Goal: Task Accomplishment & Management: Complete application form

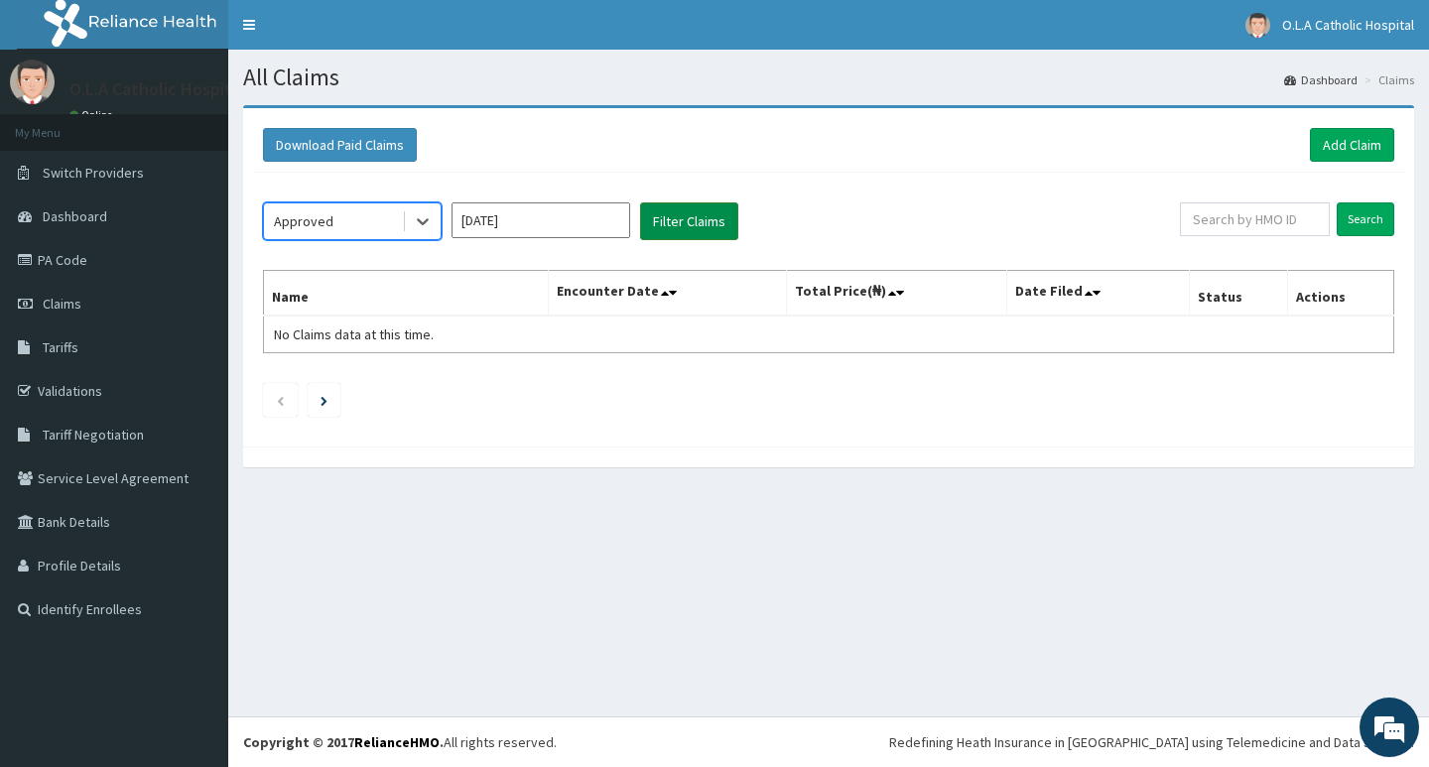
click at [661, 218] on button "Filter Claims" at bounding box center [689, 221] width 98 height 38
click at [572, 218] on input "Oct 2025" at bounding box center [541, 220] width 179 height 36
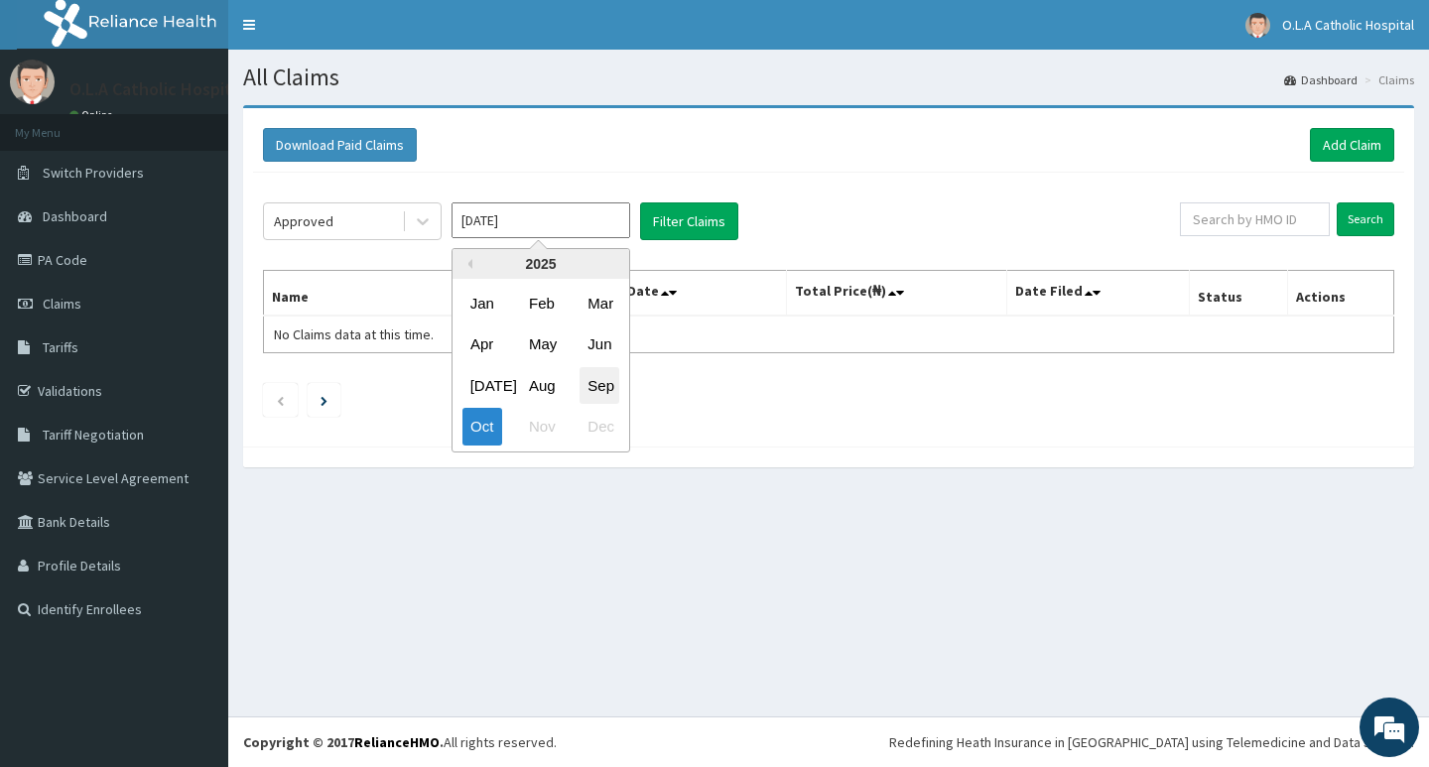
click at [599, 380] on div "Sep" at bounding box center [600, 385] width 40 height 37
type input "Sep 2025"
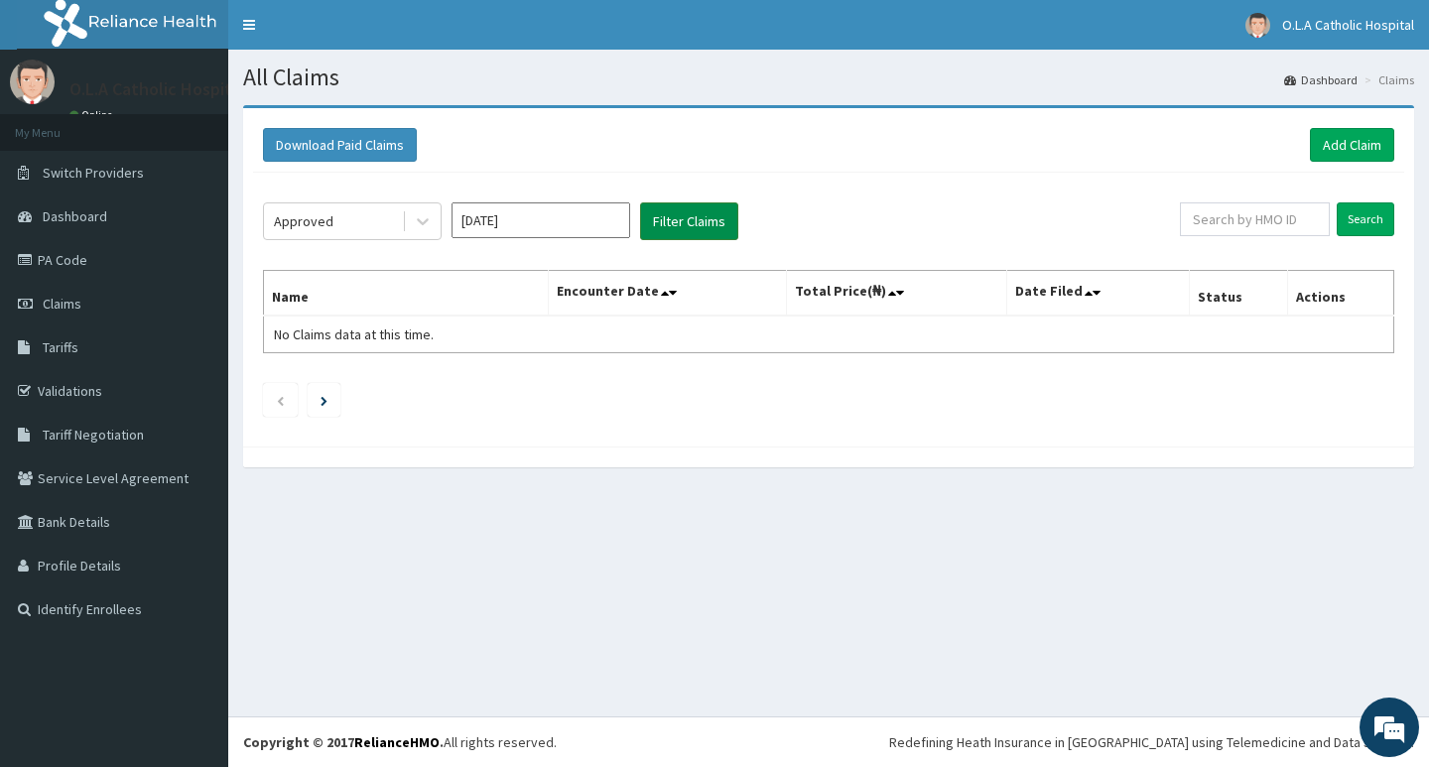
click at [676, 220] on button "Filter Claims" at bounding box center [689, 221] width 98 height 38
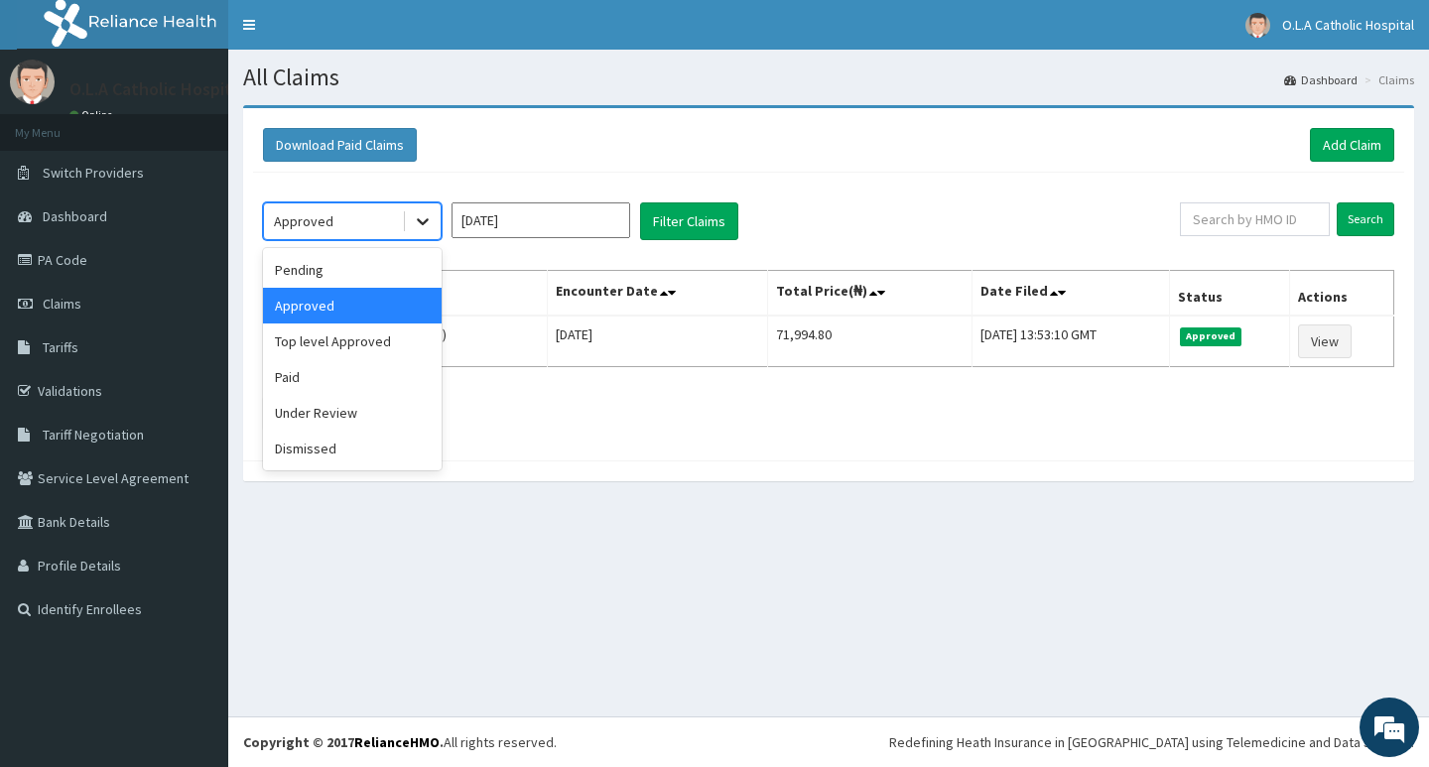
click at [417, 222] on icon at bounding box center [423, 221] width 20 height 20
click at [342, 343] on div "Top level Approved" at bounding box center [352, 342] width 179 height 36
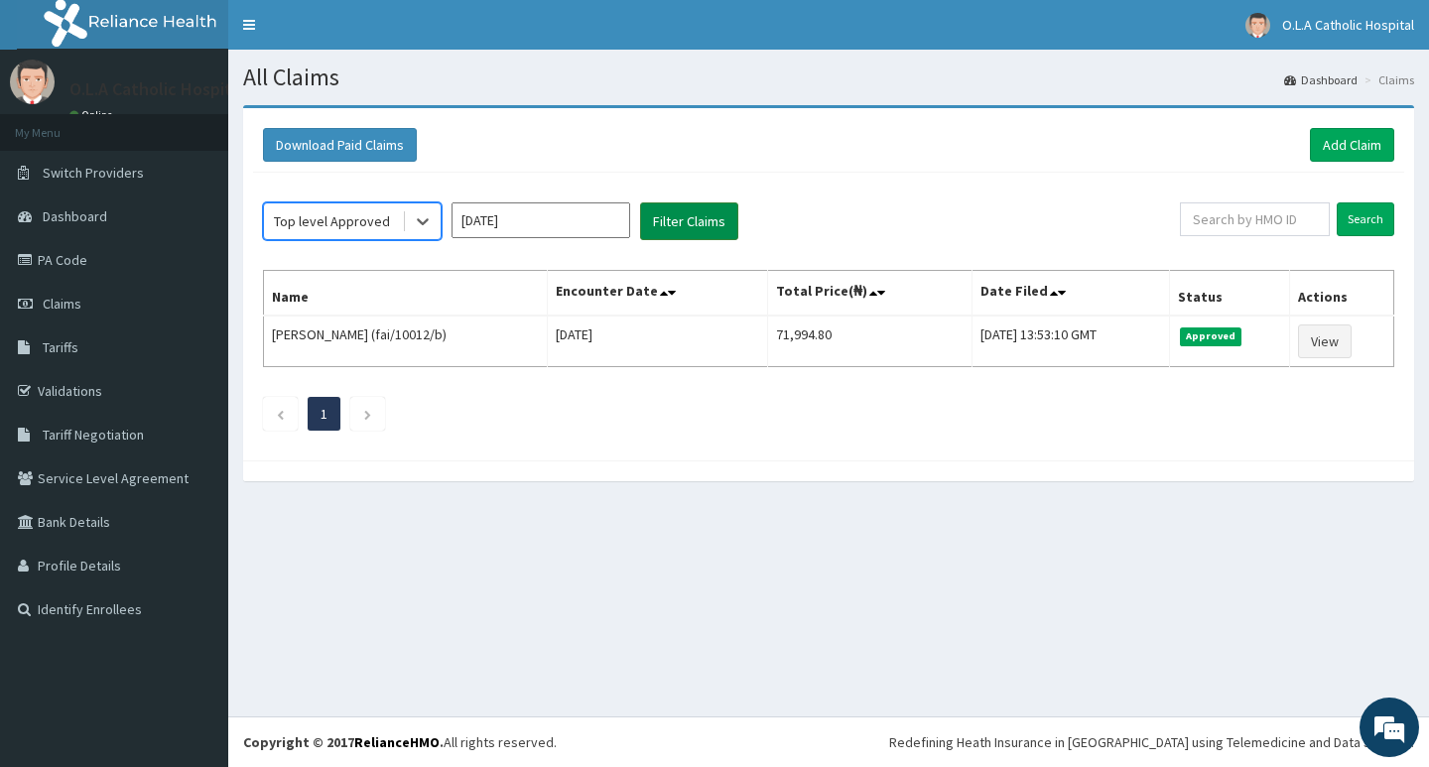
click at [668, 222] on button "Filter Claims" at bounding box center [689, 221] width 98 height 38
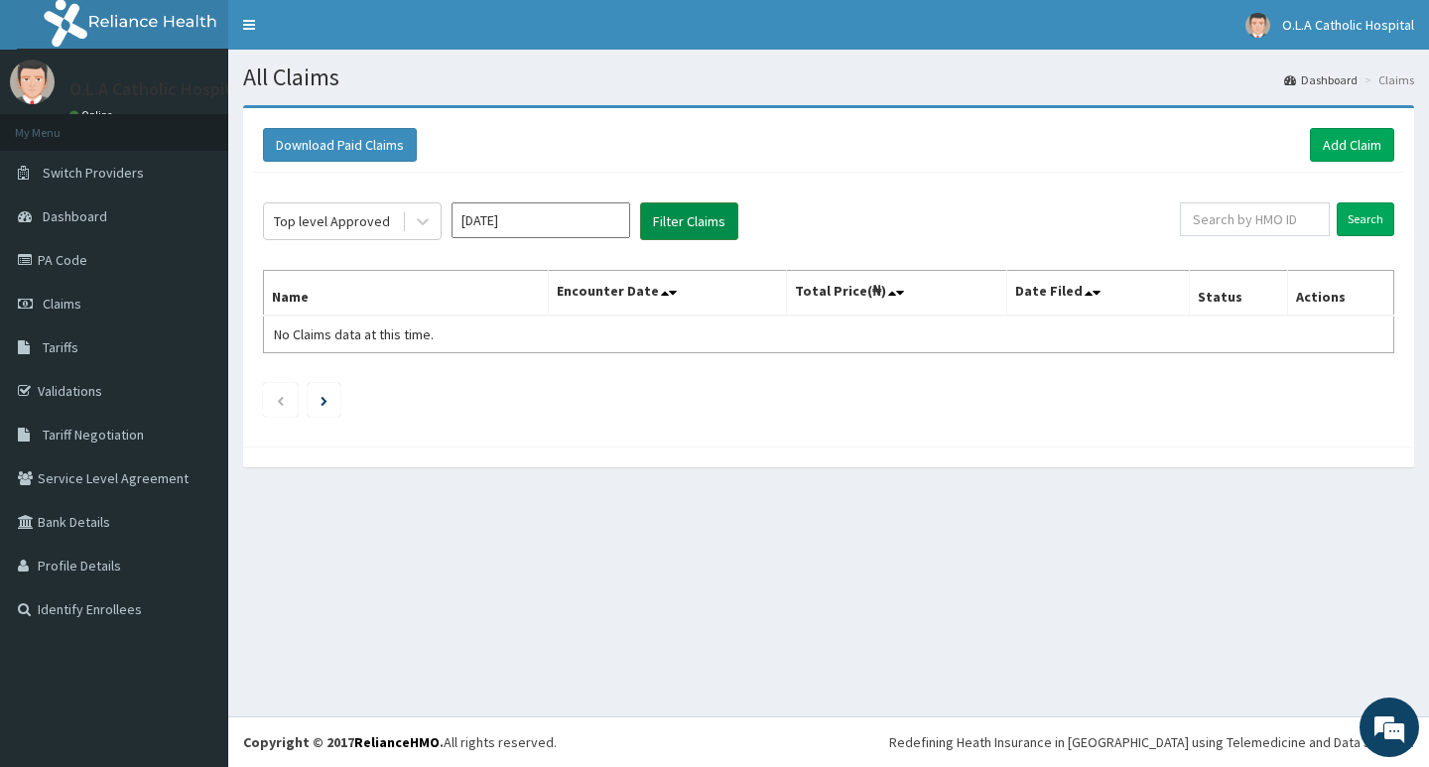
click at [666, 222] on button "Filter Claims" at bounding box center [689, 221] width 98 height 38
click at [561, 219] on input "Sep 2025" at bounding box center [541, 220] width 179 height 36
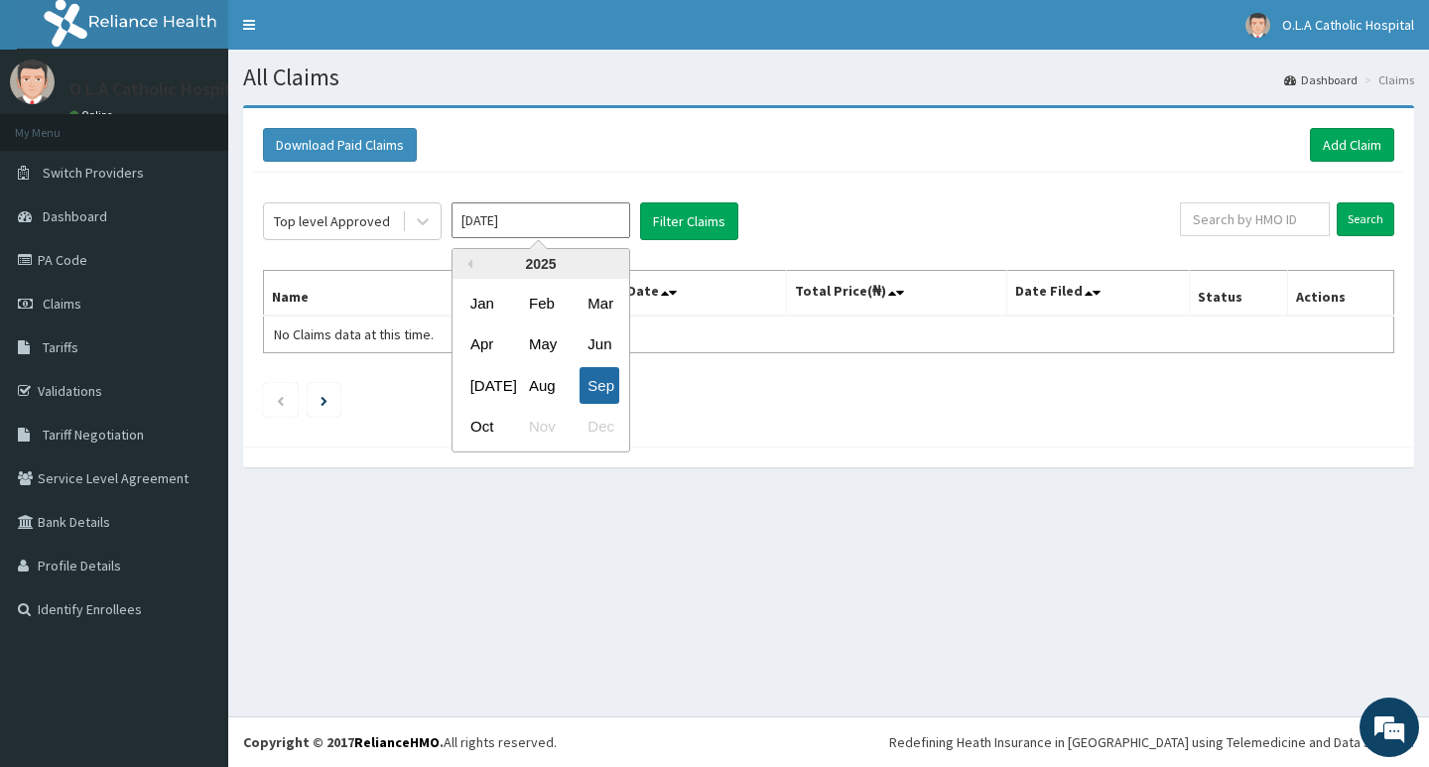
click at [602, 385] on div "Sep" at bounding box center [600, 385] width 40 height 37
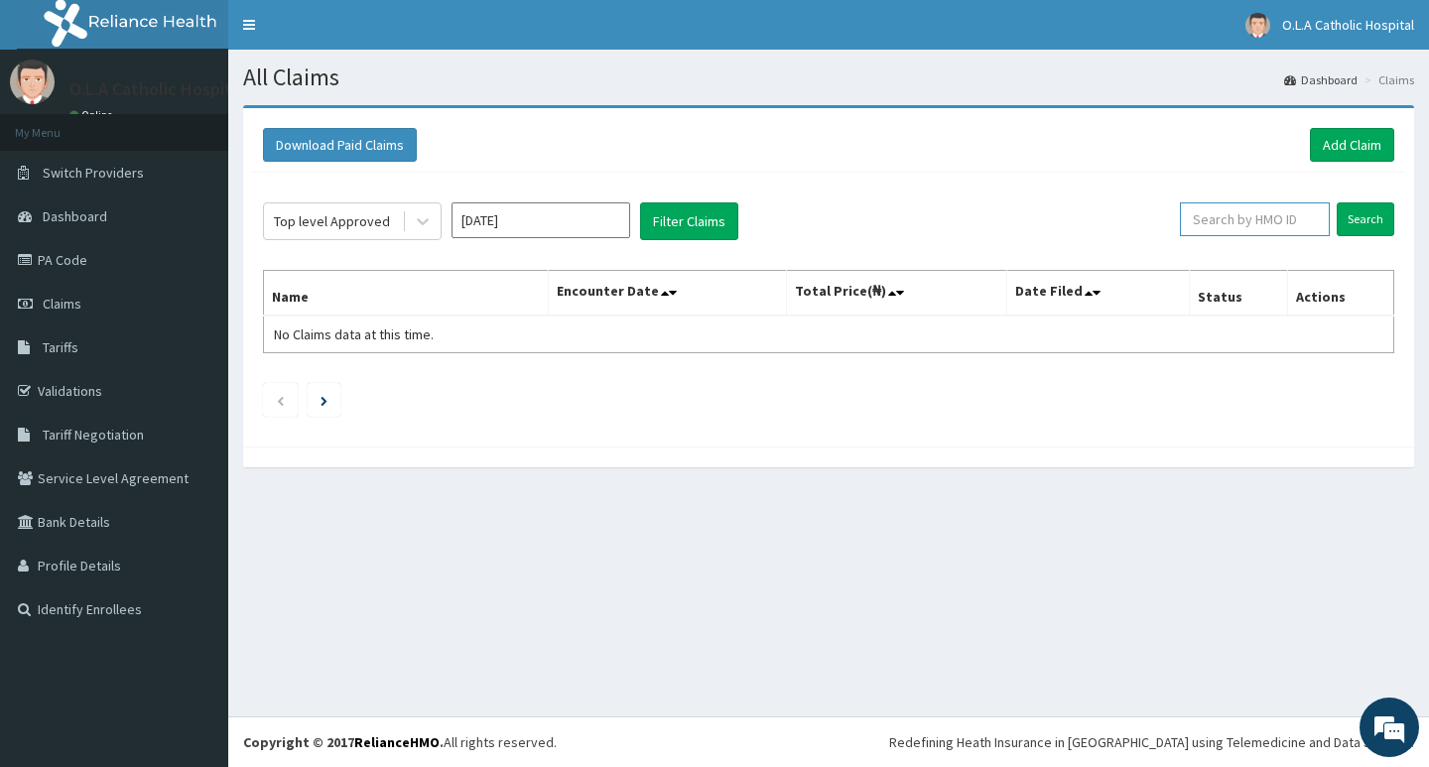
click at [1291, 220] on input "text" at bounding box center [1255, 219] width 150 height 34
click at [1352, 212] on input "Search" at bounding box center [1366, 219] width 58 height 34
click at [1350, 134] on link "Add Claim" at bounding box center [1352, 145] width 84 height 34
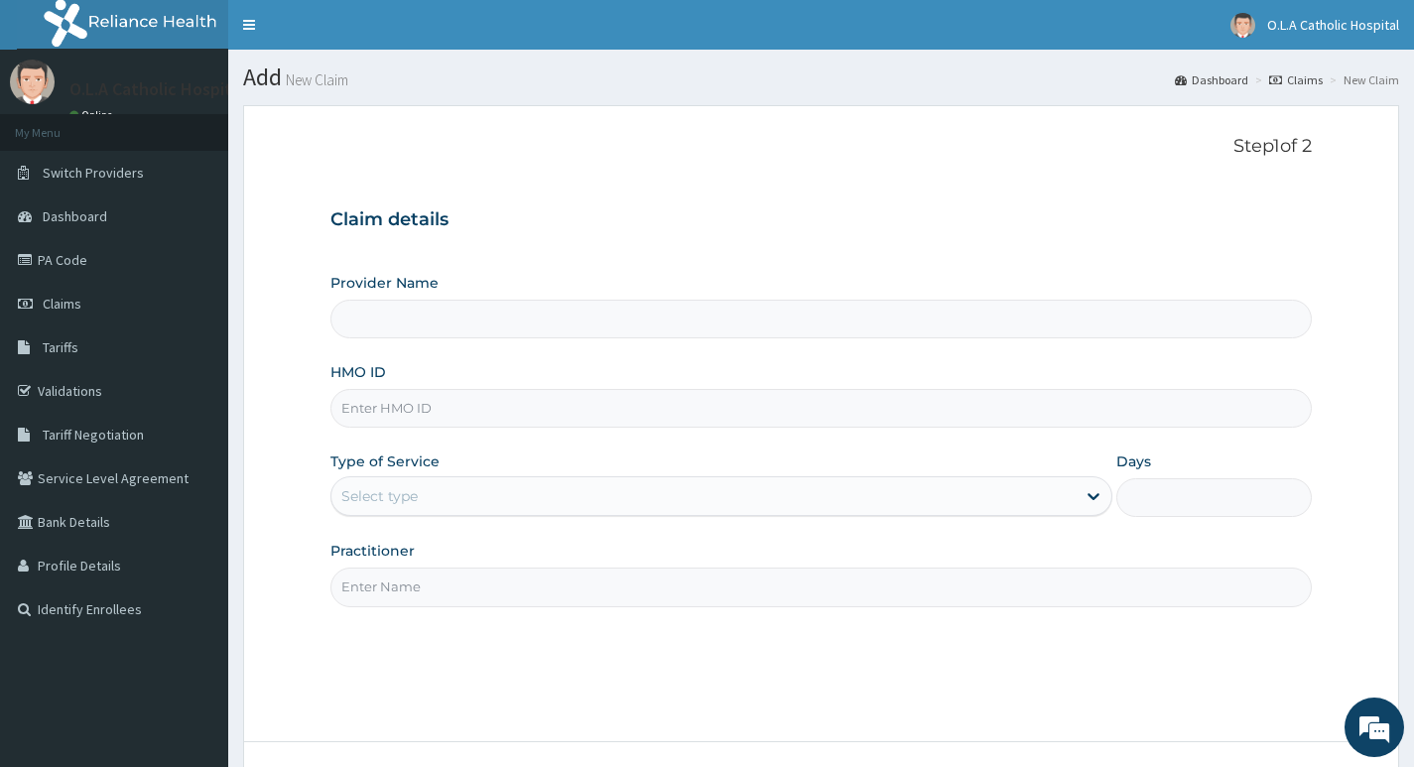
type input "O.L.A Catholic Hospital, [GEOGRAPHIC_DATA]"
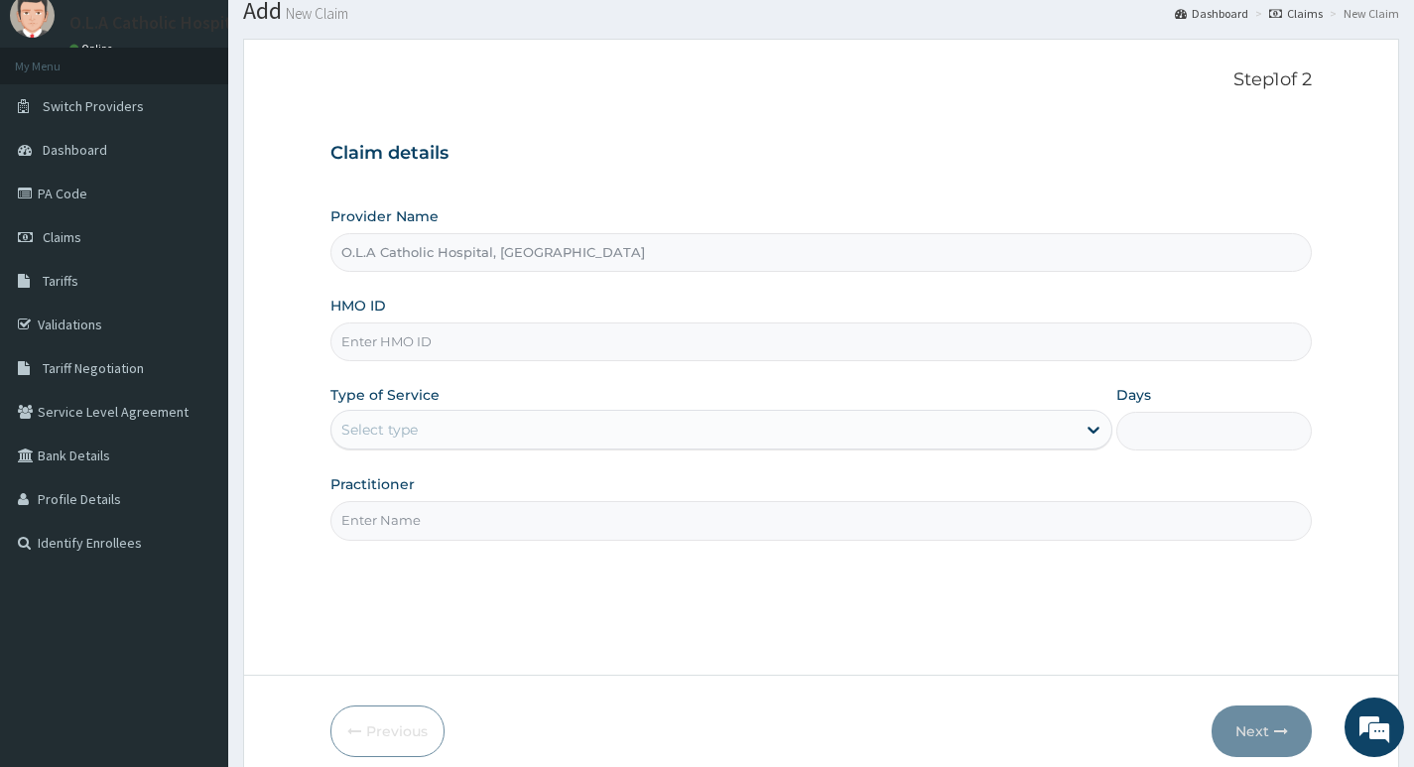
scroll to position [99, 0]
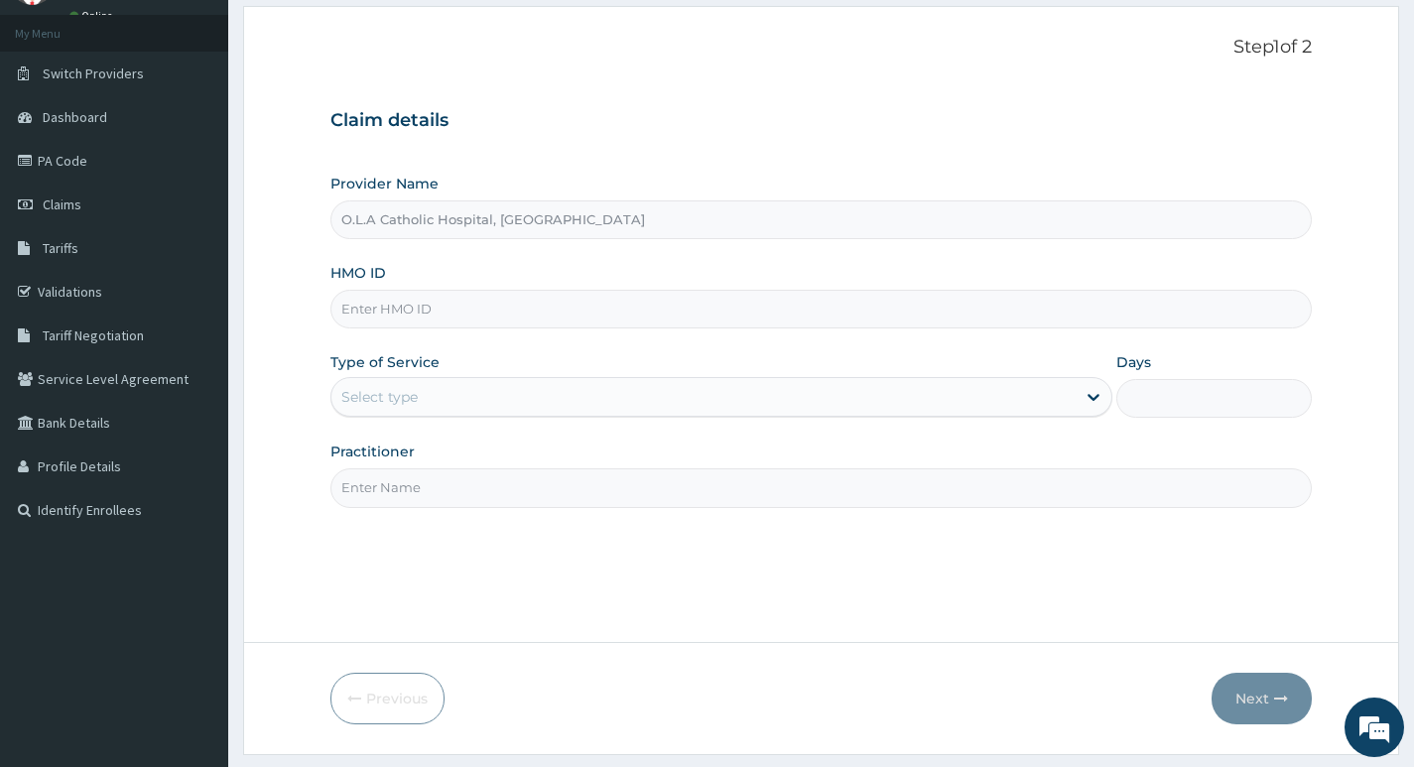
click at [592, 310] on input "HMO ID" at bounding box center [821, 309] width 982 height 39
type input "nbc/10072/b"
click at [1087, 390] on icon at bounding box center [1094, 397] width 20 height 20
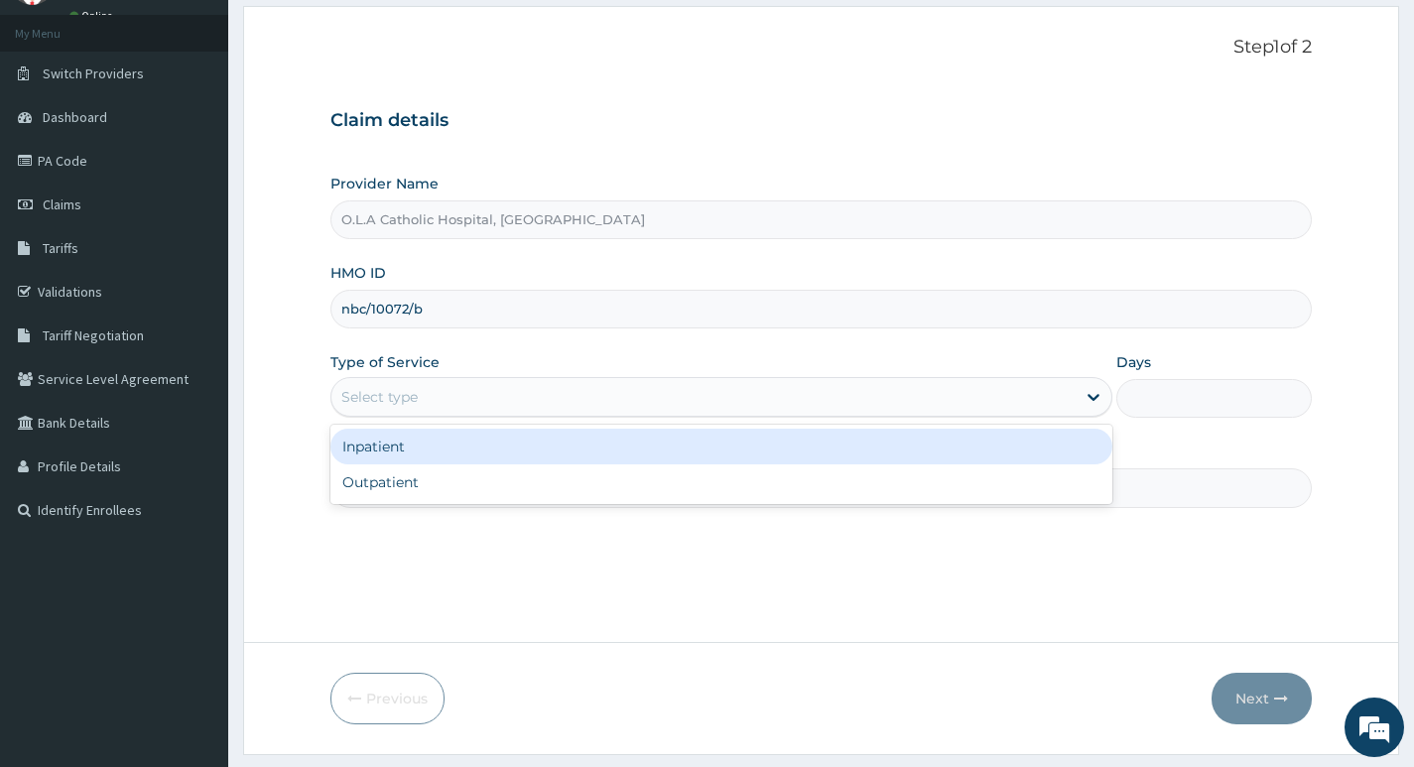
click at [773, 448] on div "Inpatient" at bounding box center [721, 447] width 782 height 36
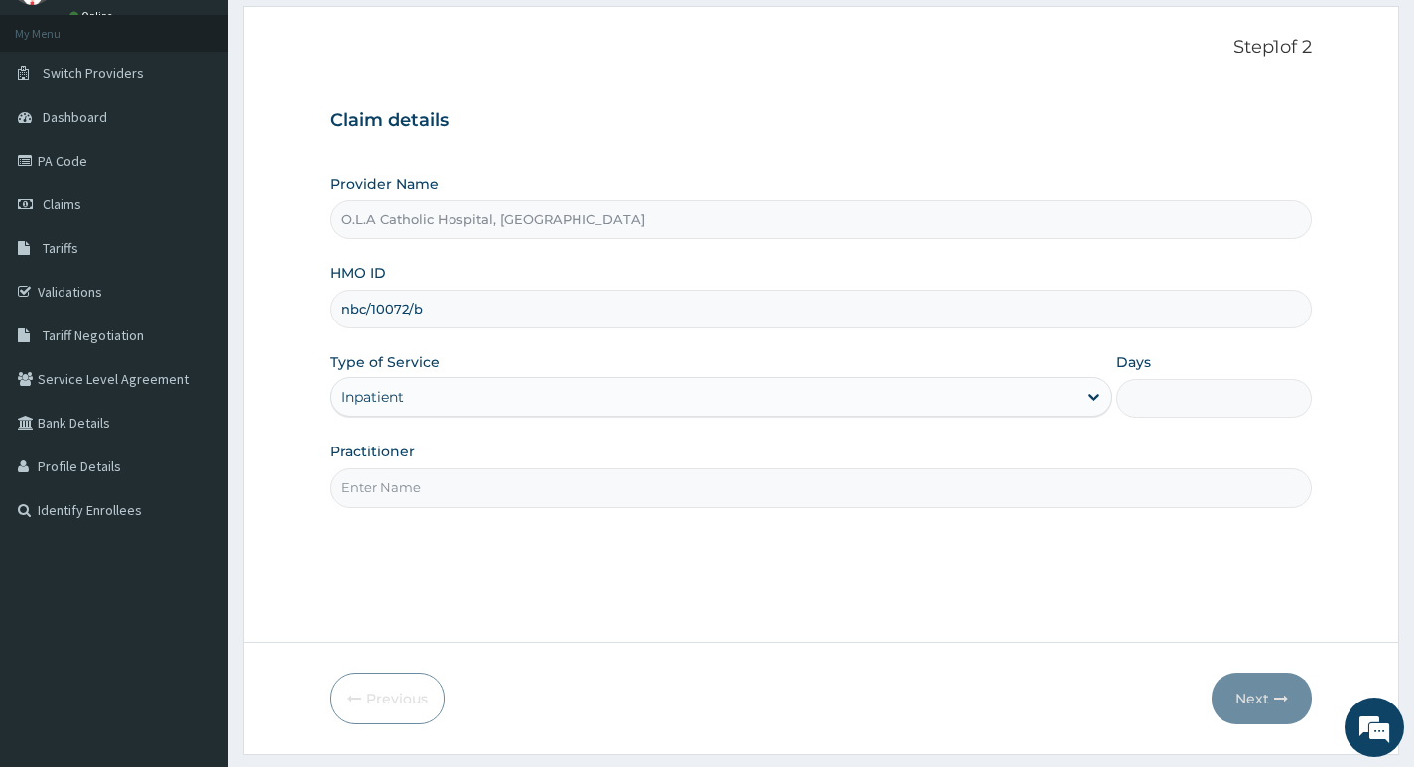
click at [1168, 382] on input "Days" at bounding box center [1214, 398] width 196 height 39
type input "4"
click at [681, 488] on input "Practitioner" at bounding box center [821, 487] width 982 height 39
type input "[PERSON_NAME]"
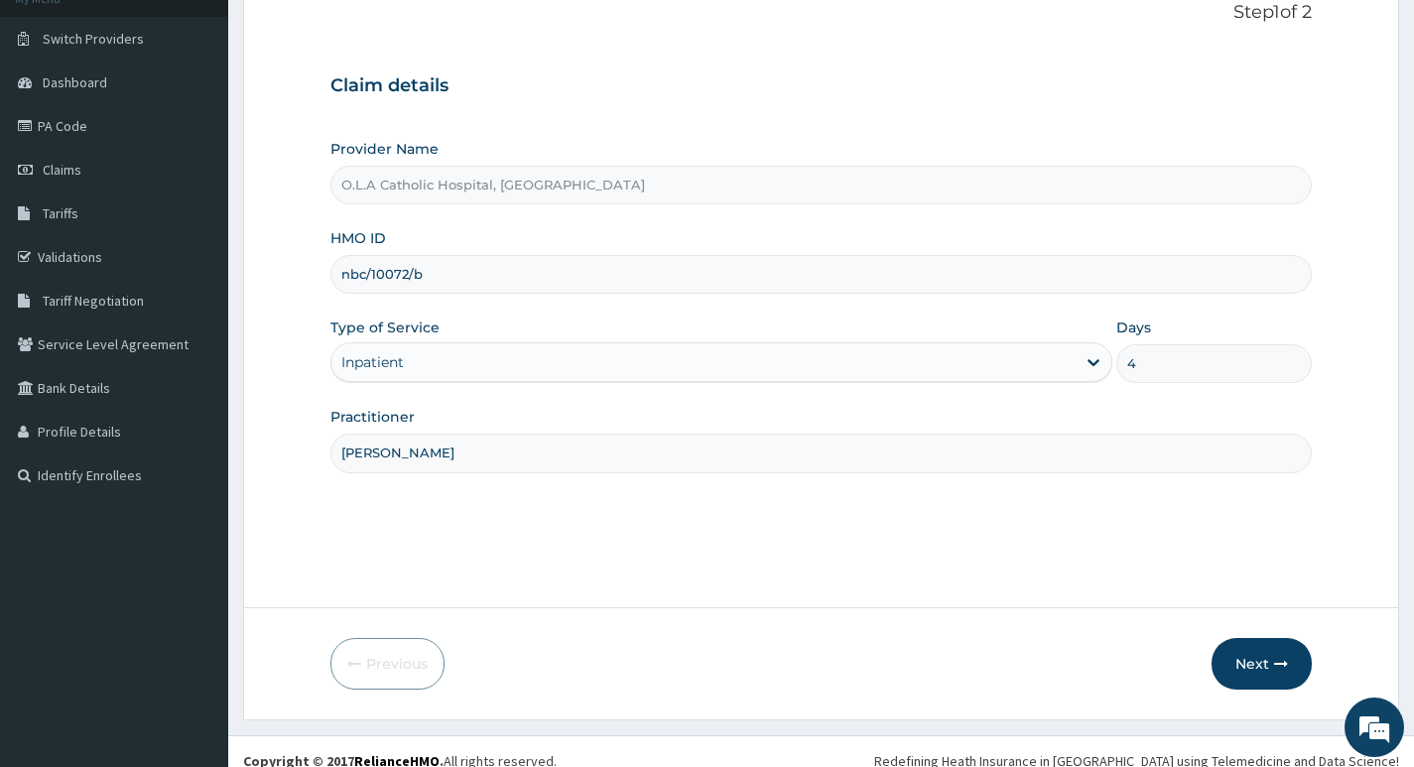
scroll to position [153, 0]
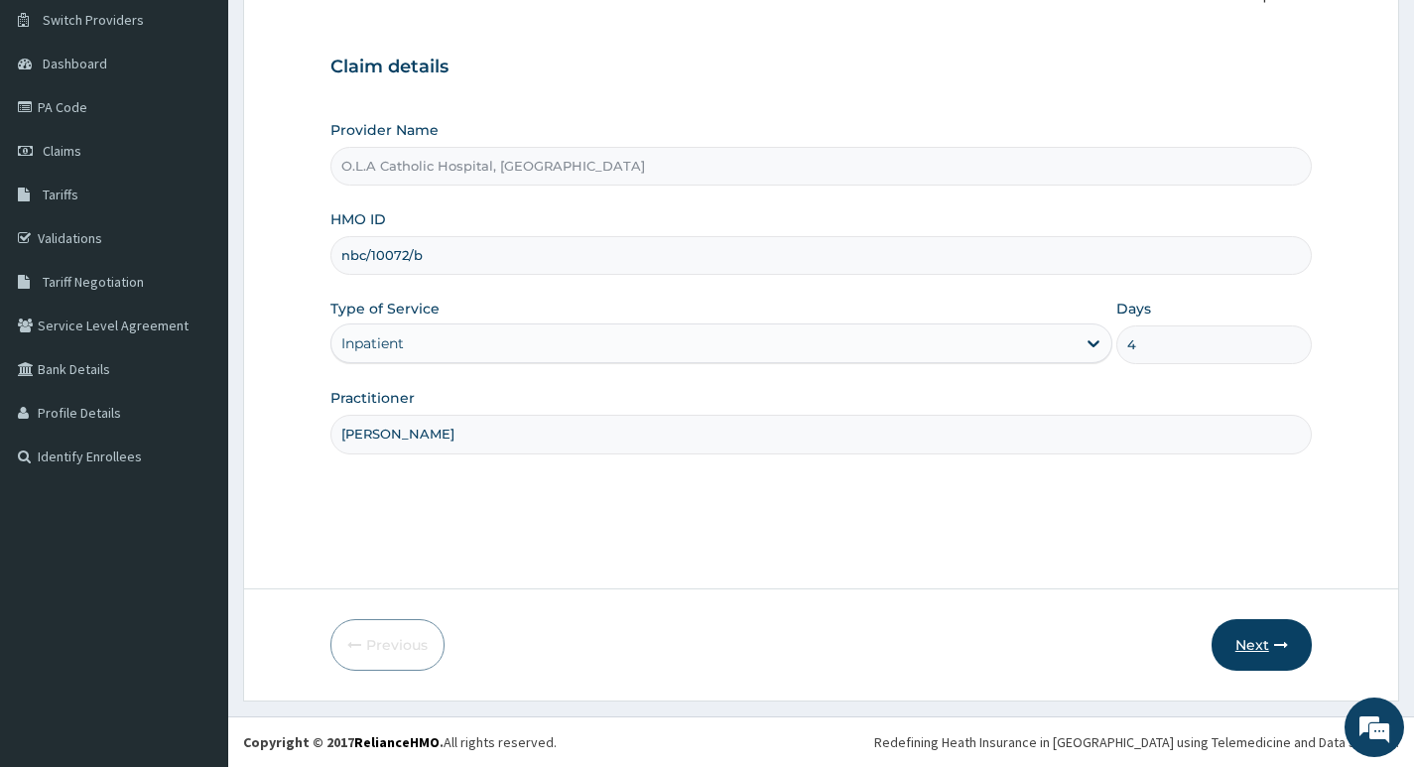
click at [1262, 657] on button "Next" at bounding box center [1262, 645] width 100 height 52
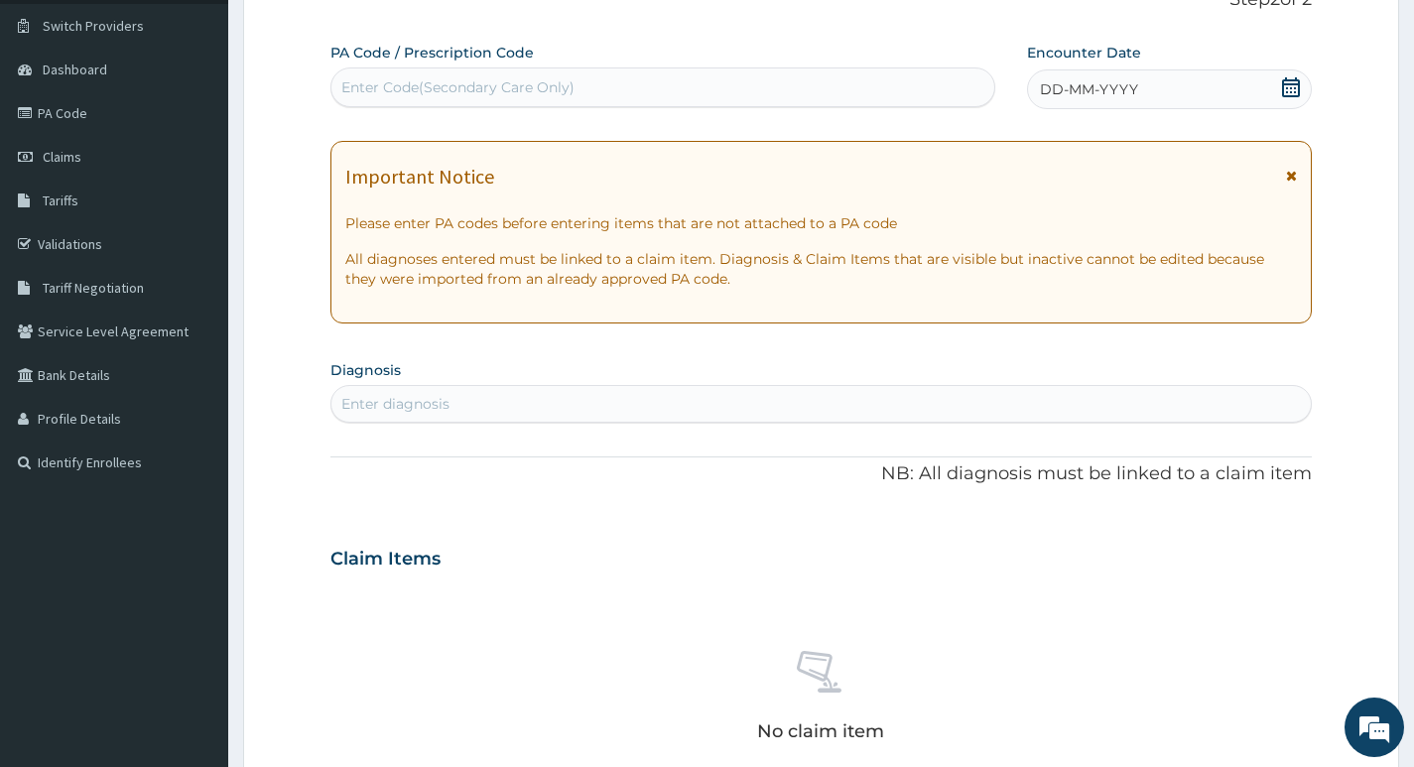
scroll to position [54, 0]
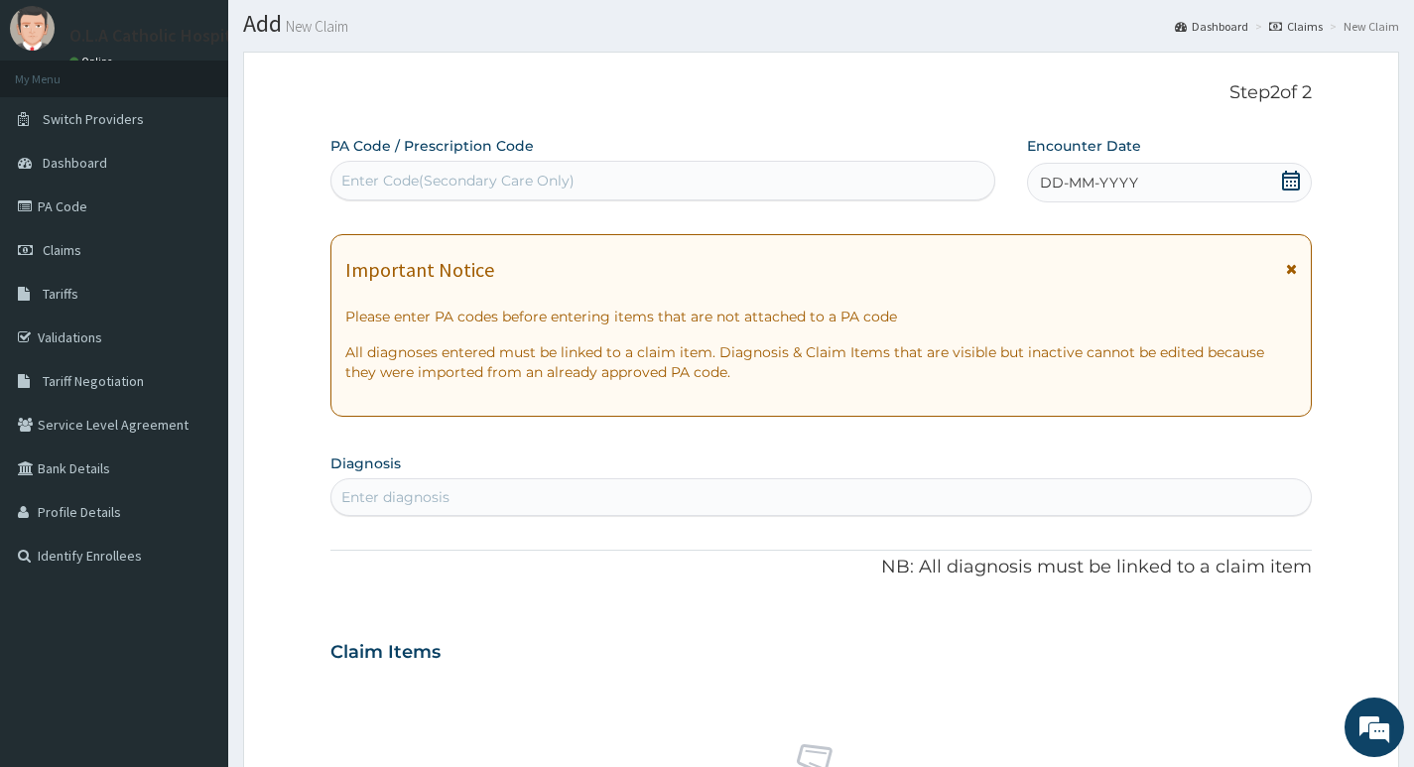
click at [747, 178] on div "Enter Code(Secondary Care Only)" at bounding box center [662, 181] width 663 height 32
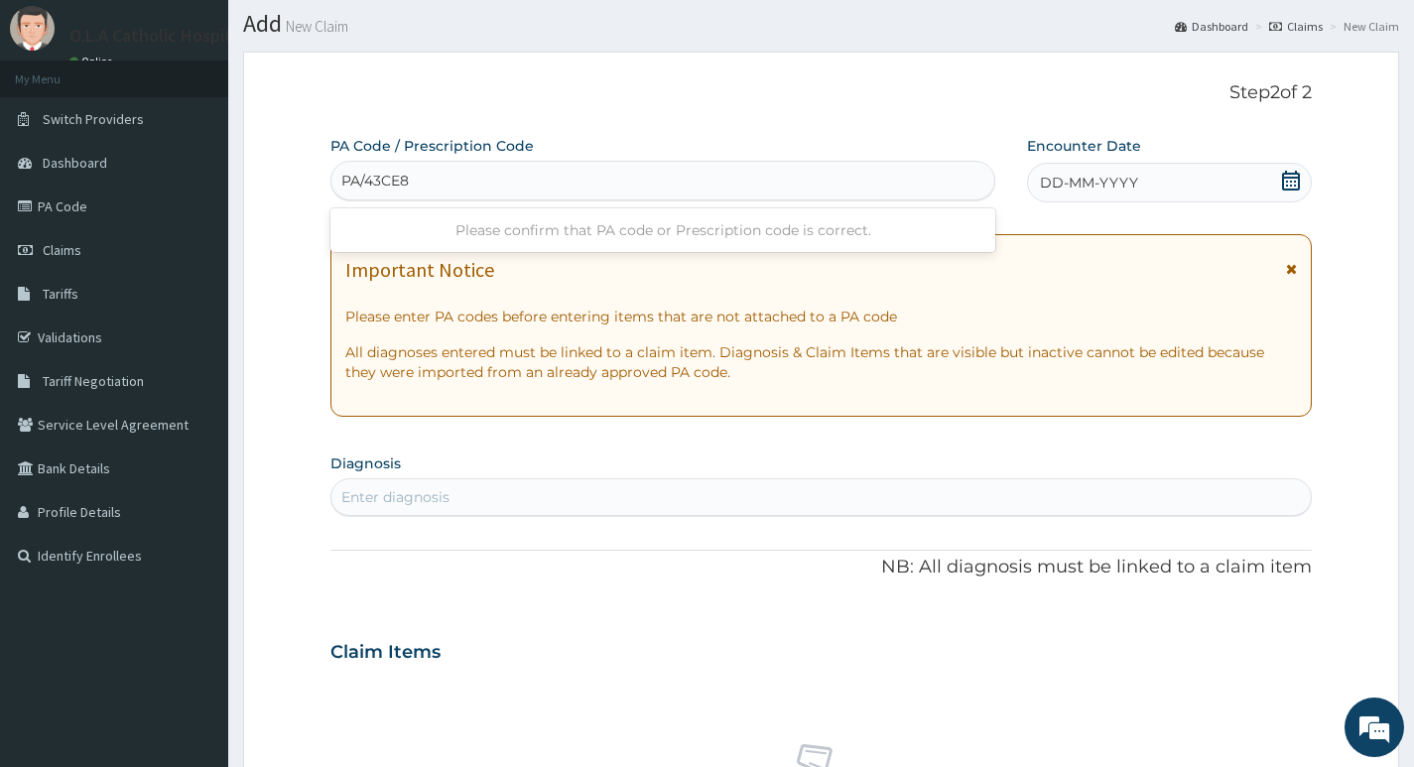
type input "PA/43CE86"
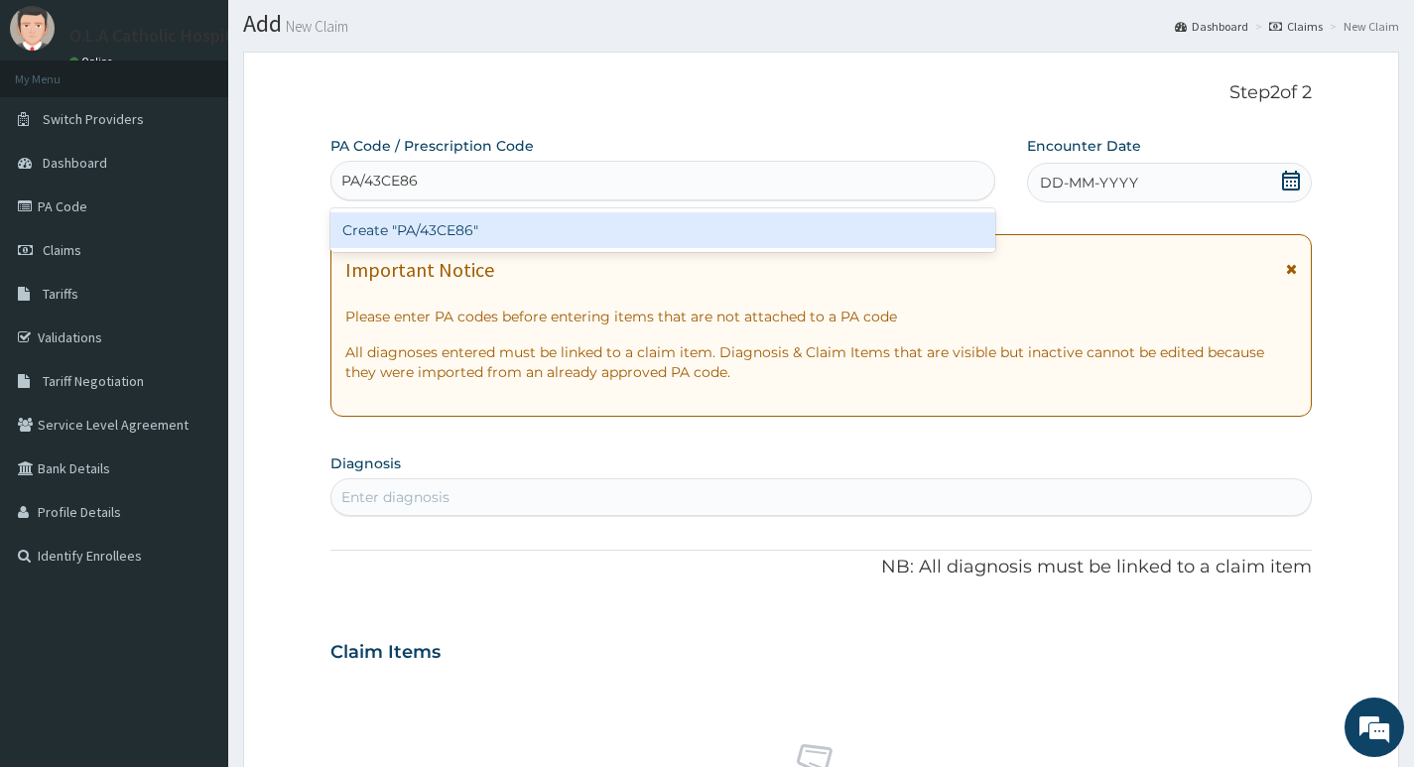
click at [751, 221] on div "Create "PA/43CE86"" at bounding box center [662, 230] width 665 height 36
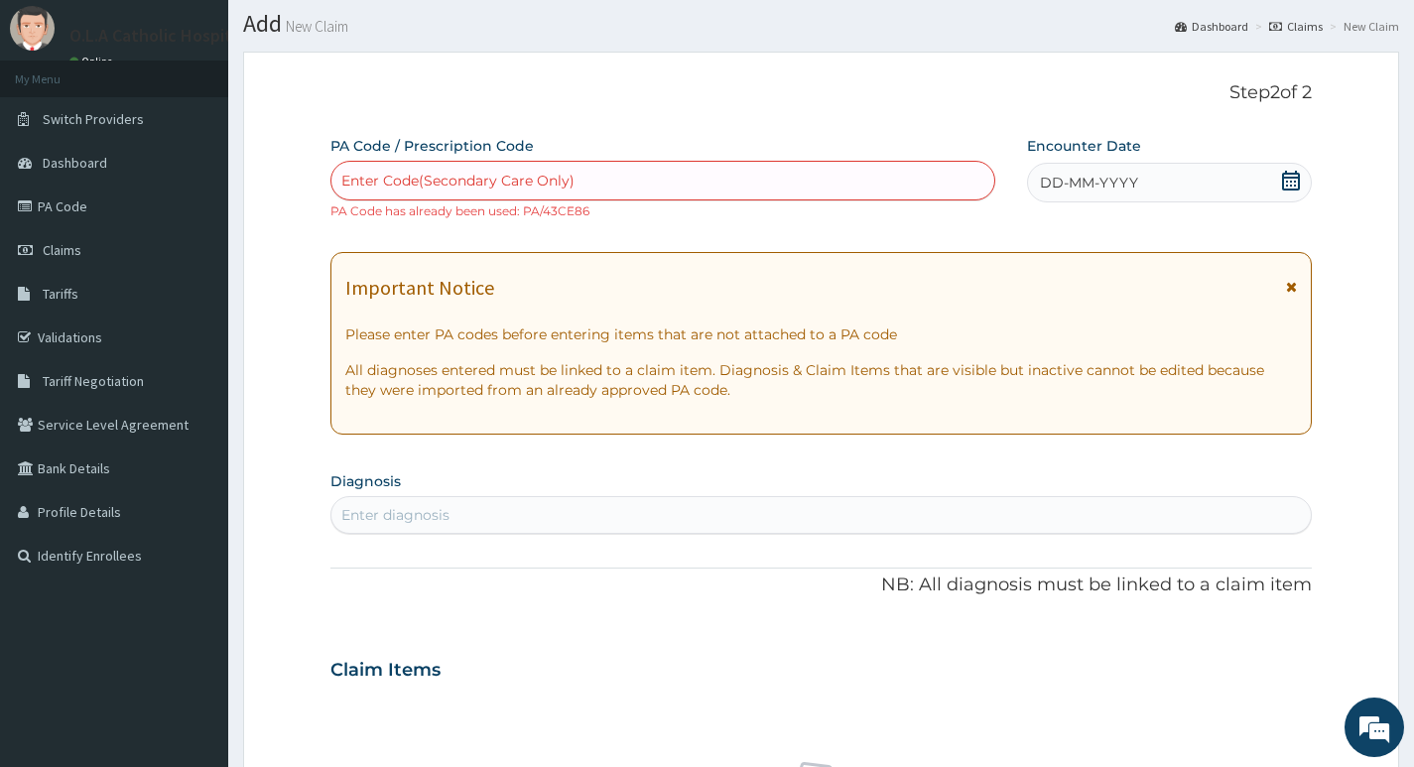
click at [610, 178] on div "Enter Code(Secondary Care Only)" at bounding box center [662, 181] width 663 height 32
type input "PA/1C72A5"
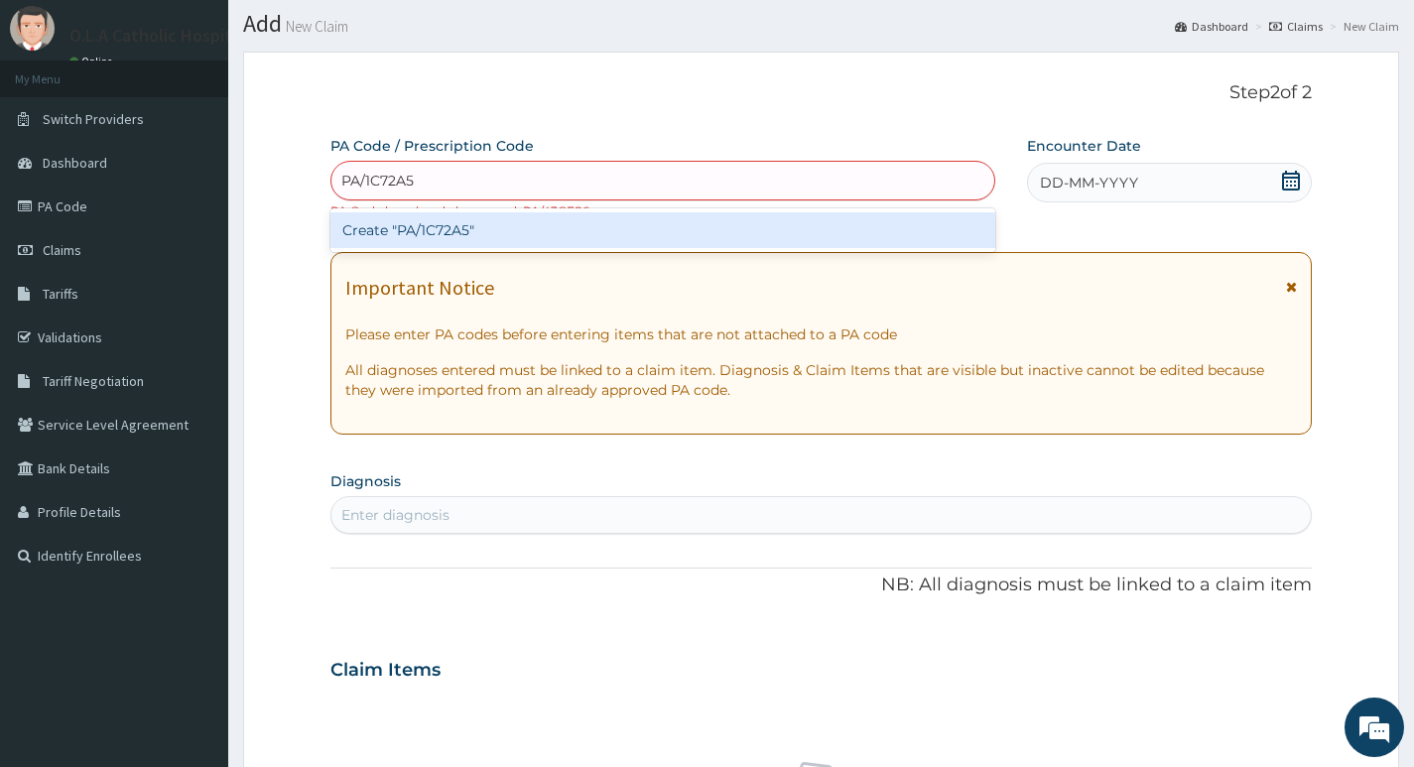
click at [630, 235] on div "Create "PA/1C72A5"" at bounding box center [662, 230] width 665 height 36
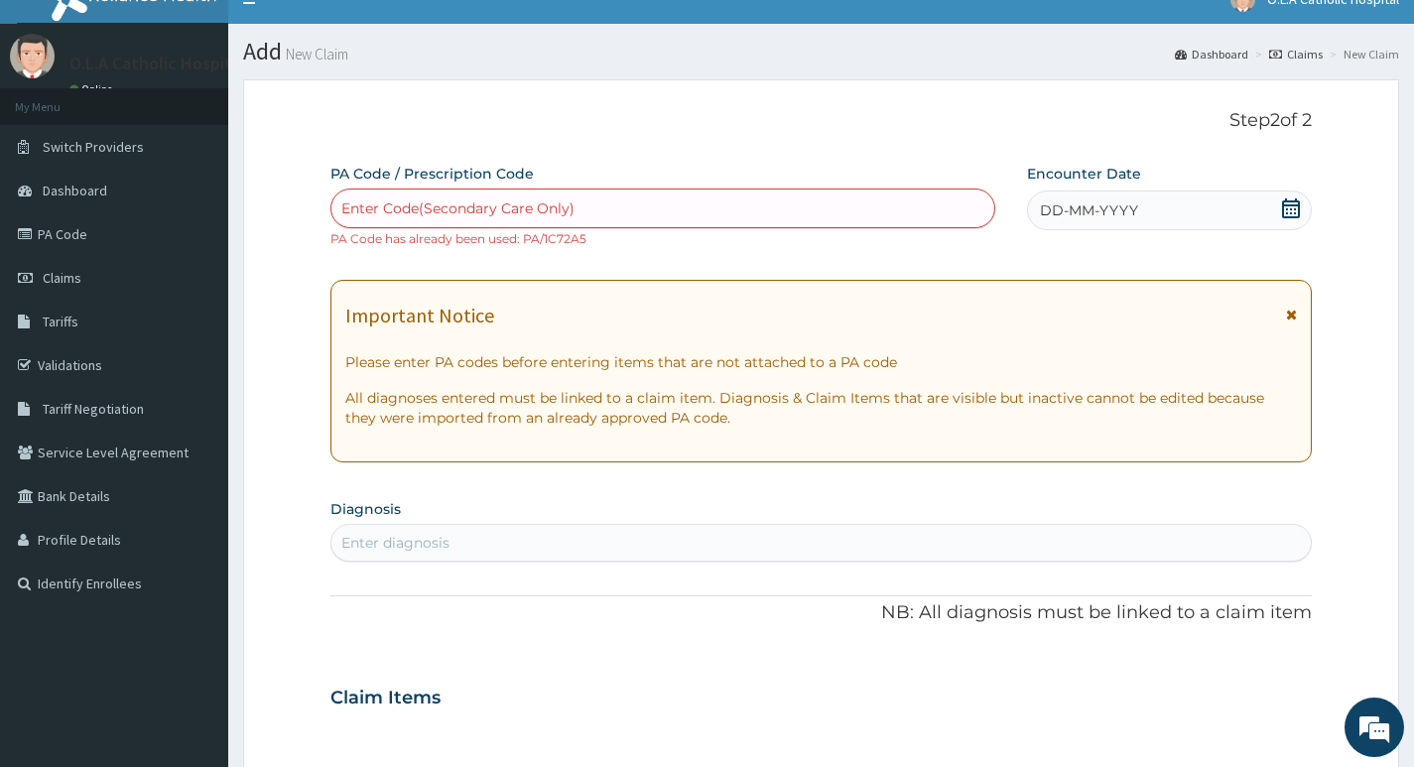
scroll to position [0, 0]
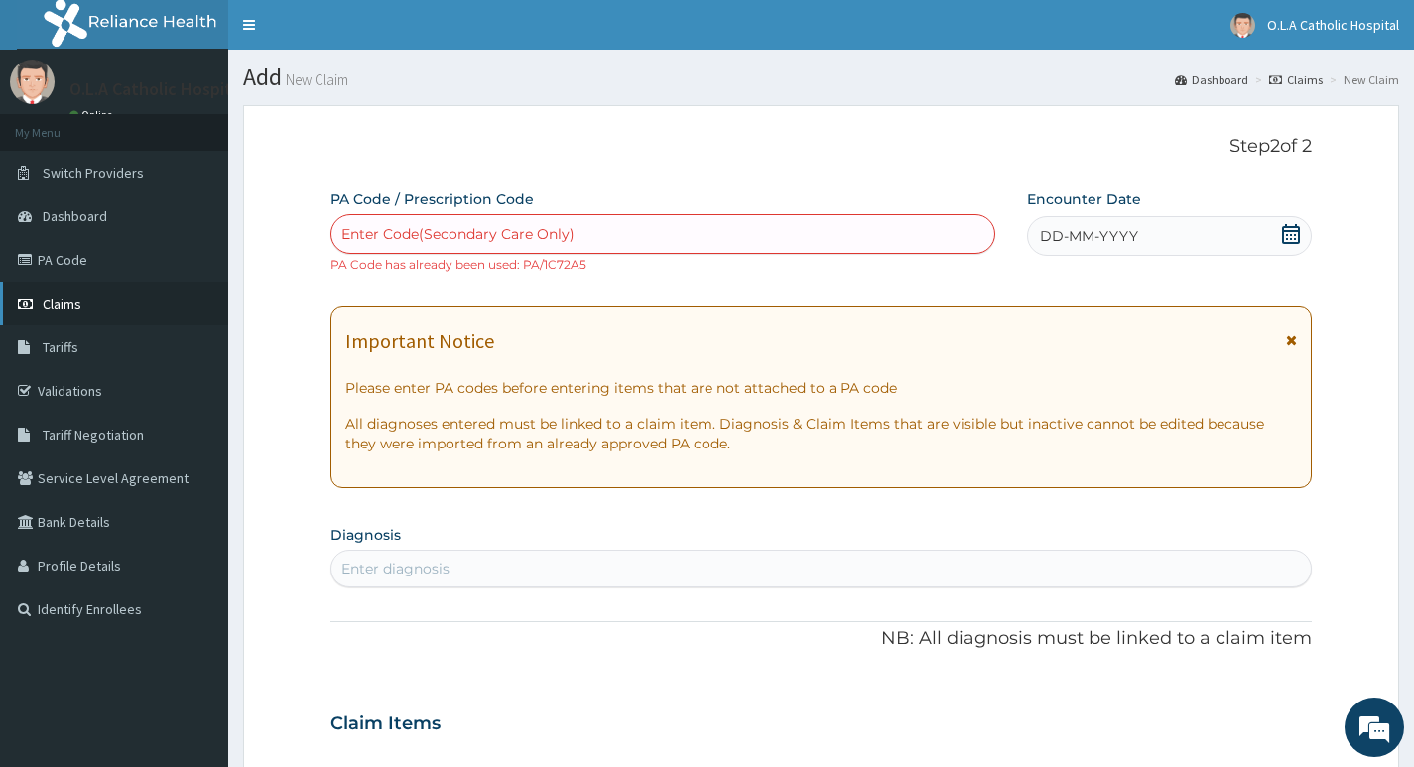
click at [66, 302] on span "Claims" at bounding box center [62, 304] width 39 height 18
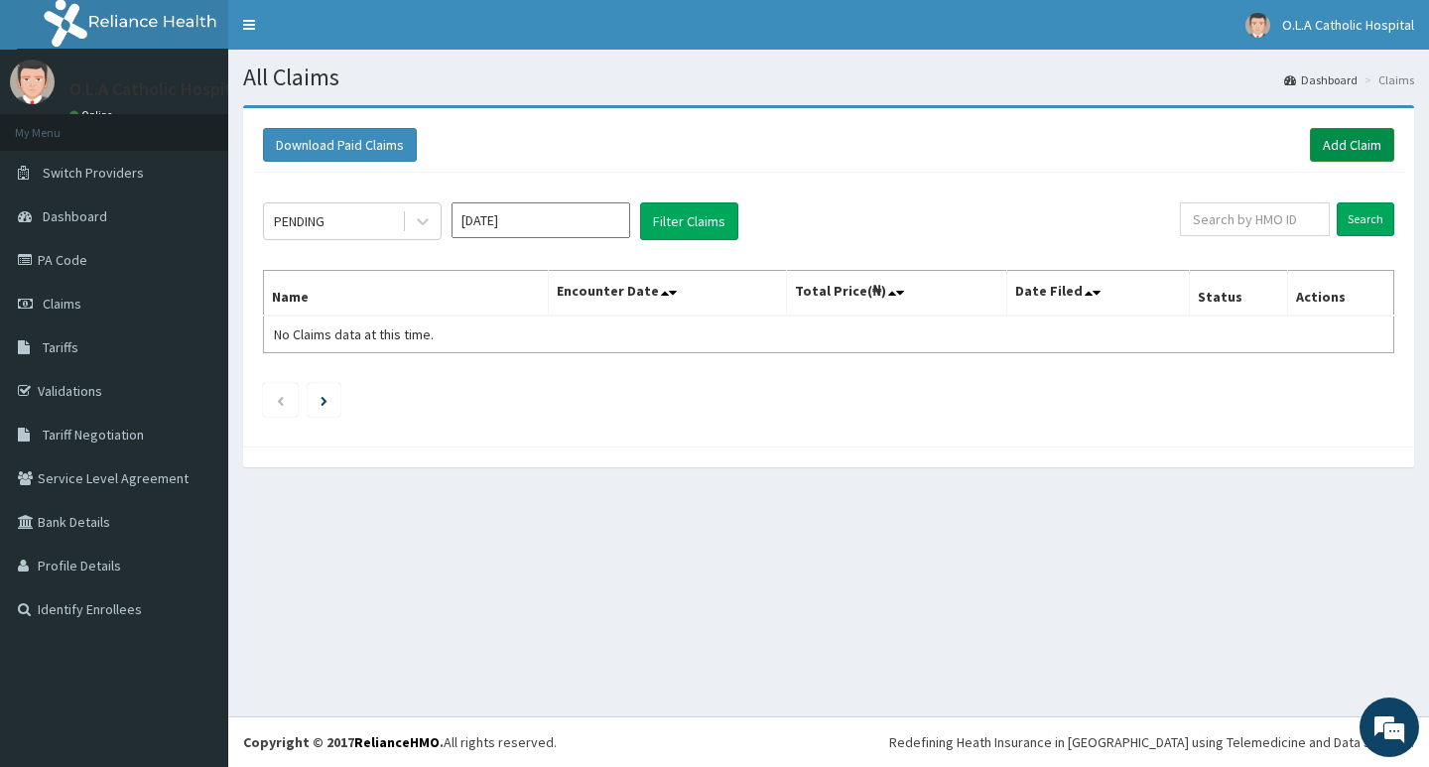
click at [1357, 138] on link "Add Claim" at bounding box center [1352, 145] width 84 height 34
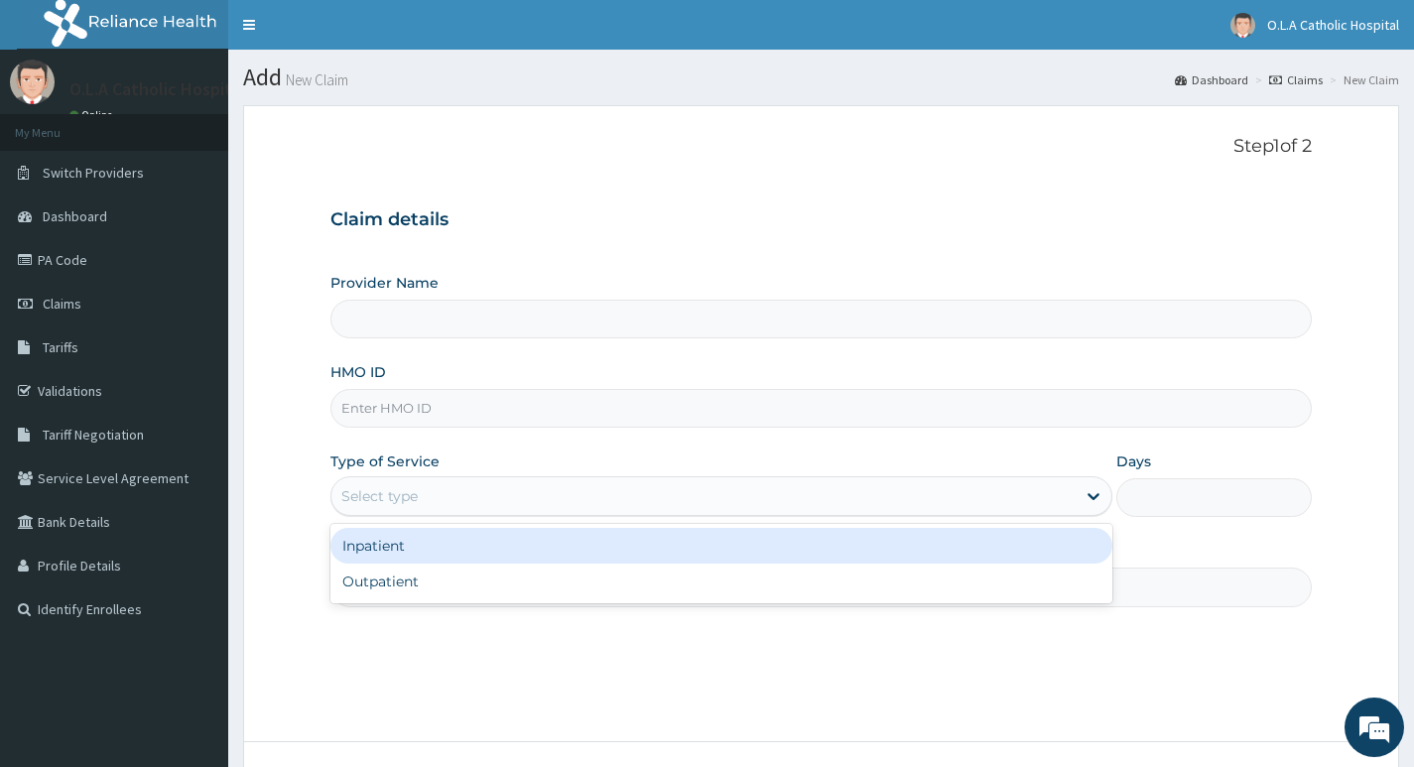
click at [455, 488] on div "Select type" at bounding box center [703, 496] width 744 height 32
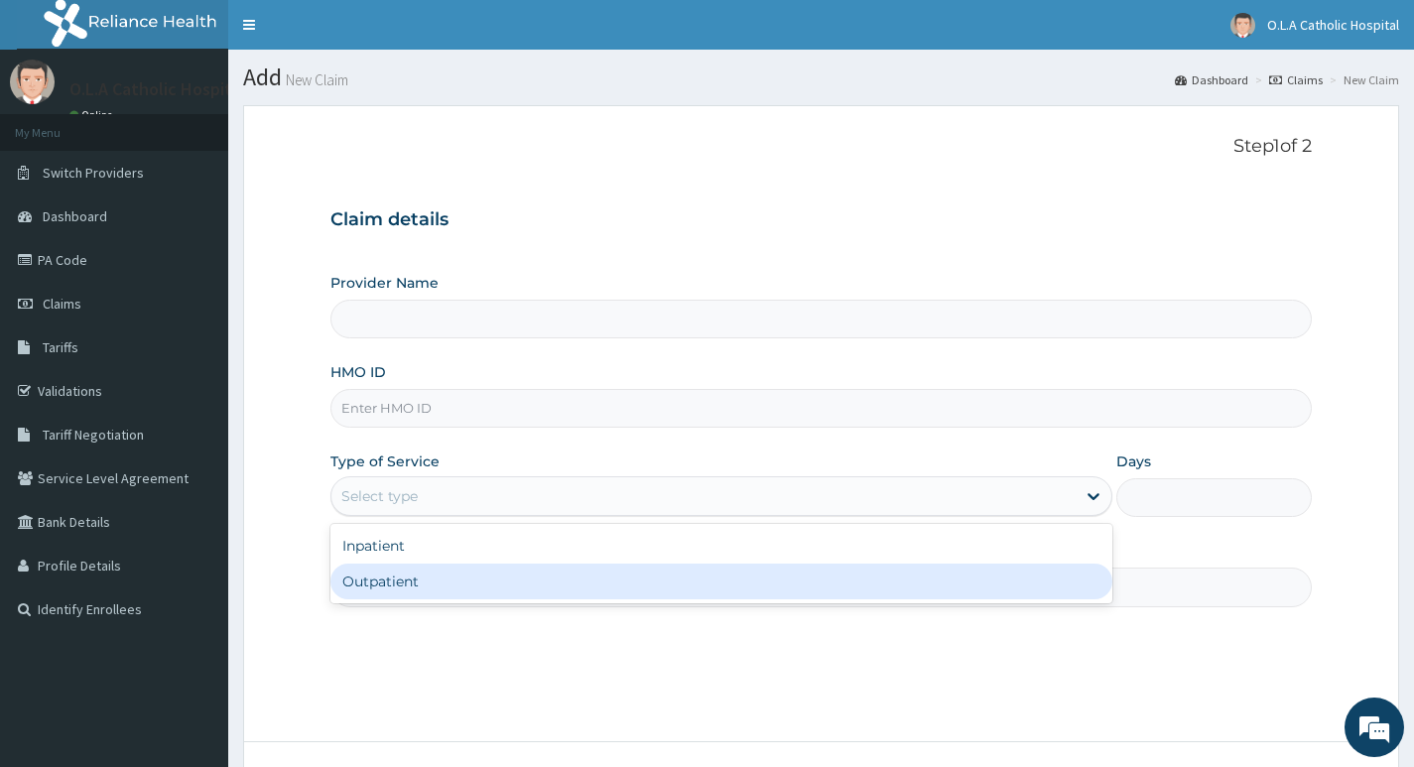
click at [421, 576] on div "Outpatient" at bounding box center [721, 582] width 782 height 36
type input "O.L.A Catholic Hospital, Oluyoro"
type input "1"
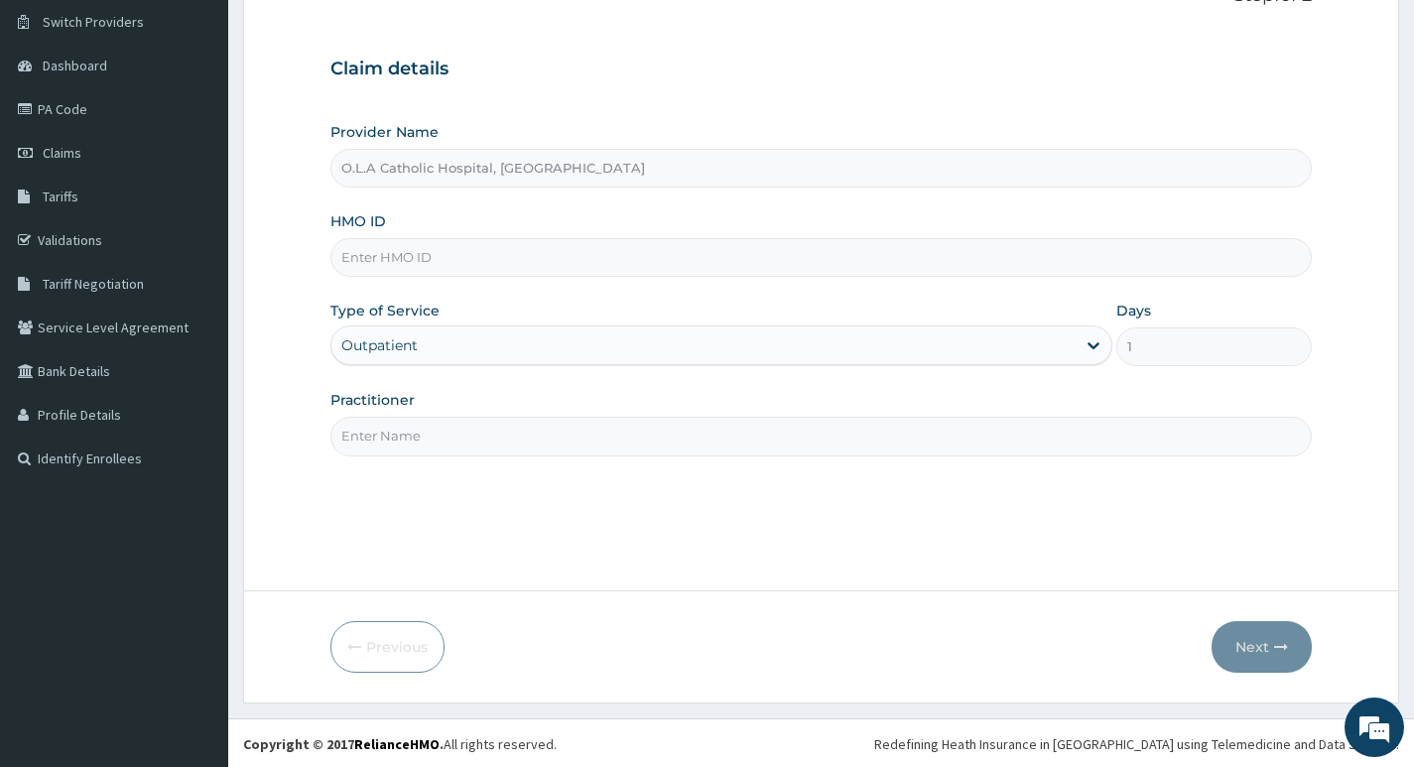
scroll to position [153, 0]
click at [491, 426] on input "Practitioner" at bounding box center [821, 434] width 982 height 39
type input "DR OYENIYI"
click at [750, 264] on input "HMO ID" at bounding box center [821, 255] width 982 height 39
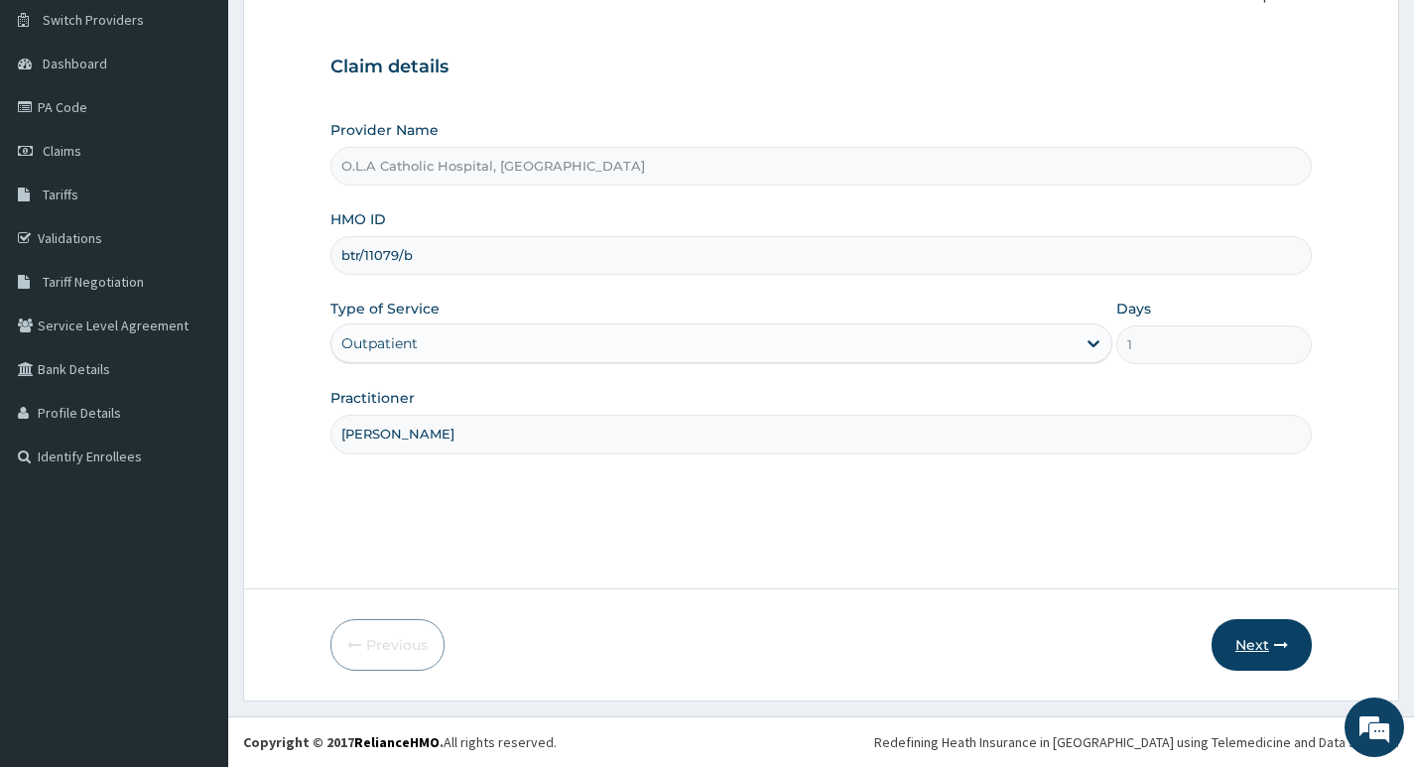
type input "btr/11079/b"
click at [1270, 632] on button "Next" at bounding box center [1262, 645] width 100 height 52
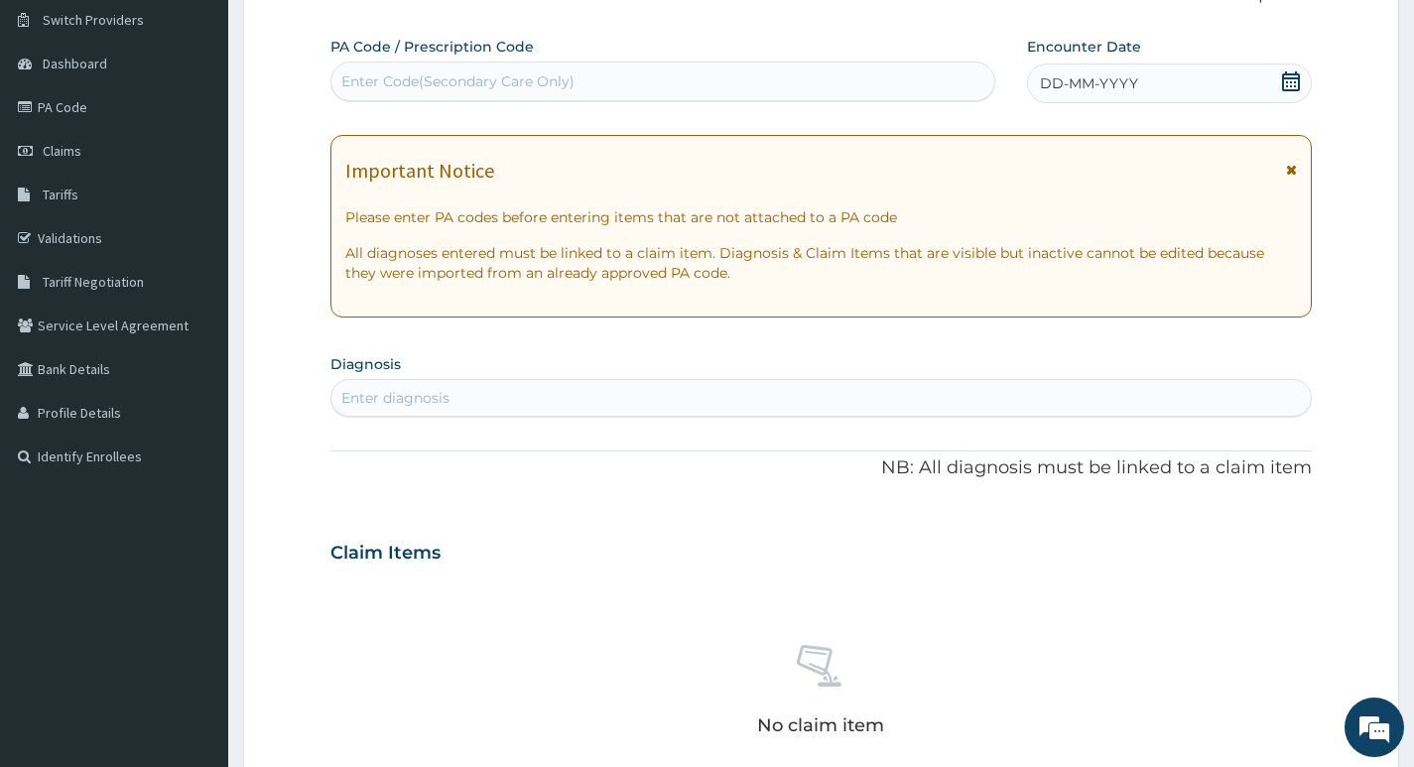
click at [526, 389] on div "Enter diagnosis" at bounding box center [821, 398] width 980 height 32
click at [485, 391] on div "Enter diagnosis" at bounding box center [821, 398] width 980 height 32
click at [1286, 81] on icon at bounding box center [1291, 81] width 18 height 20
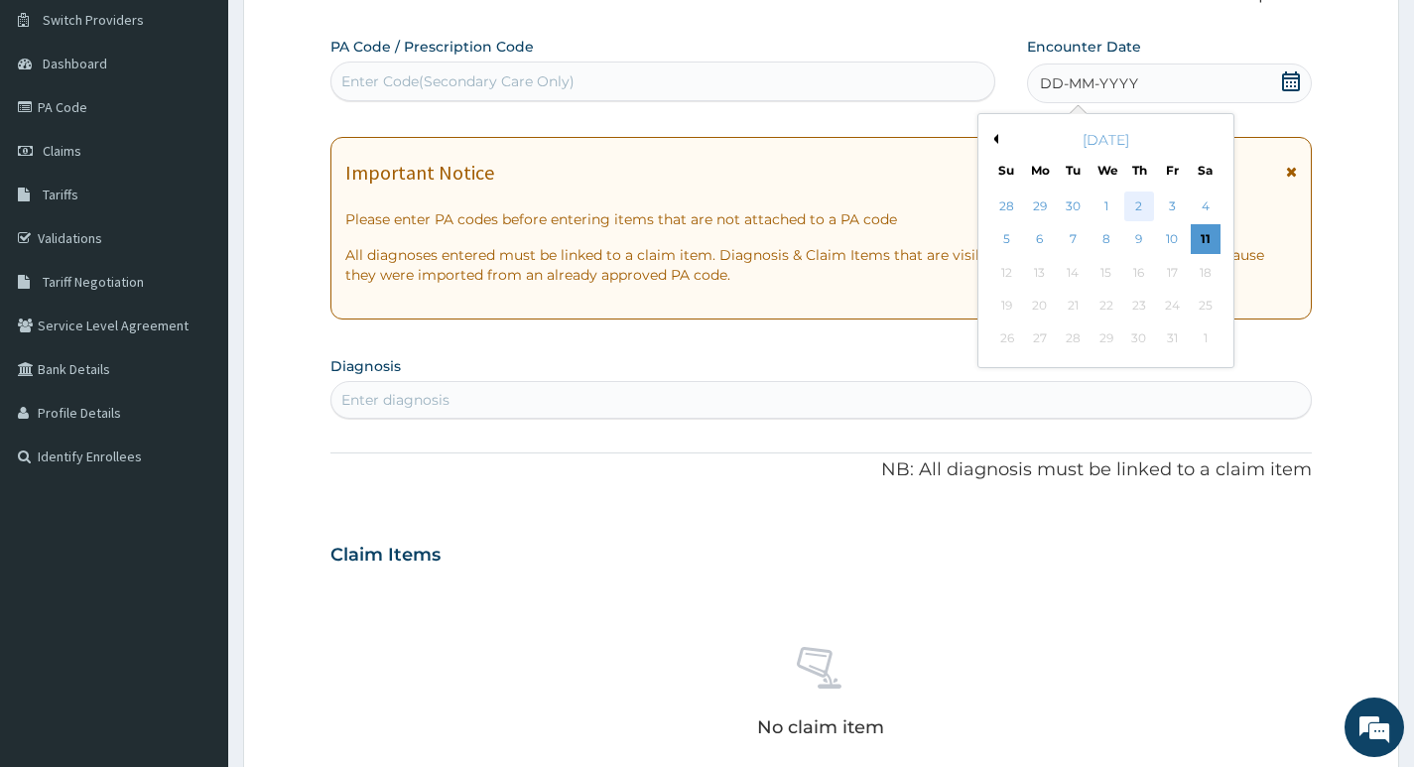
click at [1131, 200] on div "2" at bounding box center [1139, 207] width 30 height 30
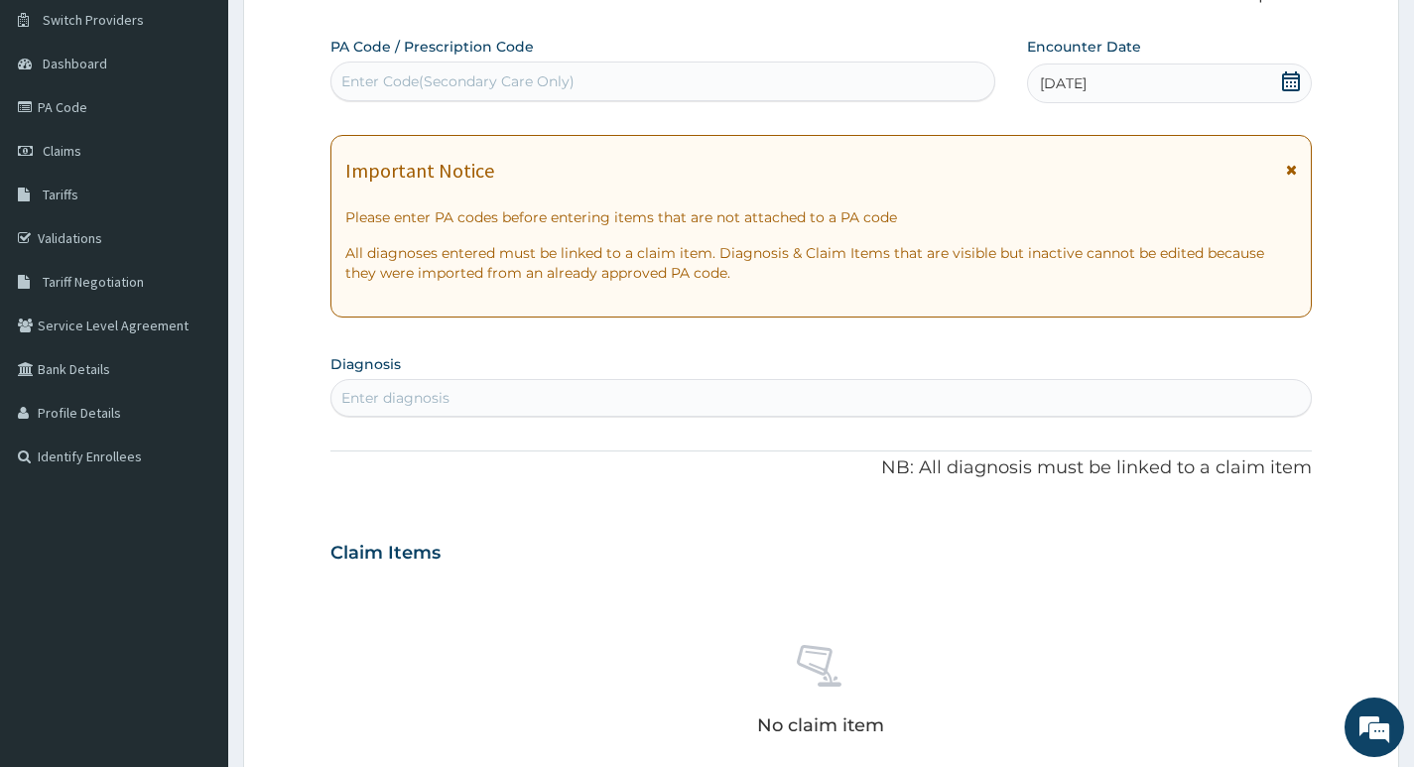
click at [508, 397] on div "Enter diagnosis" at bounding box center [821, 398] width 980 height 32
type input "malaria"
click at [498, 388] on div "Enter diagnosis" at bounding box center [821, 398] width 980 height 32
type input "m"
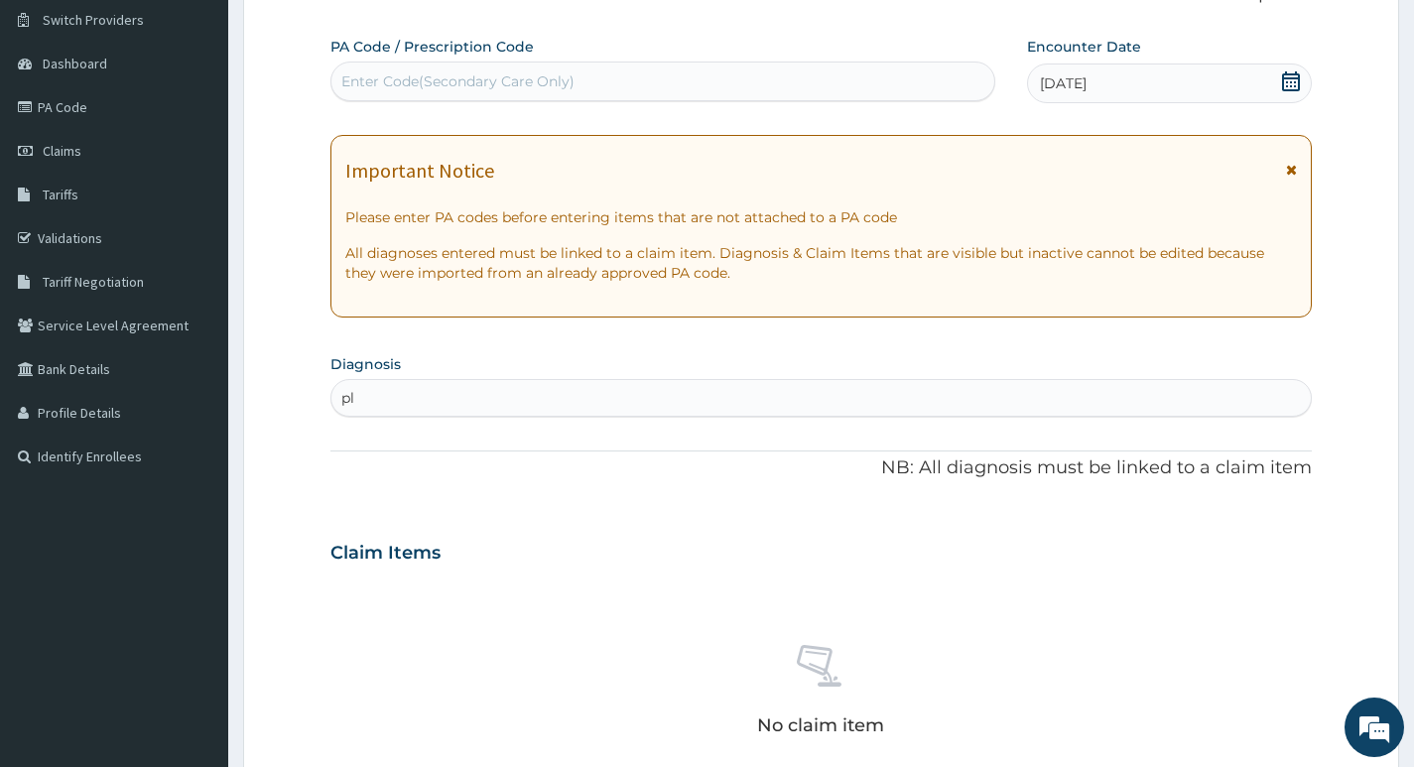
type input "p"
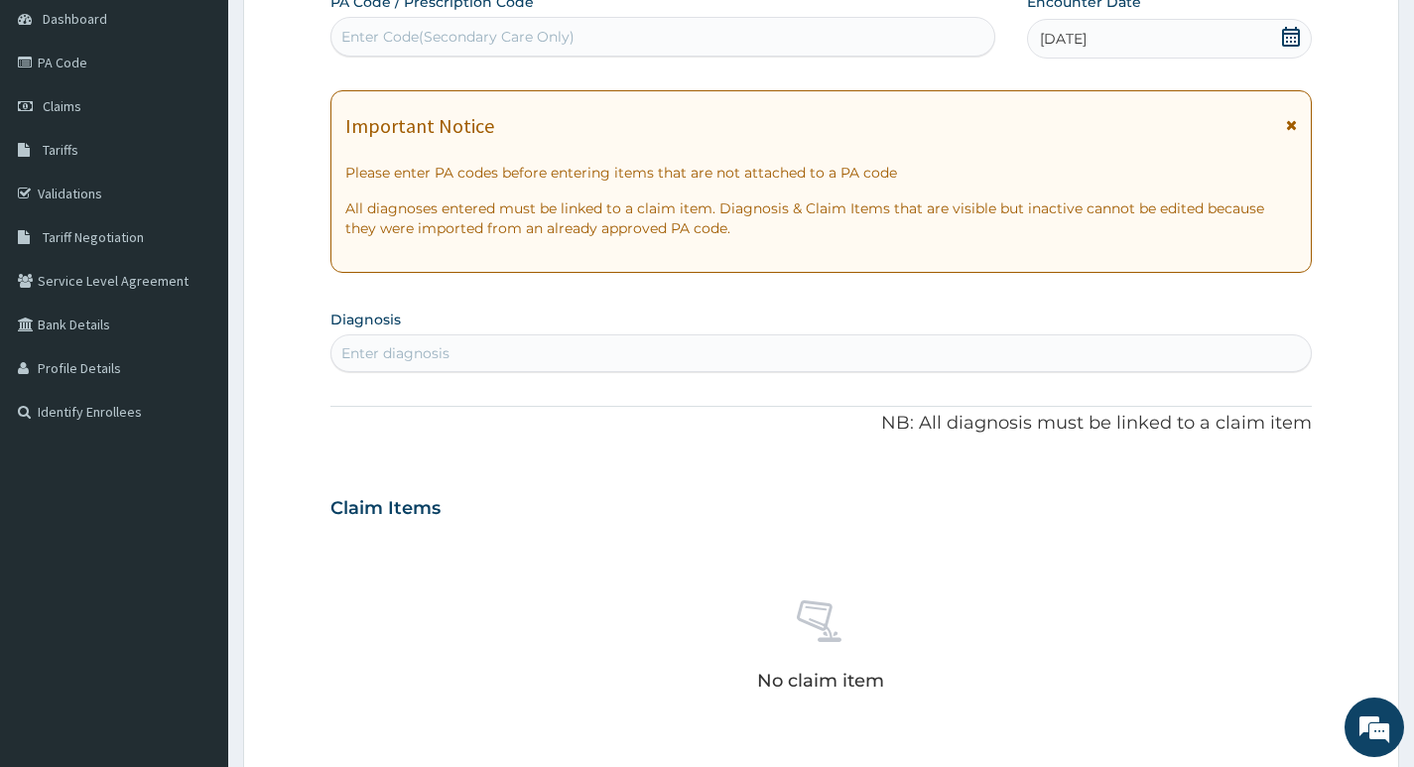
scroll to position [198, 0]
click at [880, 349] on div "Enter diagnosis" at bounding box center [821, 352] width 980 height 32
type input "f"
type input "mal"
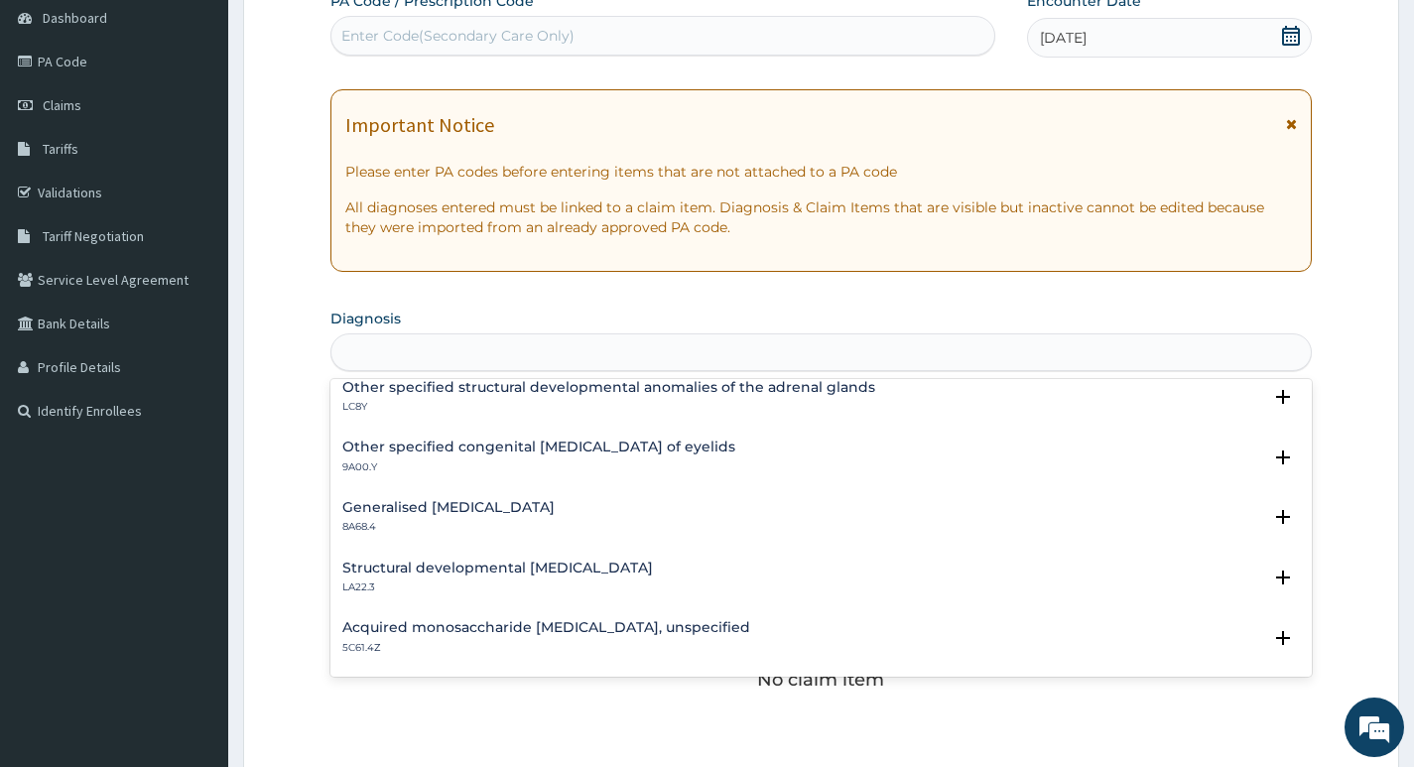
scroll to position [0, 0]
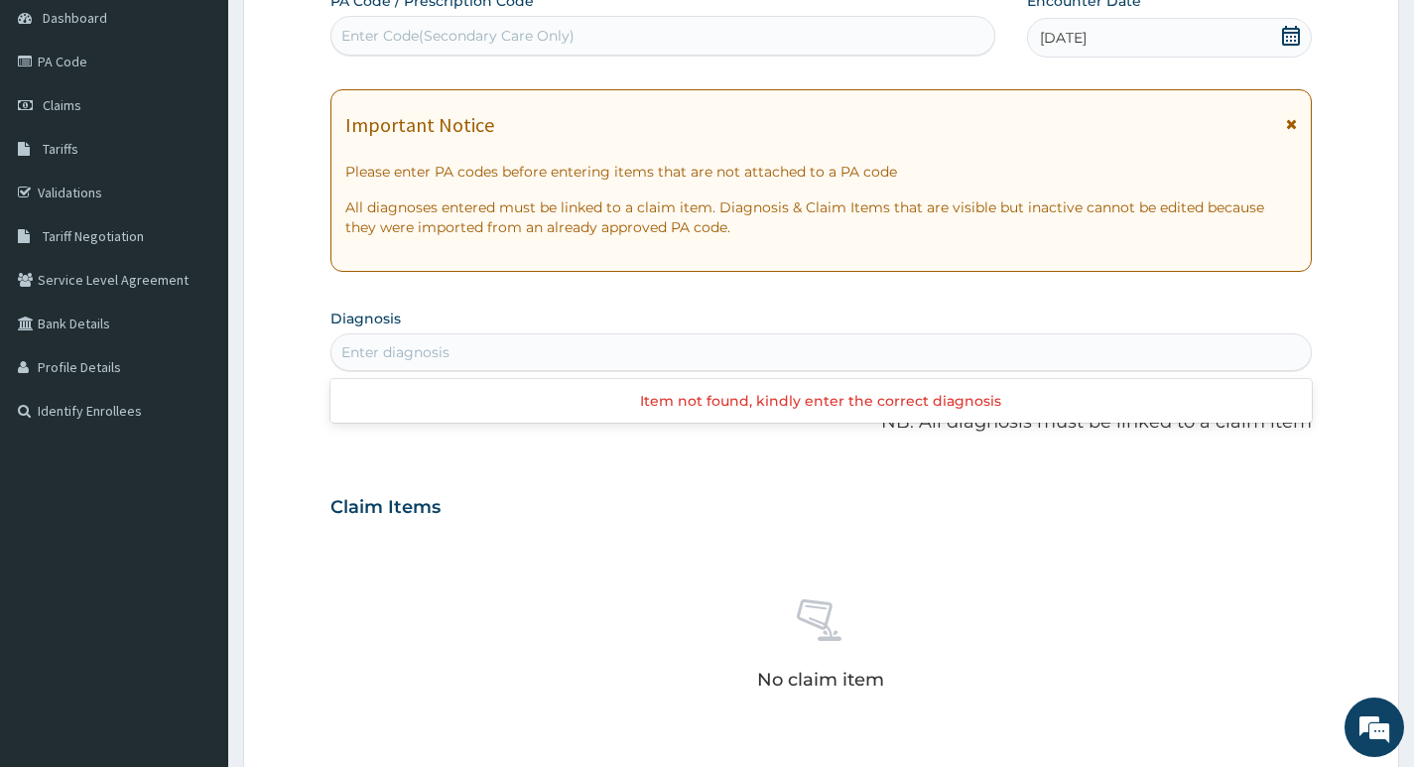
click at [446, 345] on div "Enter diagnosis" at bounding box center [821, 352] width 980 height 32
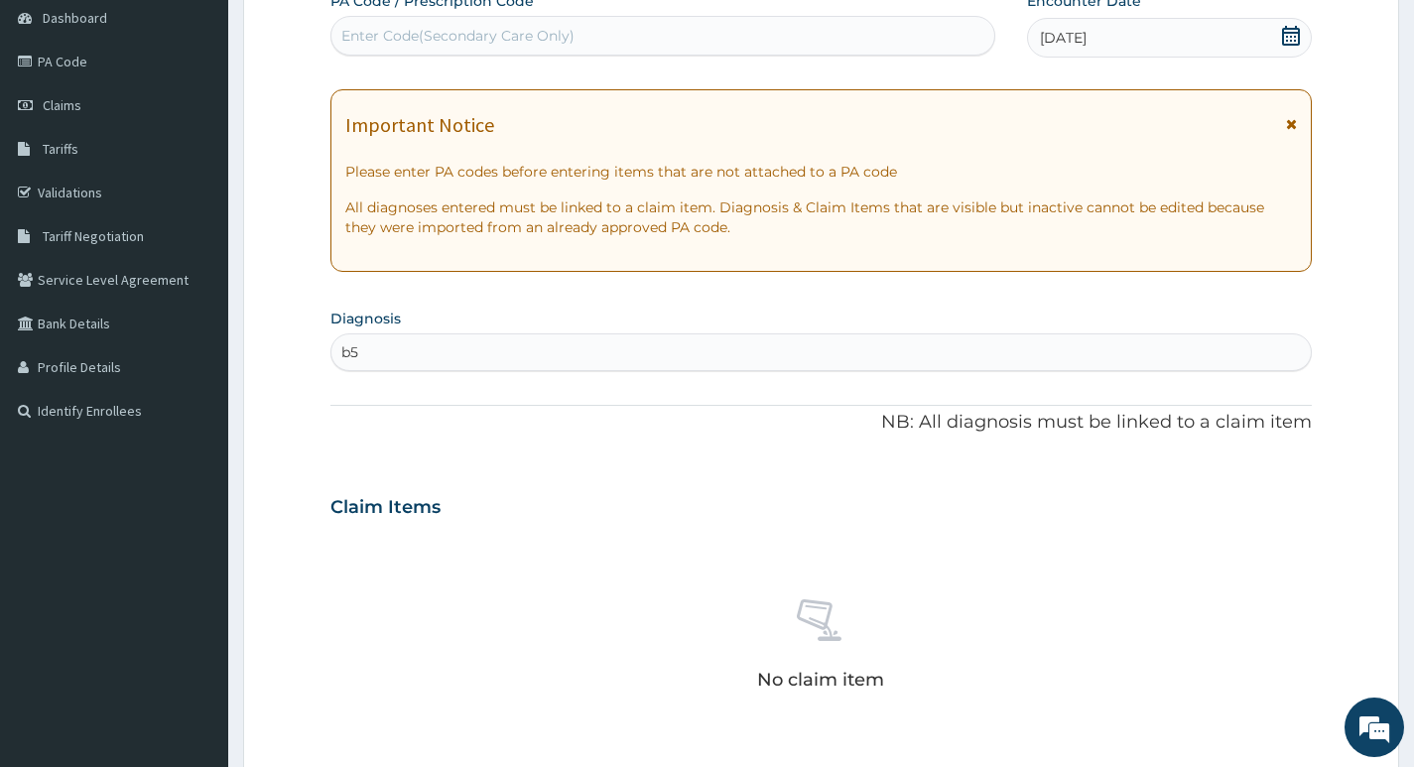
type input "b"
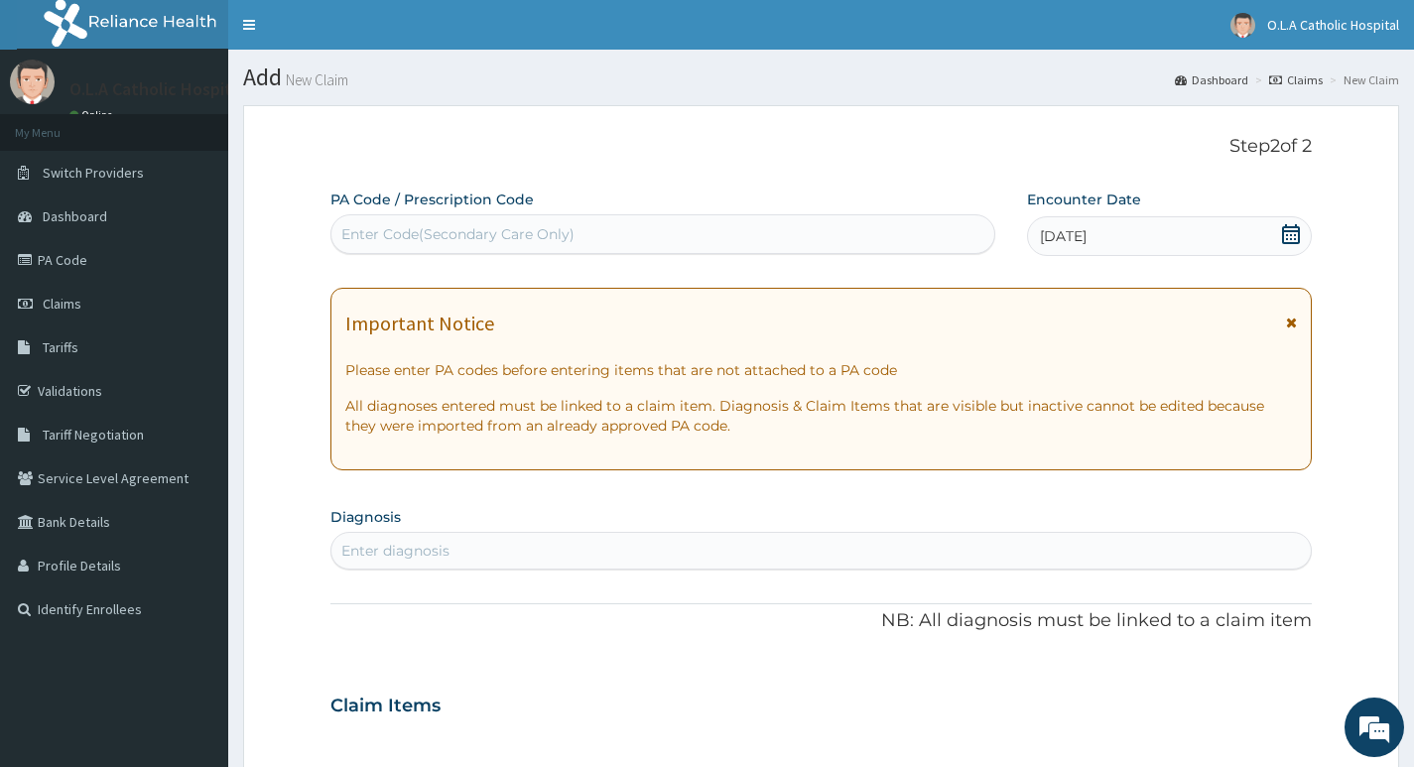
click at [457, 550] on div "Enter diagnosis" at bounding box center [821, 551] width 980 height 32
type input "b"
type input "malari"
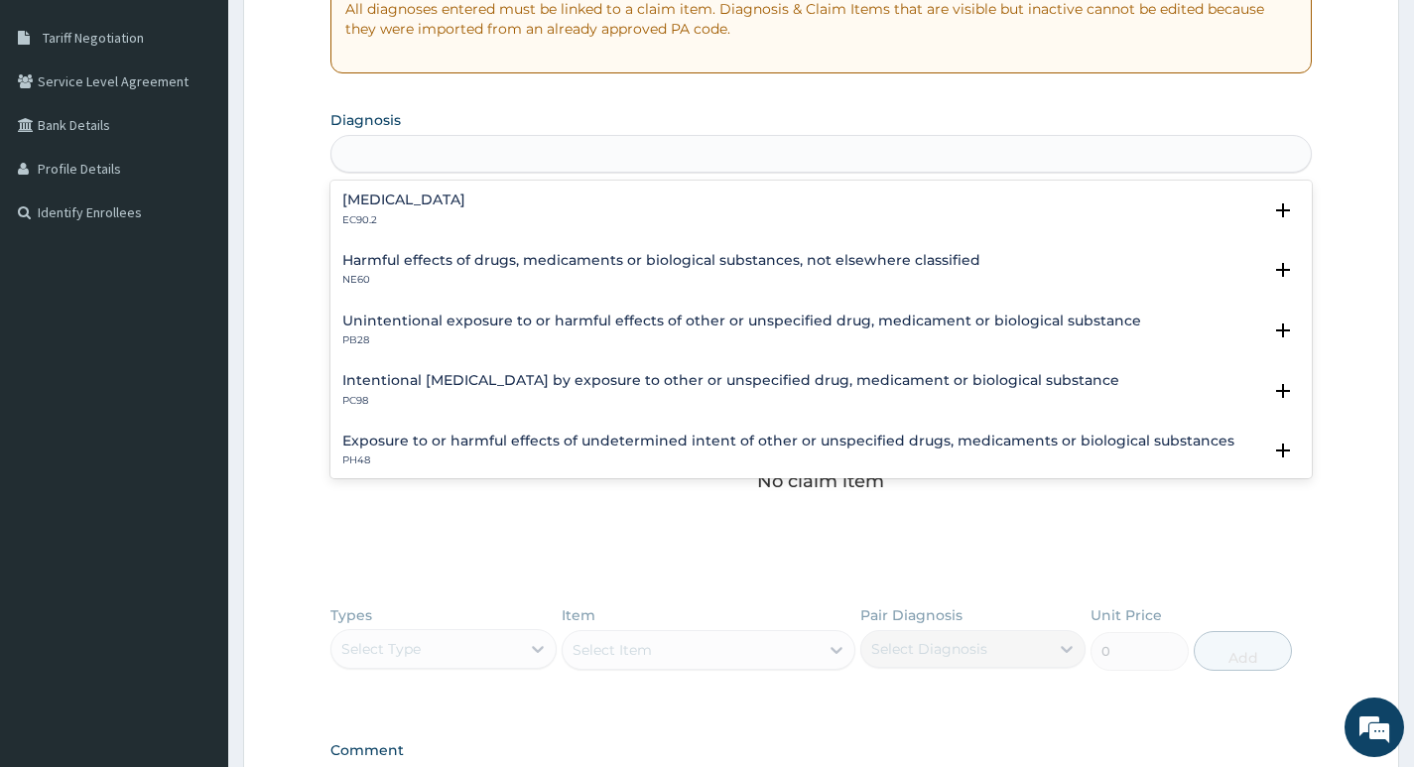
click at [421, 159] on div "malari" at bounding box center [821, 154] width 980 height 32
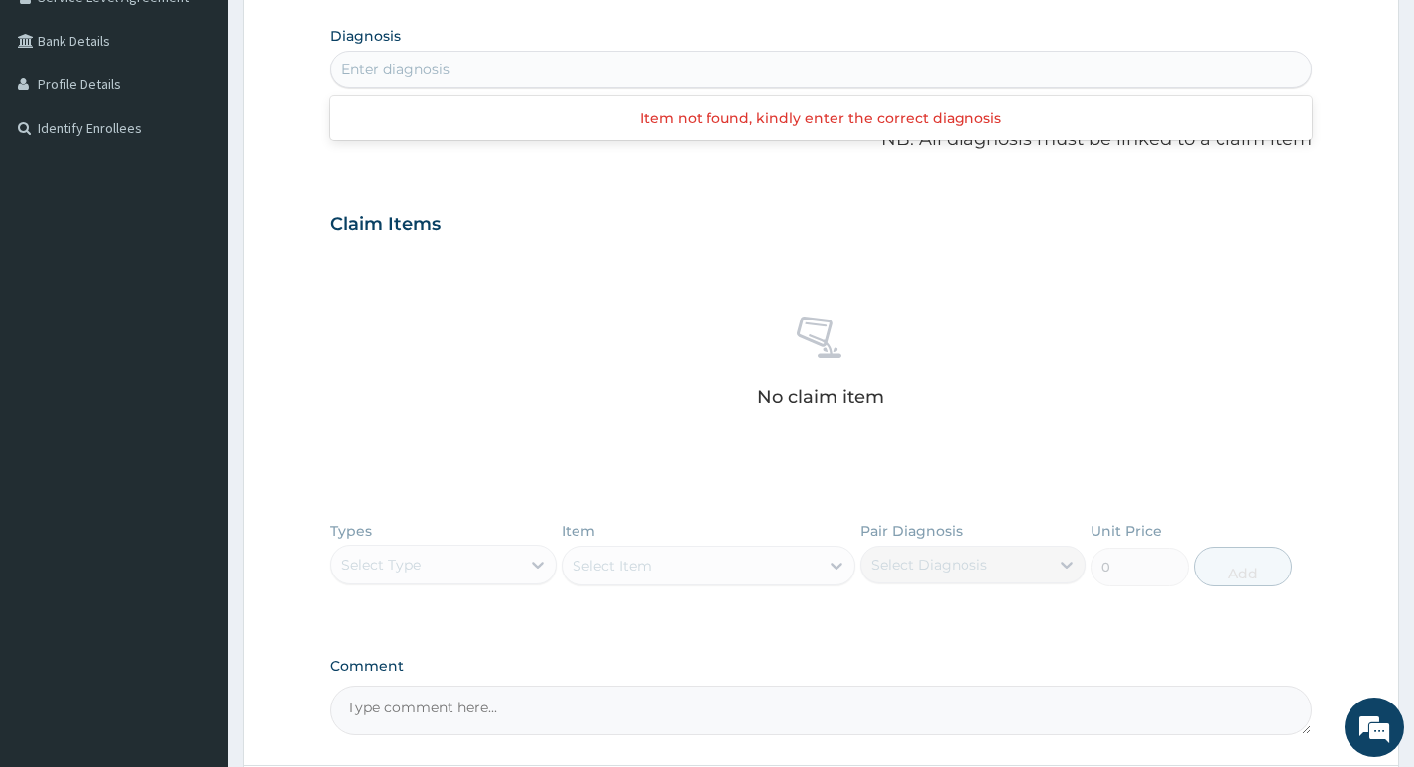
scroll to position [658, 0]
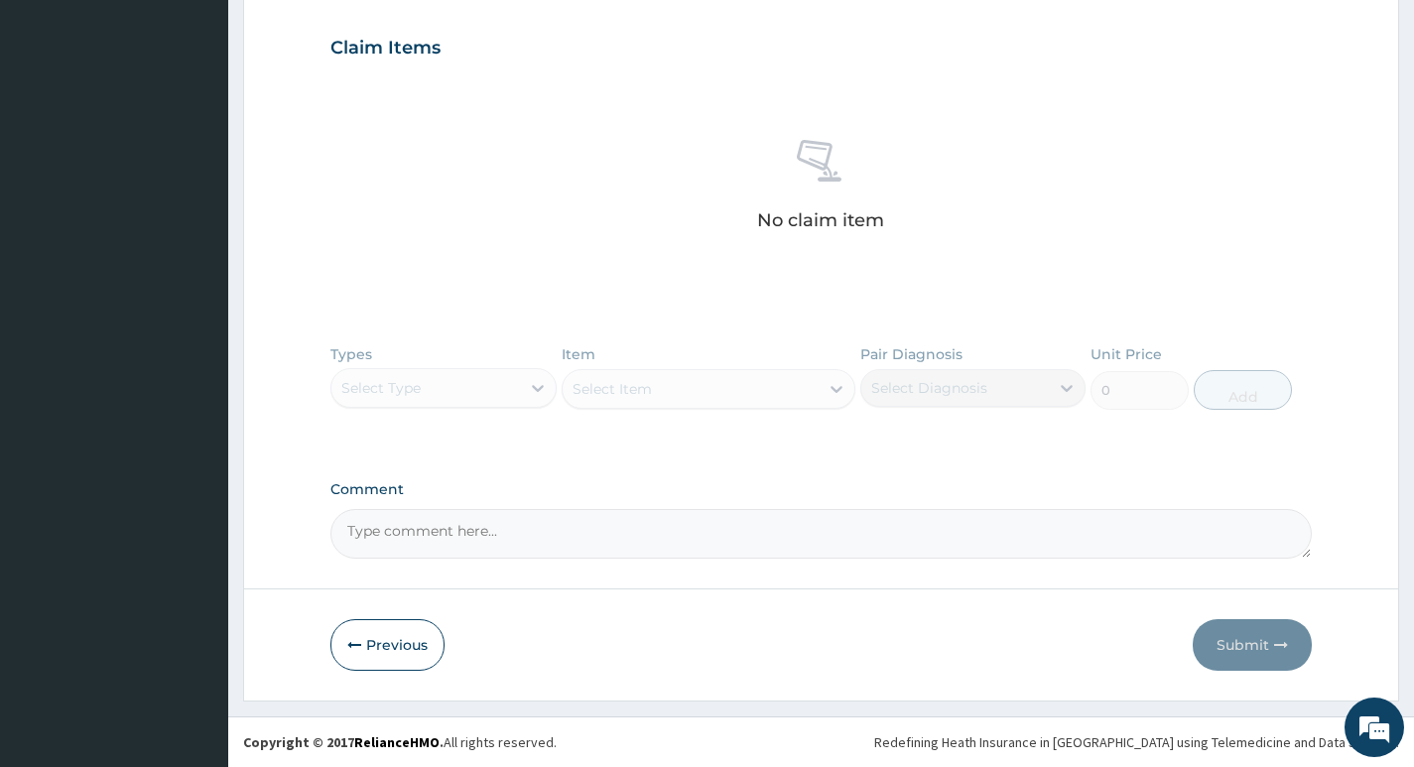
click at [532, 384] on div "Types Select Type Item Select Item Pair Diagnosis Select Diagnosis Unit Price 0…" at bounding box center [821, 391] width 982 height 115
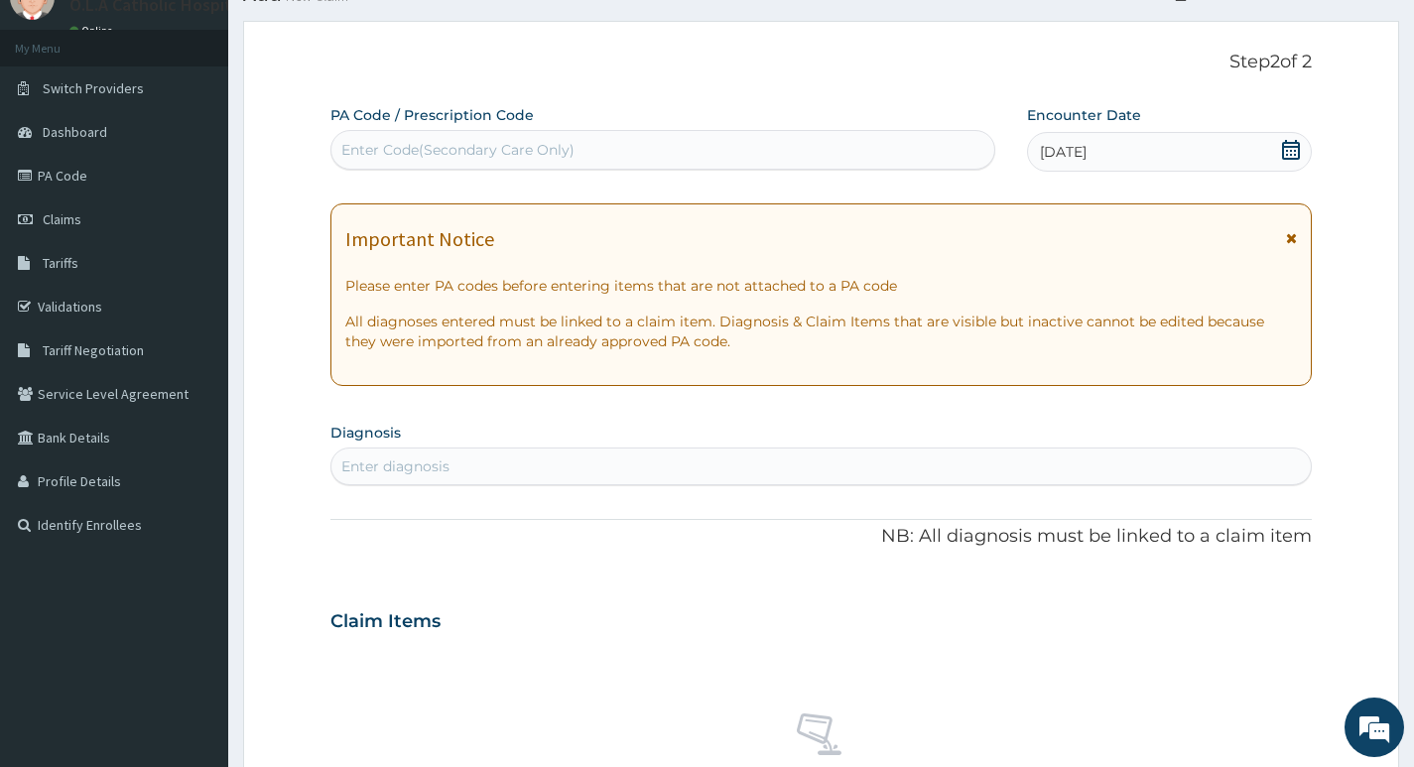
scroll to position [198, 0]
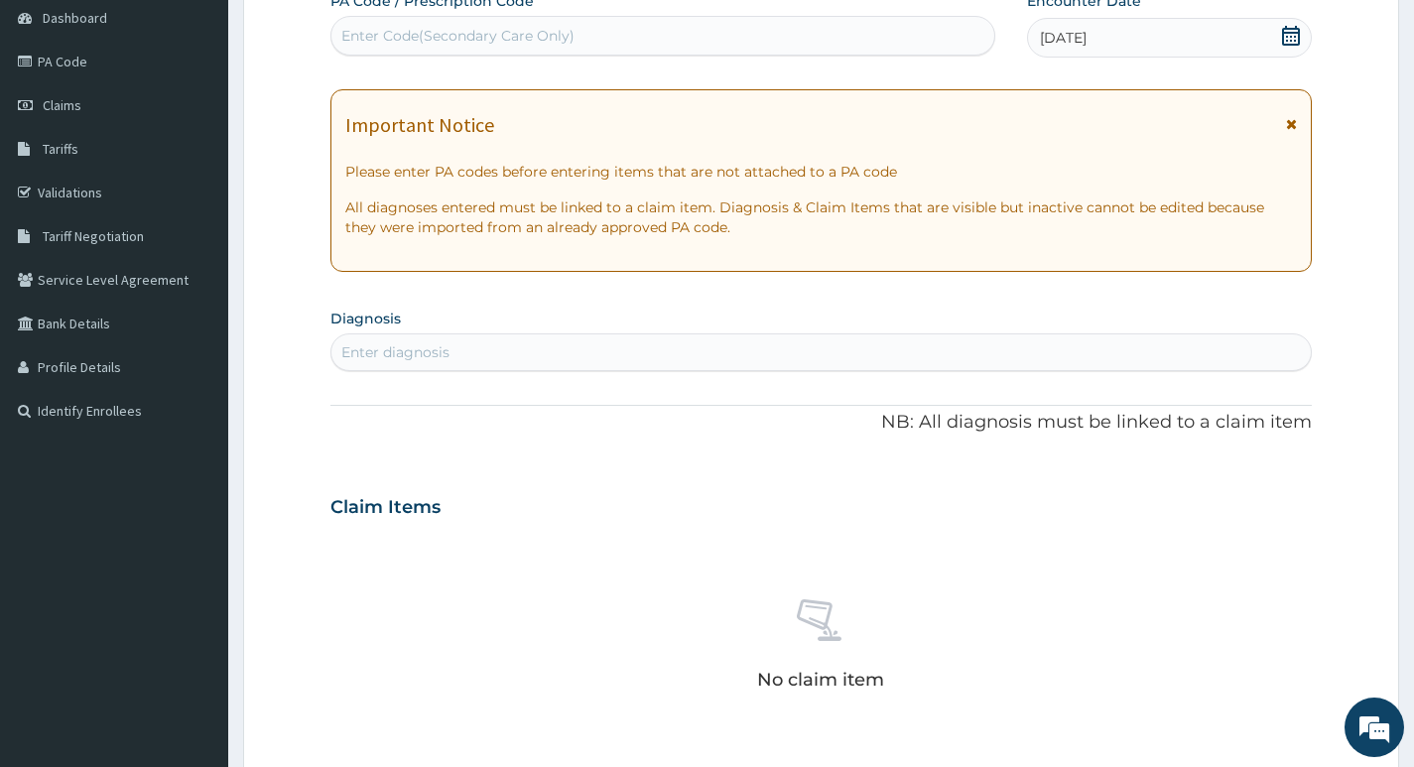
click at [518, 352] on div "Enter diagnosis" at bounding box center [821, 352] width 980 height 32
type input "u"
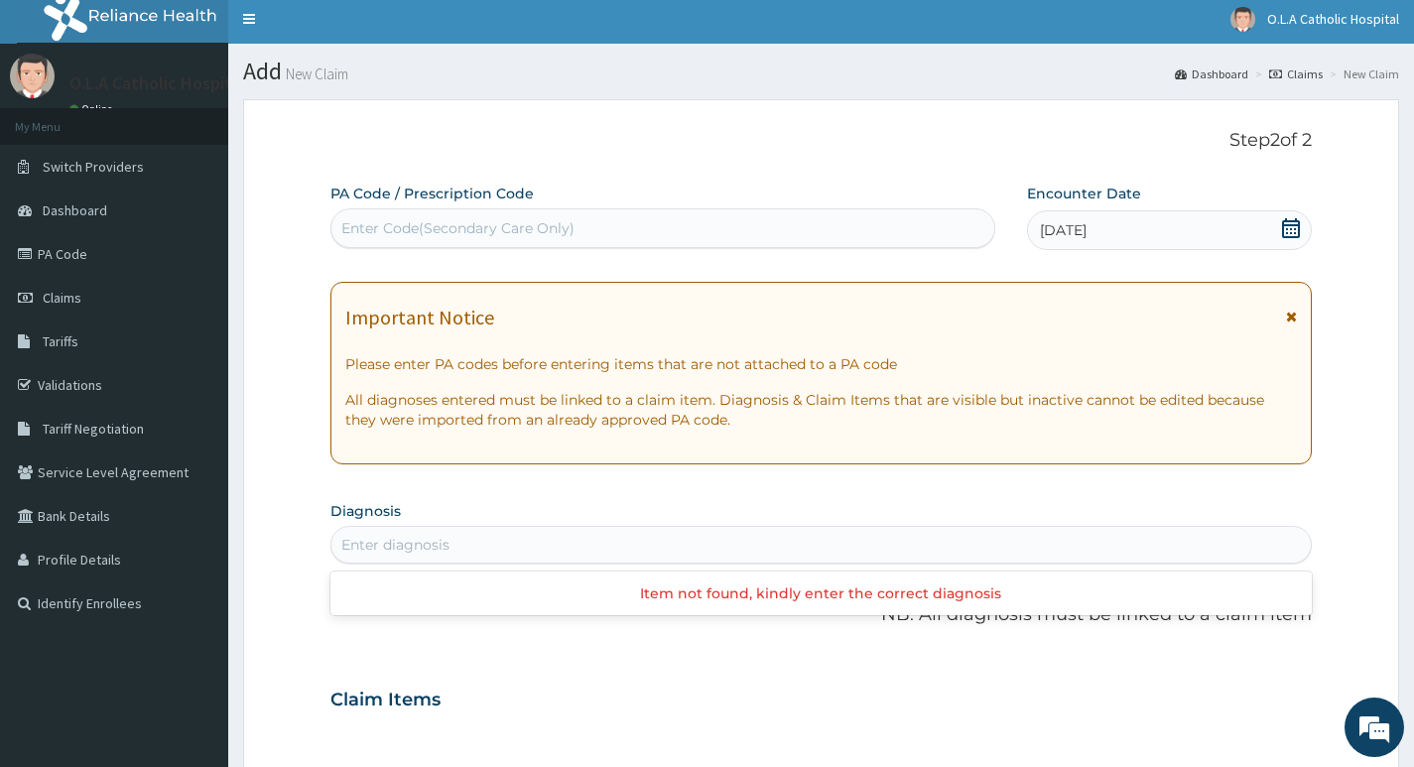
scroll to position [0, 0]
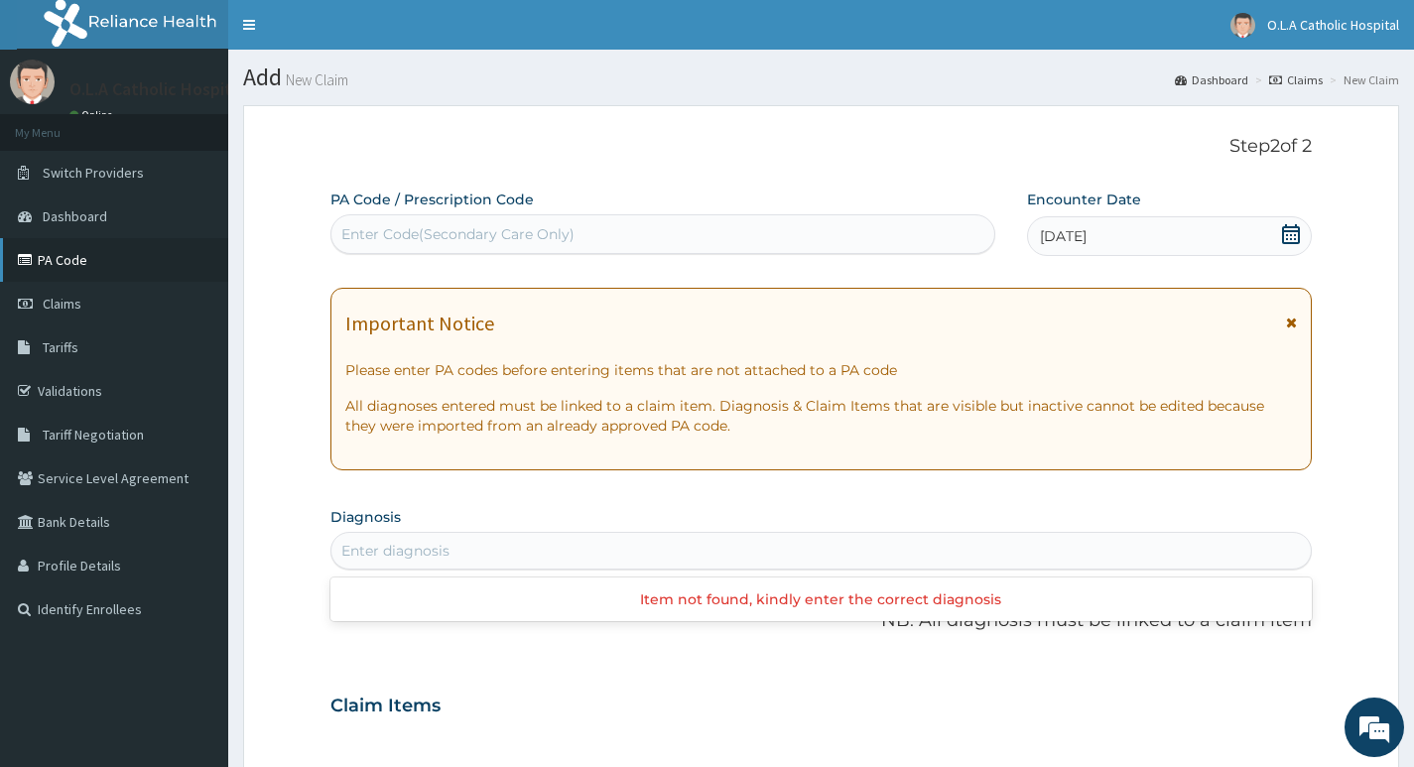
click at [76, 271] on link "PA Code" at bounding box center [114, 260] width 228 height 44
click at [77, 264] on link "PA Code" at bounding box center [114, 260] width 228 height 44
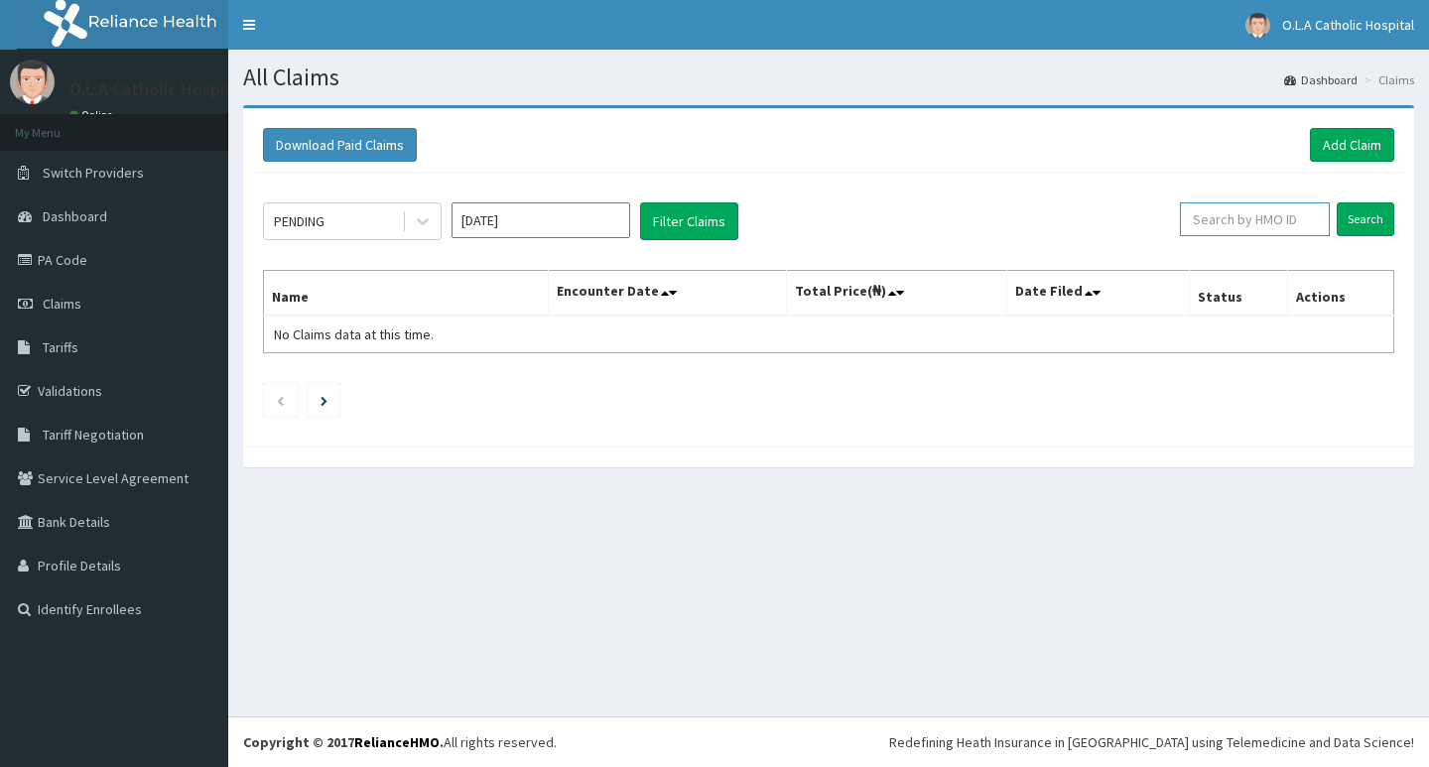
click at [1260, 213] on input "text" at bounding box center [1255, 219] width 150 height 34
click at [1355, 140] on link "Add Claim" at bounding box center [1352, 145] width 84 height 34
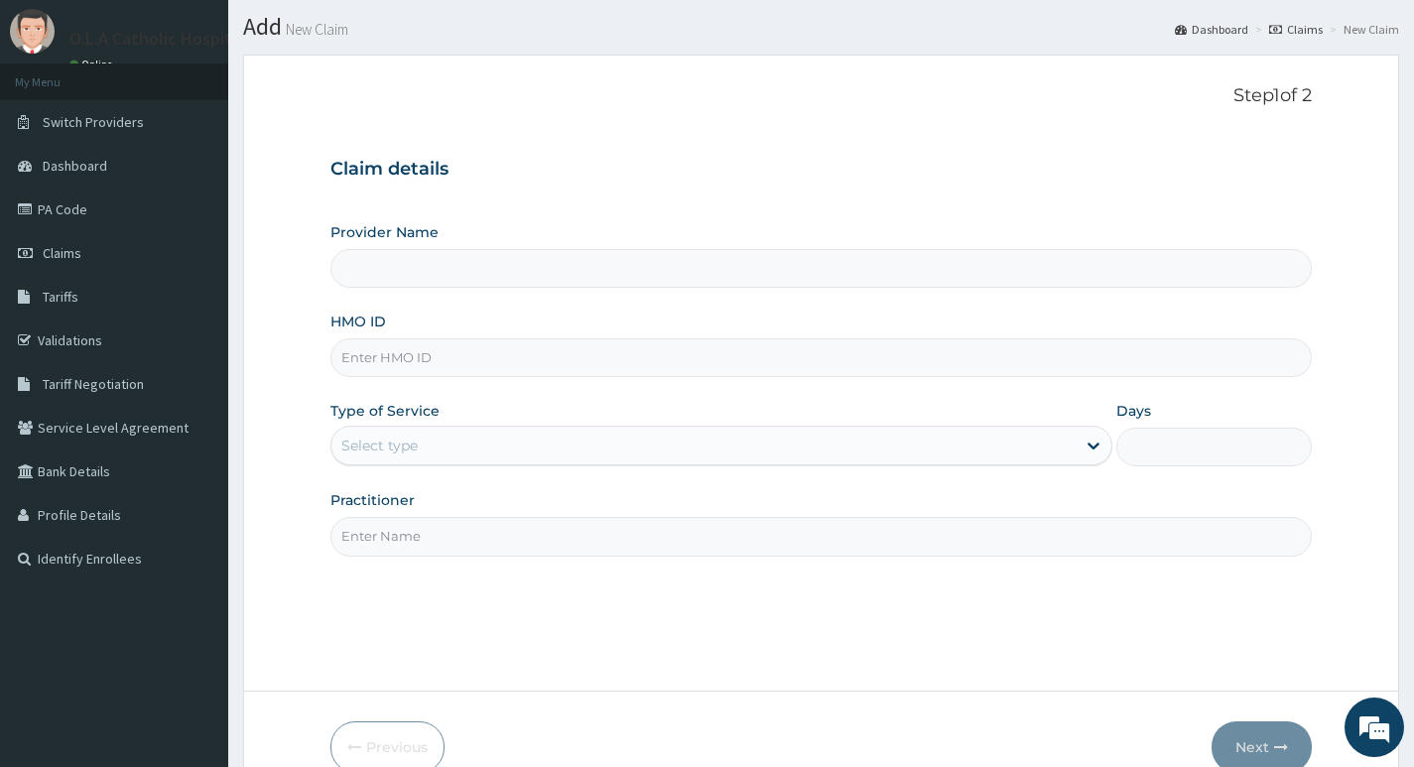
scroll to position [99, 0]
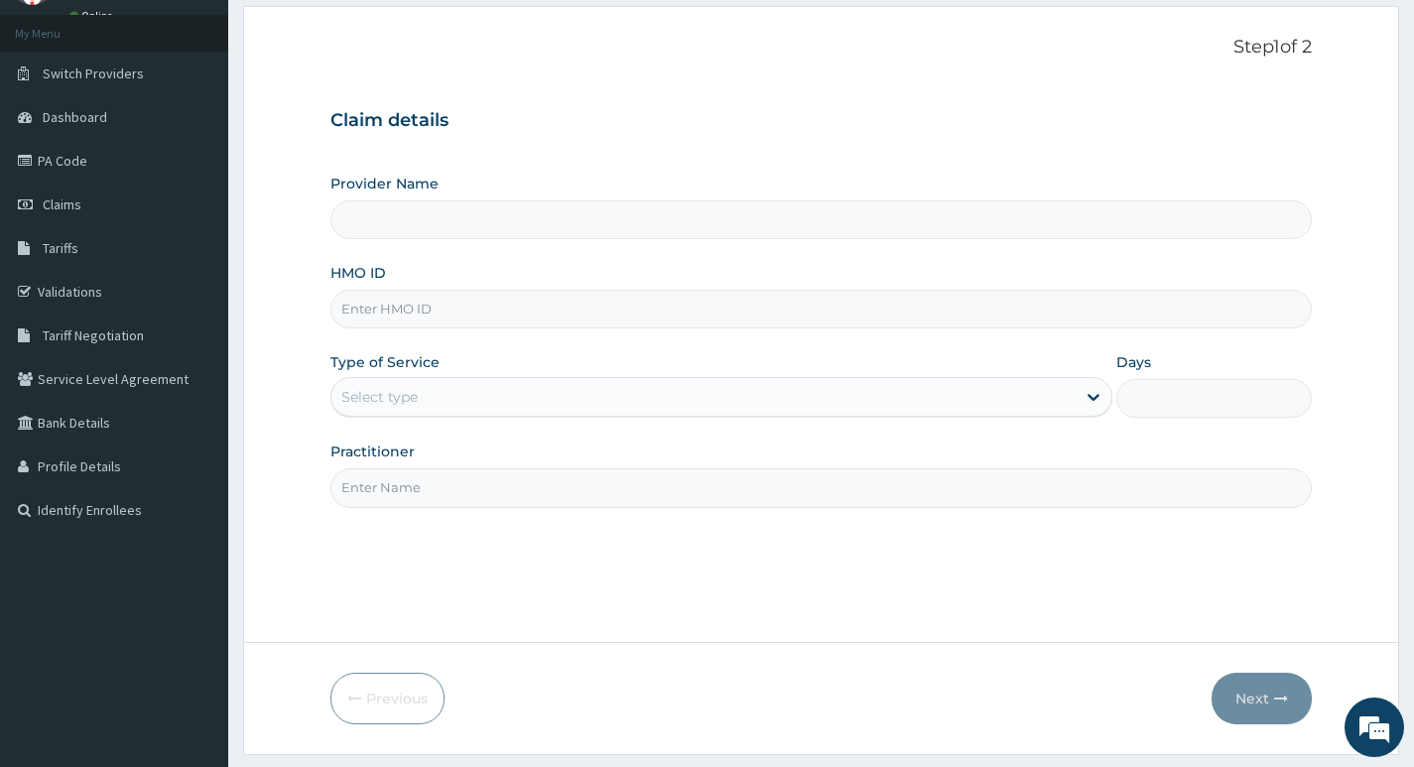
type input "O.L.A Catholic Hospital, [GEOGRAPHIC_DATA]"
click at [668, 320] on input "HMO ID" at bounding box center [821, 309] width 982 height 39
type input "btr/11079/b"
click at [1087, 401] on icon at bounding box center [1094, 397] width 20 height 20
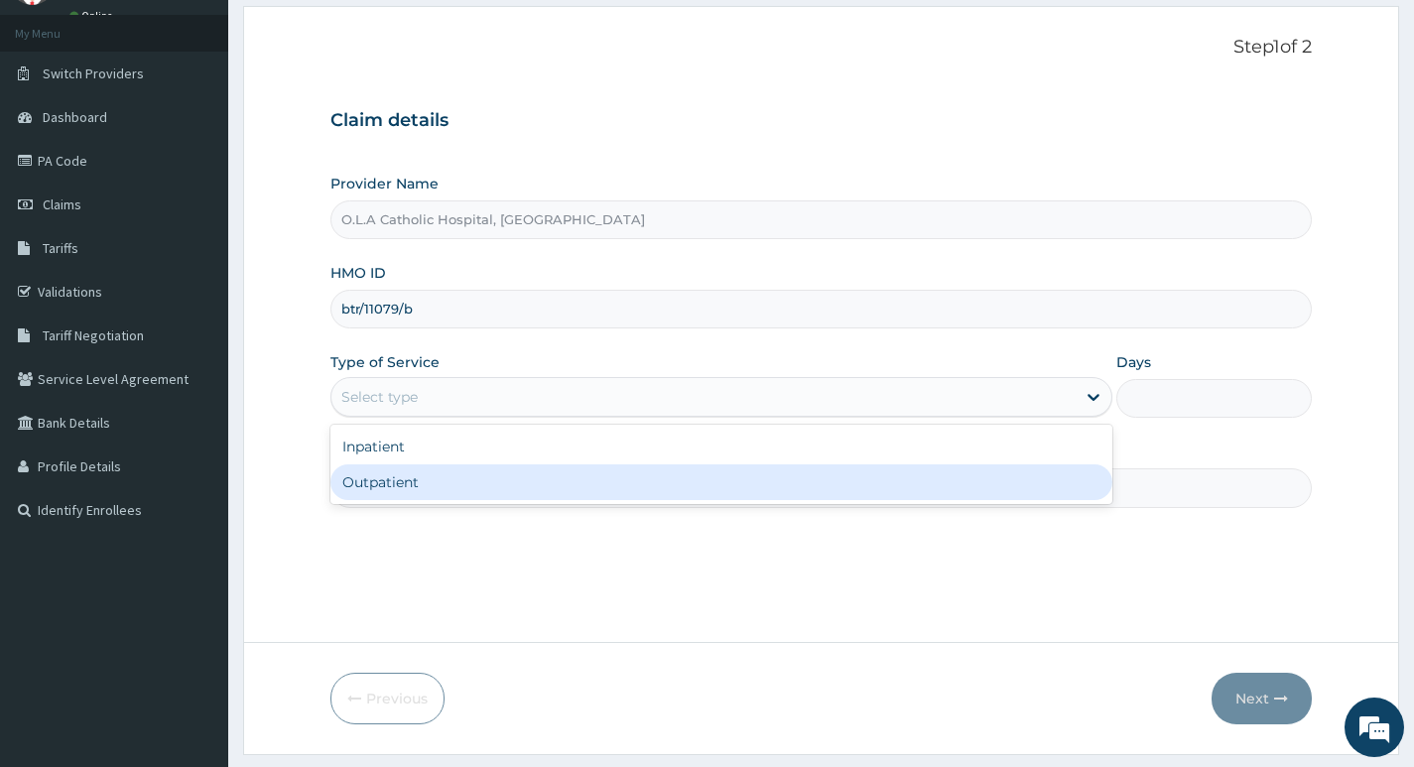
click at [942, 479] on div "Outpatient" at bounding box center [721, 482] width 782 height 36
type input "1"
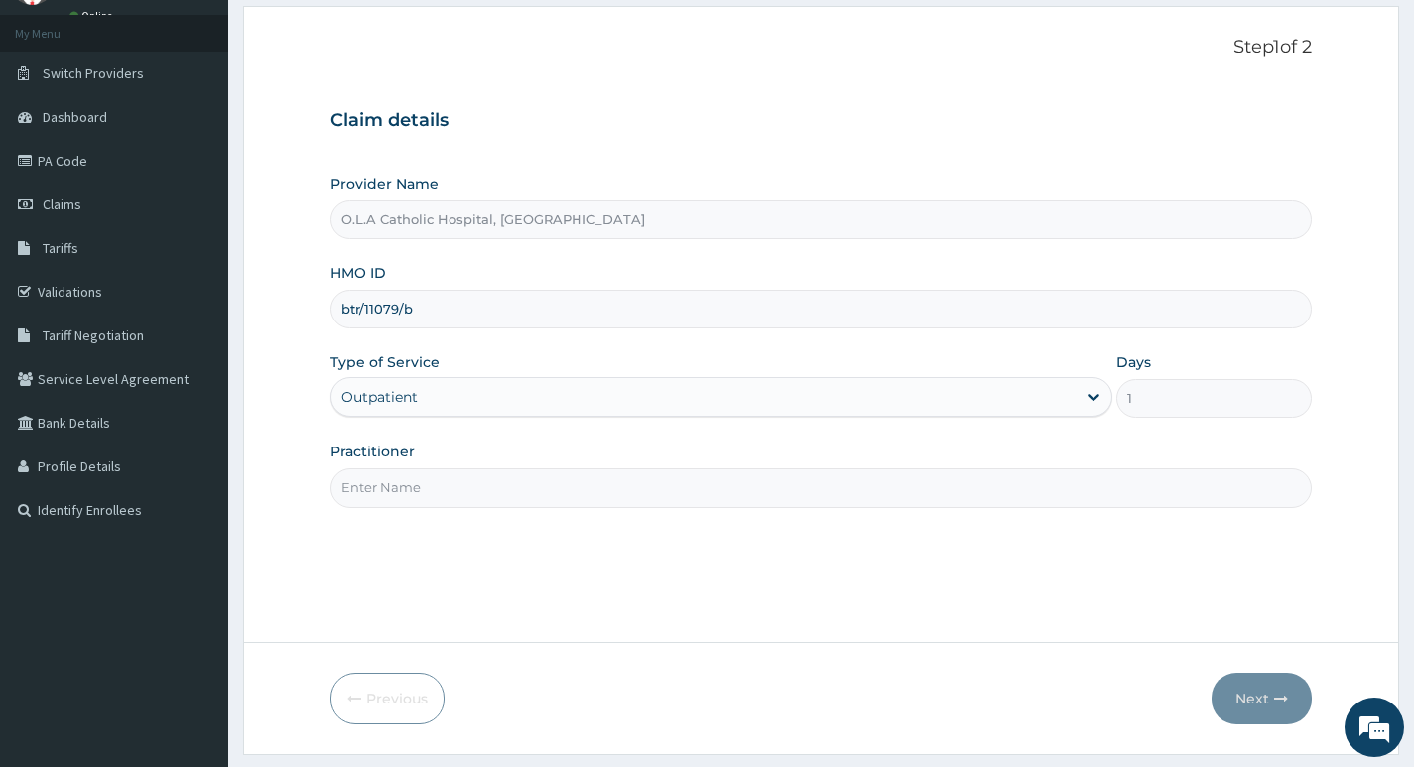
click at [855, 482] on input "Practitioner" at bounding box center [821, 487] width 982 height 39
type input "[PERSON_NAME]"
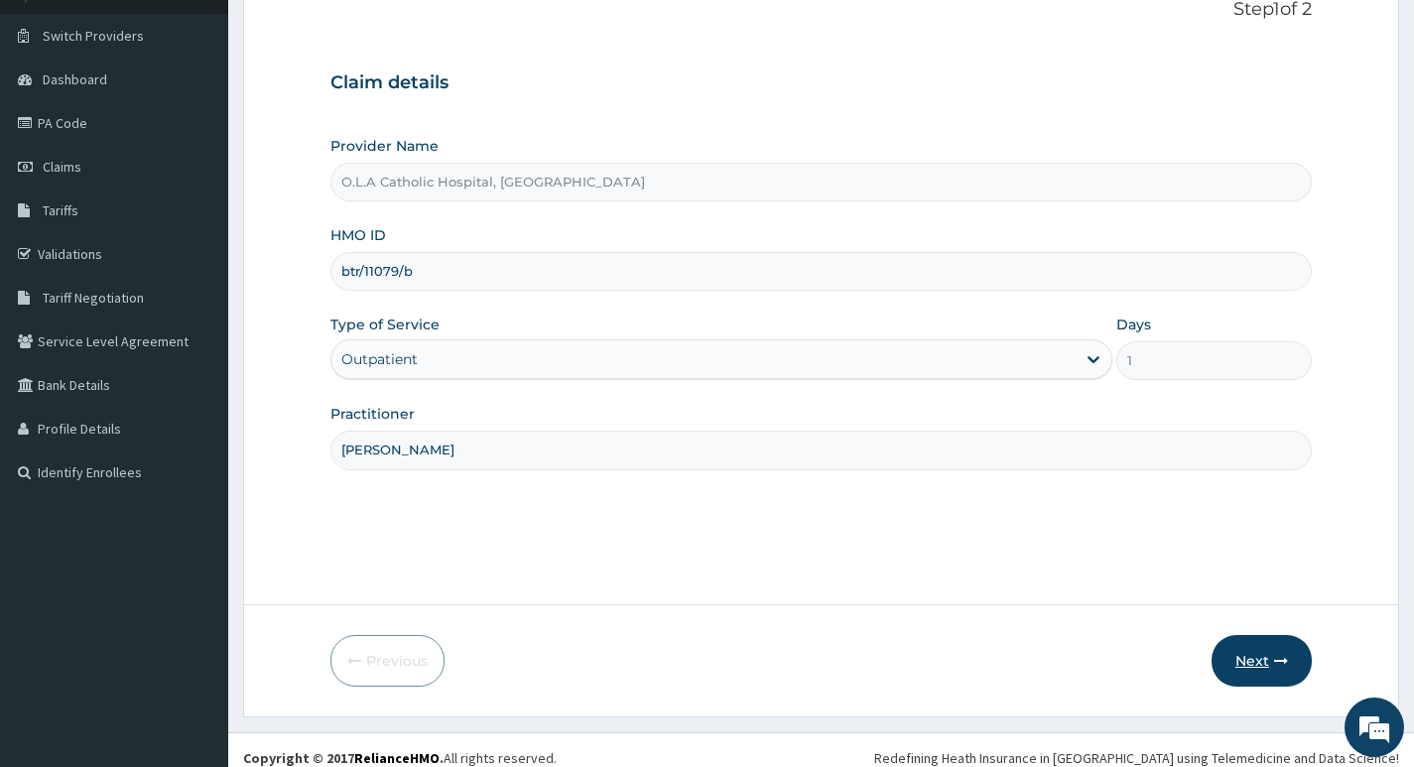
scroll to position [153, 0]
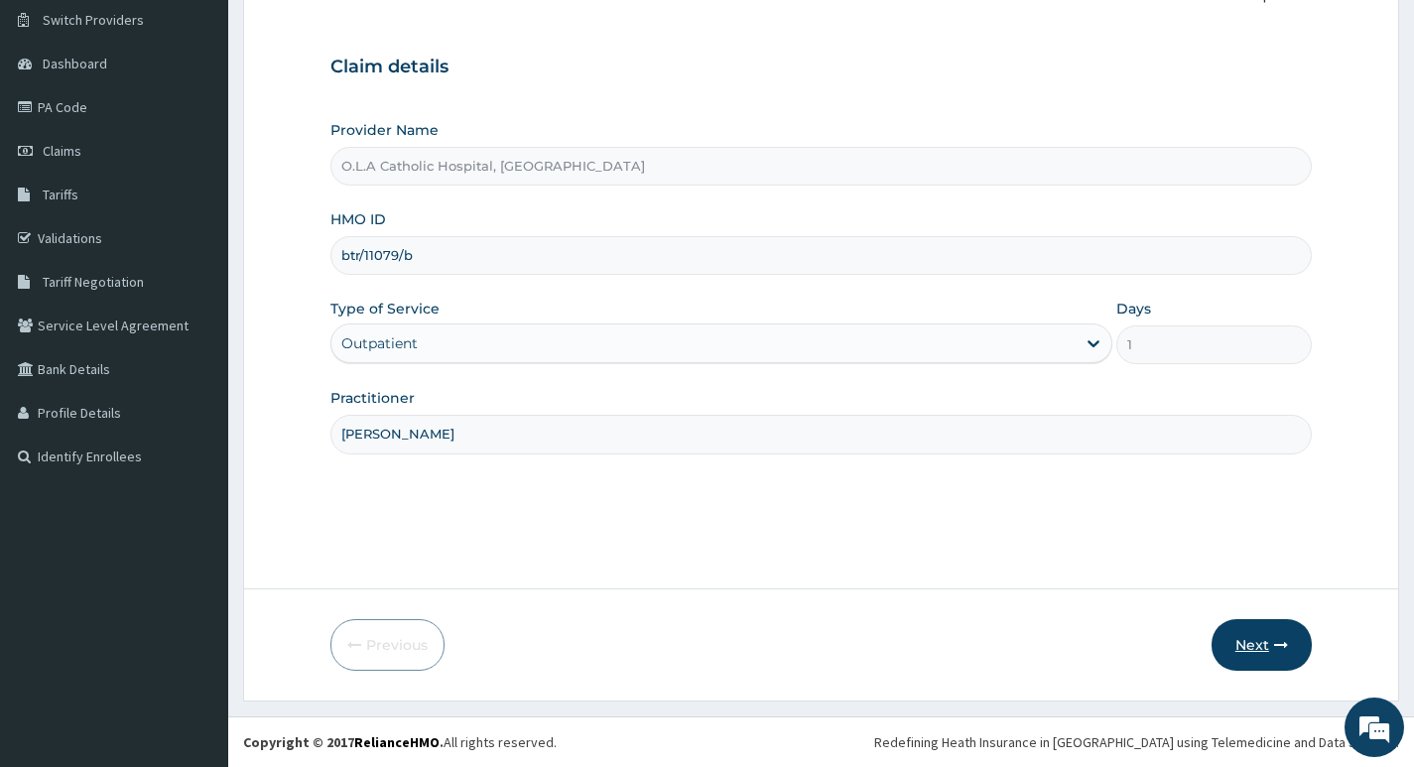
click at [1259, 632] on button "Next" at bounding box center [1262, 645] width 100 height 52
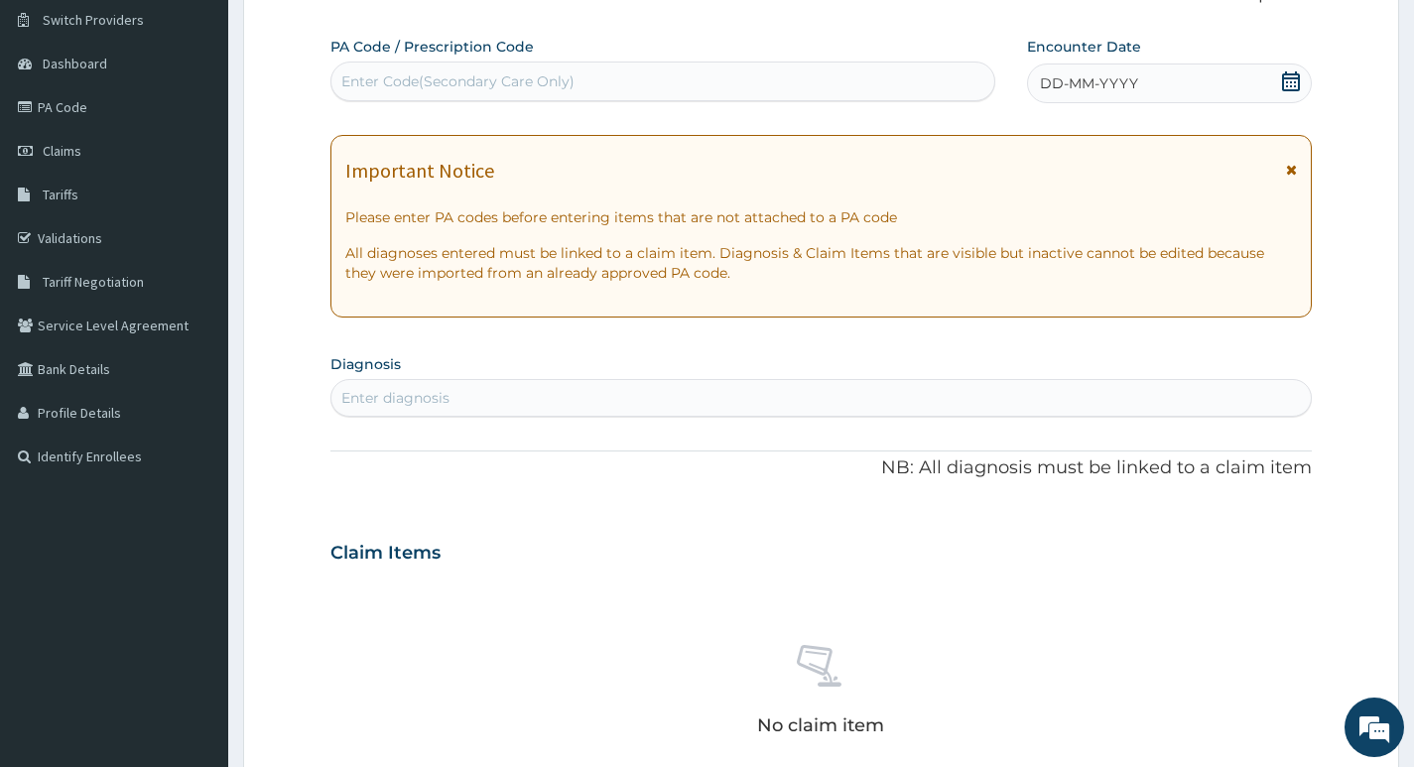
click at [1288, 76] on icon at bounding box center [1291, 81] width 20 height 20
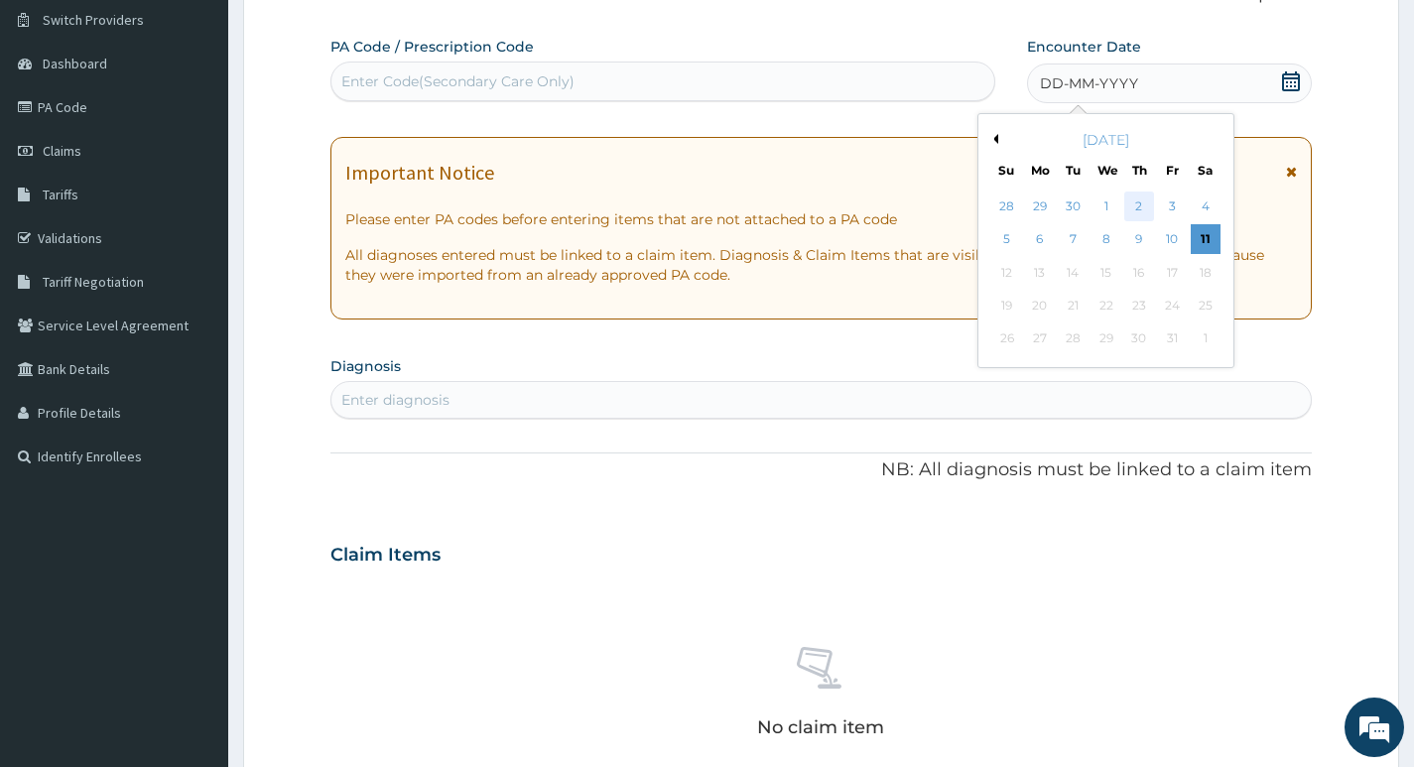
click at [1133, 202] on div "2" at bounding box center [1139, 207] width 30 height 30
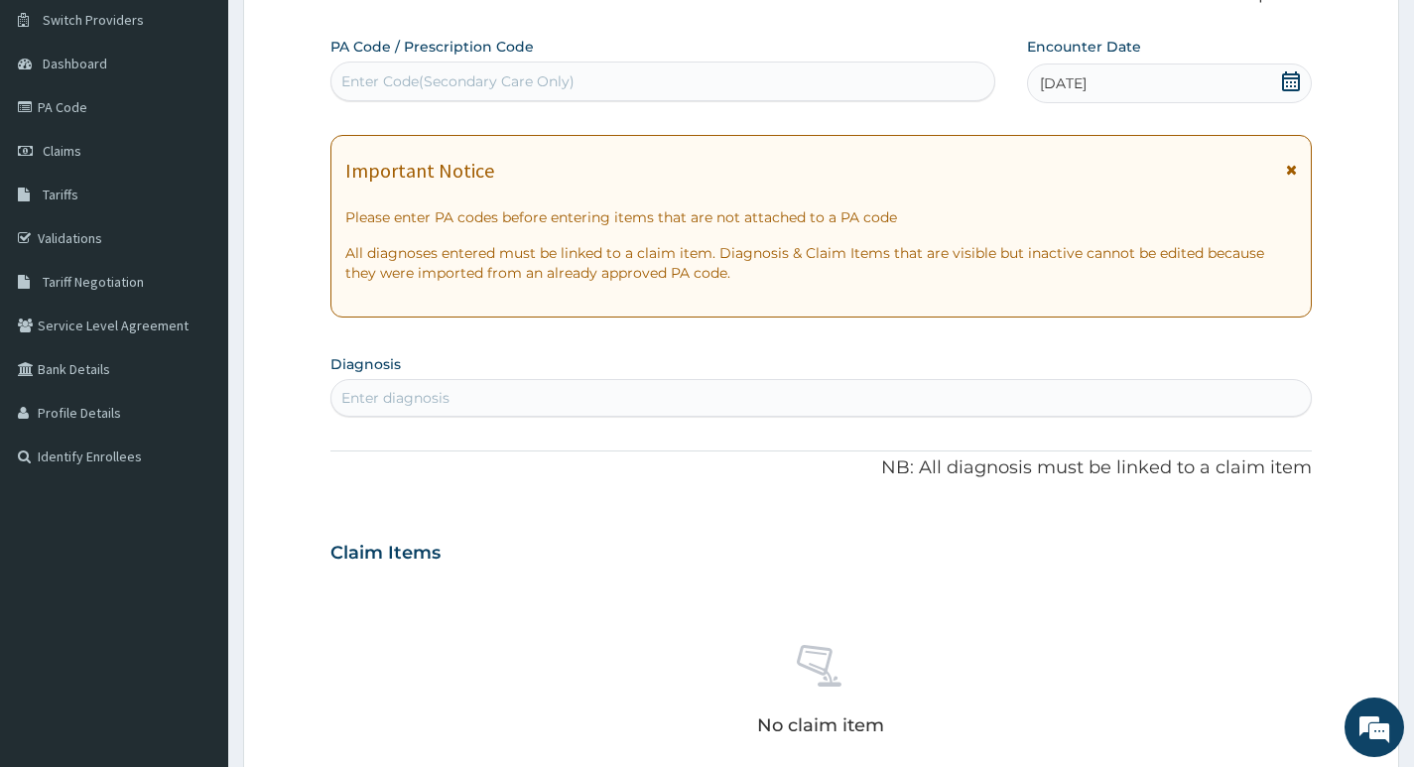
click at [390, 400] on div "Enter diagnosis" at bounding box center [395, 398] width 108 height 20
click at [491, 402] on div "Enter diagnosis" at bounding box center [821, 398] width 980 height 32
type input "m"
type input "plasmod"
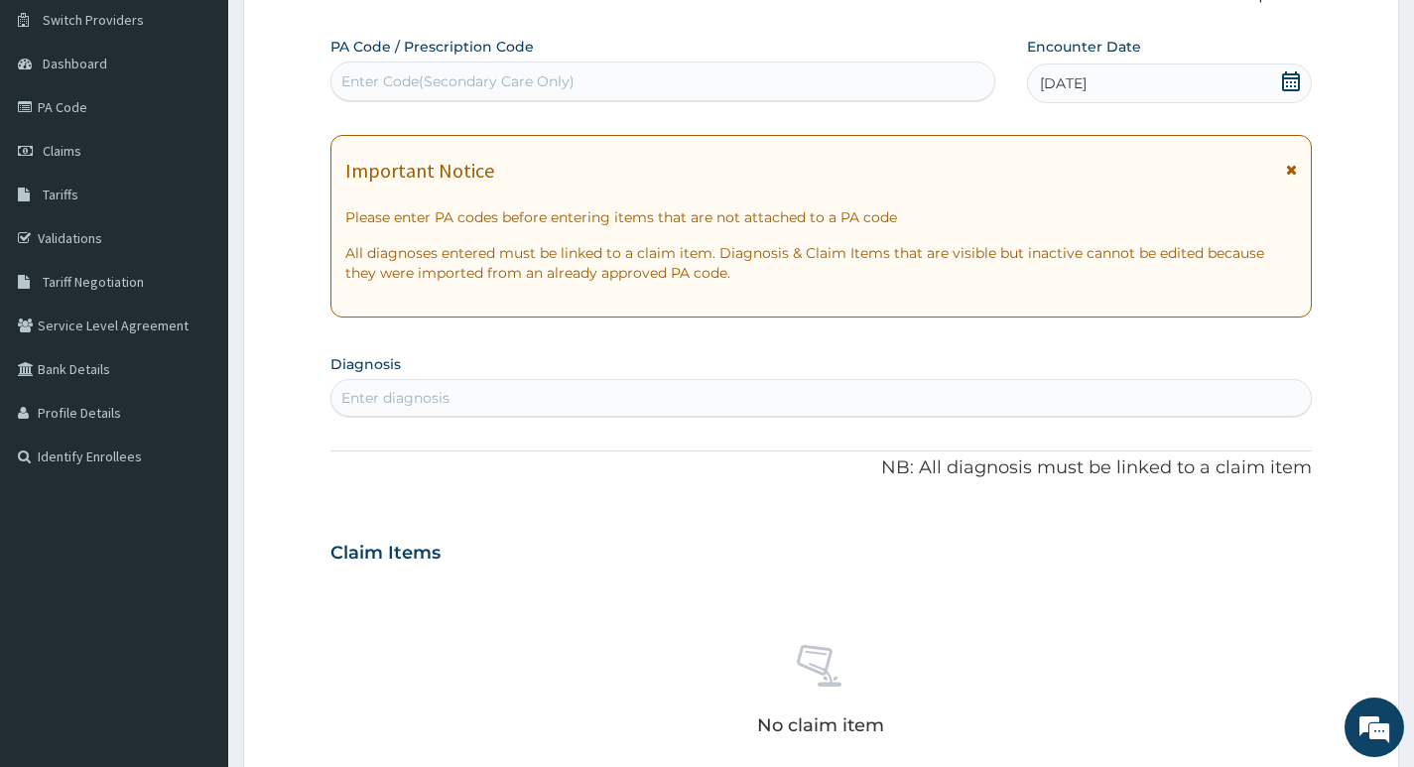
click at [1296, 77] on icon at bounding box center [1291, 81] width 18 height 20
click at [73, 234] on link "Validations" at bounding box center [114, 238] width 228 height 44
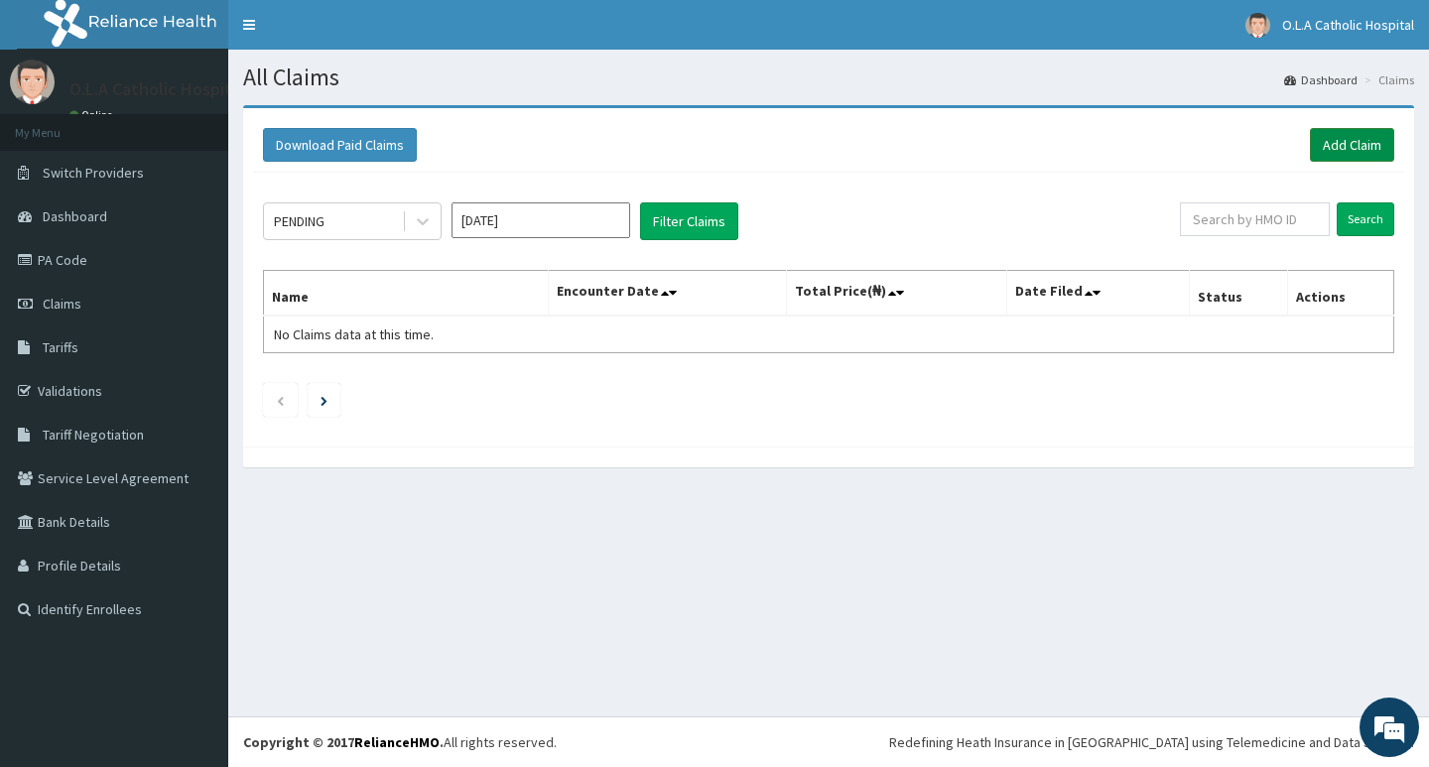
click at [1345, 147] on link "Add Claim" at bounding box center [1352, 145] width 84 height 34
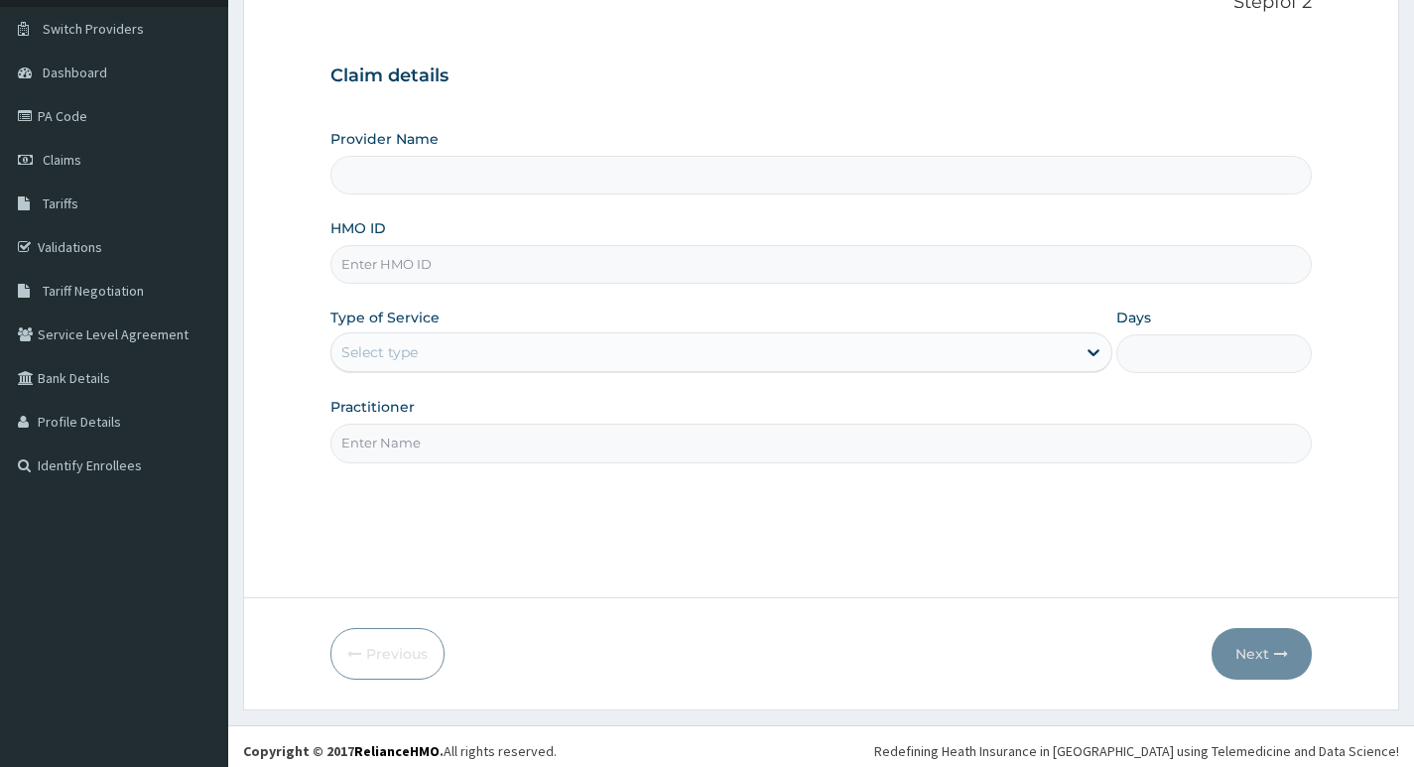
scroll to position [153, 0]
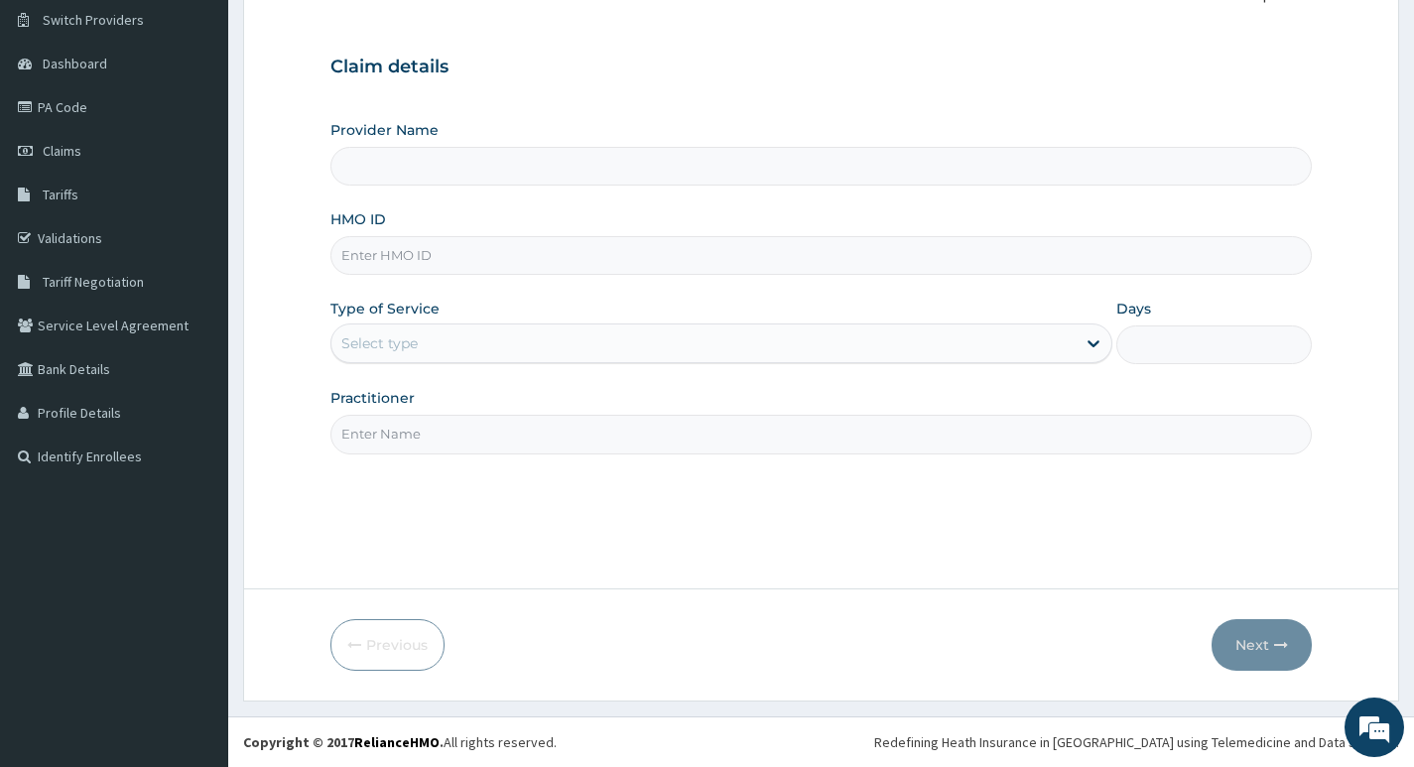
type input "O.L.A Catholic Hospital, [GEOGRAPHIC_DATA]"
click at [496, 244] on input "HMO ID" at bounding box center [821, 255] width 982 height 39
type input "btr/11079/b"
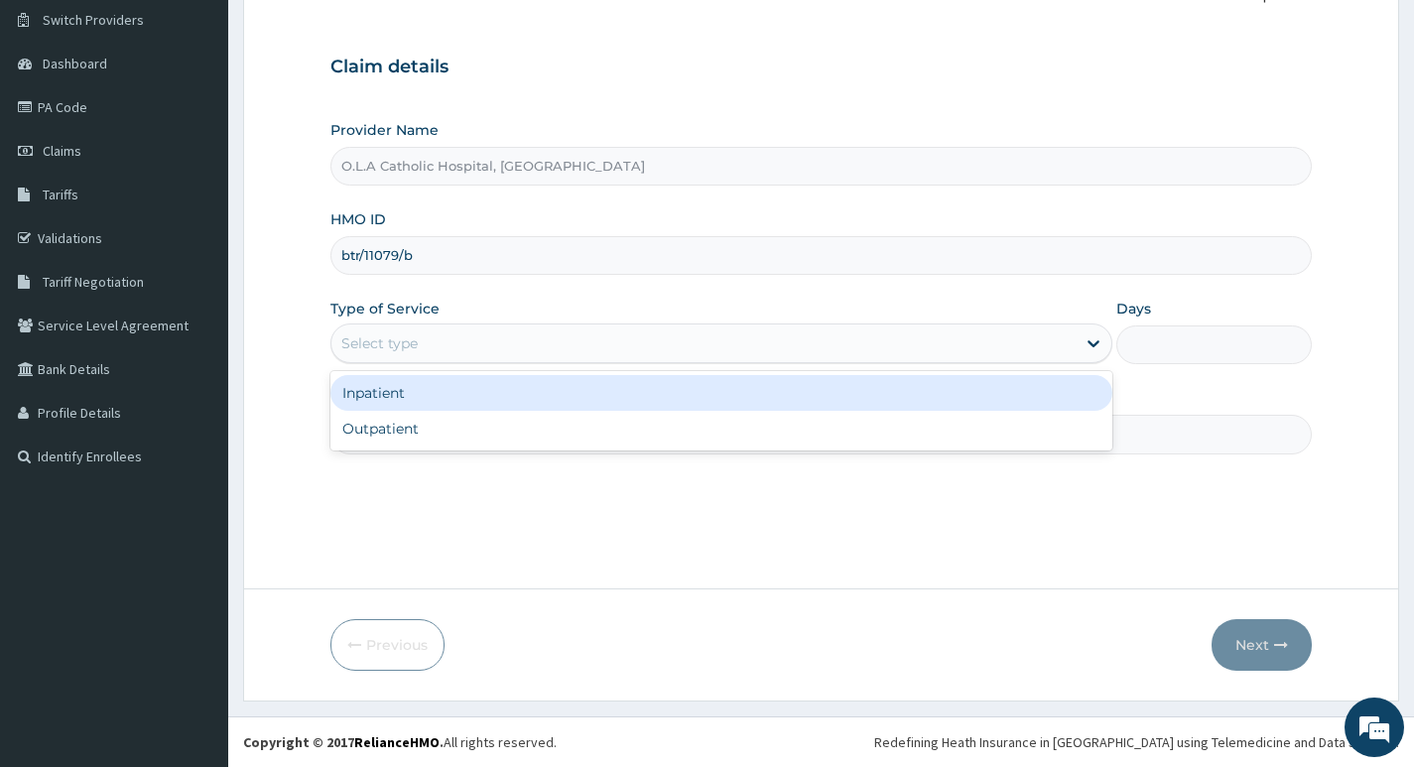
click at [1072, 342] on div "Select type" at bounding box center [703, 343] width 744 height 32
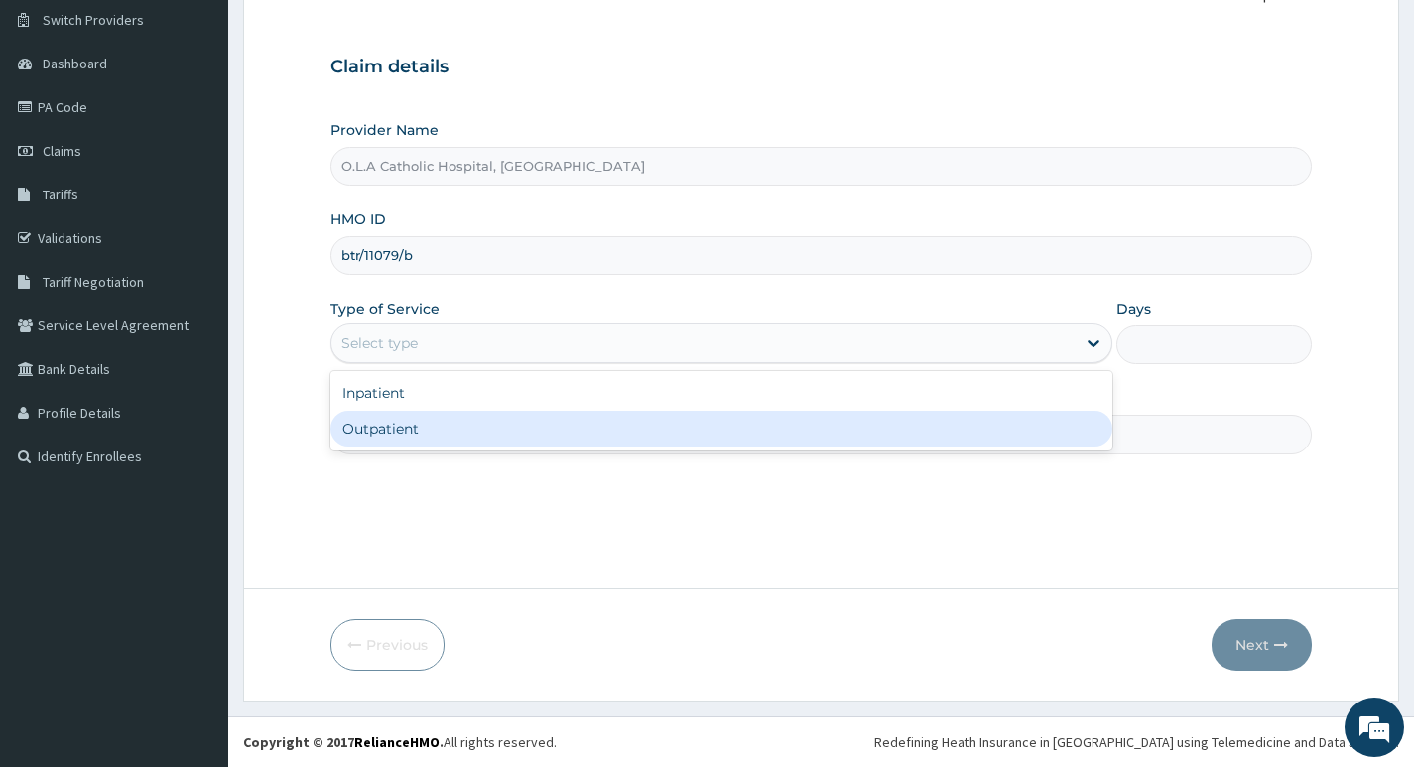
click at [835, 441] on div "Outpatient" at bounding box center [721, 429] width 782 height 36
type input "1"
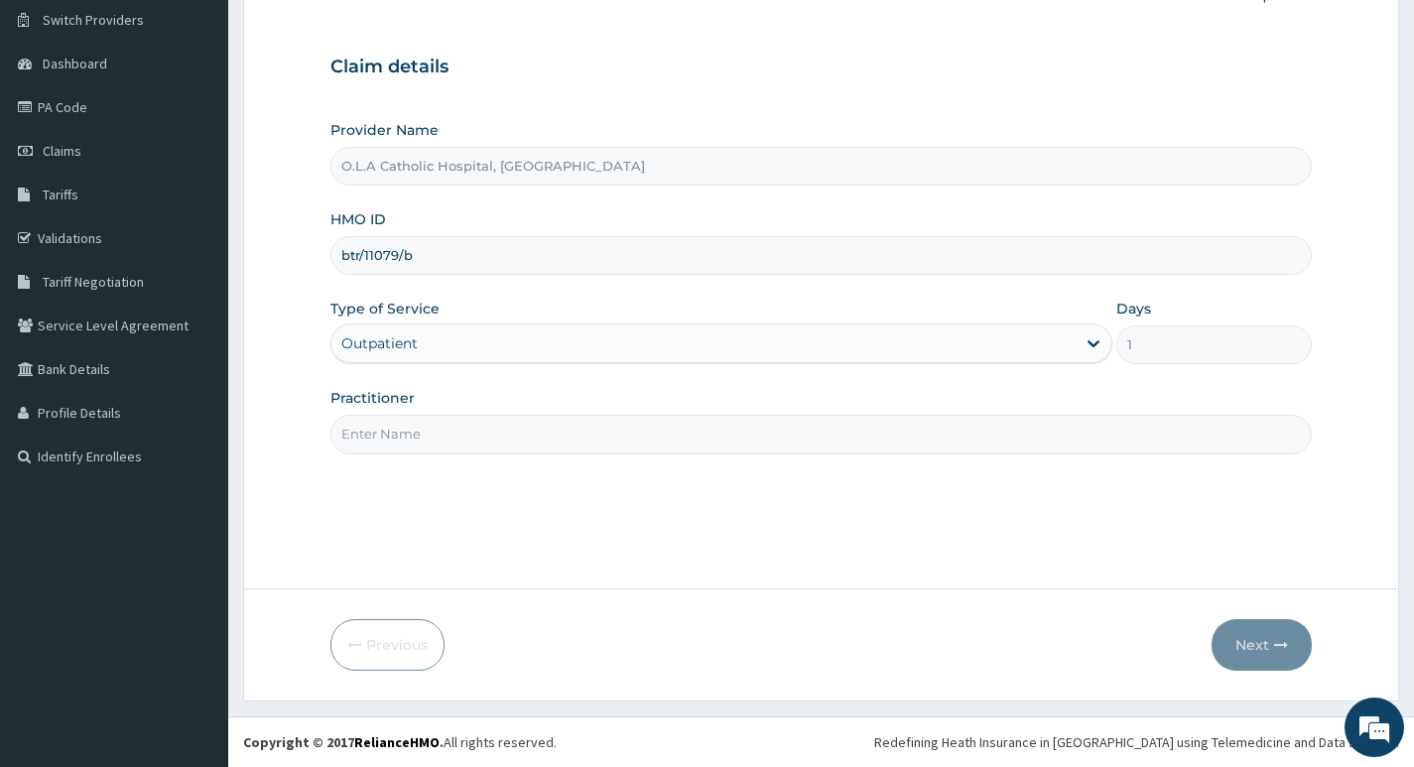
click at [768, 434] on input "Practitioner" at bounding box center [821, 434] width 982 height 39
type input "DR OYENIYI"
click at [1258, 638] on button "Next" at bounding box center [1262, 645] width 100 height 52
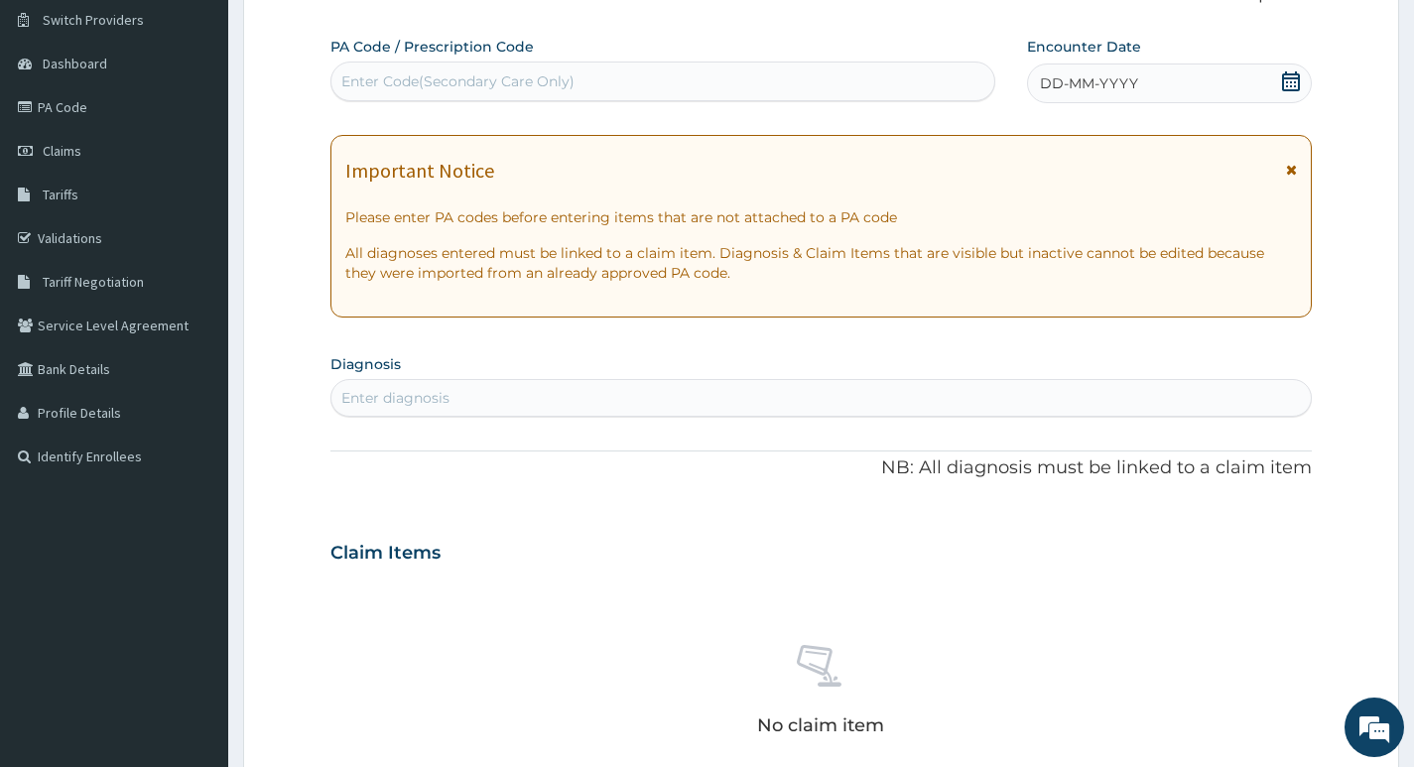
click at [1288, 83] on icon at bounding box center [1291, 81] width 20 height 20
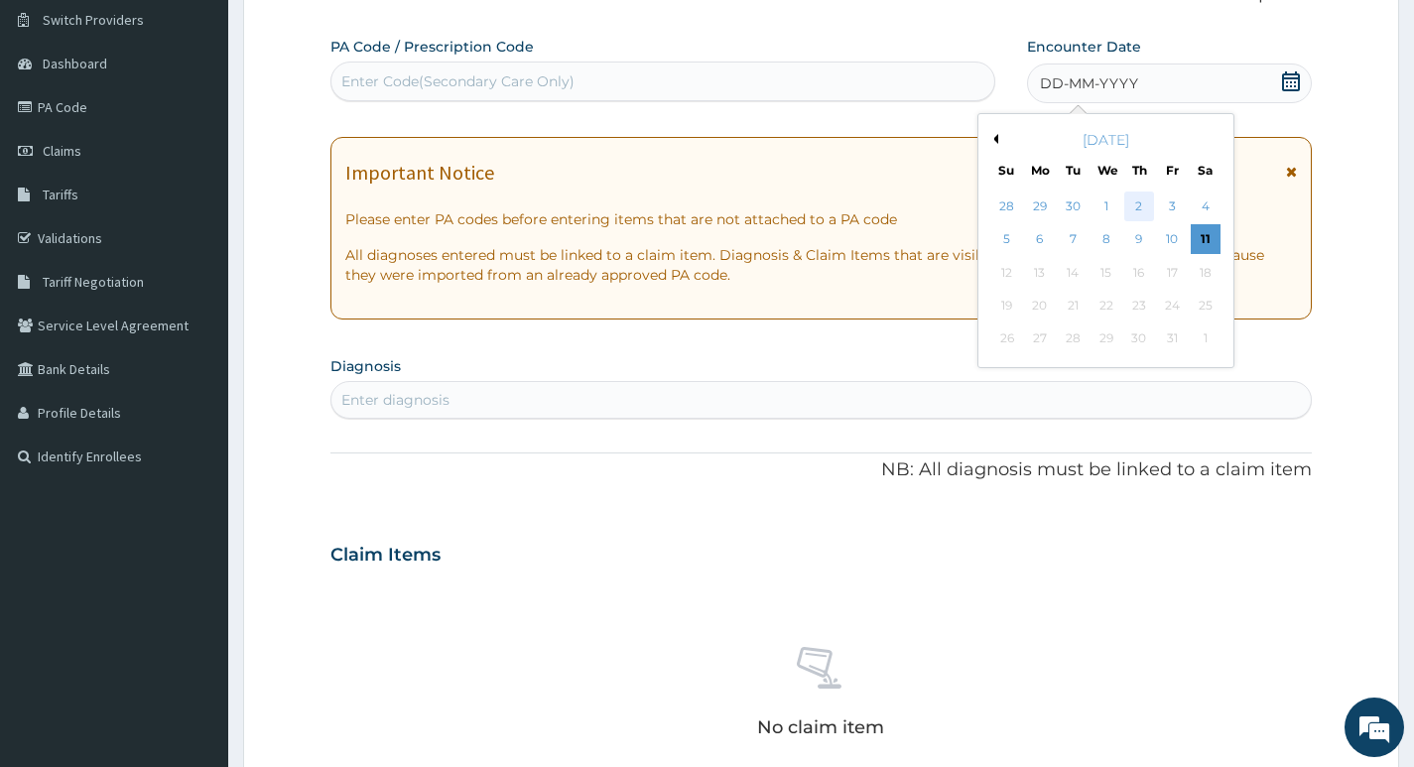
click at [1131, 204] on div "2" at bounding box center [1139, 207] width 30 height 30
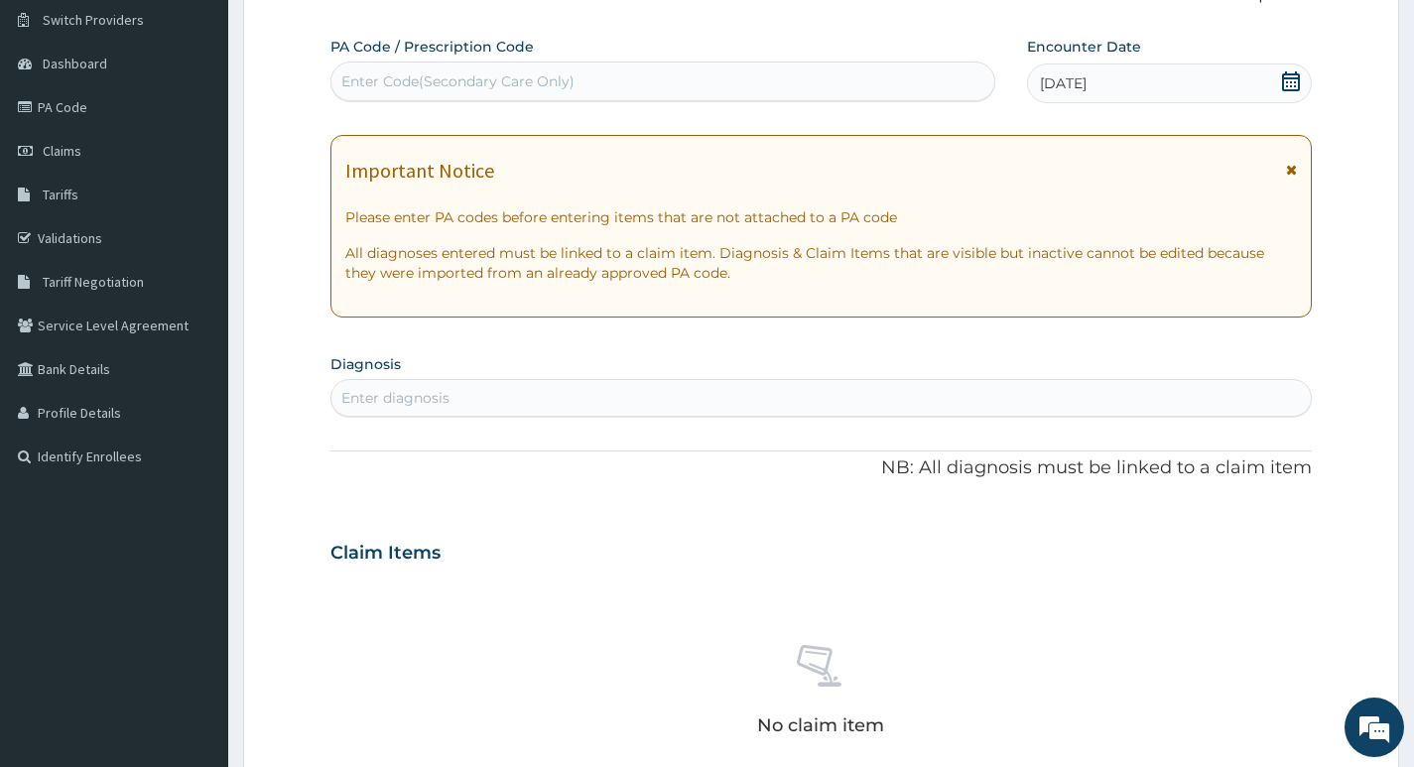
click at [585, 77] on div "Enter Code(Secondary Care Only)" at bounding box center [662, 81] width 663 height 32
click at [594, 74] on div "Enter Code(Secondary Care Only)" at bounding box center [662, 81] width 663 height 32
type input "M"
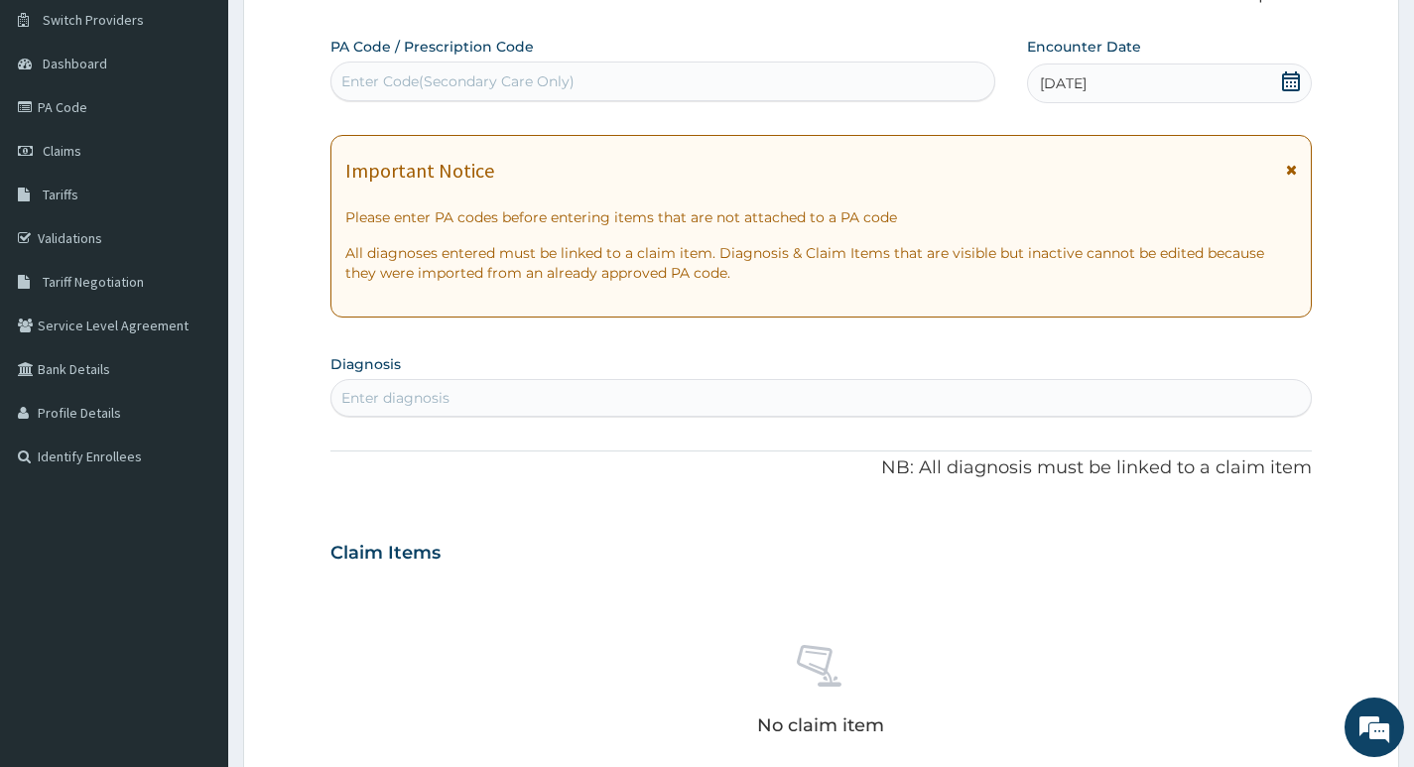
click at [798, 397] on div "Enter diagnosis" at bounding box center [821, 398] width 980 height 32
type input "upper"
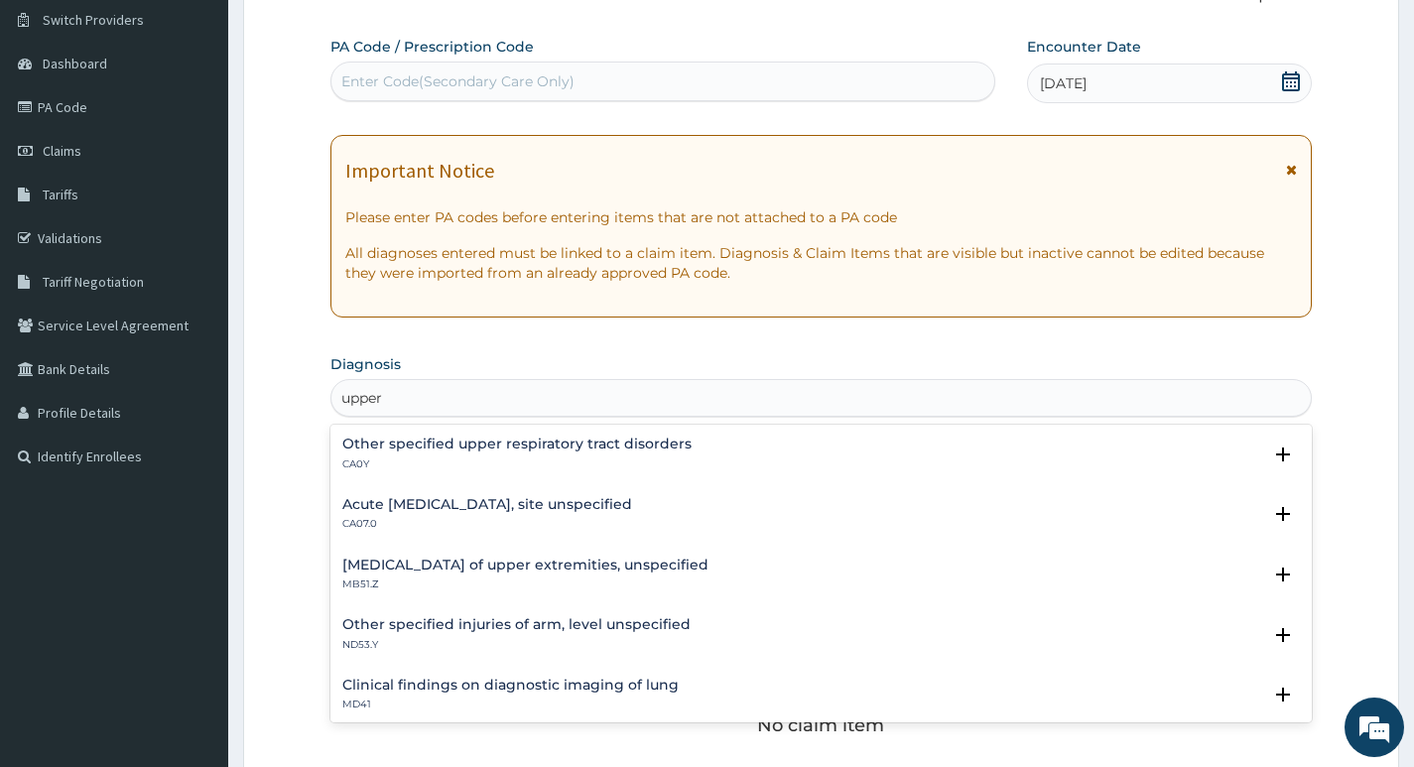
click at [601, 503] on h4 "Acute upper respiratory infection, site unspecified" at bounding box center [487, 504] width 290 height 15
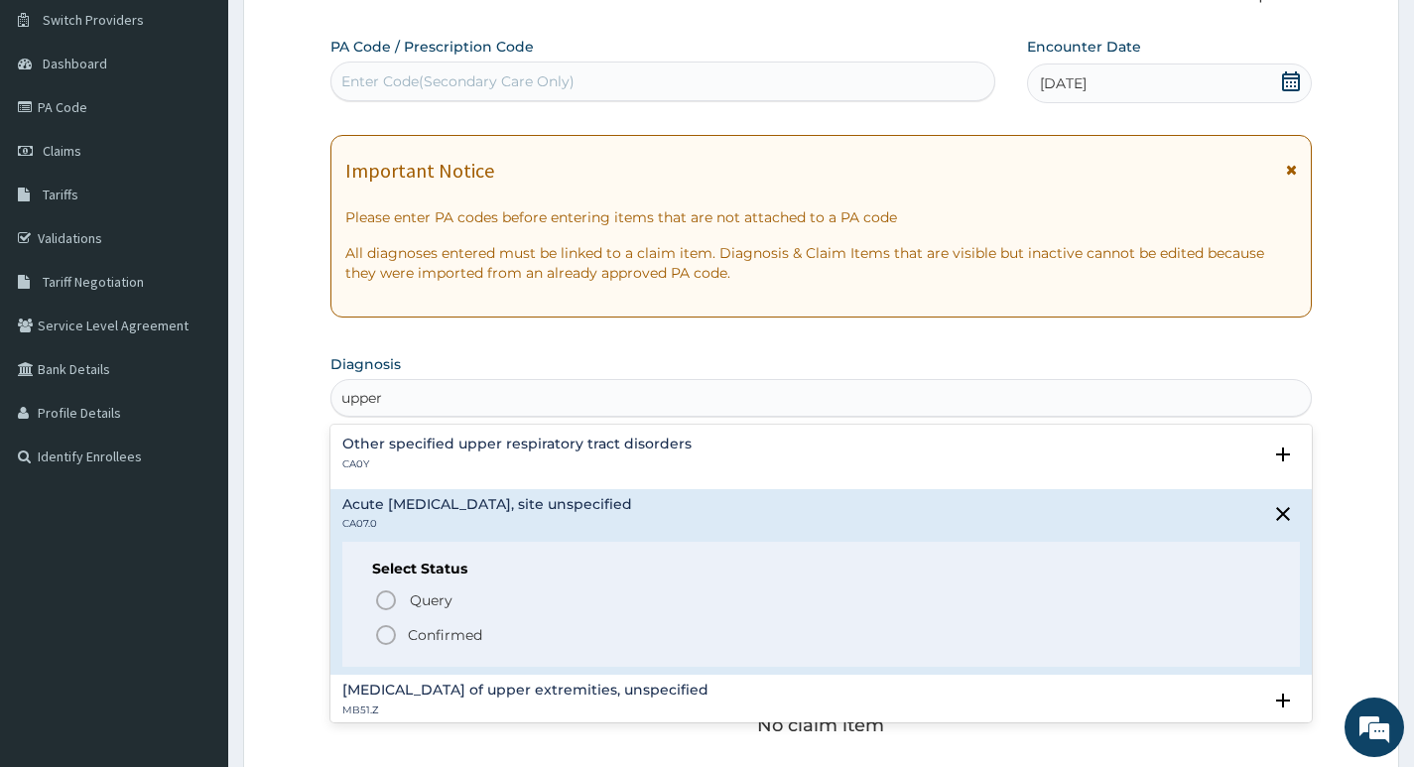
click at [388, 635] on icon "status option filled" at bounding box center [386, 635] width 24 height 24
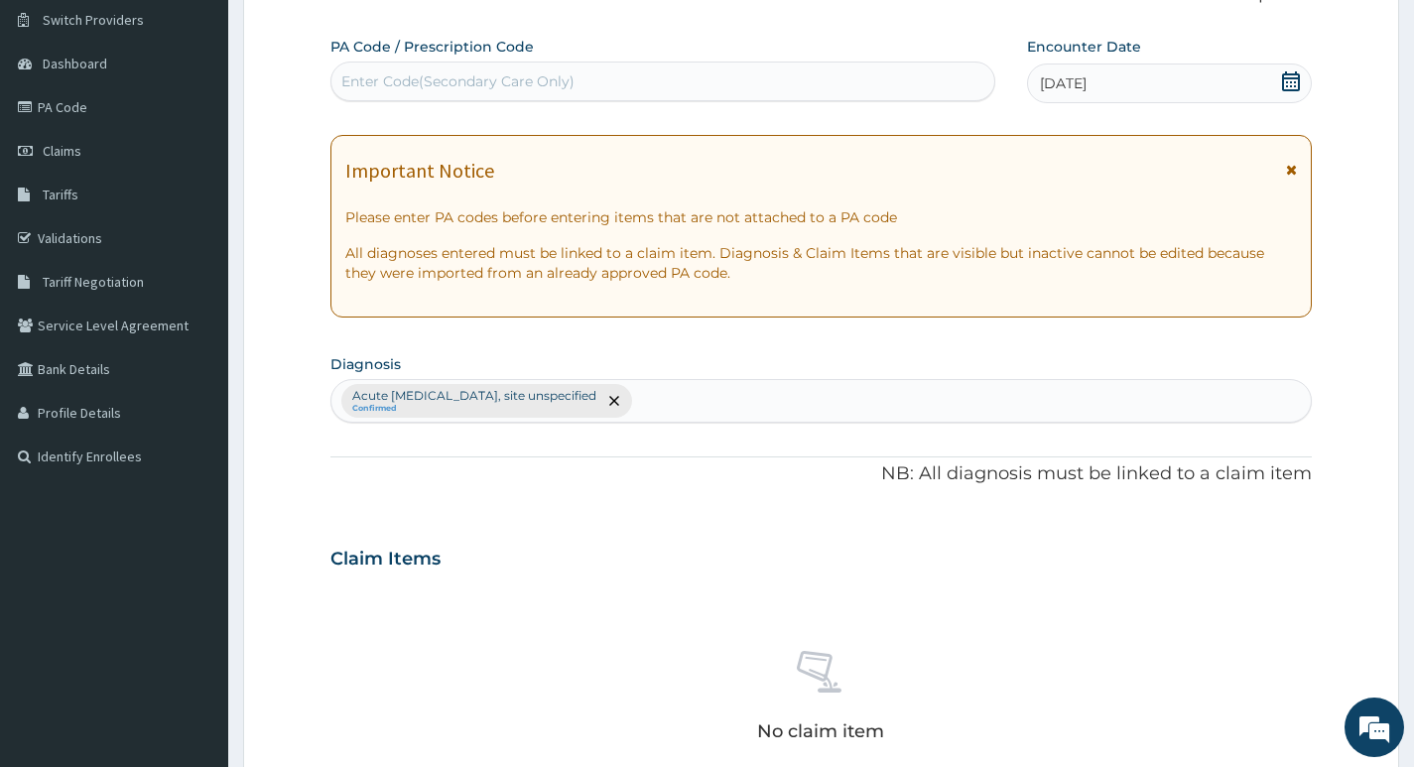
click at [757, 399] on div "Acute upper respiratory infection, site unspecified Confirmed" at bounding box center [821, 401] width 980 height 42
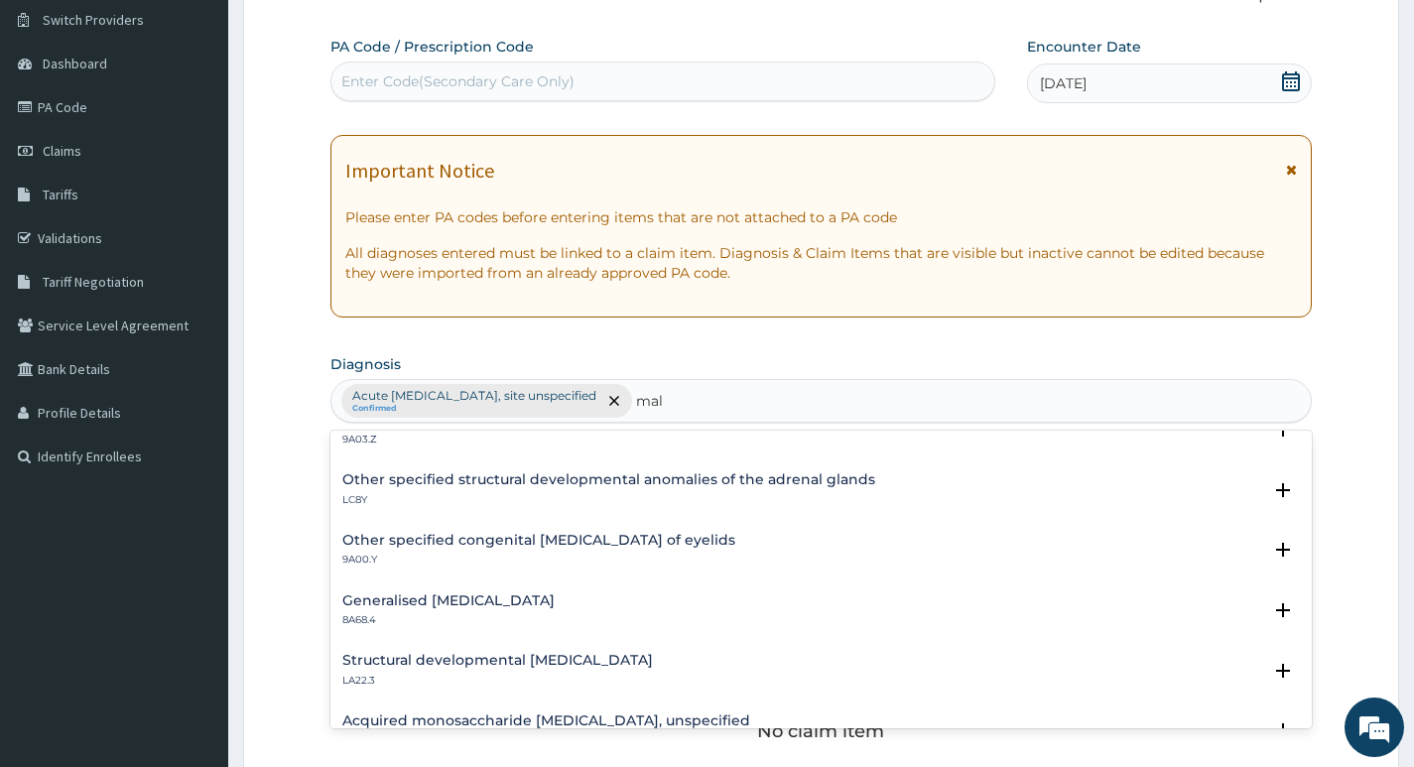
scroll to position [2721, 0]
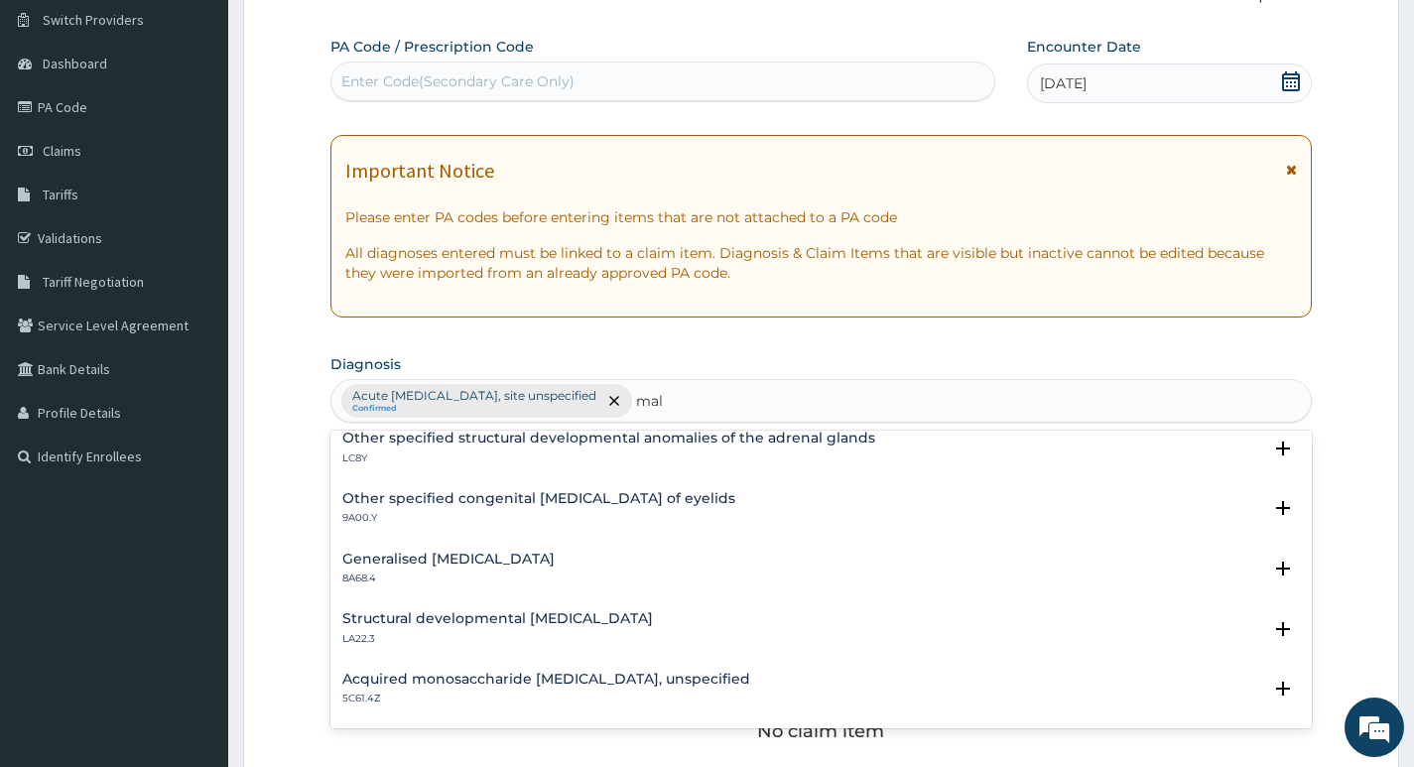
type input "mala"
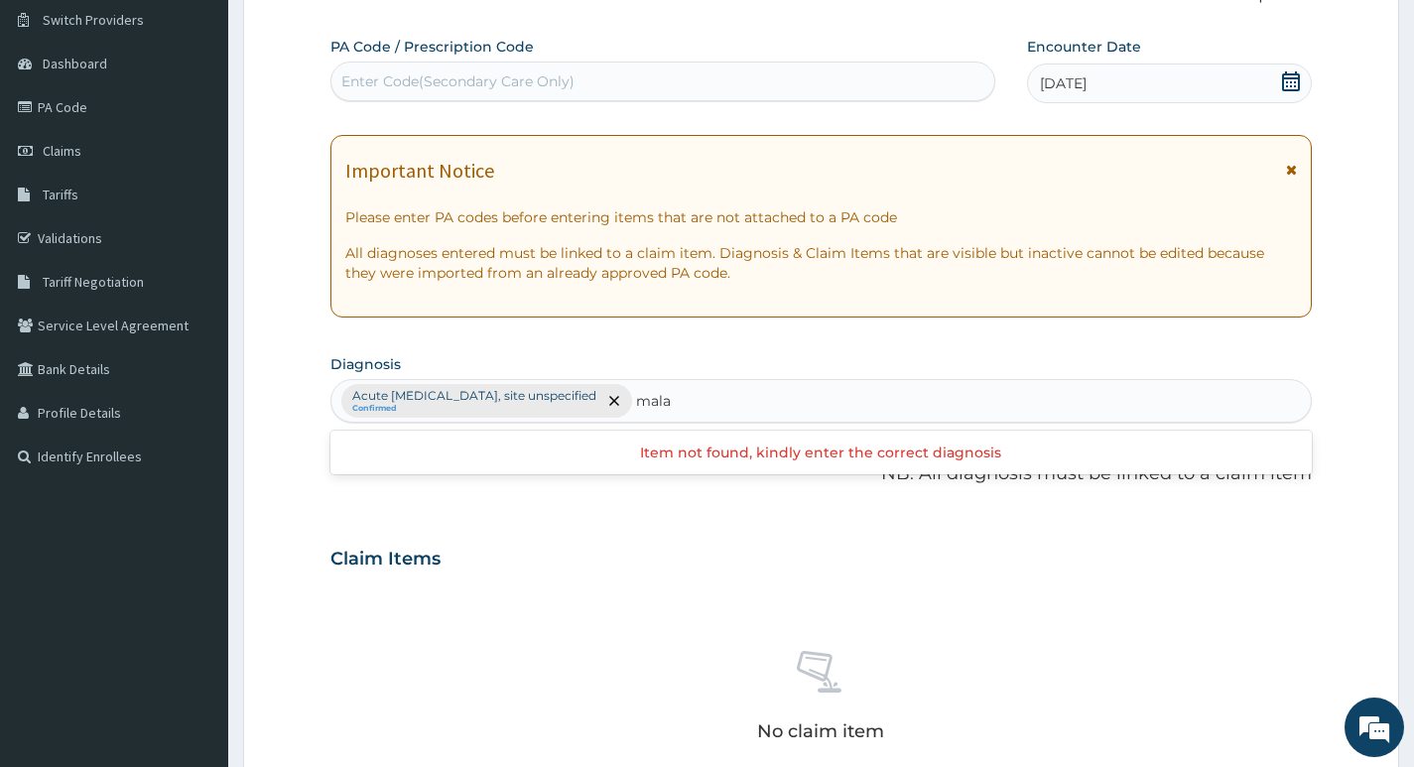
scroll to position [0, 0]
click at [764, 403] on div "Acute upper respiratory infection, site unspecified Confirmed" at bounding box center [821, 401] width 980 height 42
type input "p"
type input "f"
type input "u"
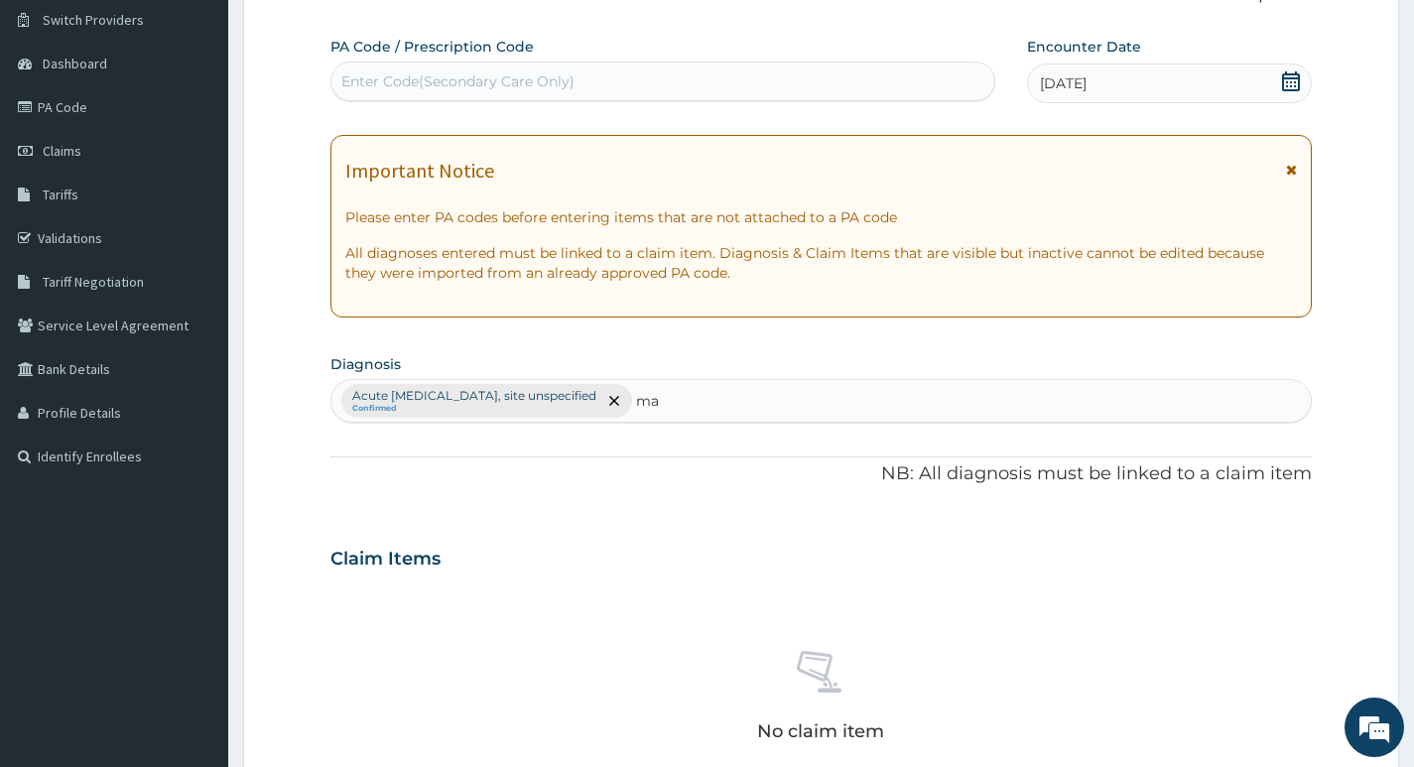
type input "m"
type input "f"
type input "m"
type input "p"
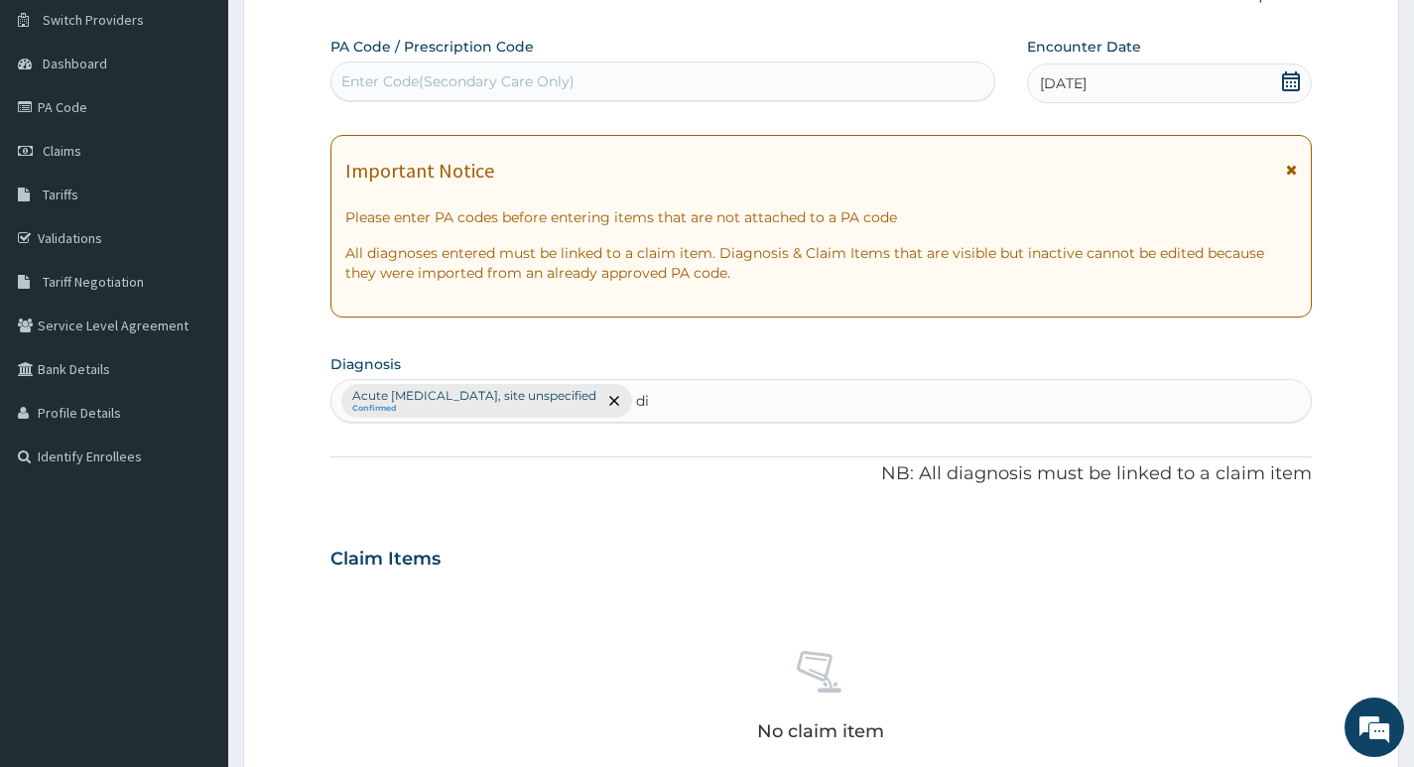
type input "d"
type input "s"
type input "m"
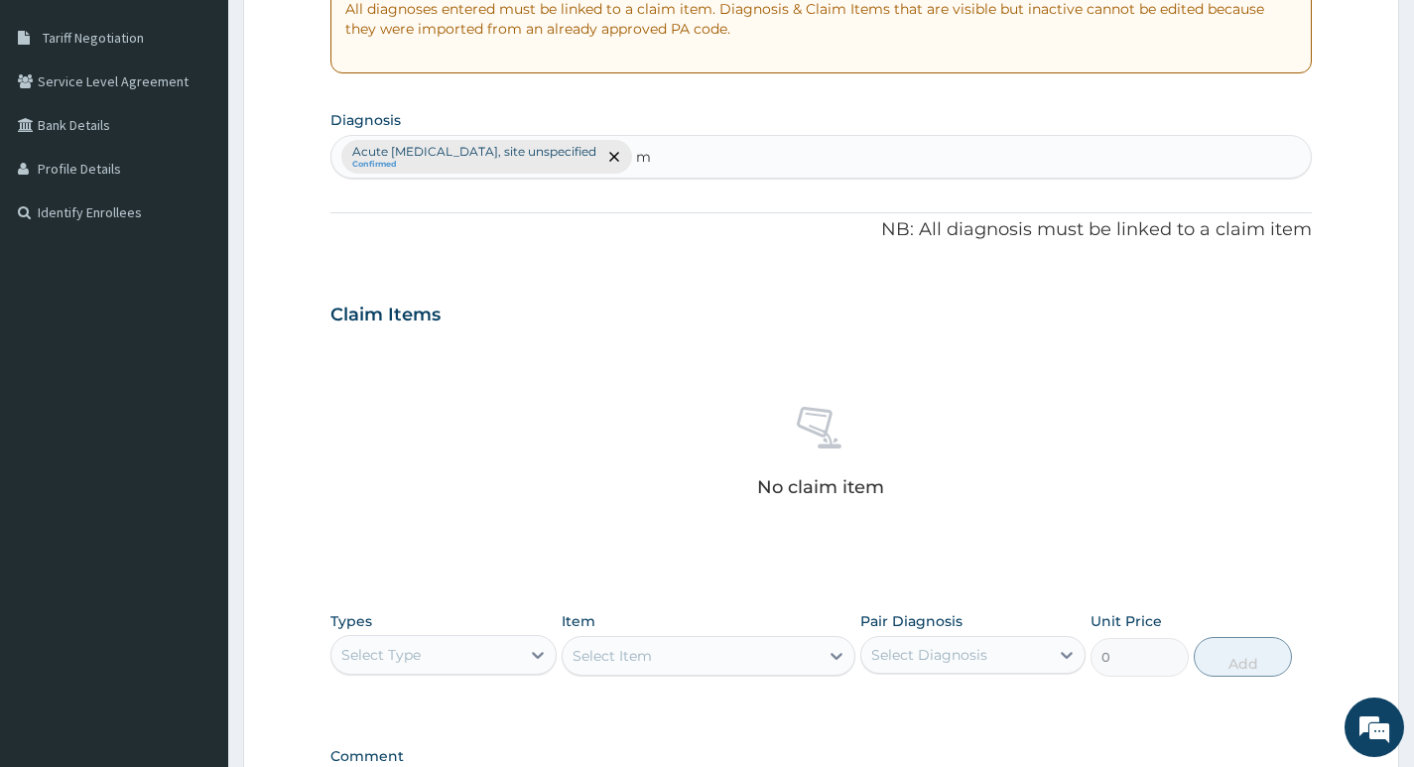
scroll to position [595, 0]
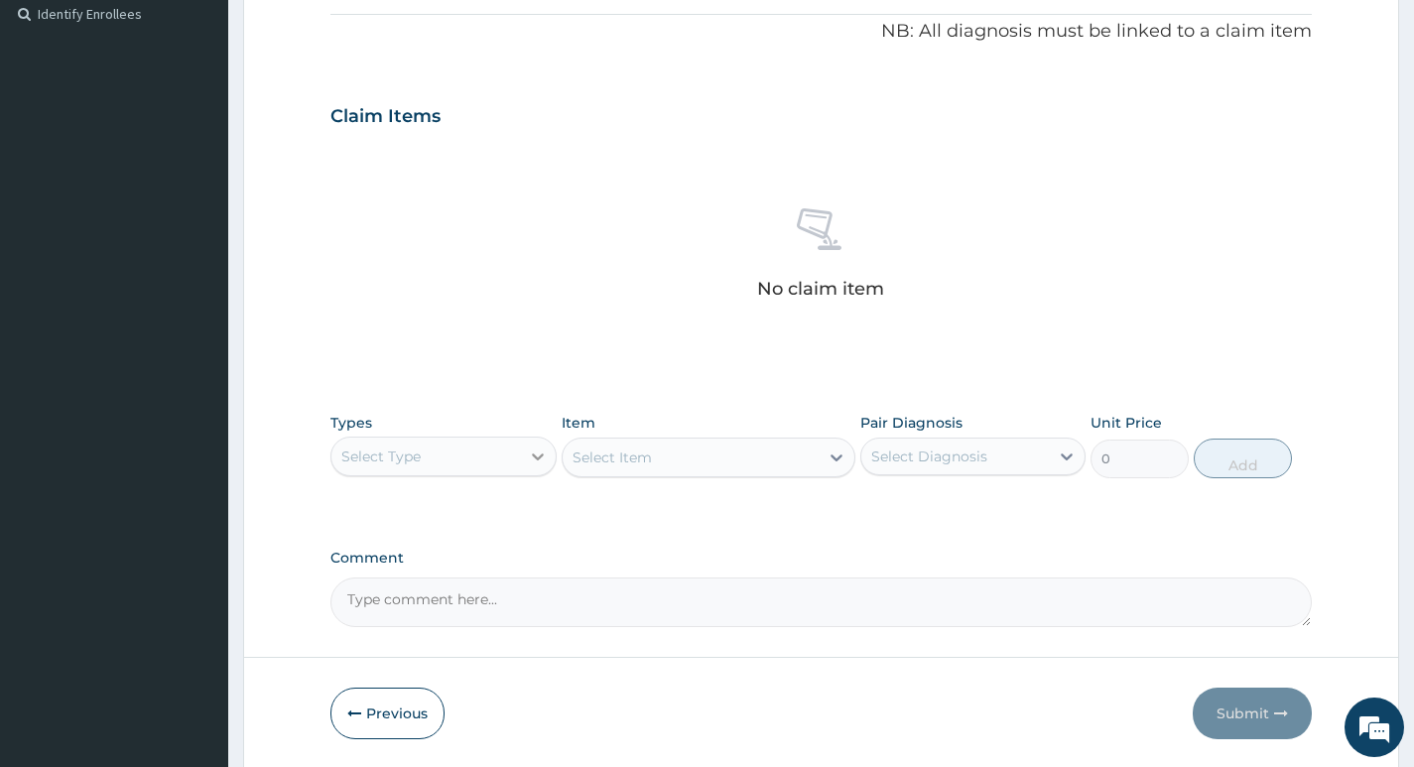
type input "m"
click at [547, 458] on icon at bounding box center [538, 457] width 20 height 20
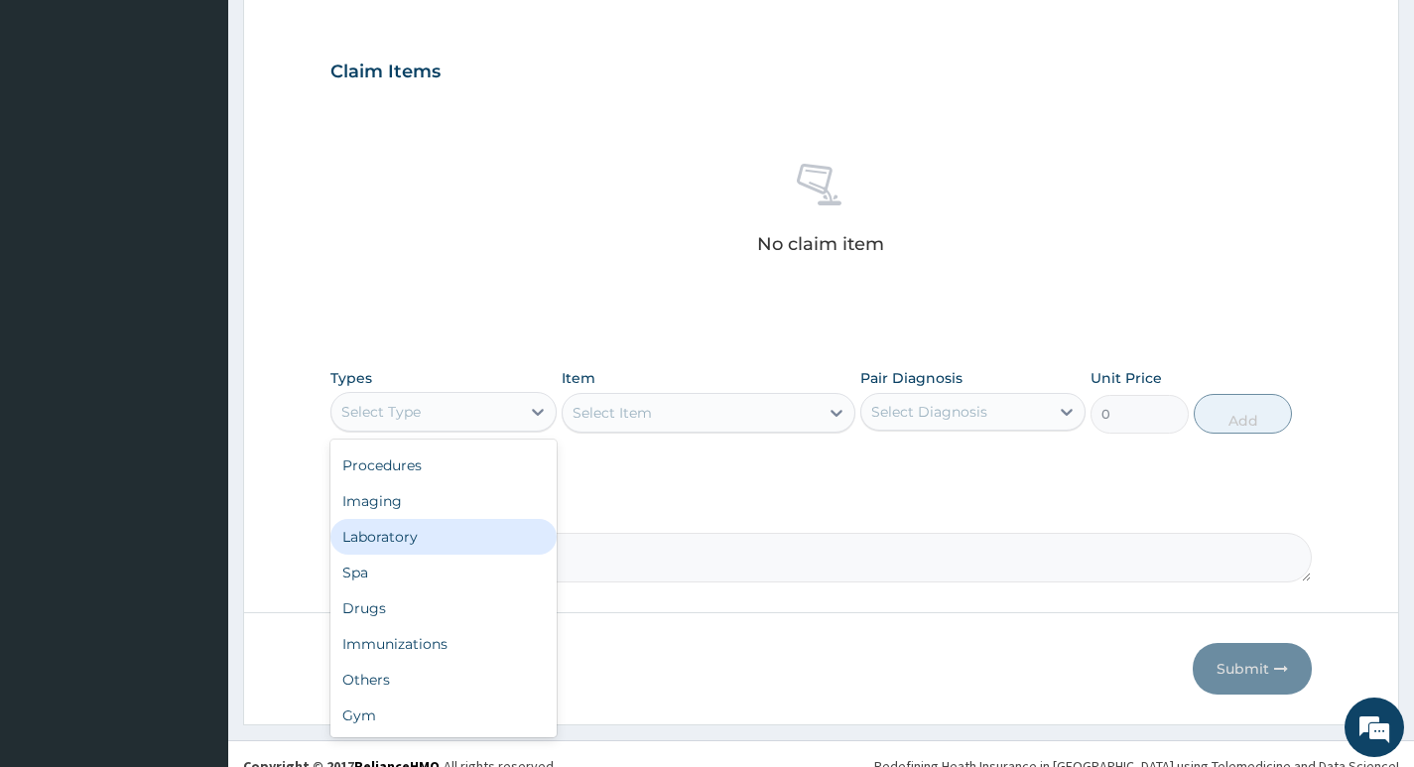
scroll to position [664, 0]
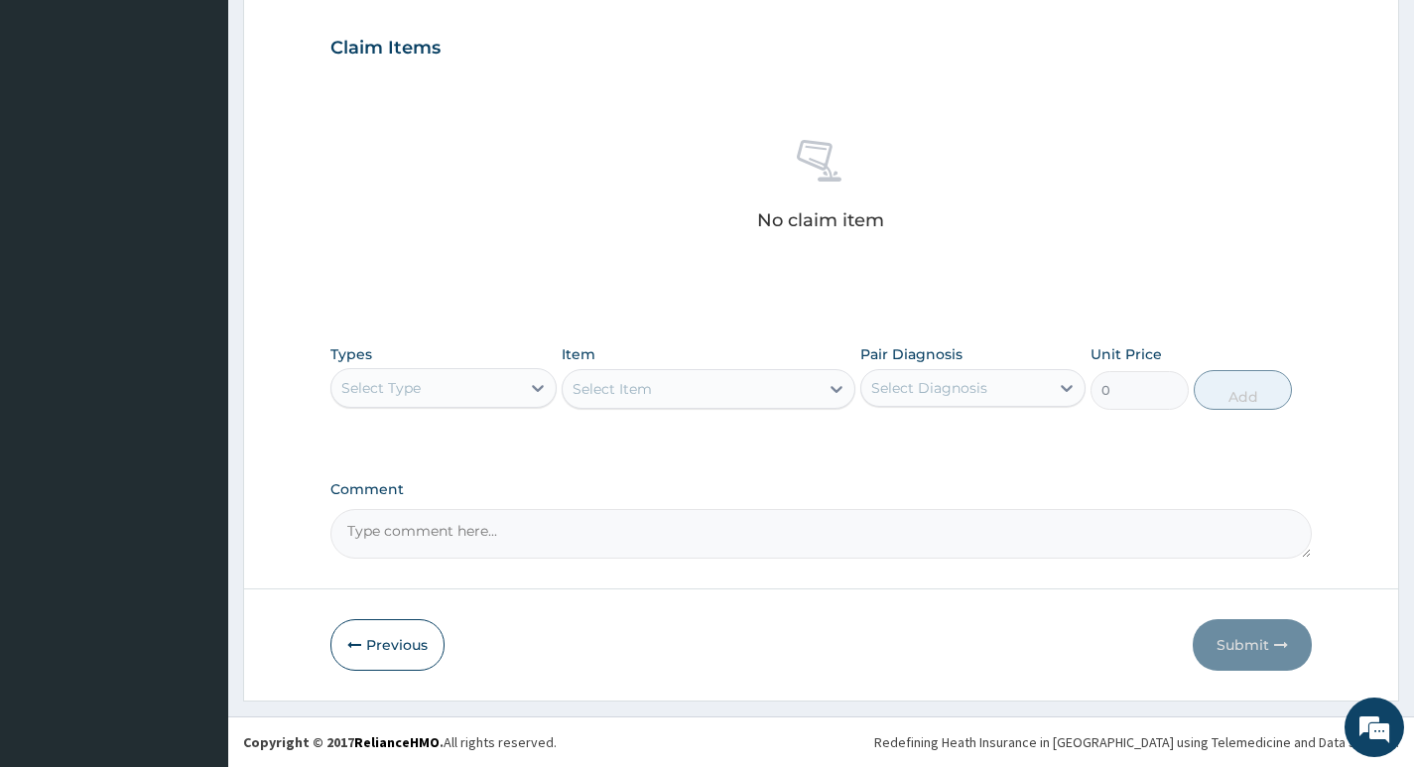
click at [763, 384] on div "Select Item" at bounding box center [709, 389] width 295 height 40
click at [833, 391] on div "Select Item" at bounding box center [709, 389] width 295 height 40
click at [998, 389] on div "Select Diagnosis" at bounding box center [955, 388] width 188 height 32
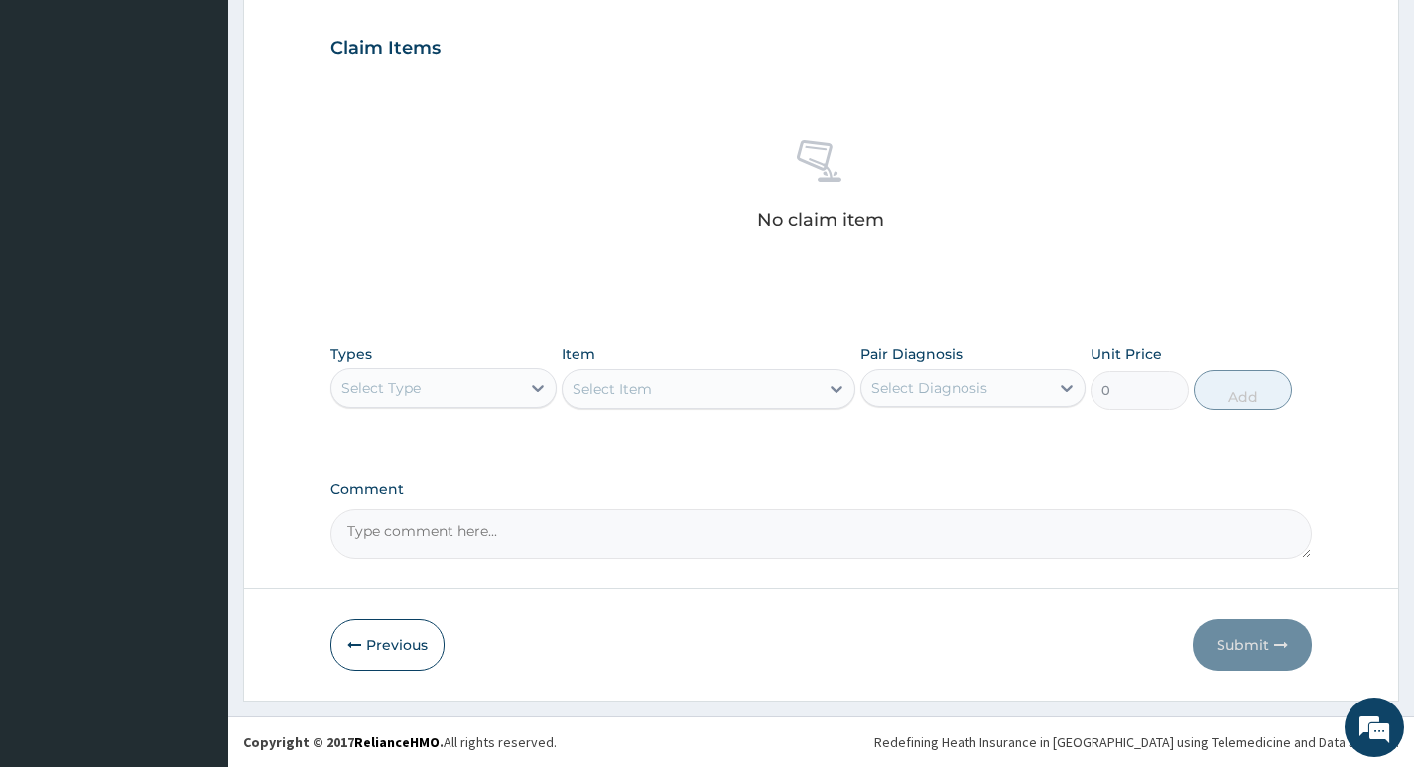
click at [759, 266] on div "No claim item" at bounding box center [821, 188] width 982 height 228
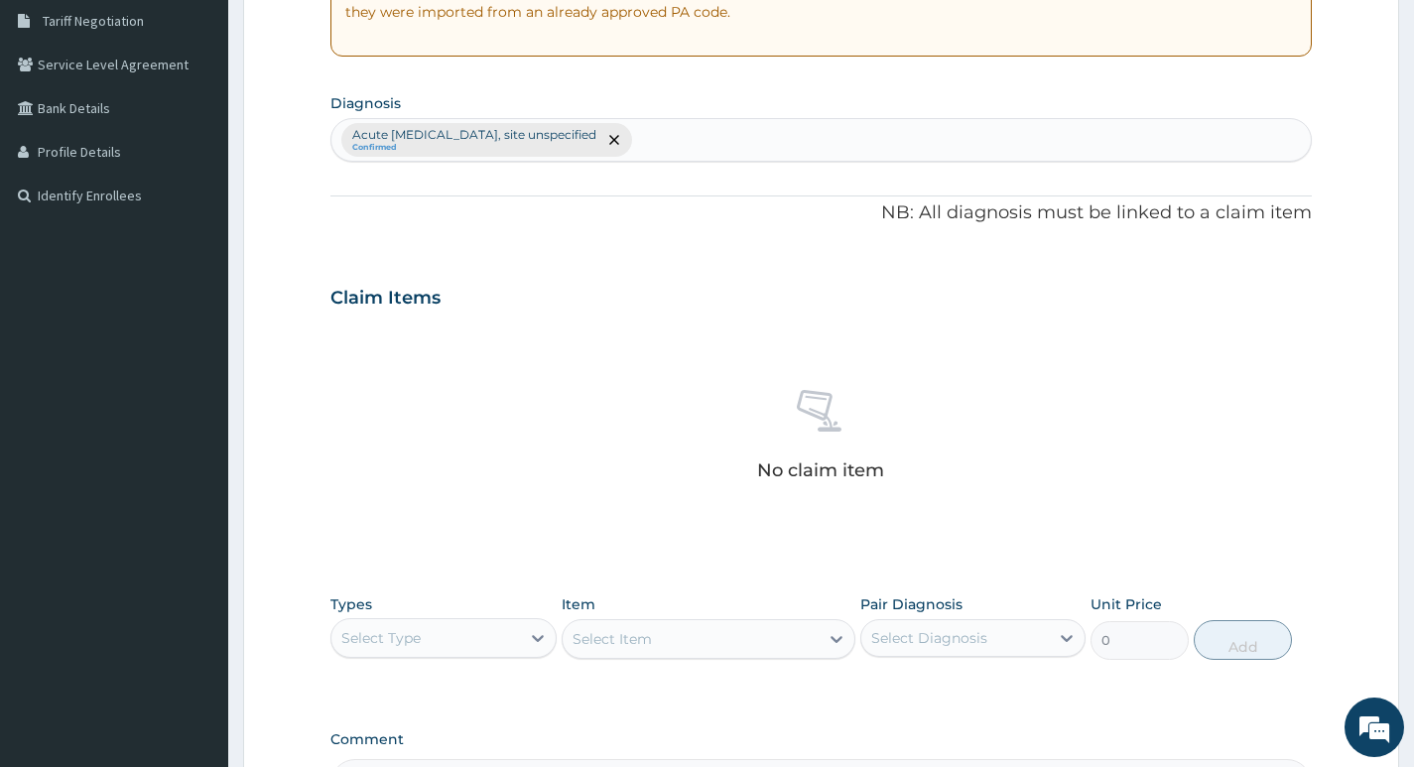
scroll to position [366, 0]
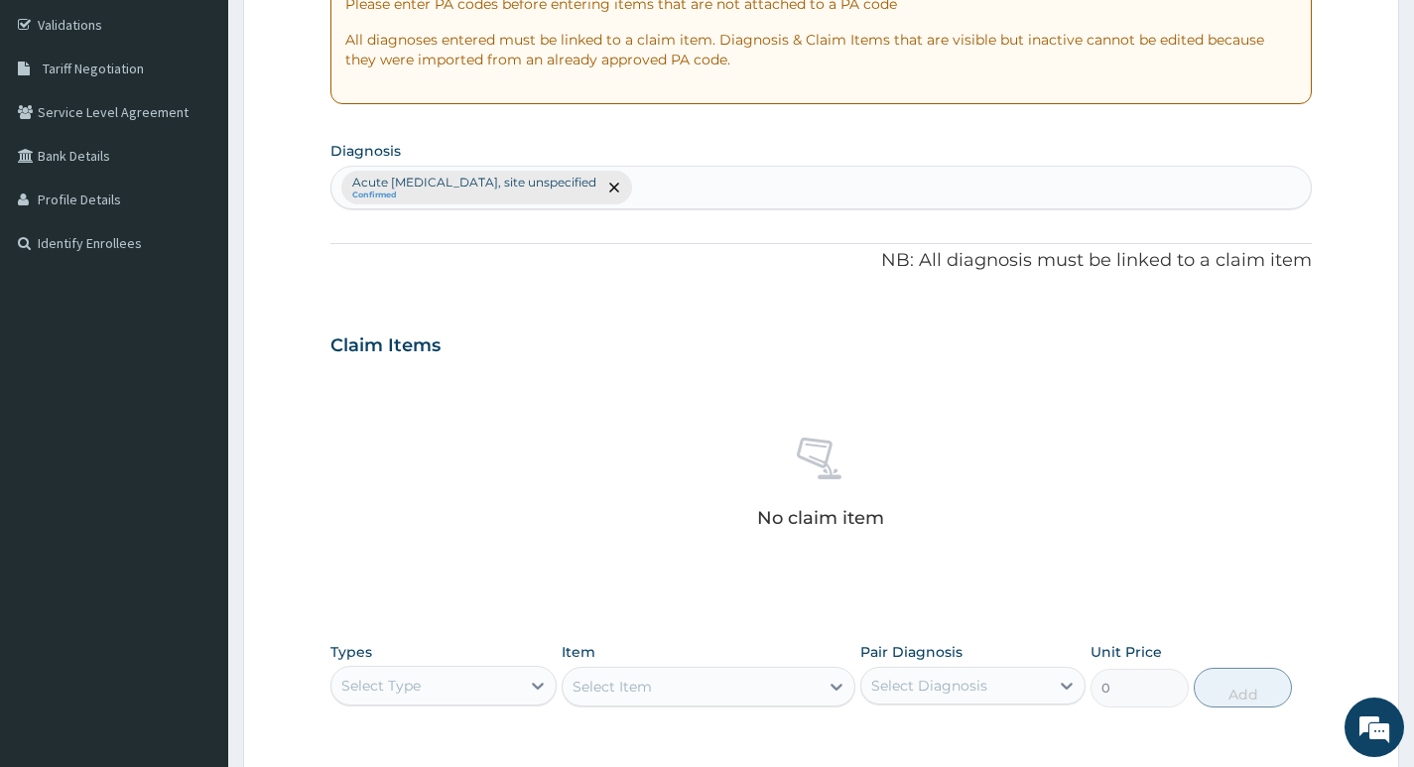
click at [745, 187] on div "Acute upper respiratory infection, site unspecified Confirmed" at bounding box center [821, 188] width 980 height 42
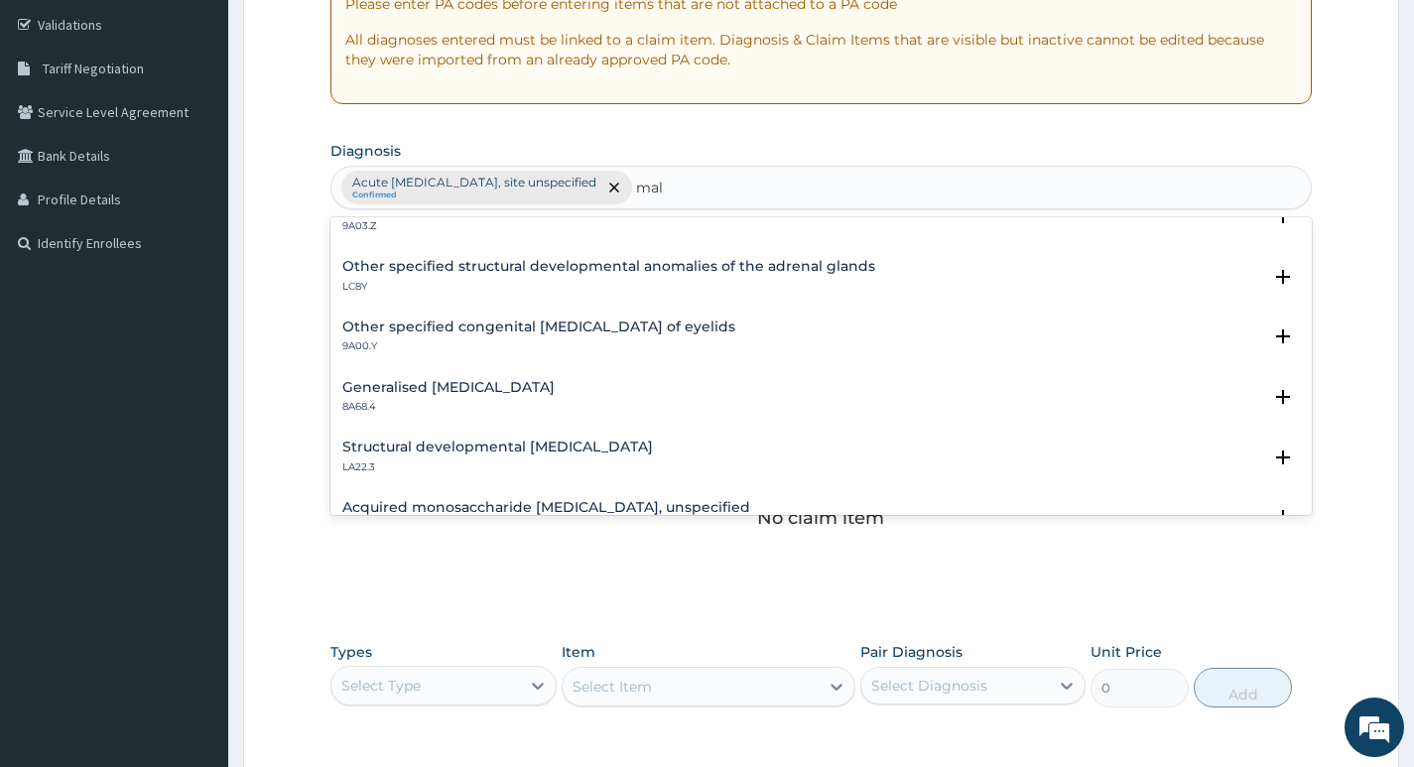
scroll to position [2721, 0]
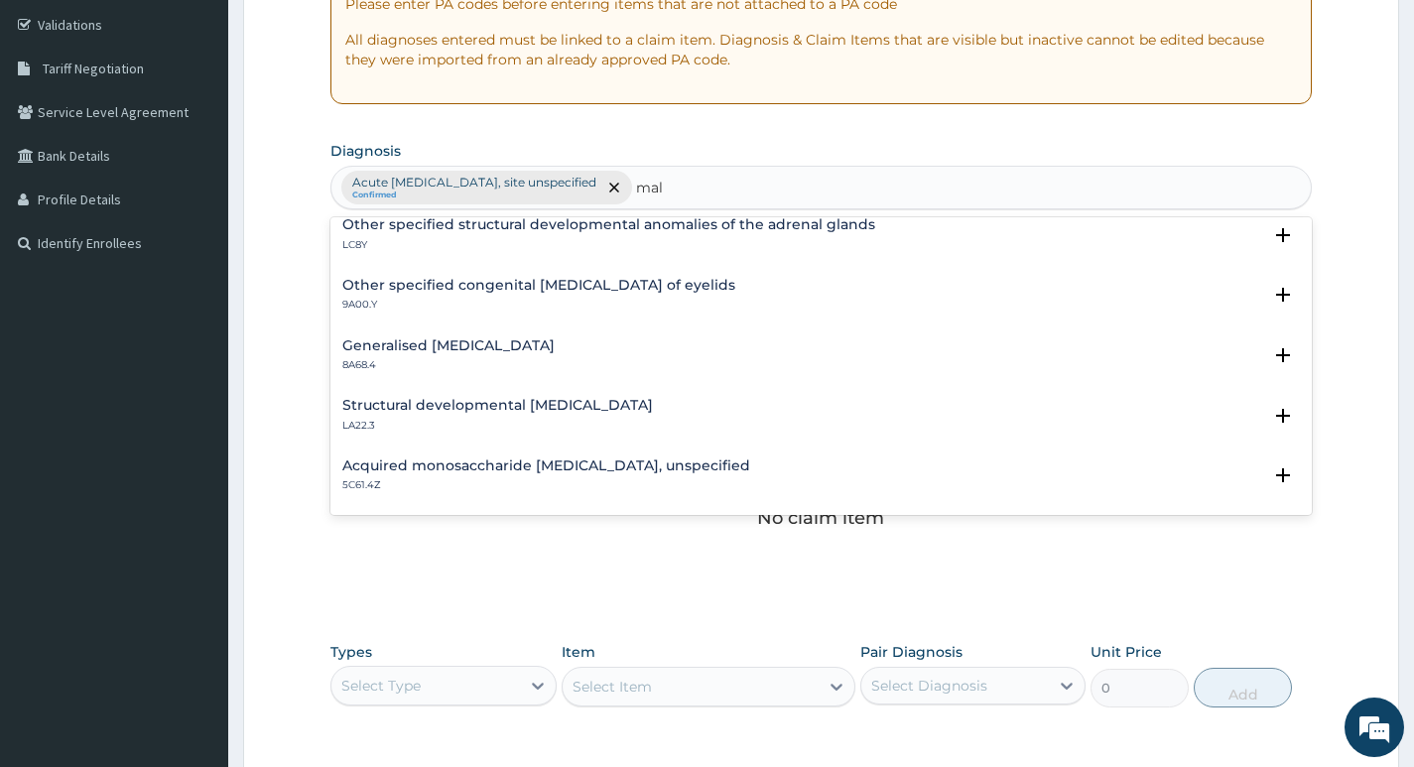
type input "mal"
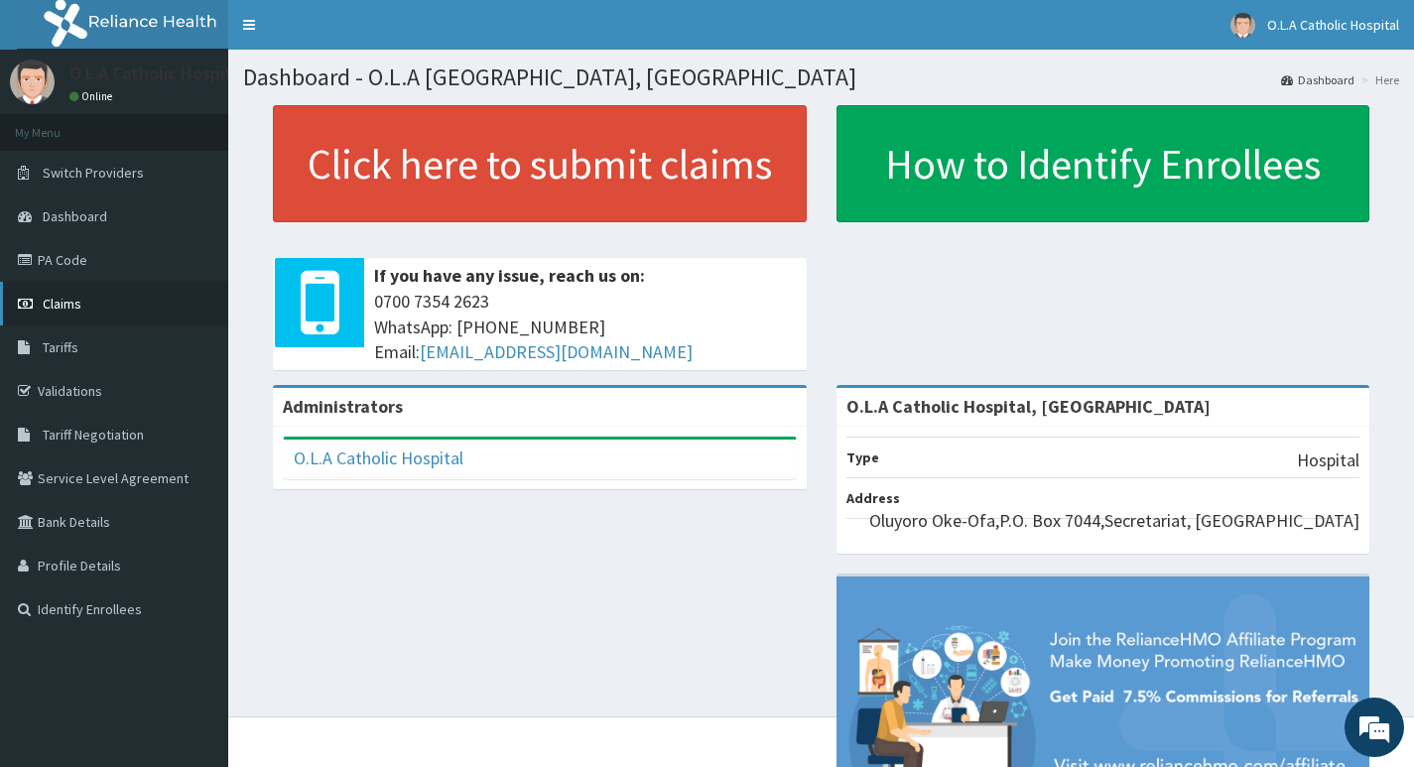
click at [99, 301] on link "Claims" at bounding box center [114, 304] width 228 height 44
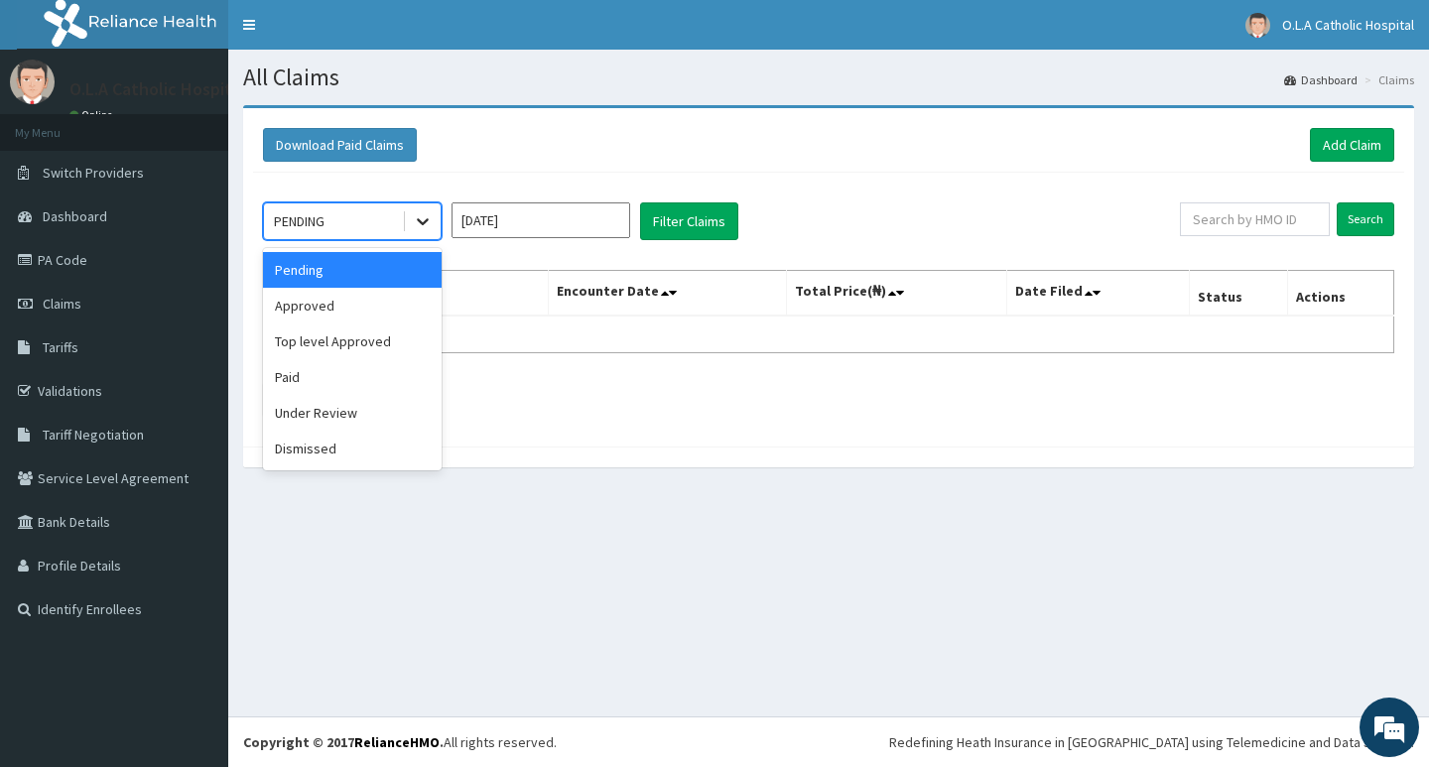
click at [422, 226] on icon at bounding box center [423, 221] width 20 height 20
click at [529, 223] on input "[DATE]" at bounding box center [541, 220] width 179 height 36
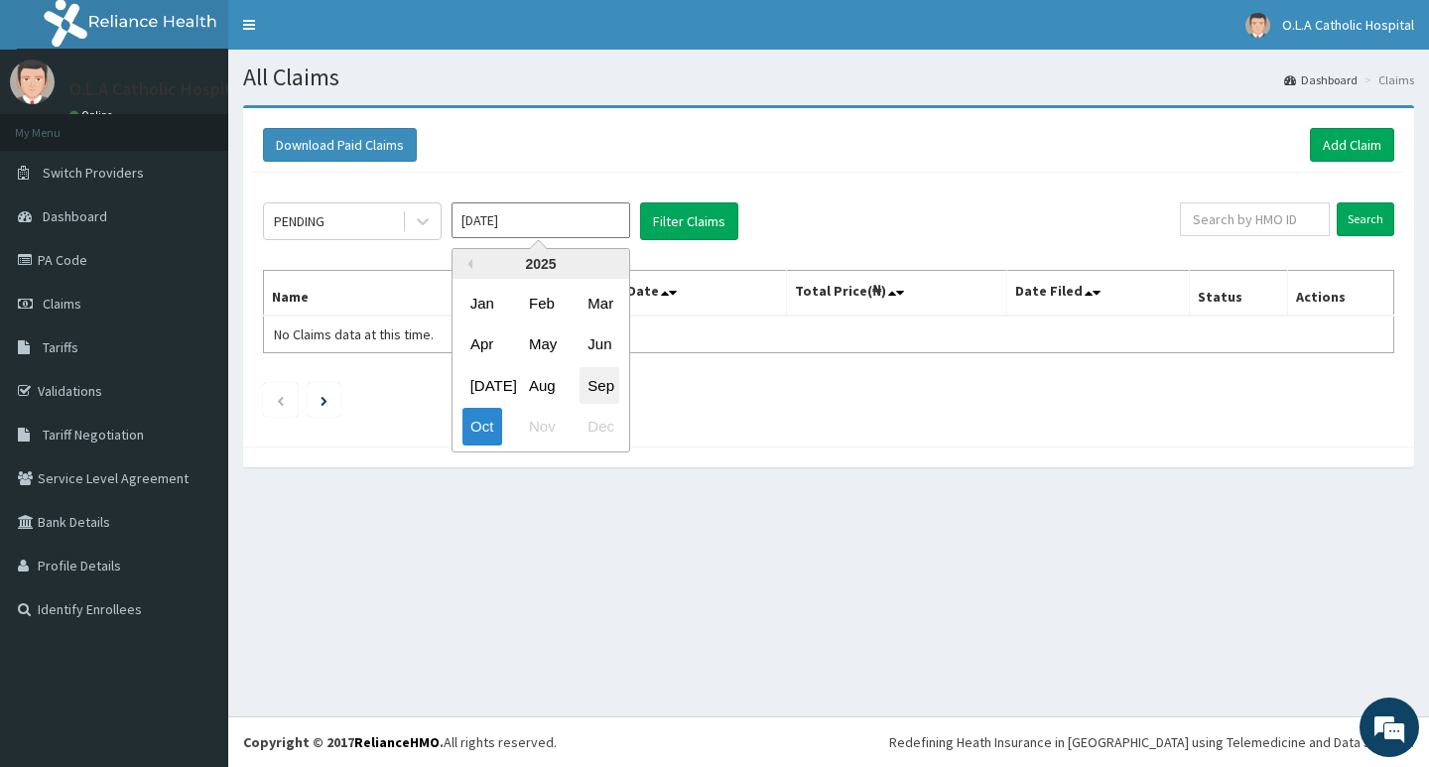
click at [598, 384] on div "Sep" at bounding box center [600, 385] width 40 height 37
type input "Sep 2025"
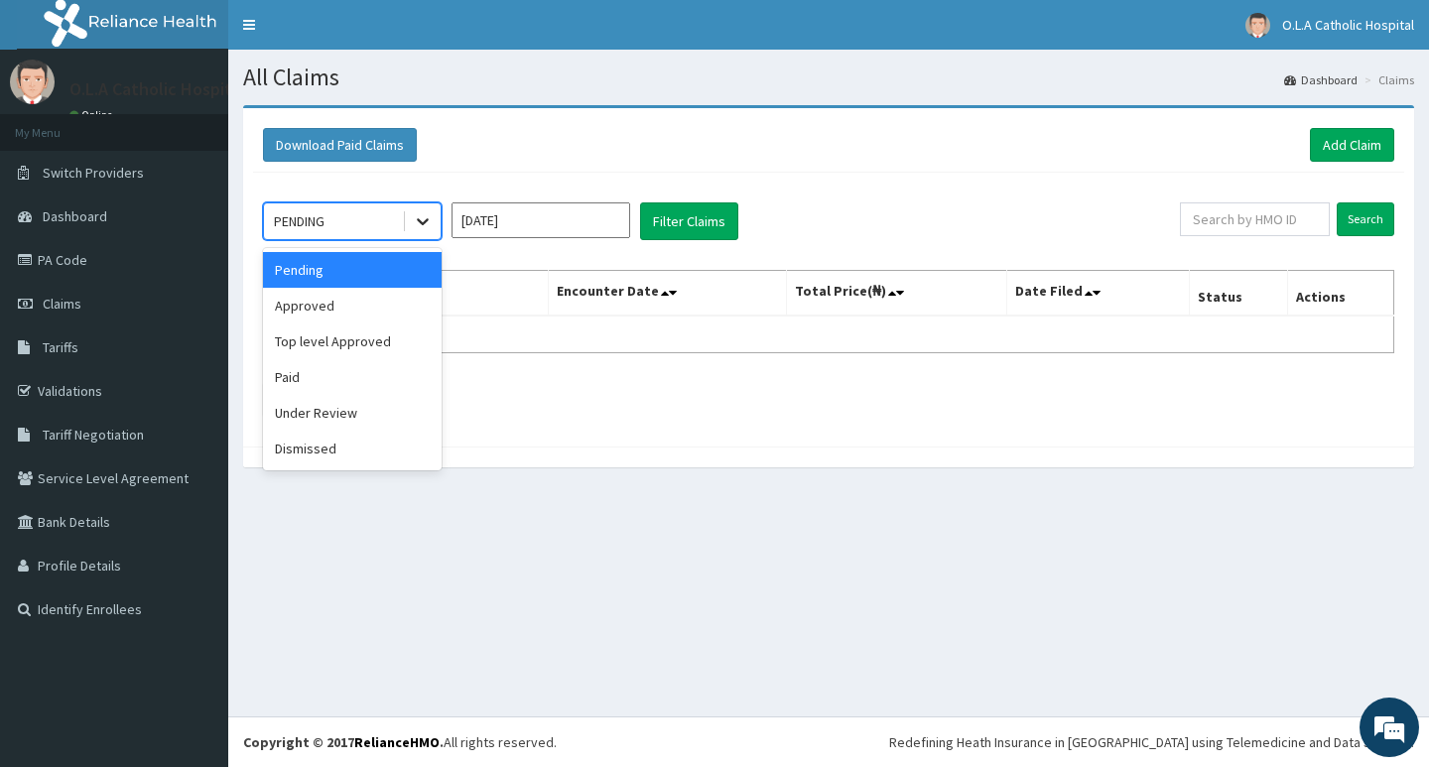
click at [421, 220] on icon at bounding box center [423, 221] width 20 height 20
click at [328, 306] on div "Approved" at bounding box center [352, 306] width 179 height 36
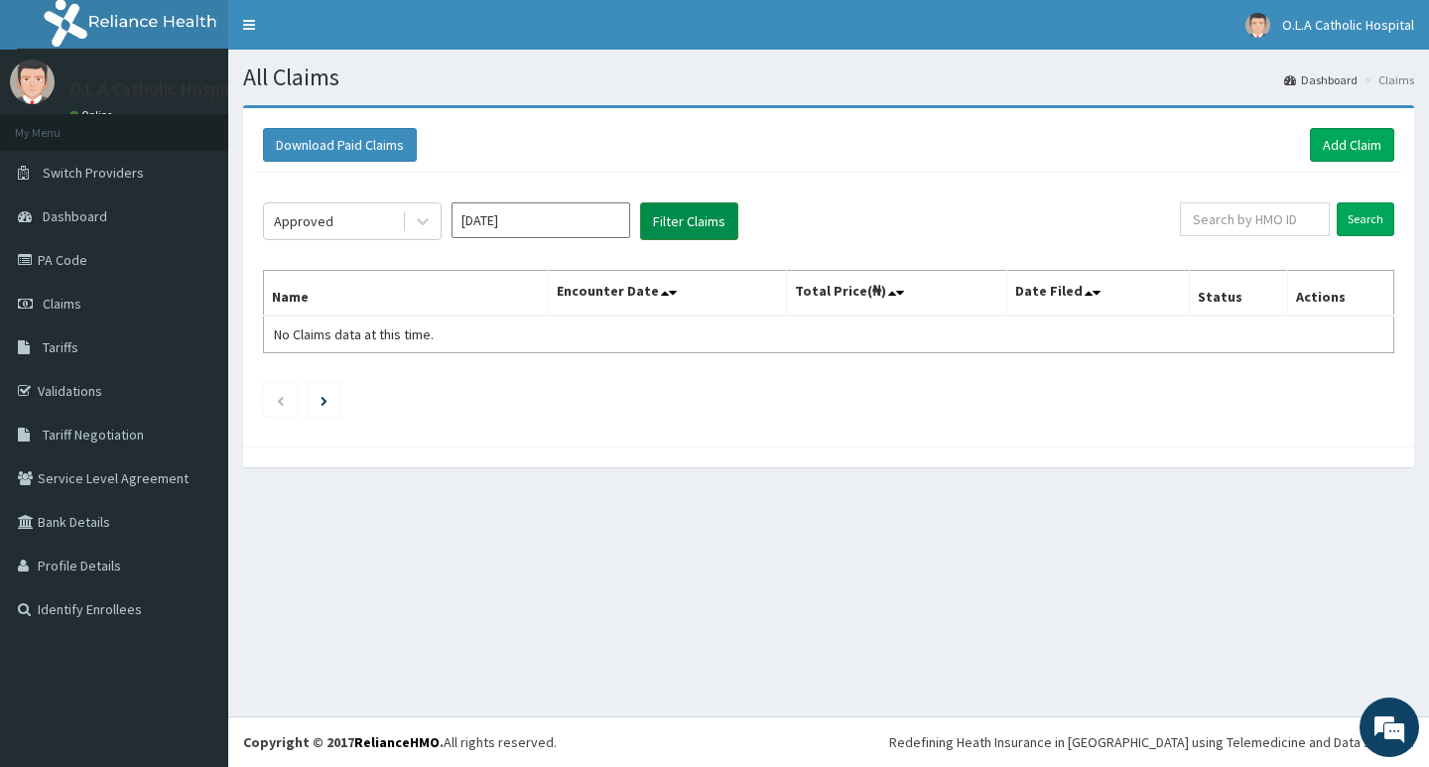
click at [697, 227] on button "Filter Claims" at bounding box center [689, 221] width 98 height 38
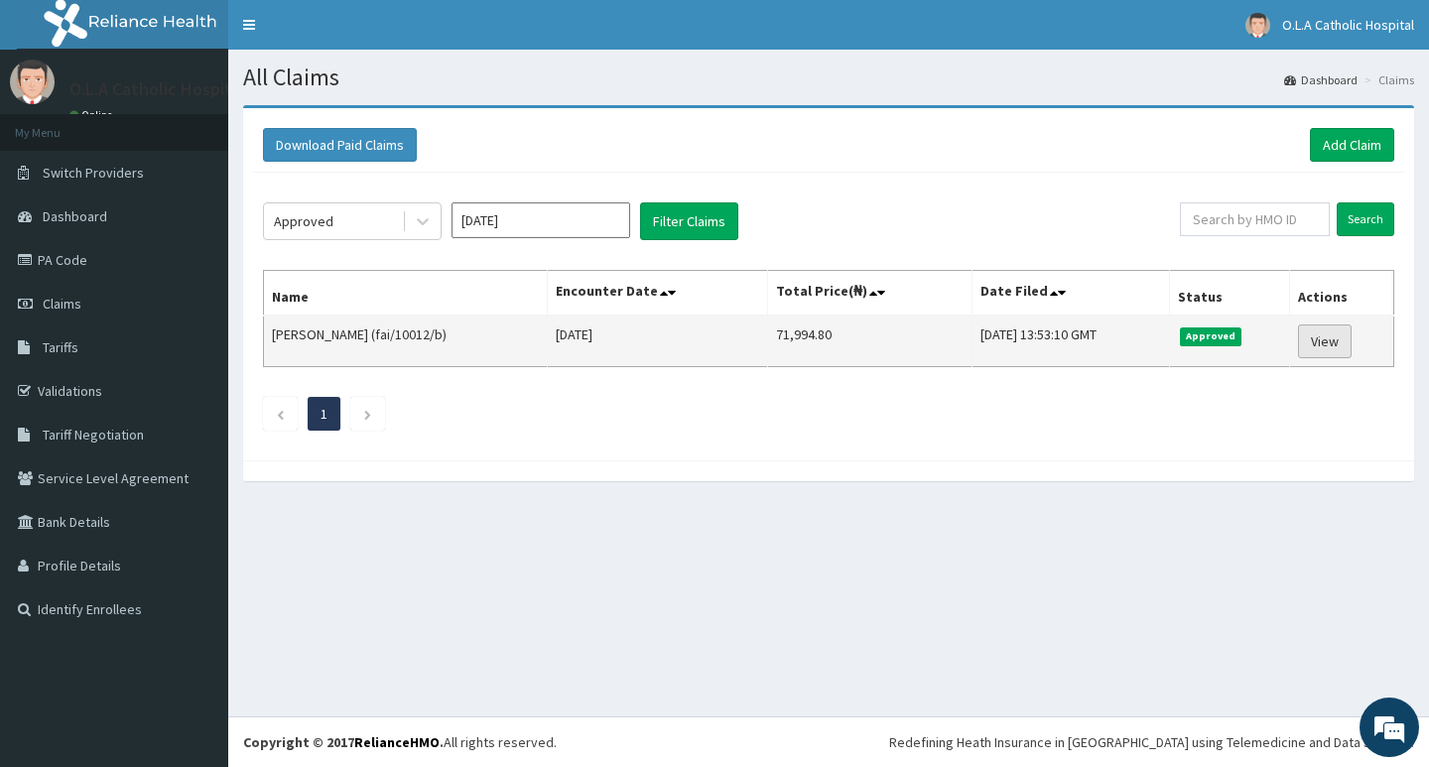
click at [1348, 340] on link "View" at bounding box center [1325, 342] width 54 height 34
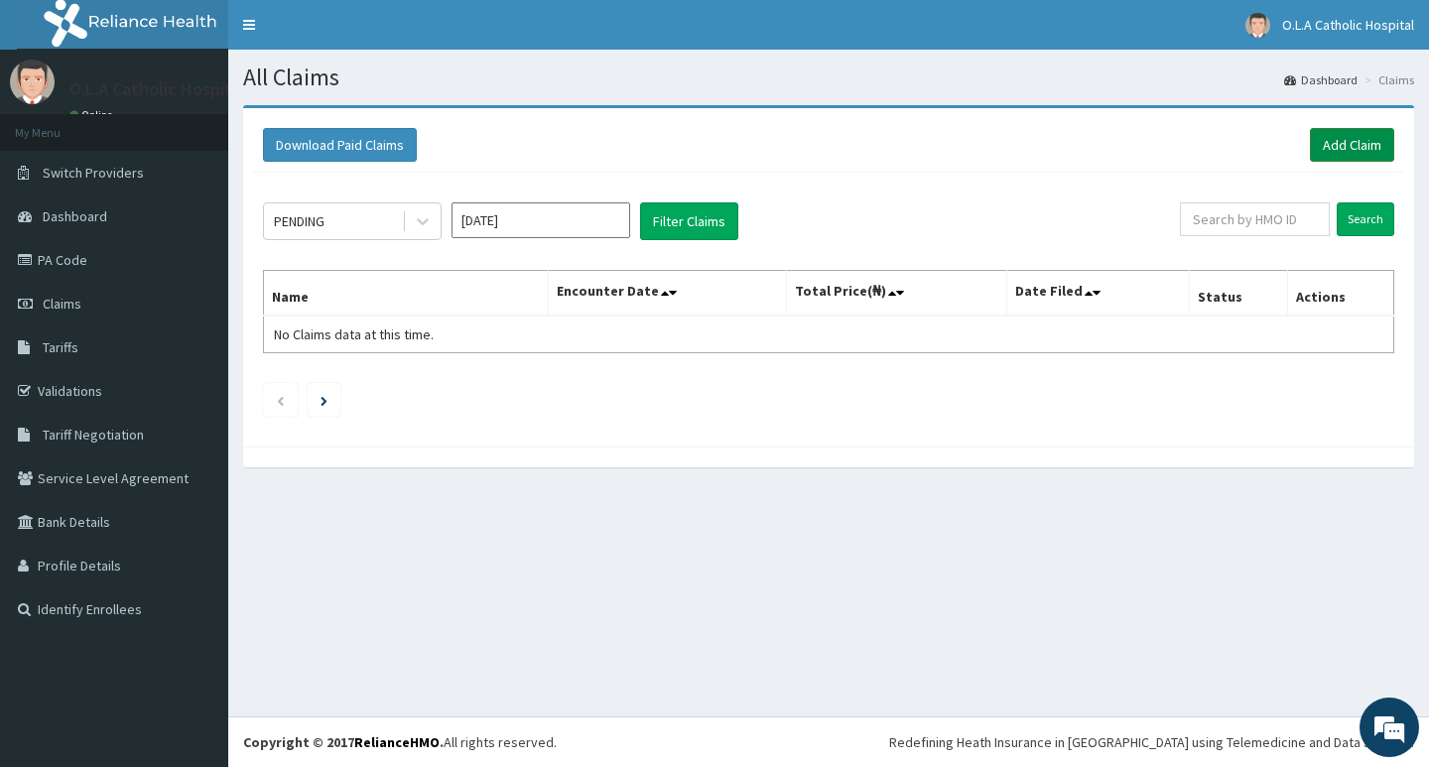
click at [1340, 152] on link "Add Claim" at bounding box center [1352, 145] width 84 height 34
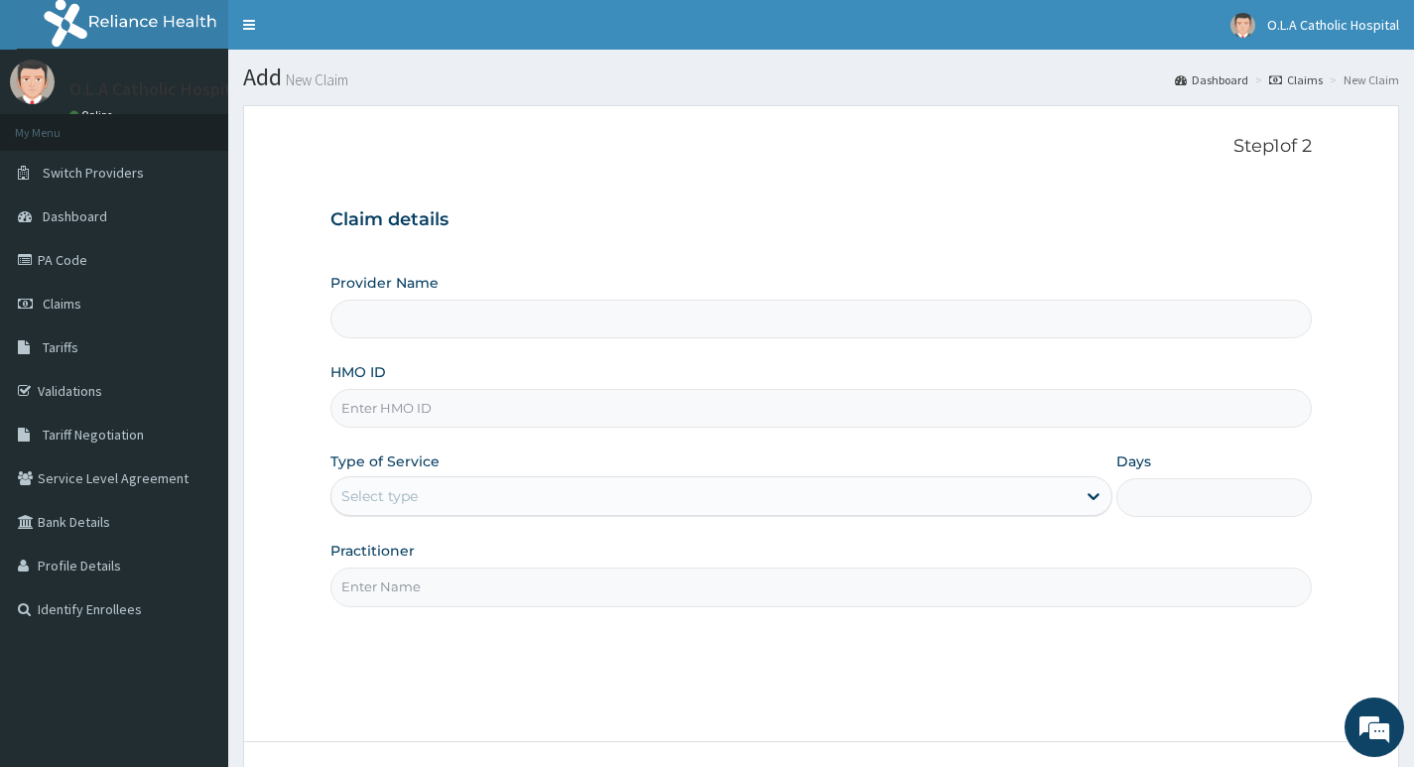
type input "O.L.A Catholic Hospital, [GEOGRAPHIC_DATA]"
click at [602, 420] on input "HMO ID" at bounding box center [821, 408] width 982 height 39
type input "btr/11079/b"
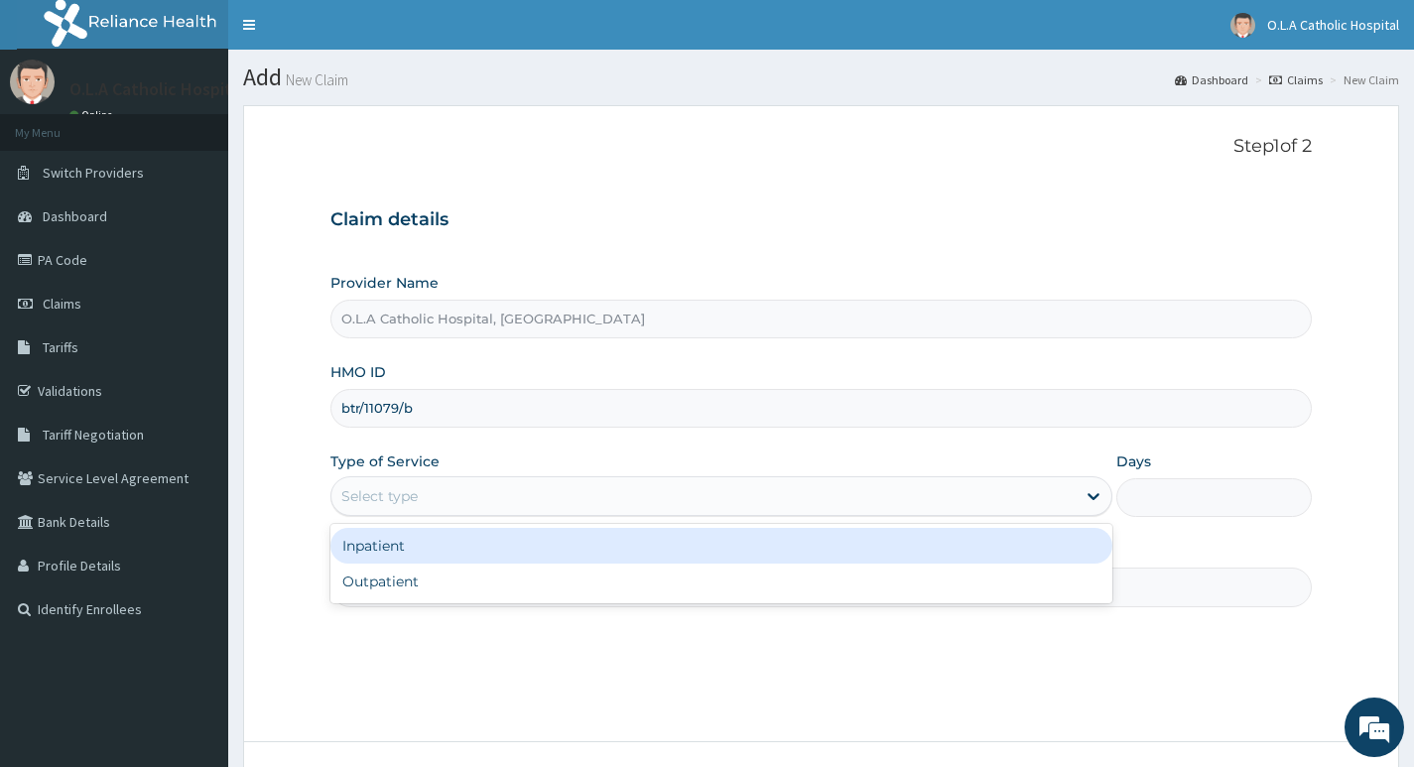
click at [542, 490] on div "Select type" at bounding box center [703, 496] width 744 height 32
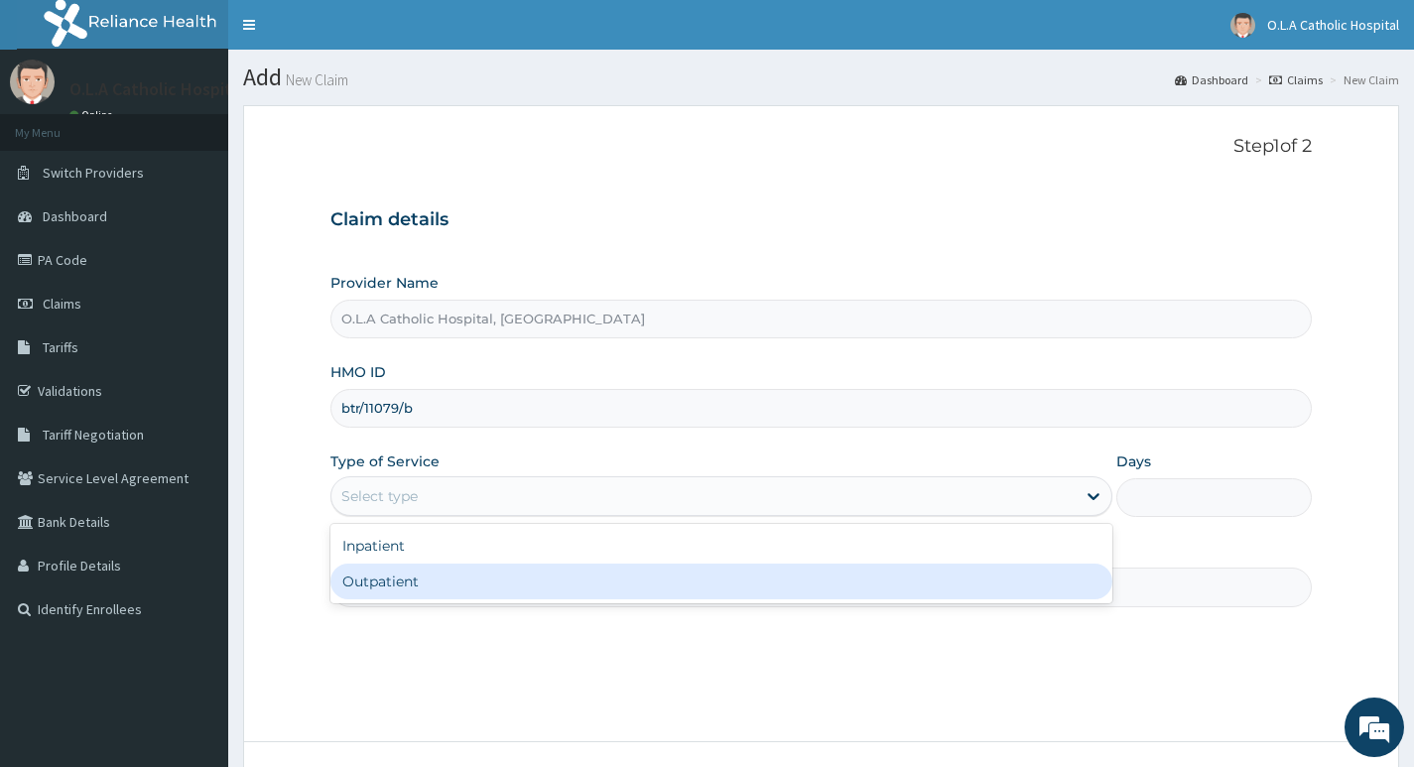
click at [751, 593] on div "Outpatient" at bounding box center [721, 582] width 782 height 36
type input "1"
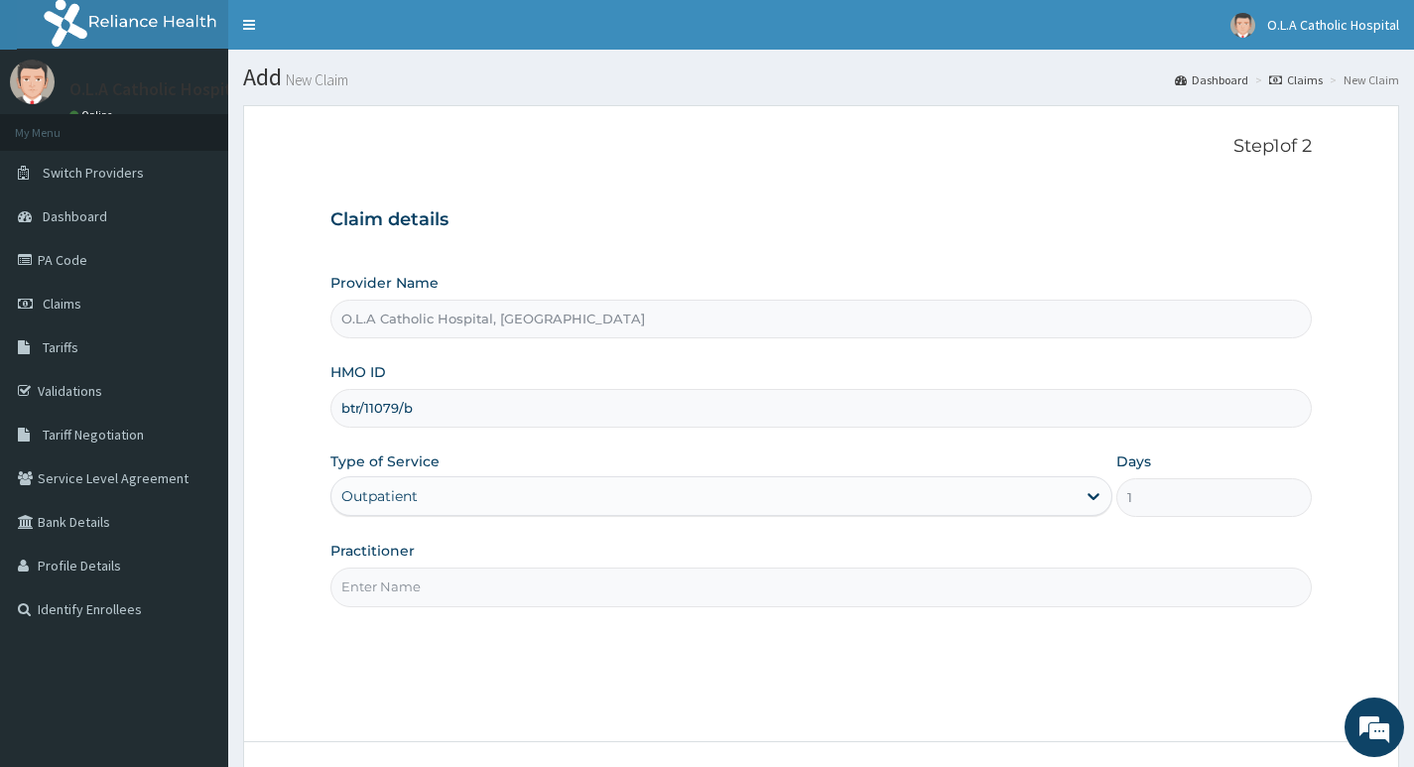
scroll to position [99, 0]
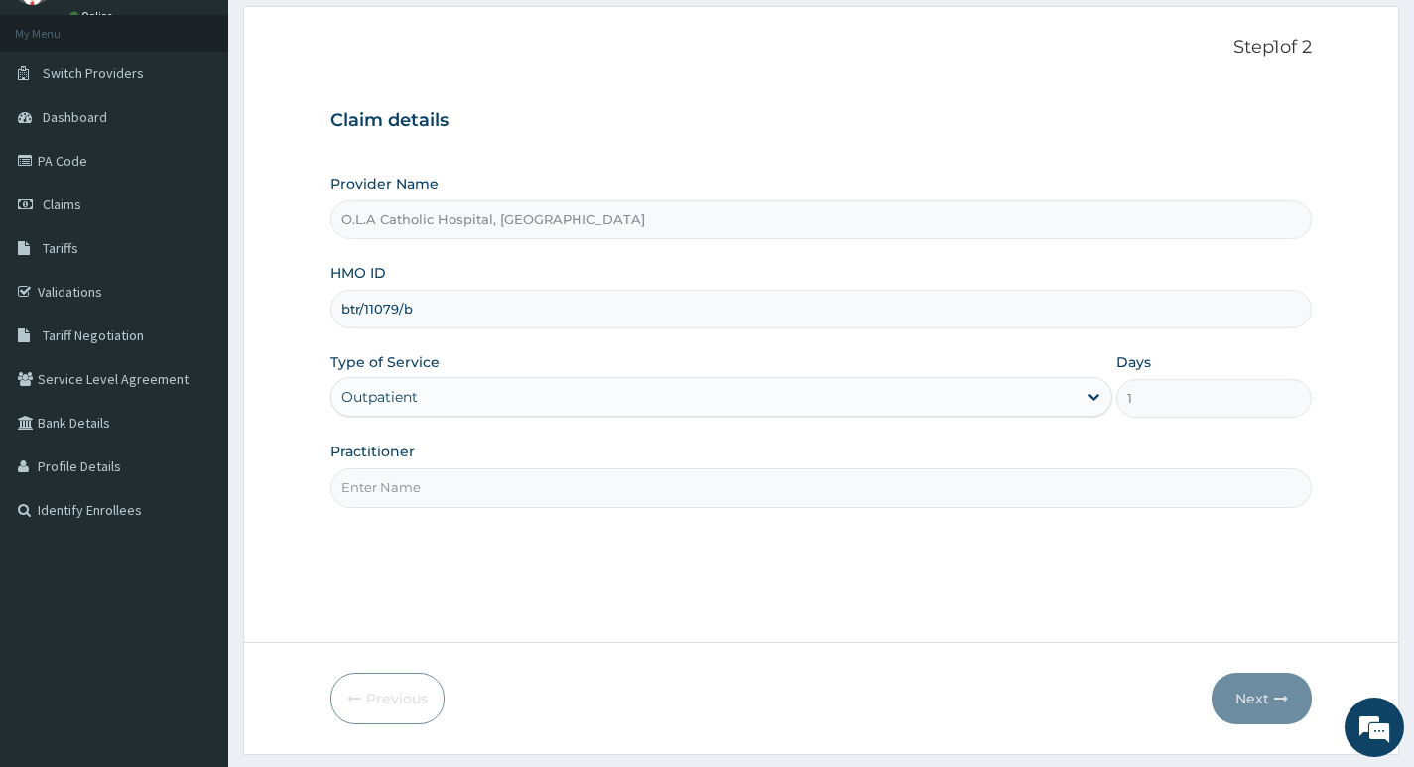
click at [686, 474] on input "Practitioner" at bounding box center [821, 487] width 982 height 39
type input "DR OYENIYI"
click at [1231, 700] on button "Next" at bounding box center [1262, 699] width 100 height 52
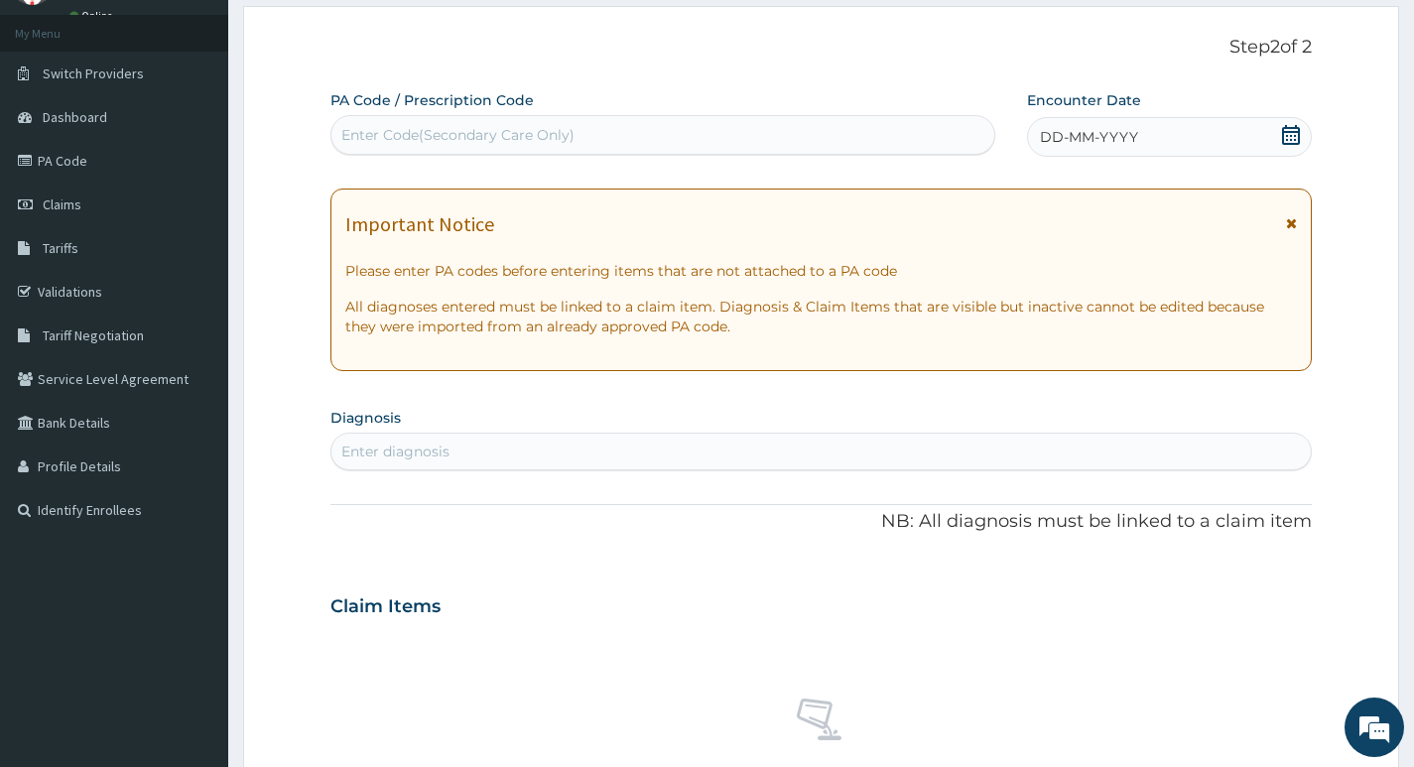
scroll to position [0, 0]
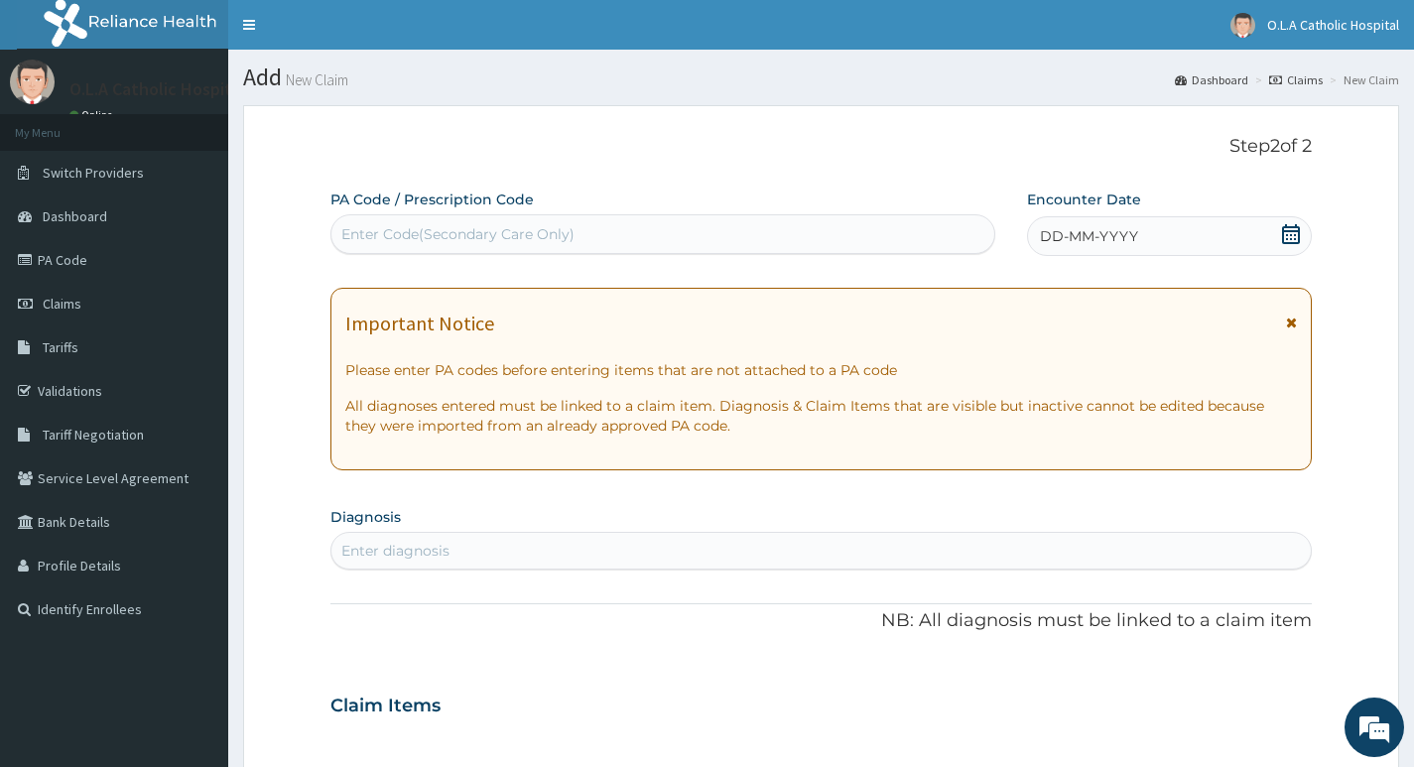
click at [1287, 235] on icon at bounding box center [1291, 234] width 18 height 20
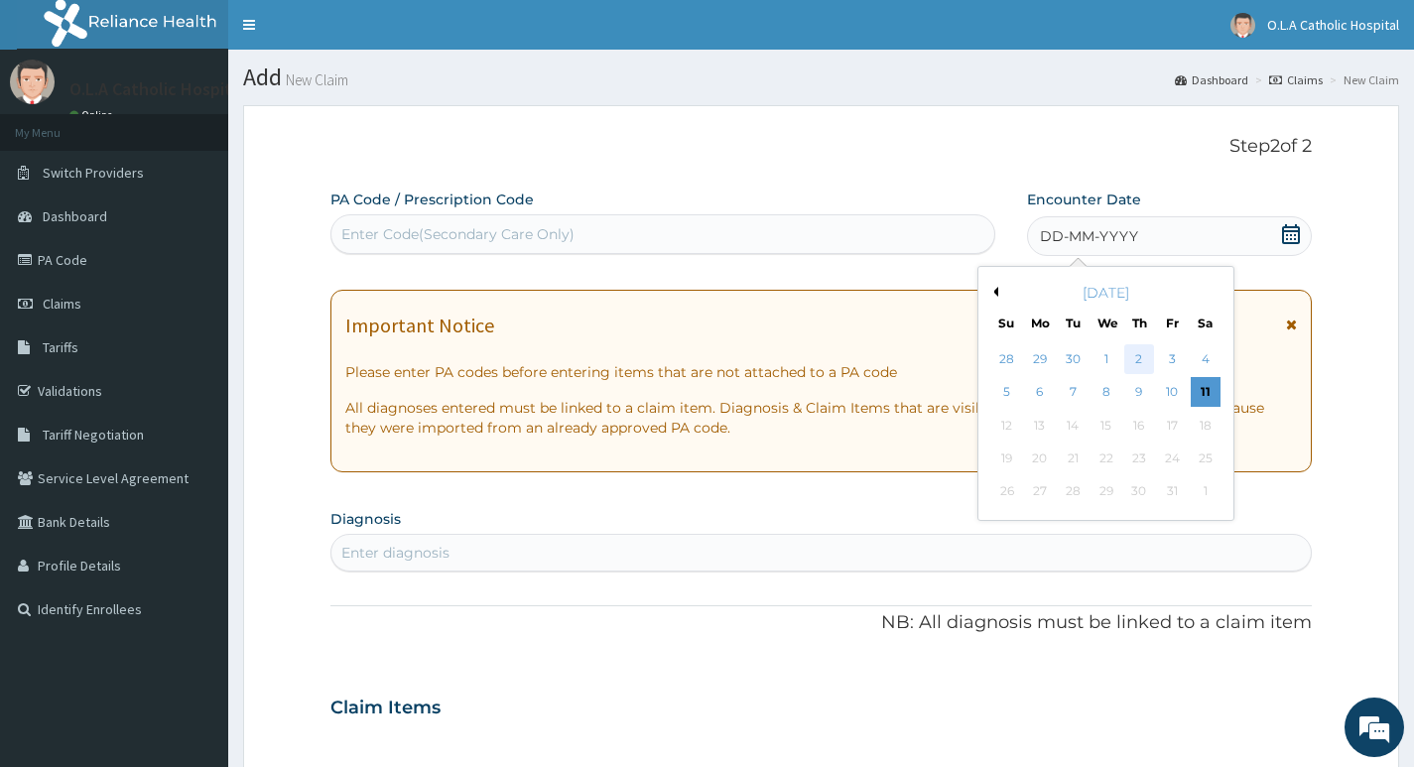
click at [1139, 360] on div "2" at bounding box center [1139, 359] width 30 height 30
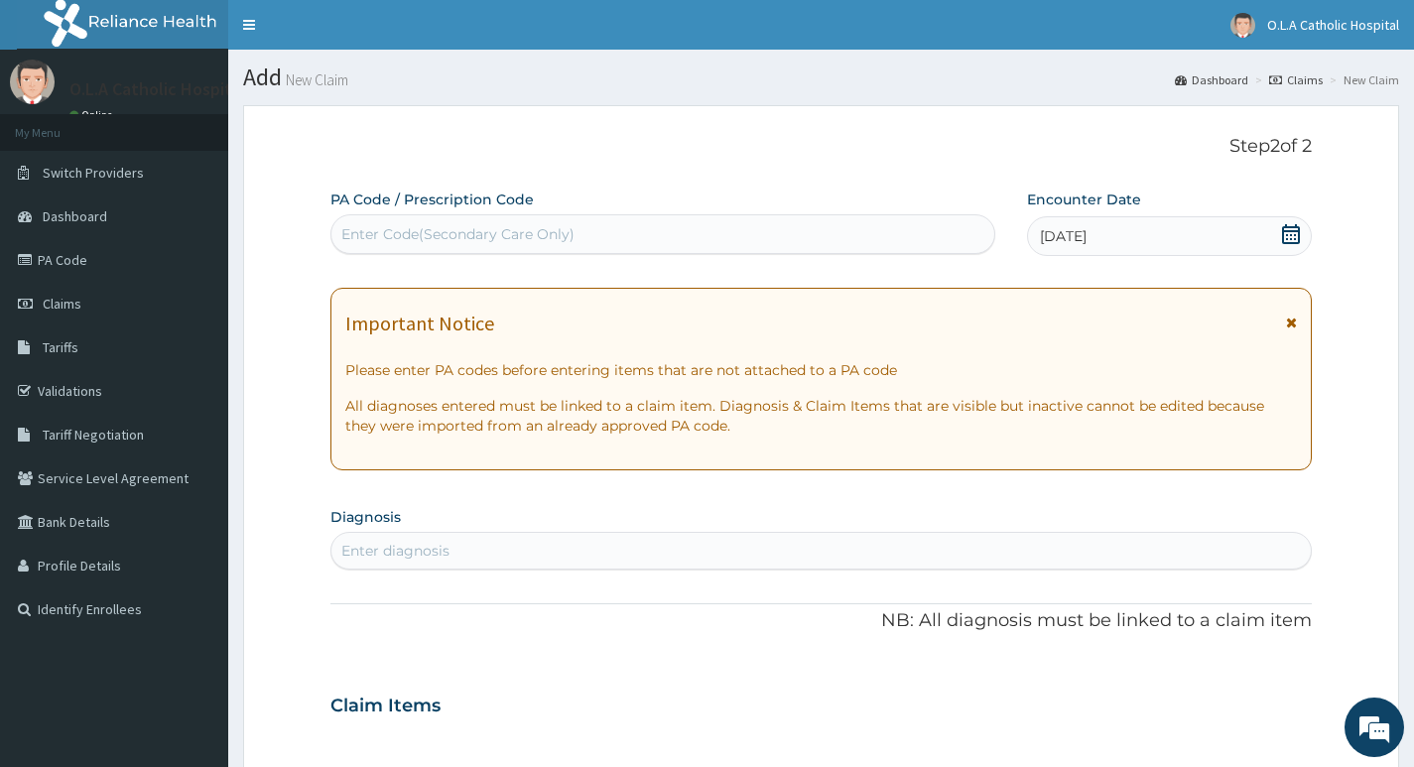
click at [515, 542] on div "Enter diagnosis" at bounding box center [821, 551] width 980 height 32
type input "m"
type input "f"
type input "p"
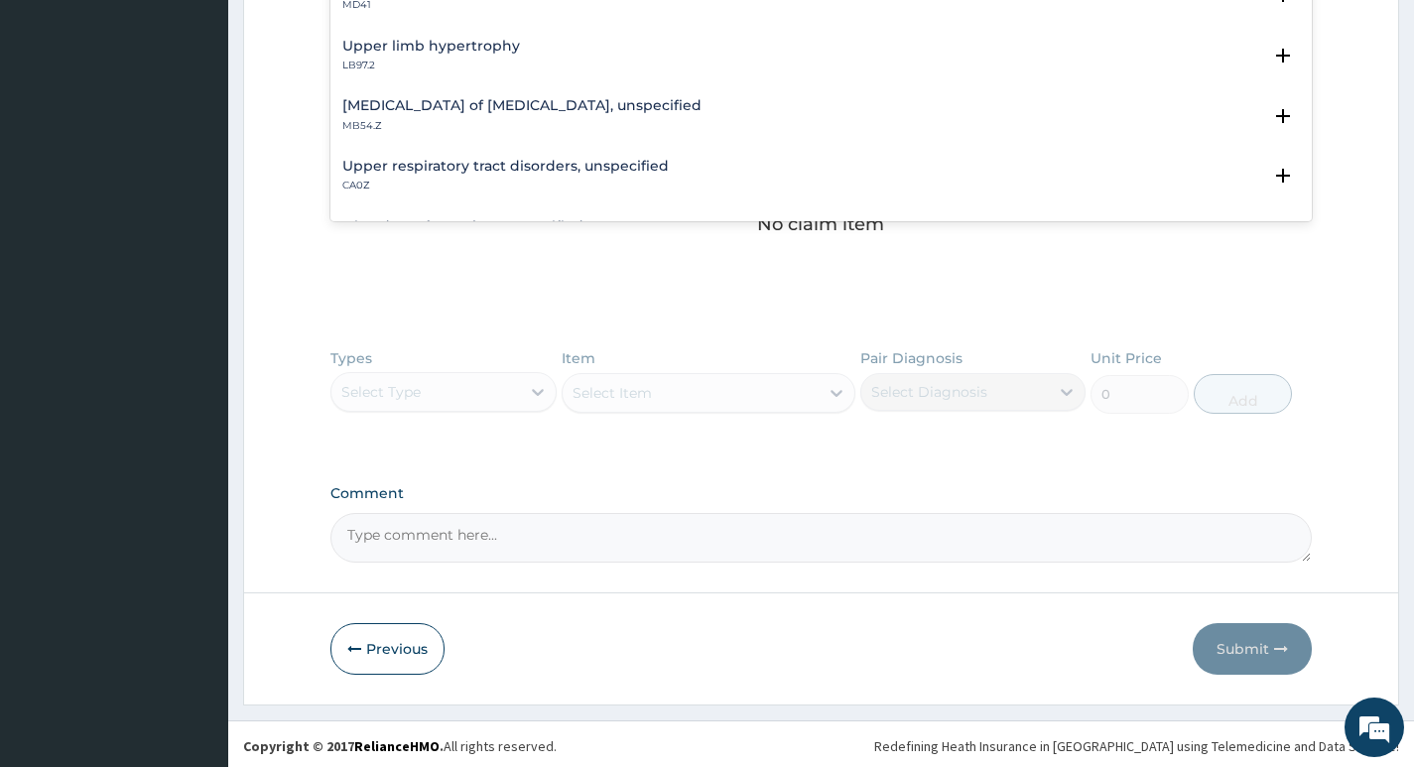
scroll to position [658, 0]
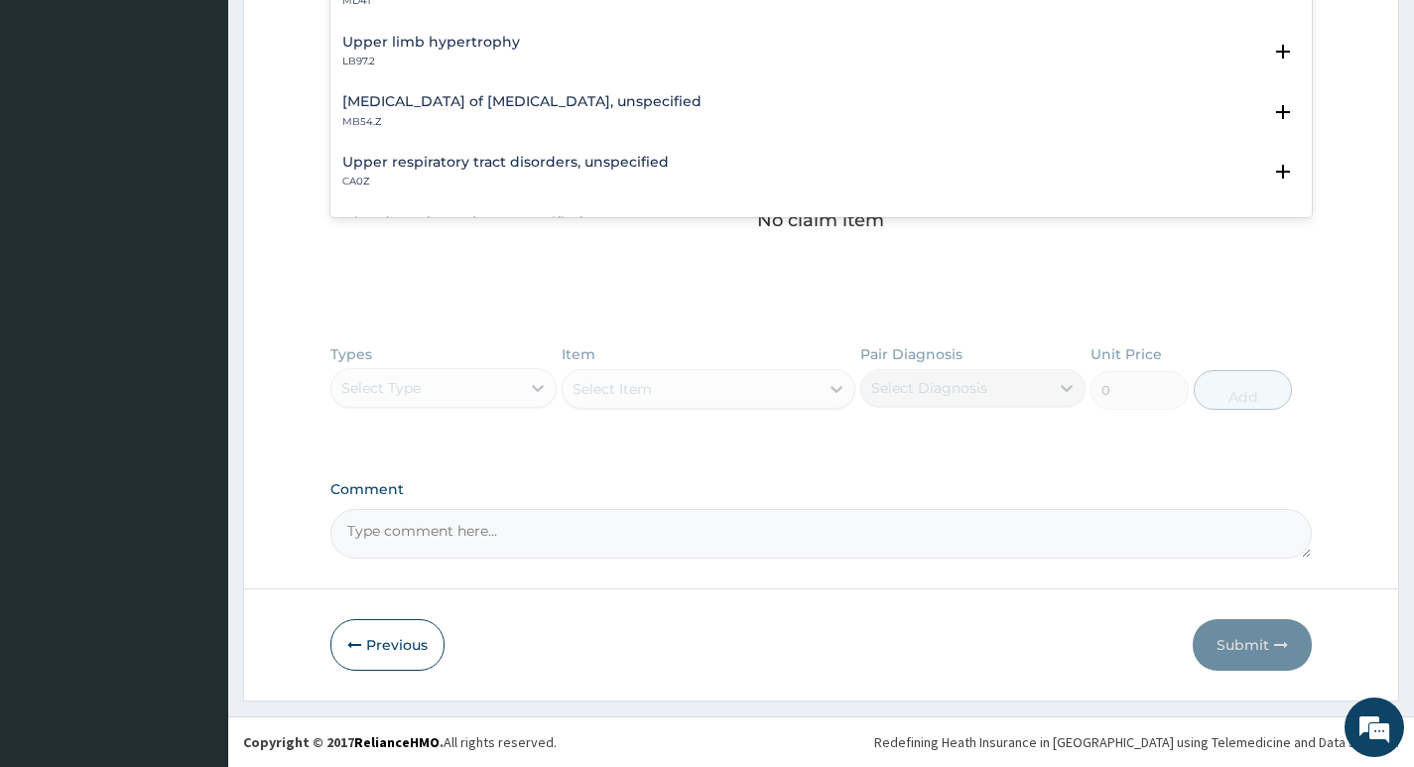
type input "upper"
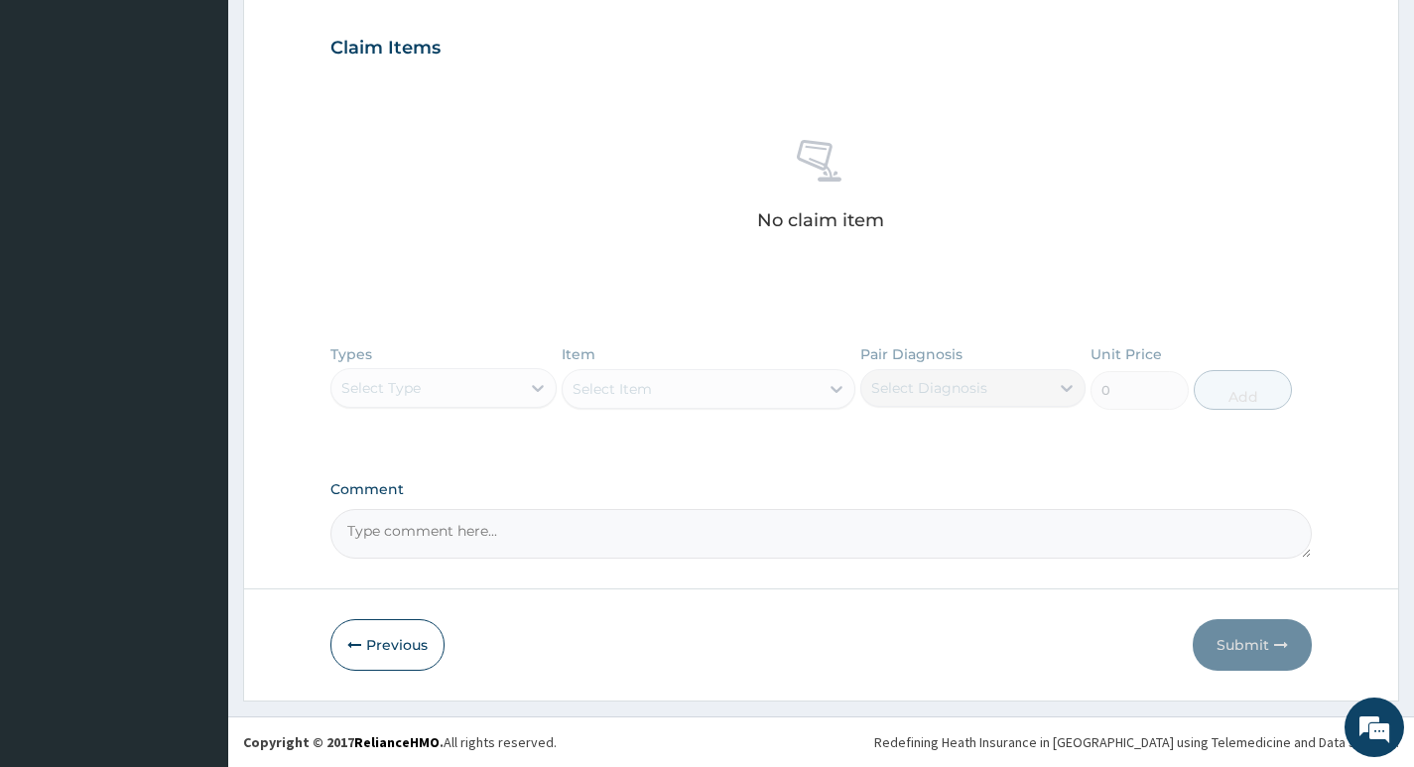
click at [541, 392] on div "Types Select Type Item Select Item Pair Diagnosis Select Diagnosis Unit Price 0…" at bounding box center [821, 391] width 982 height 115
click at [535, 392] on div "Types Select Type Item Select Item Pair Diagnosis Select Diagnosis Unit Price 0…" at bounding box center [821, 391] width 982 height 115
click at [527, 382] on div "Types Select Type Item Select Item Pair Diagnosis Select Diagnosis Unit Price 0…" at bounding box center [821, 391] width 982 height 115
click at [537, 388] on div "Types Select Type Item Select Item Pair Diagnosis Select Diagnosis Unit Price 0…" at bounding box center [821, 391] width 982 height 115
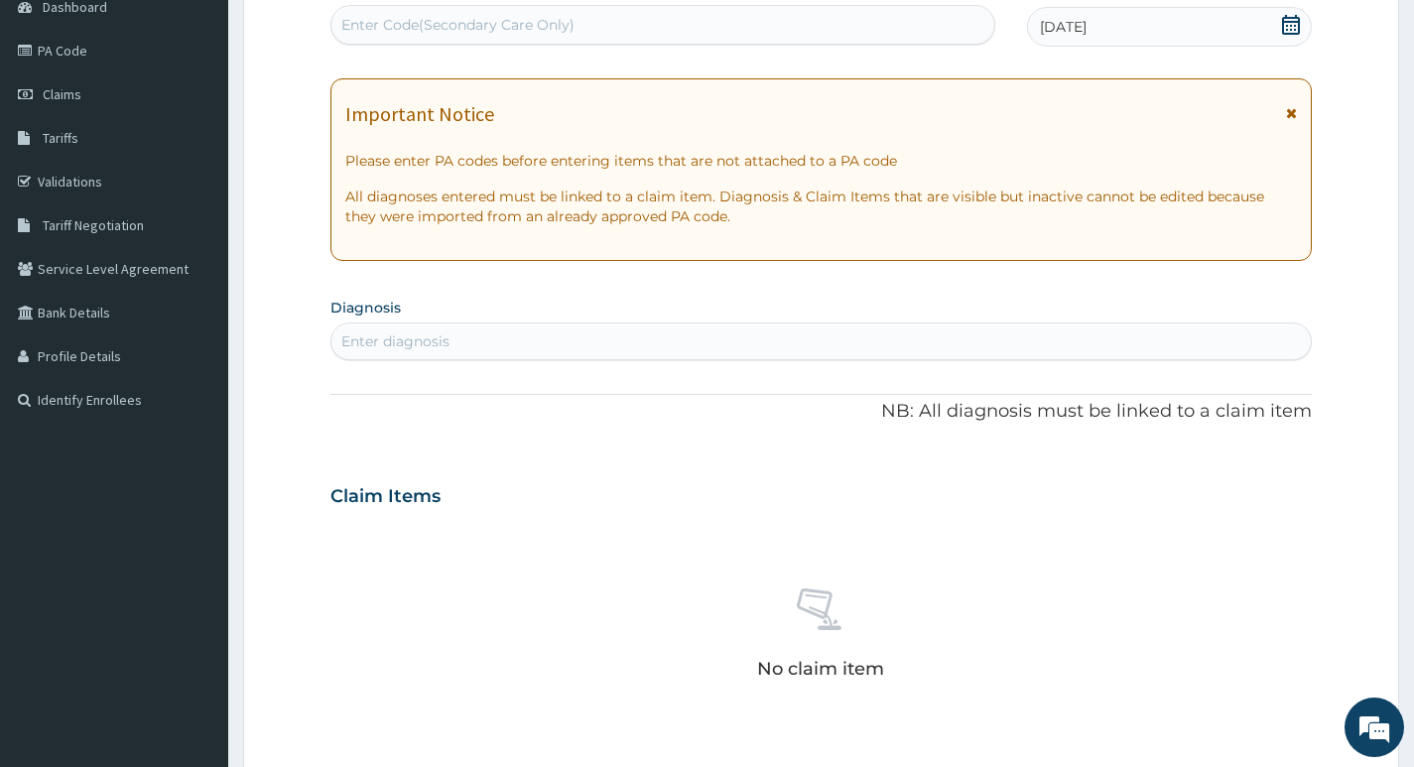
scroll to position [162, 0]
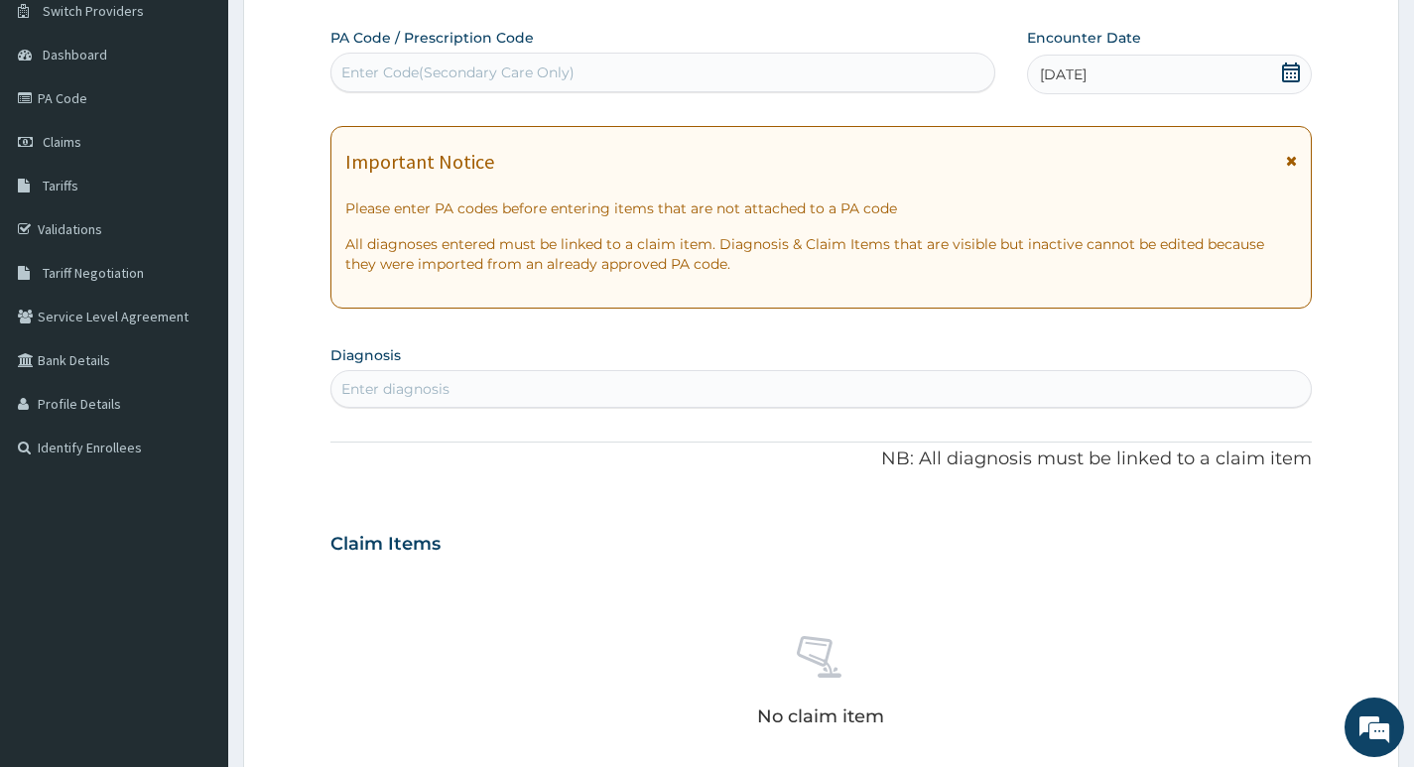
click at [519, 388] on div "Enter diagnosis" at bounding box center [821, 389] width 980 height 32
click at [517, 389] on div "Enter diagnosis" at bounding box center [821, 389] width 980 height 32
type input "m"
type input "f"
type input "upper"
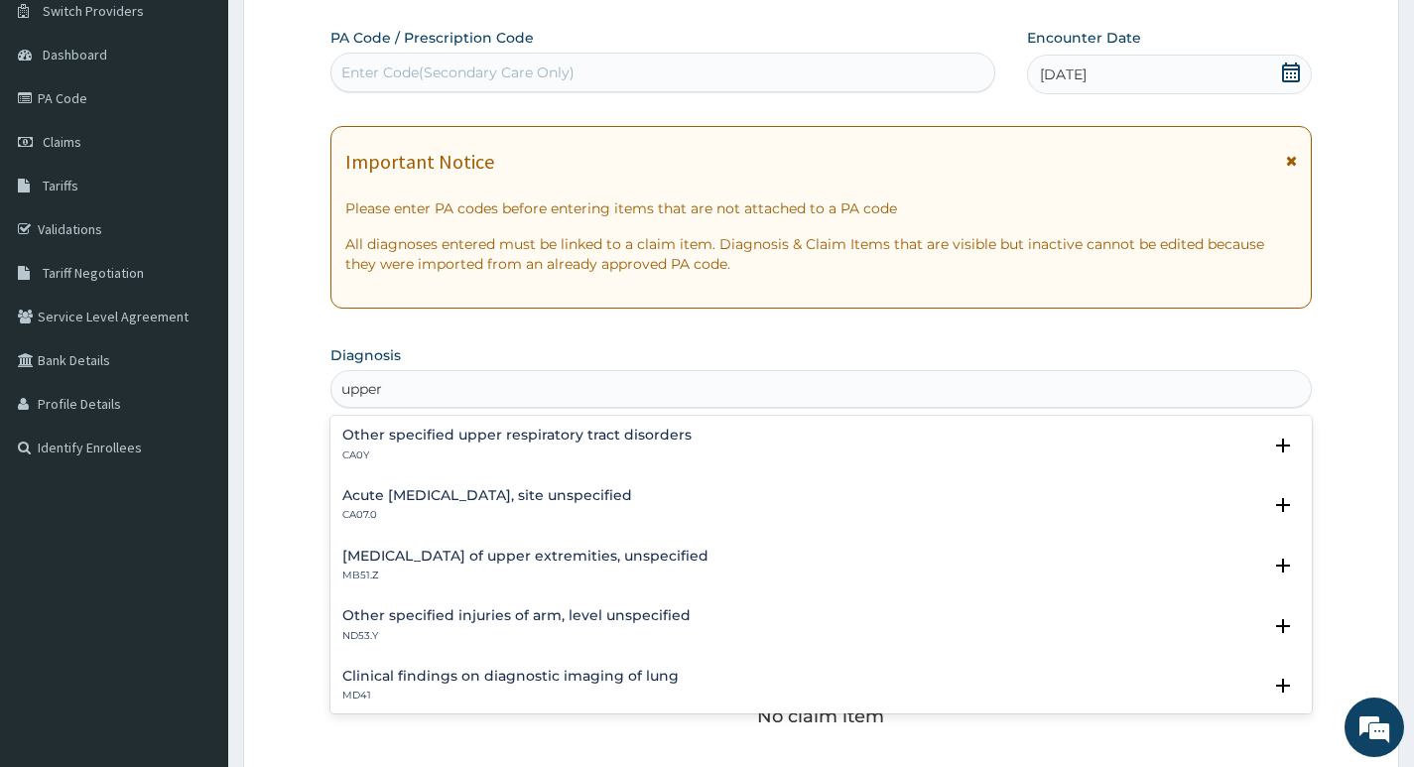
click at [433, 504] on div "Acute upper respiratory infection, site unspecified CA07.0" at bounding box center [487, 505] width 290 height 35
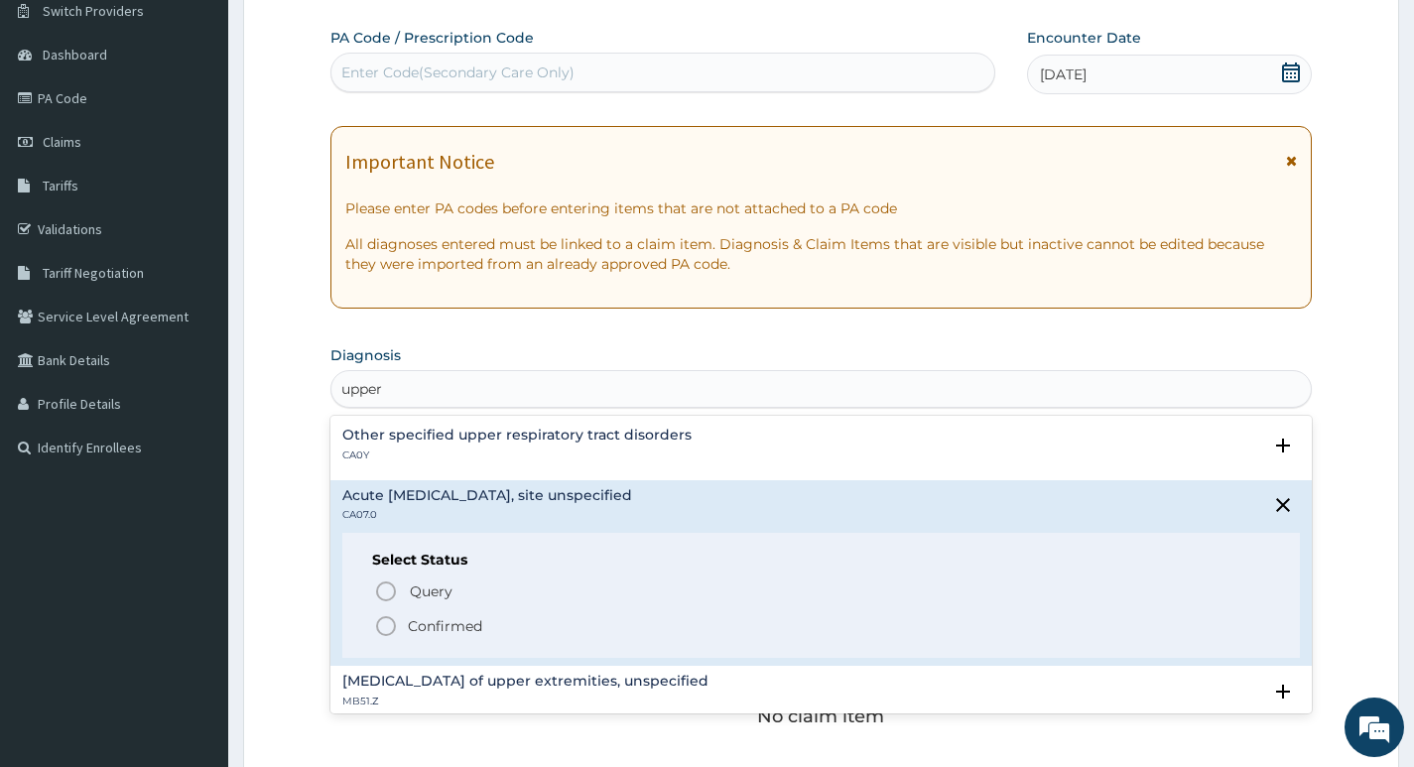
click at [383, 626] on icon "status option filled" at bounding box center [386, 626] width 24 height 24
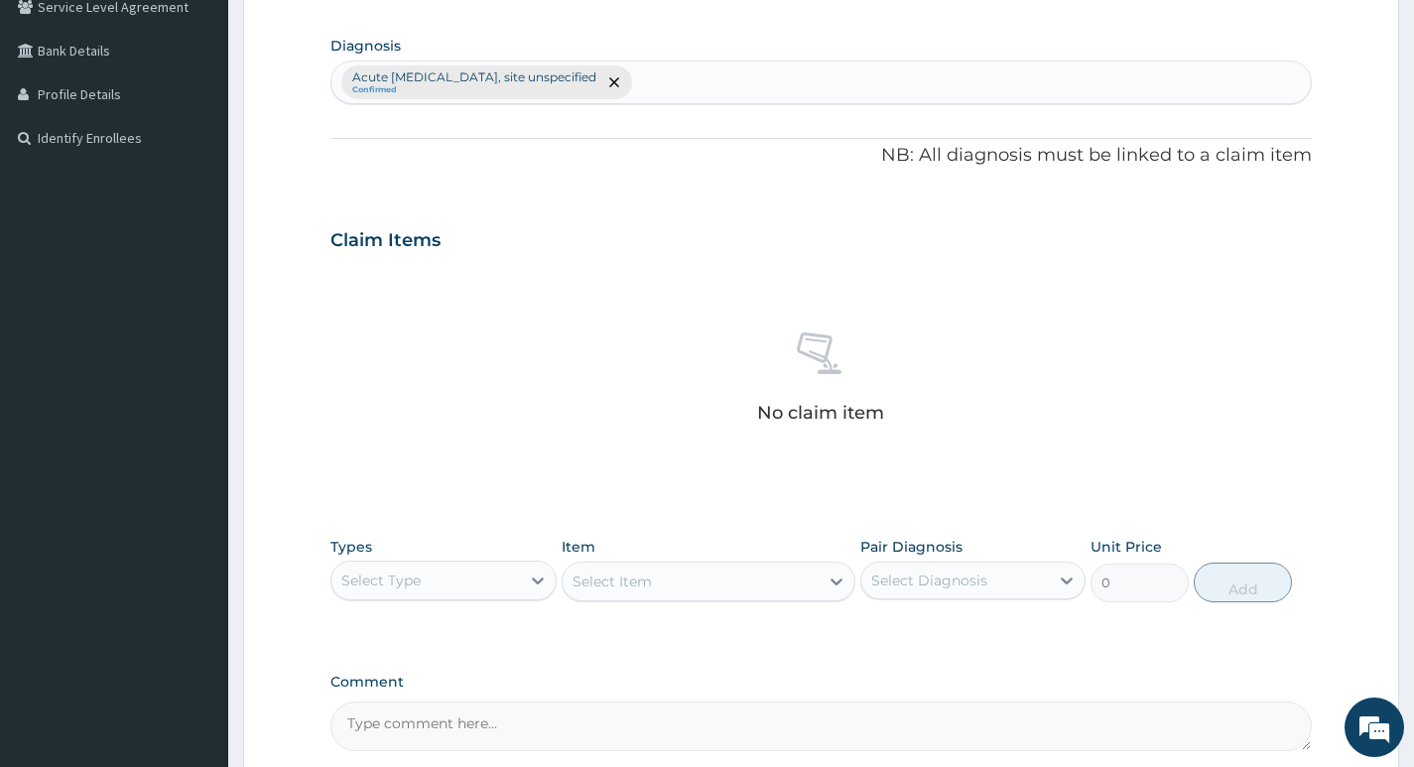
scroll to position [559, 0]
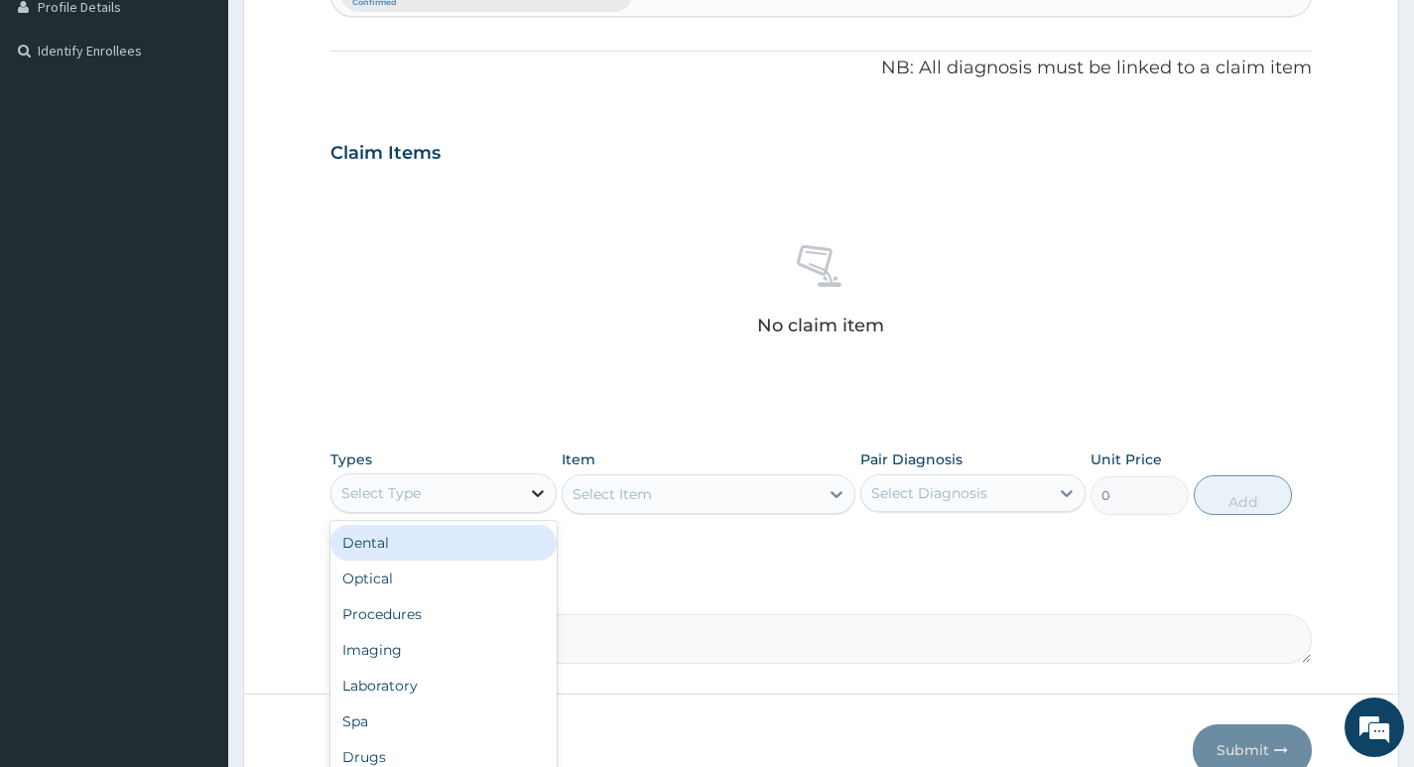
click at [530, 496] on icon at bounding box center [538, 493] width 20 height 20
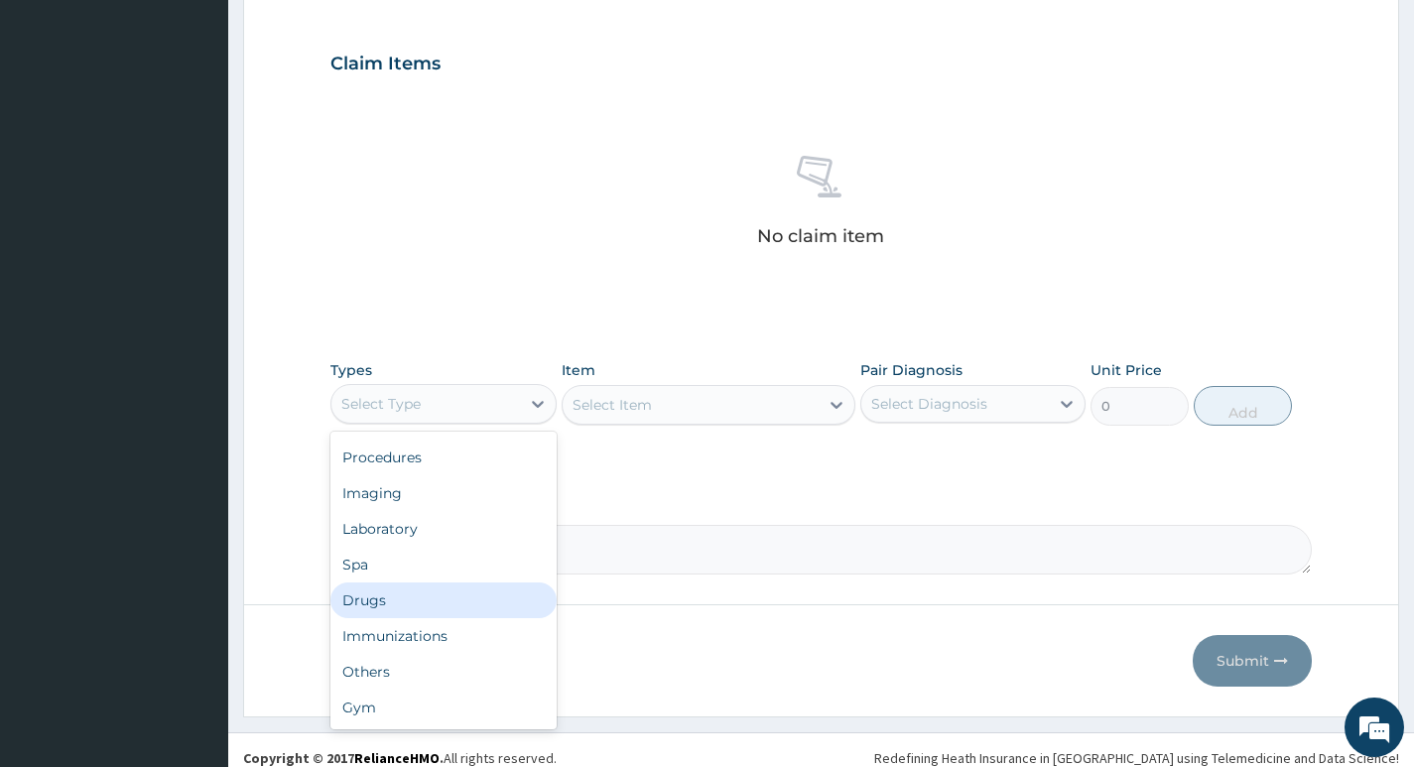
scroll to position [658, 0]
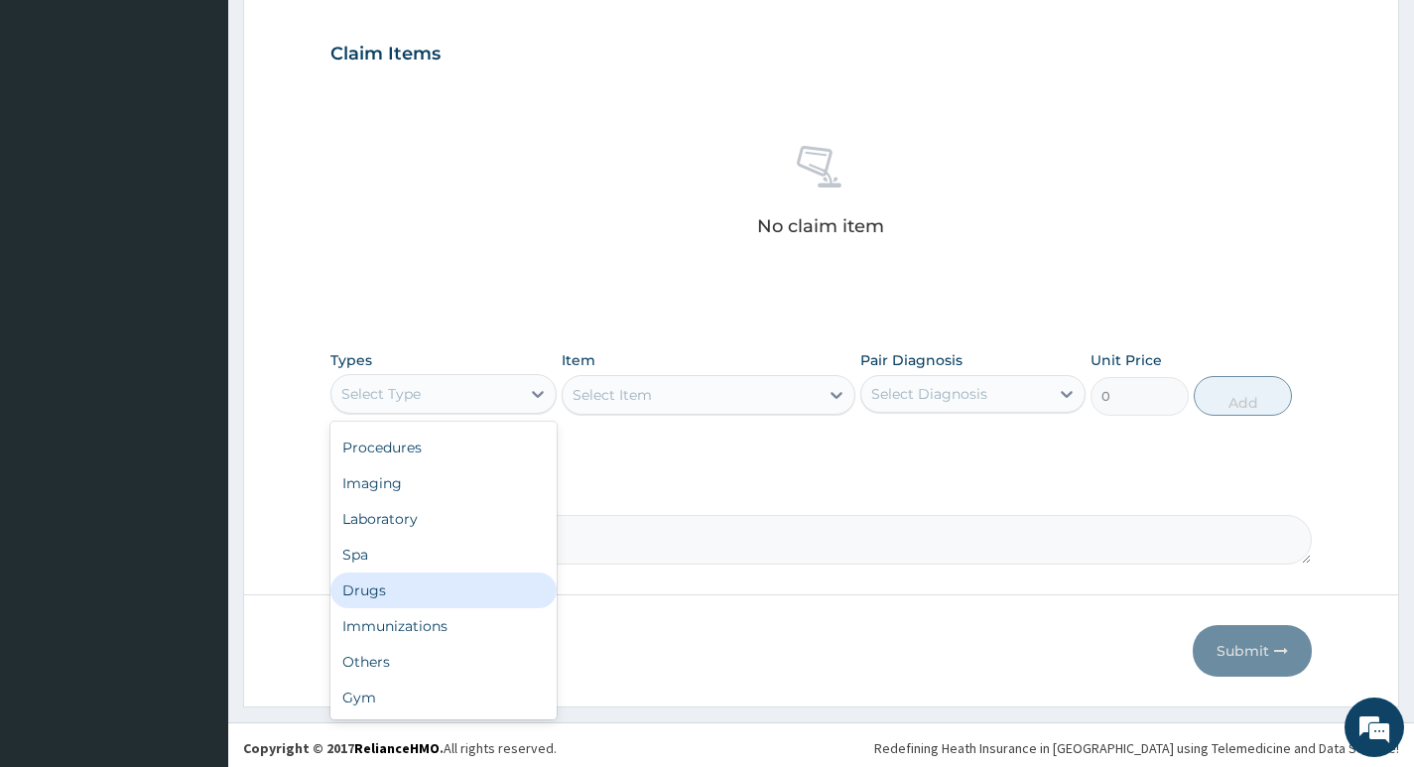
click at [824, 396] on div "Select Item" at bounding box center [709, 395] width 295 height 40
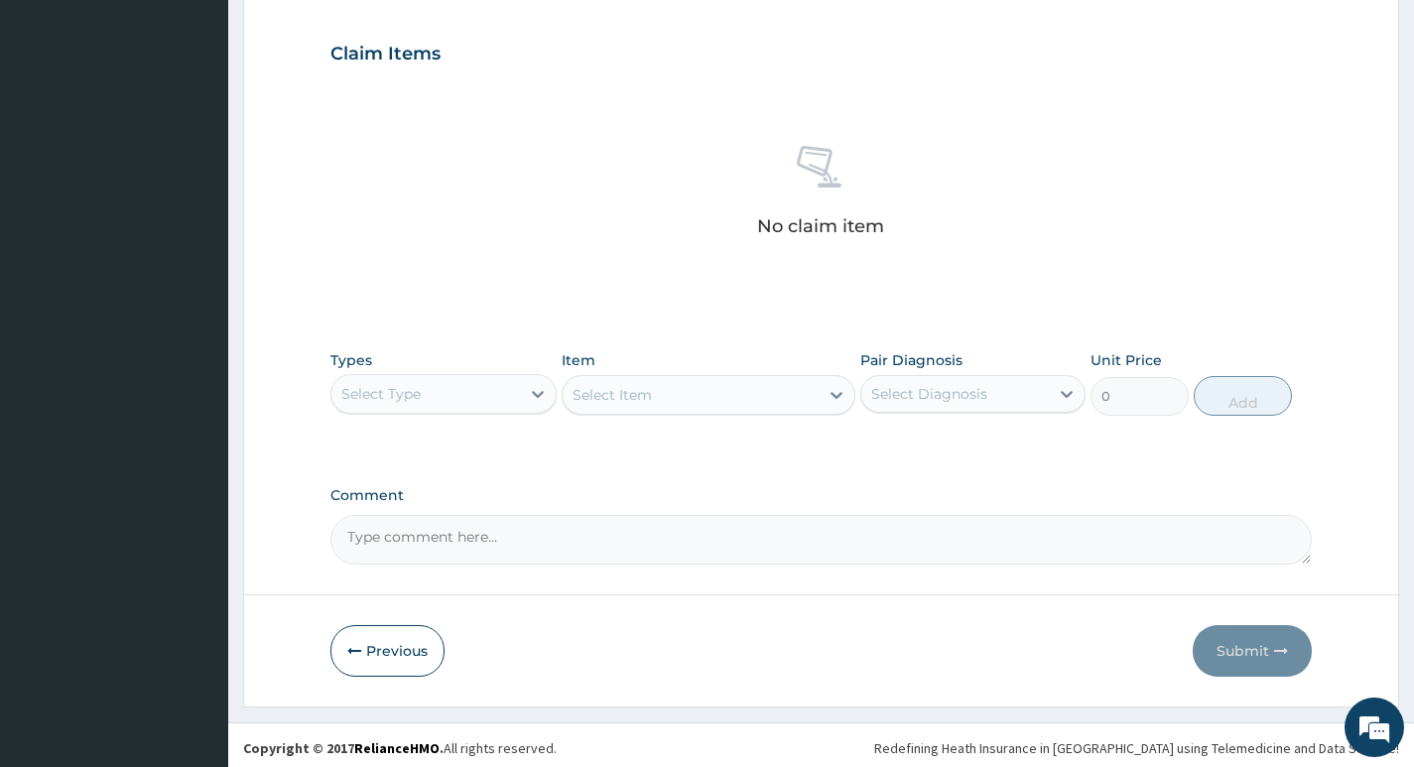
click at [845, 396] on div "Select Item" at bounding box center [709, 395] width 295 height 40
click at [837, 390] on div "Select Item" at bounding box center [709, 395] width 295 height 40
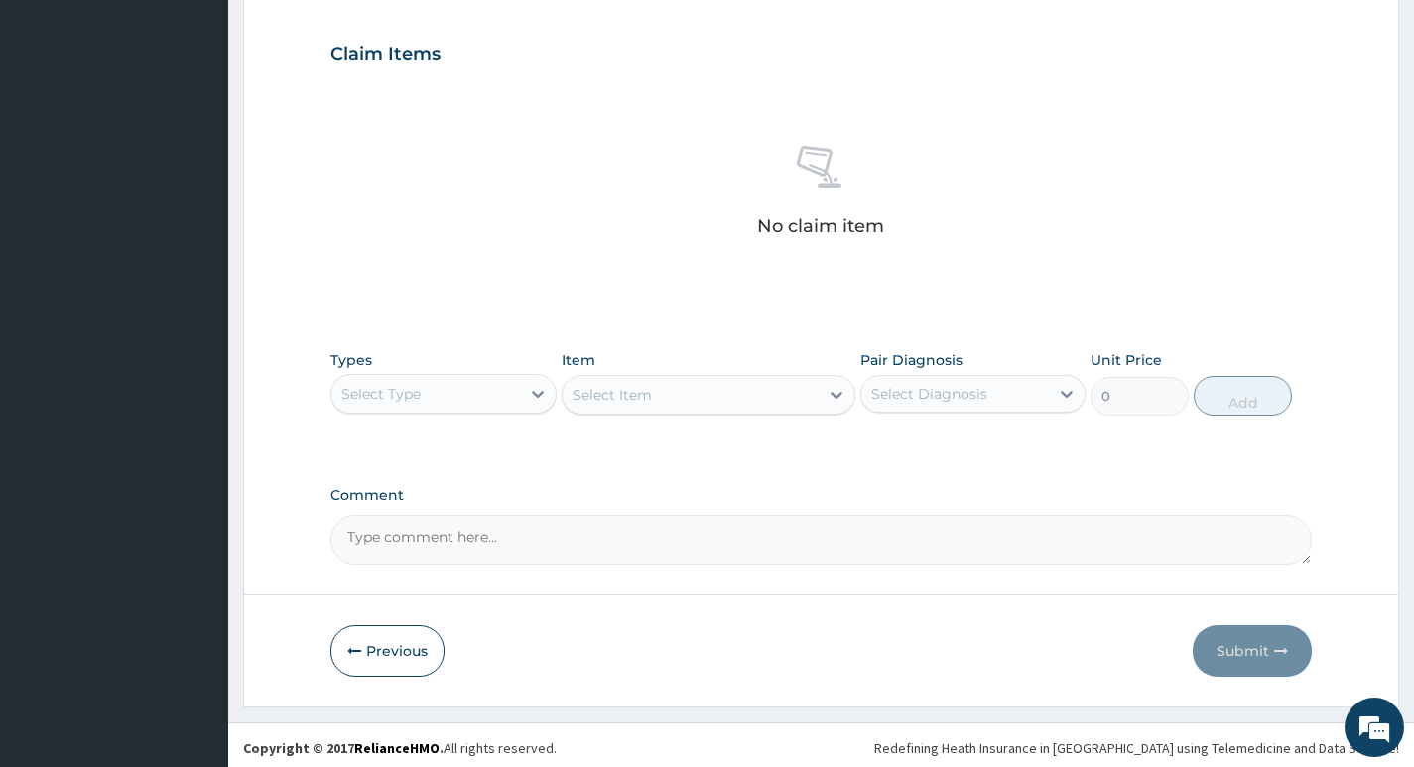
click at [837, 390] on div "Select Item" at bounding box center [709, 395] width 295 height 40
click at [825, 394] on div "Select Item" at bounding box center [709, 395] width 295 height 40
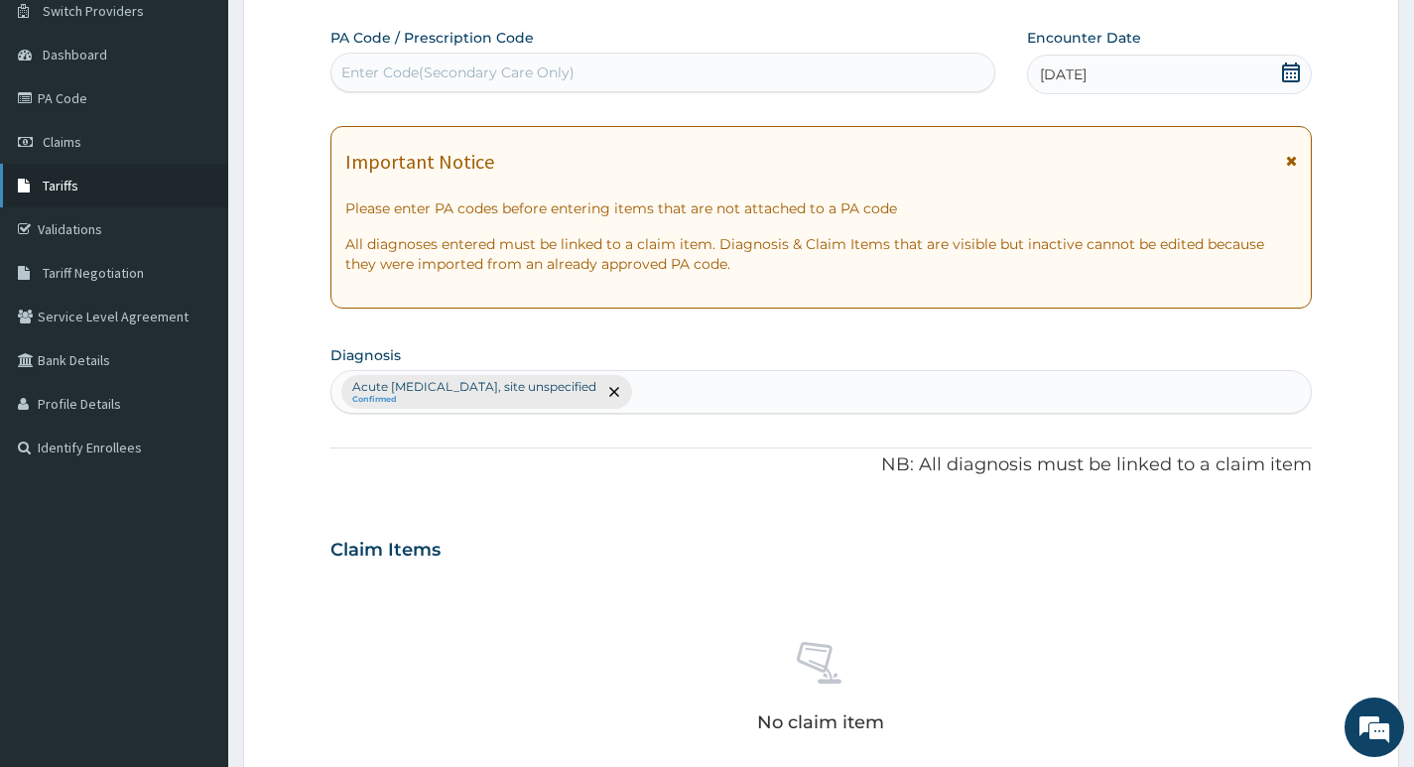
scroll to position [0, 0]
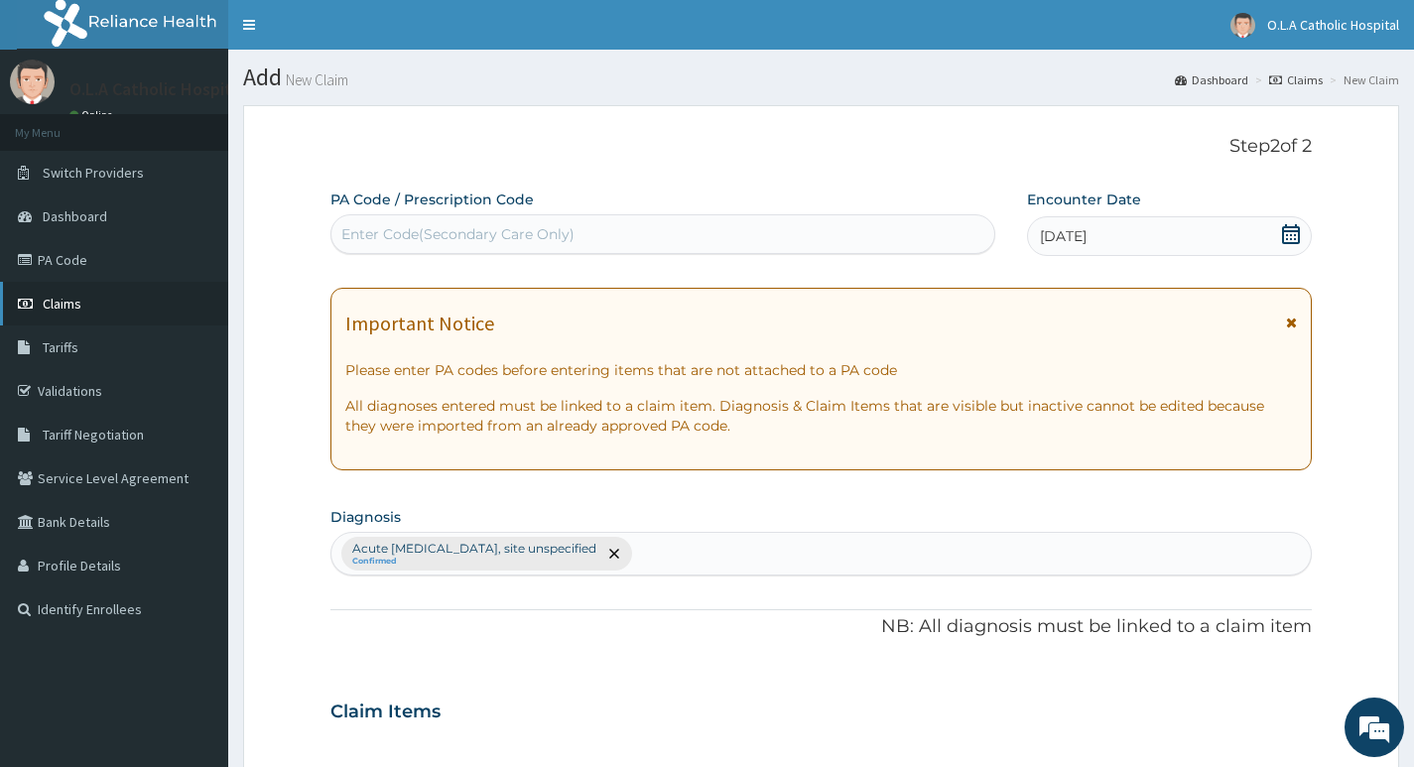
click at [72, 304] on span "Claims" at bounding box center [62, 304] width 39 height 18
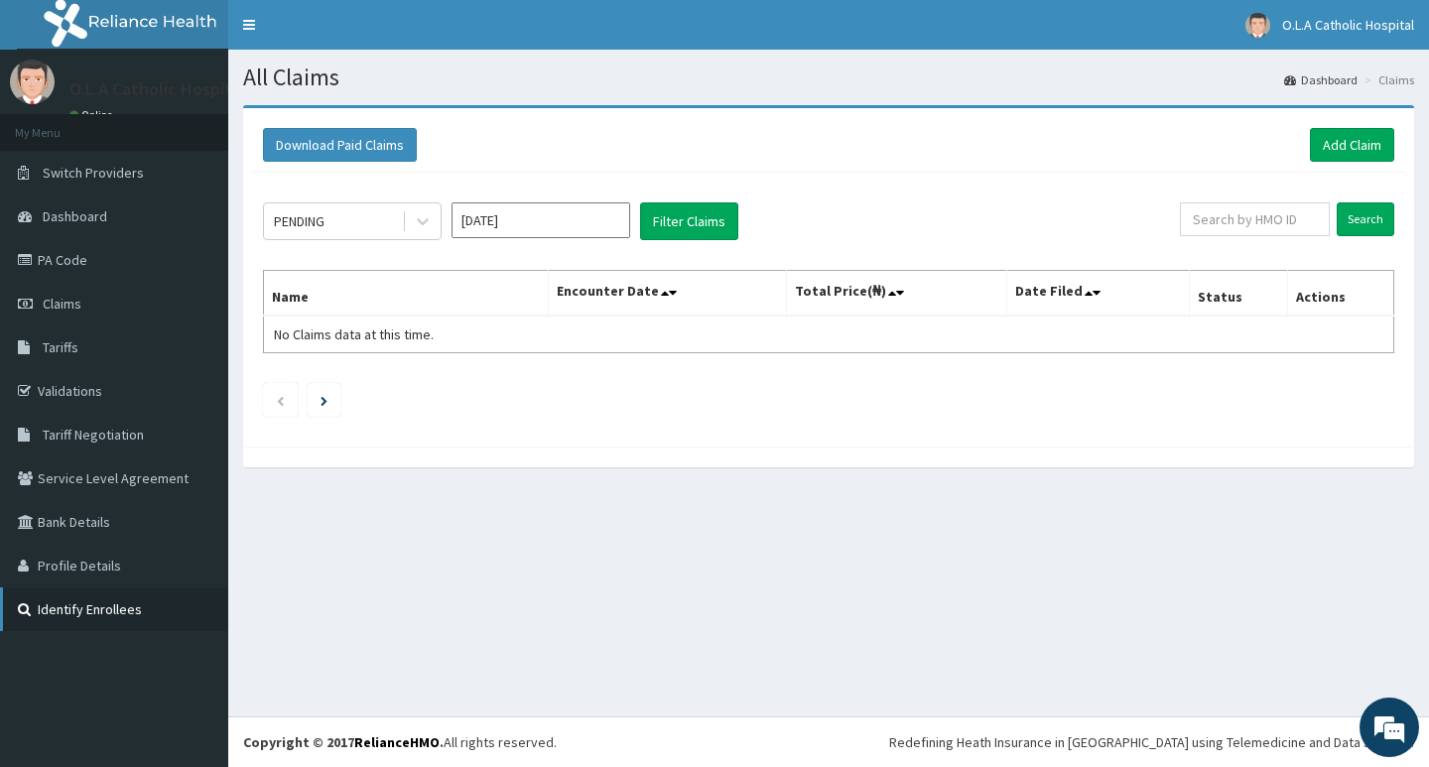
click at [76, 597] on link "Identify Enrollees" at bounding box center [114, 610] width 228 height 44
click at [423, 224] on icon at bounding box center [423, 222] width 12 height 7
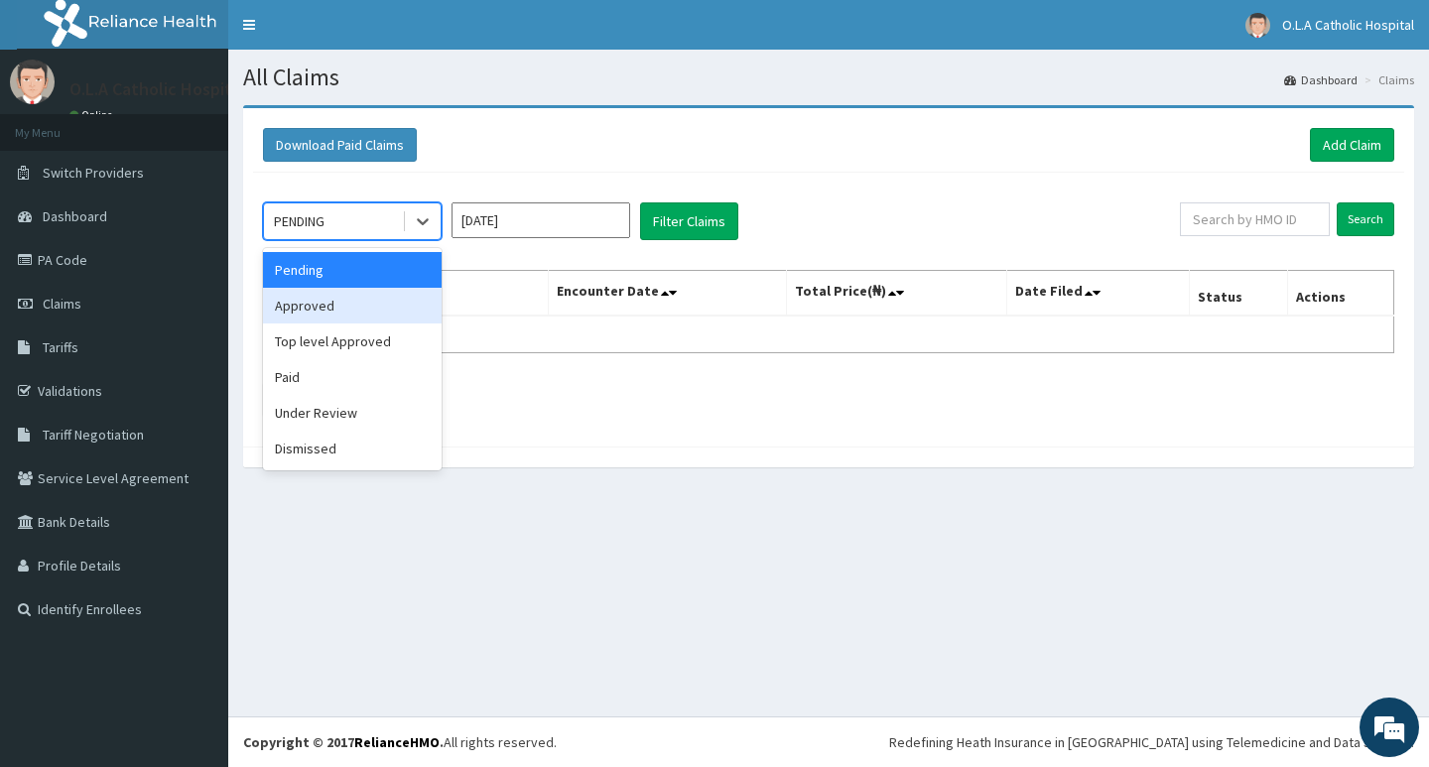
click at [326, 308] on div "Approved" at bounding box center [352, 306] width 179 height 36
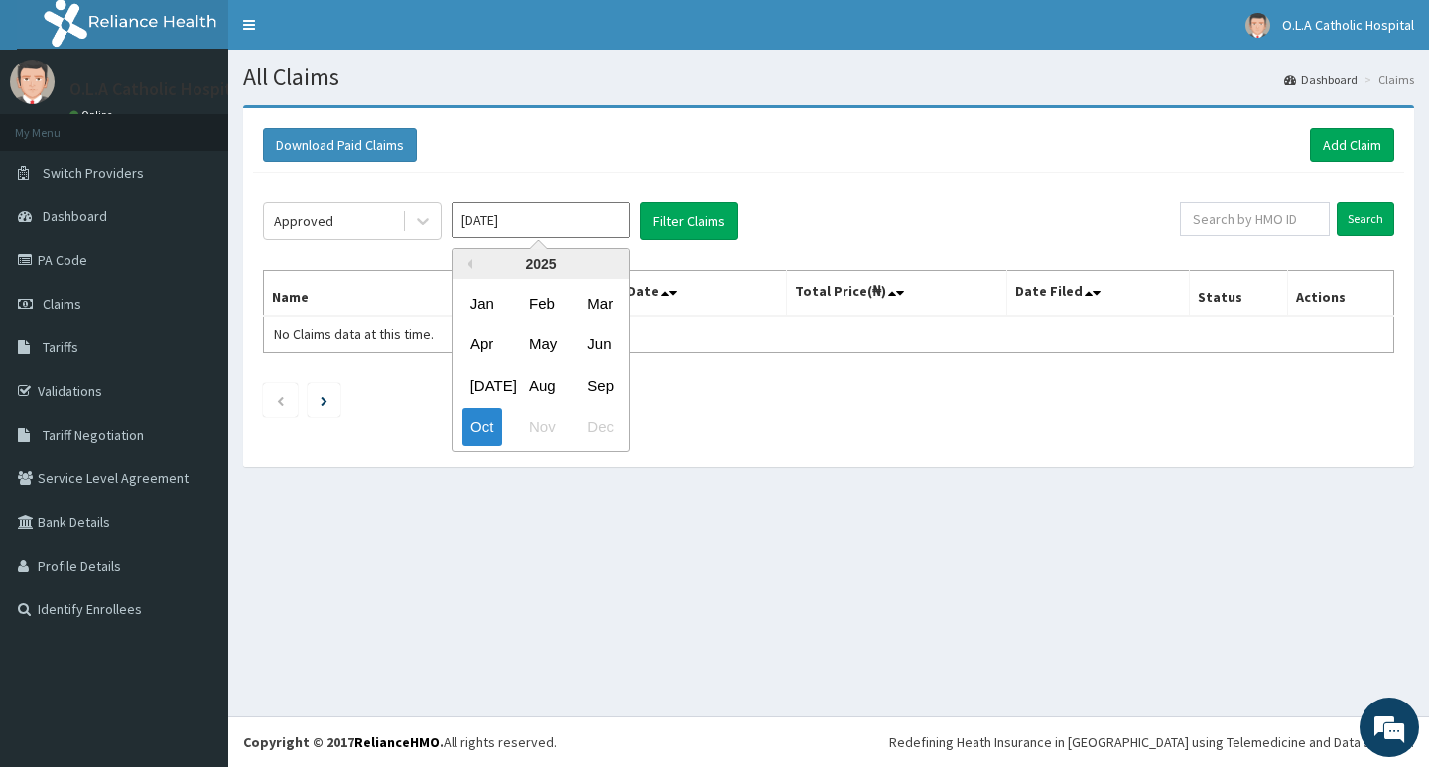
click at [602, 220] on input "Oct 2025" at bounding box center [541, 220] width 179 height 36
click at [595, 384] on div "Sep" at bounding box center [600, 385] width 40 height 37
type input "Sep 2025"
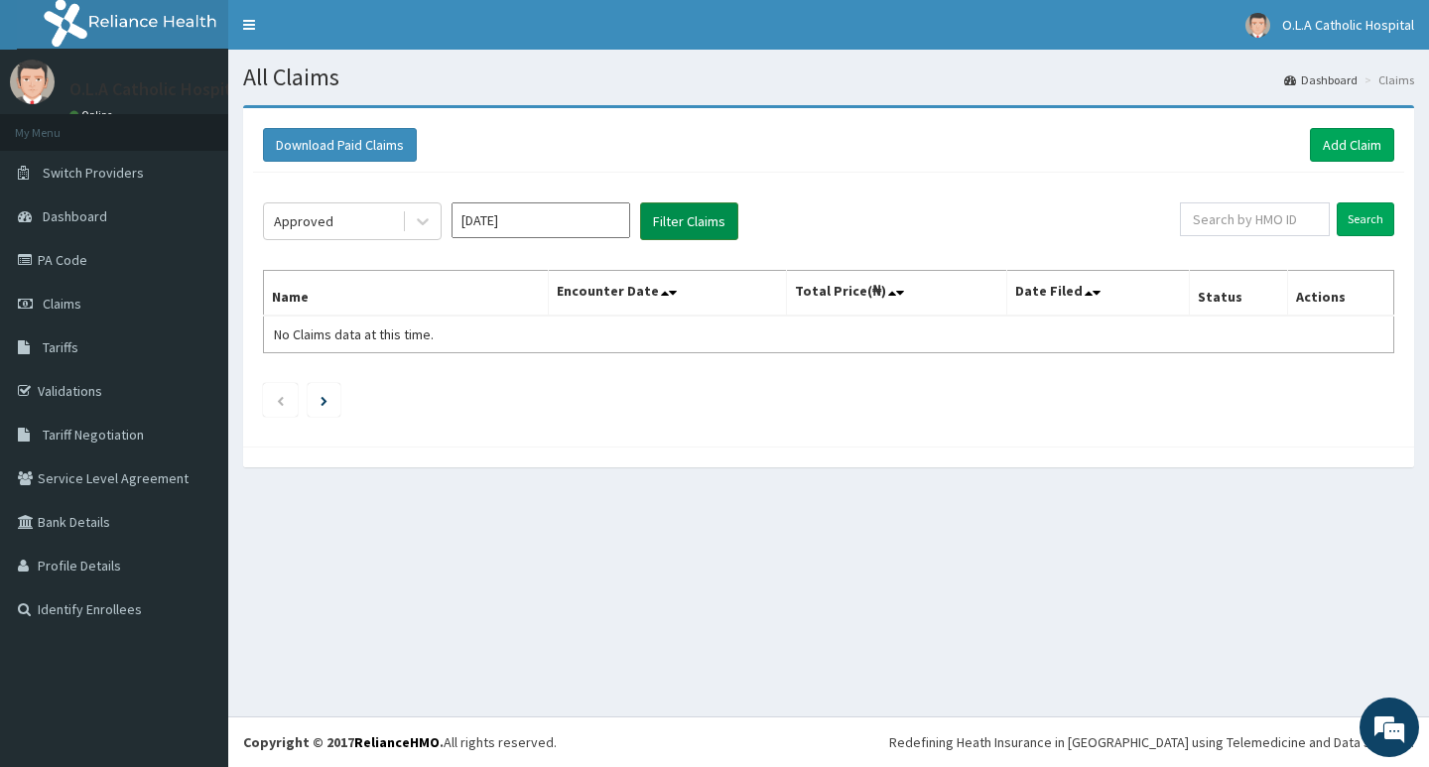
click at [709, 220] on button "Filter Claims" at bounding box center [689, 221] width 98 height 38
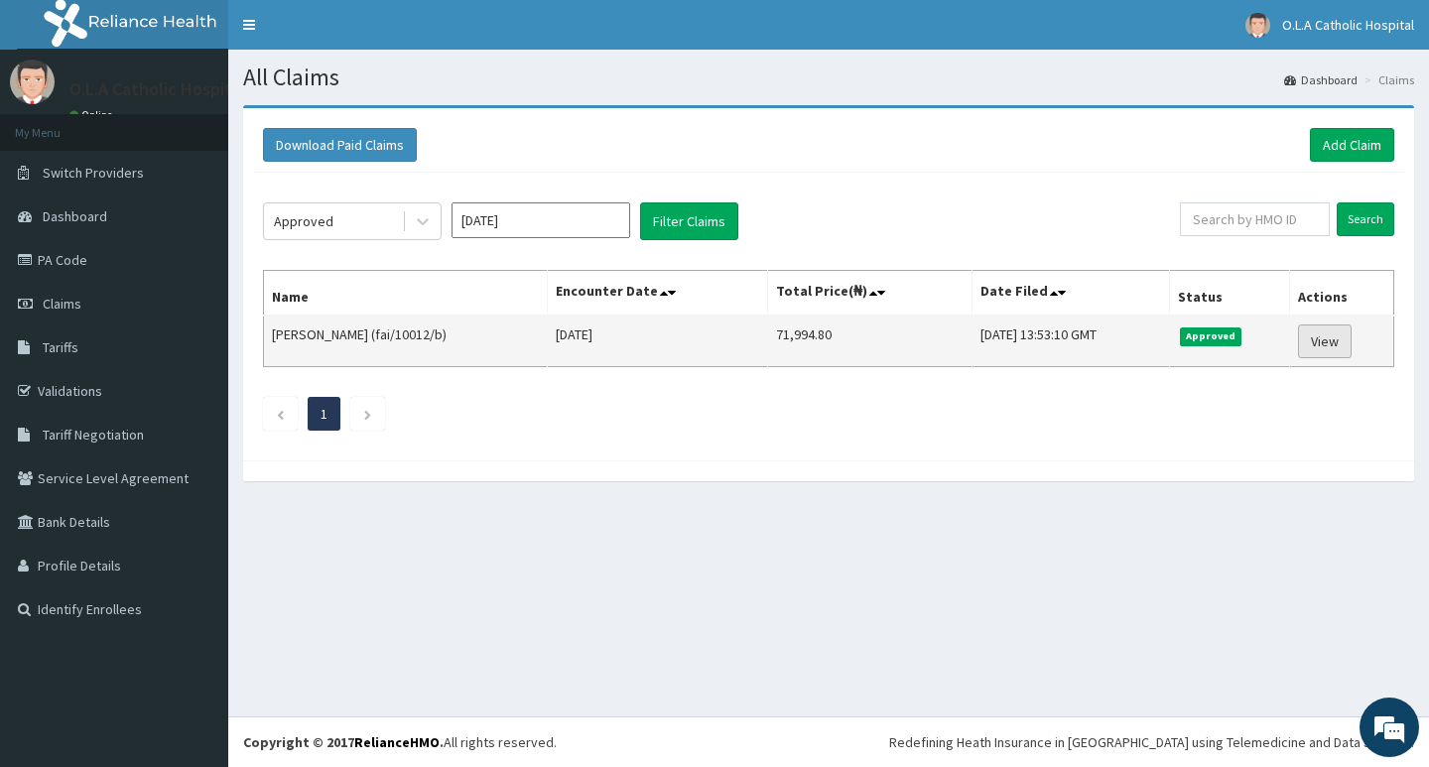
click at [1323, 338] on link "View" at bounding box center [1325, 342] width 54 height 34
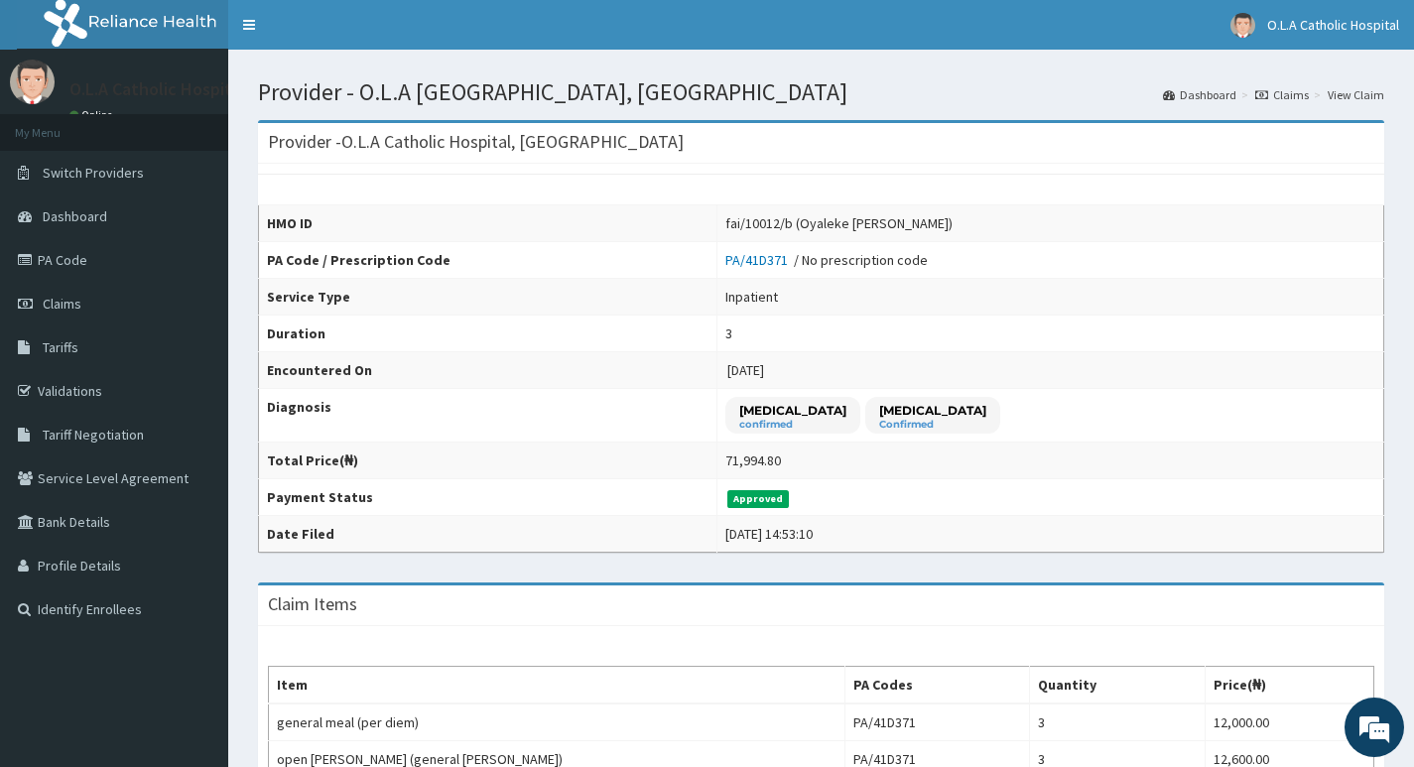
click at [1339, 96] on link "View Claim" at bounding box center [1356, 94] width 57 height 17
click at [70, 298] on span "Claims" at bounding box center [62, 304] width 39 height 18
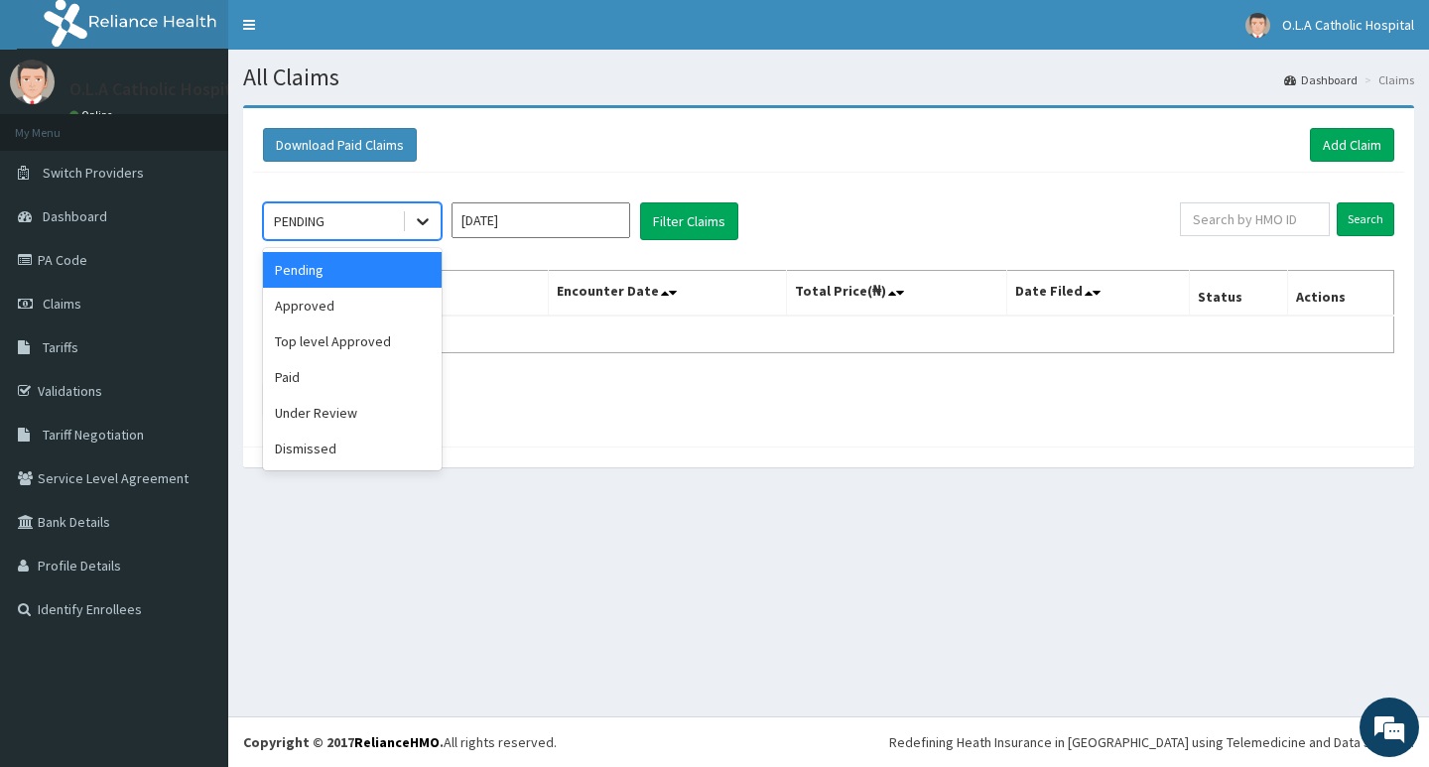
click at [427, 219] on icon at bounding box center [423, 222] width 12 height 7
click at [320, 376] on div "Paid" at bounding box center [352, 377] width 179 height 36
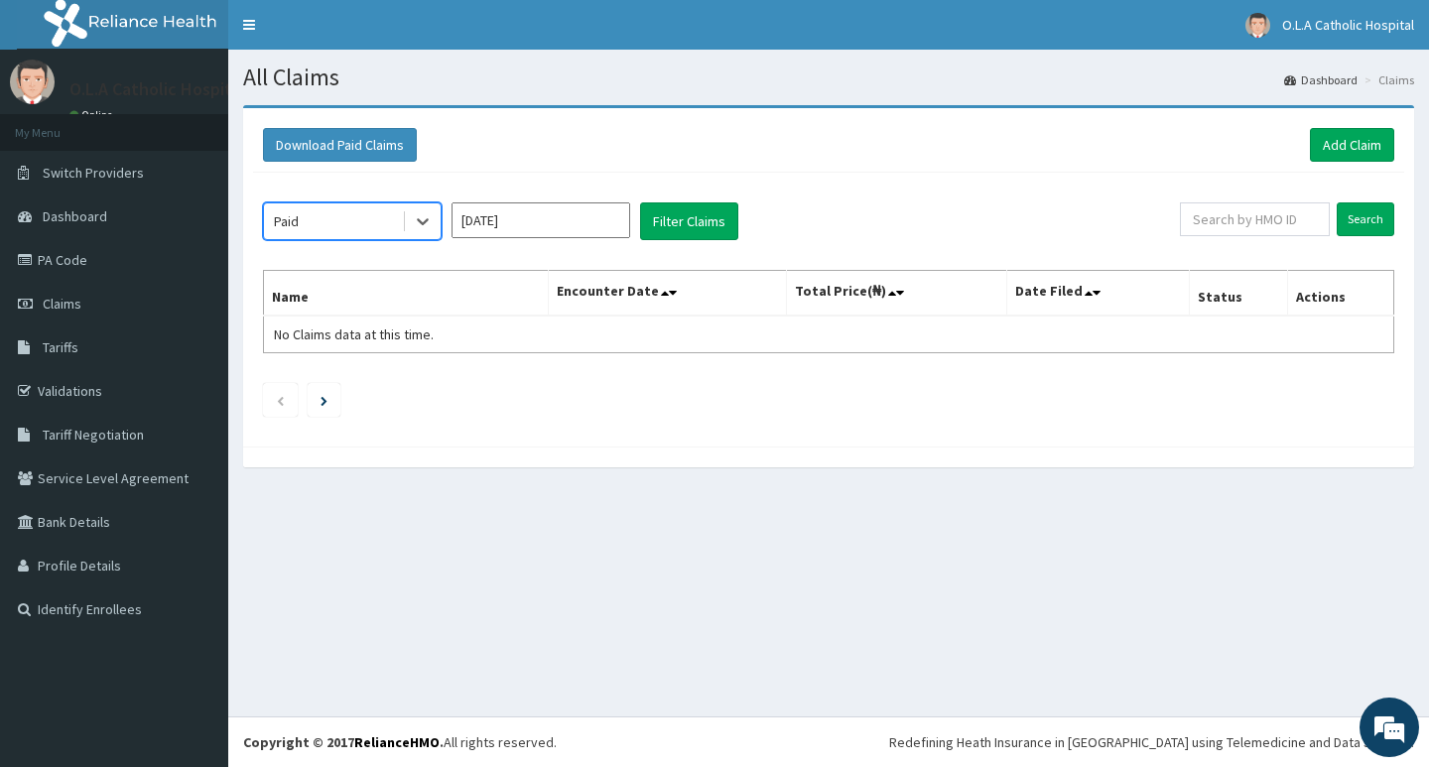
click at [603, 229] on input "[DATE]" at bounding box center [541, 220] width 179 height 36
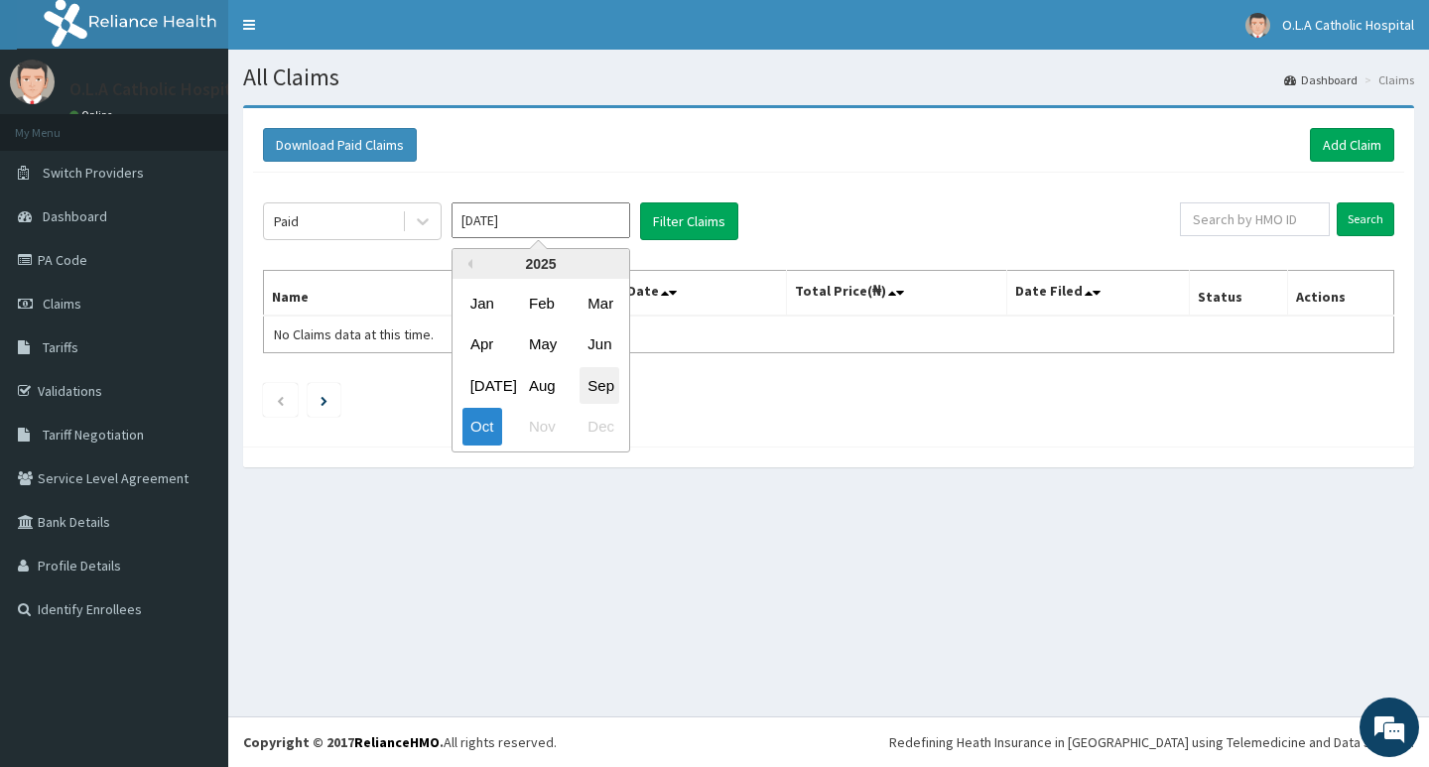
click at [592, 382] on div "Sep" at bounding box center [600, 385] width 40 height 37
type input "[DATE]"
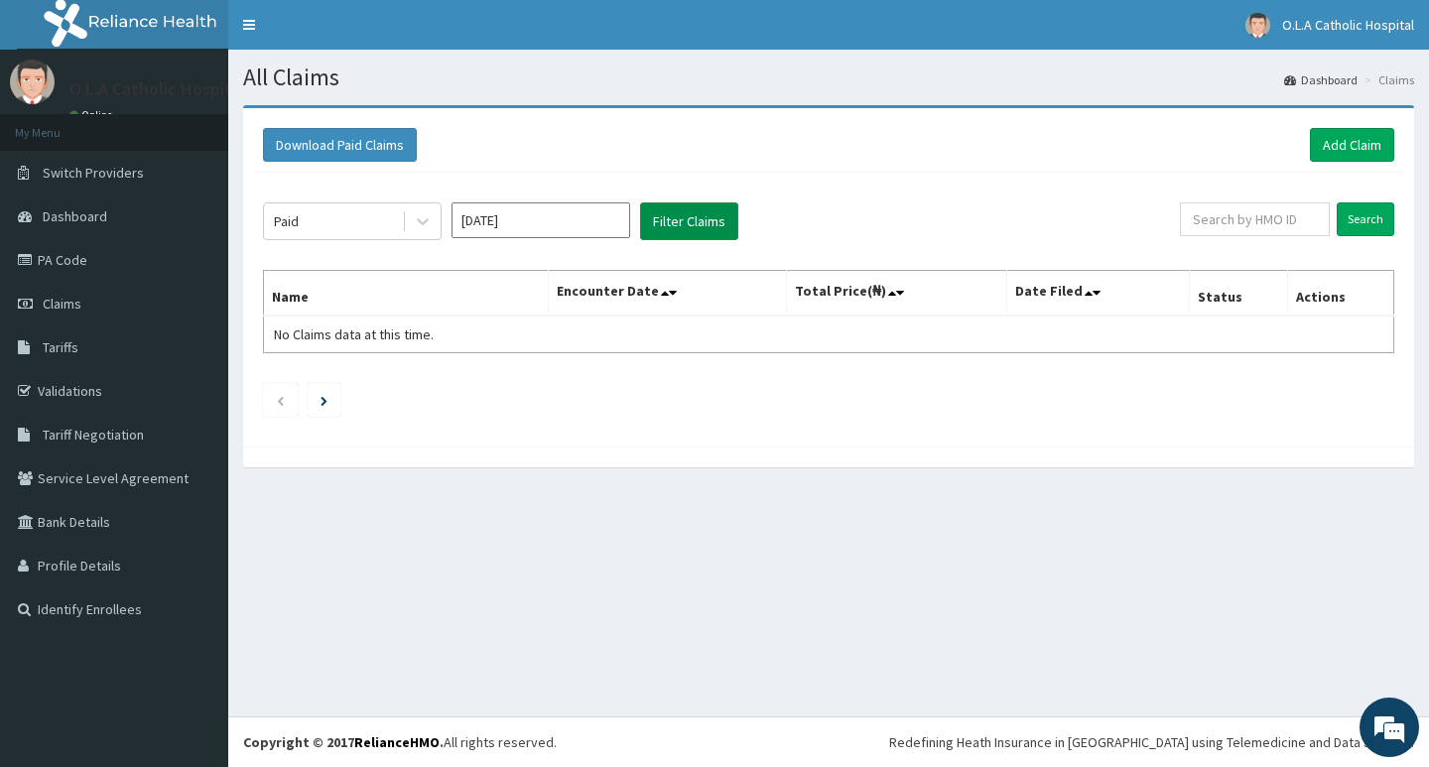
click at [677, 219] on button "Filter Claims" at bounding box center [689, 221] width 98 height 38
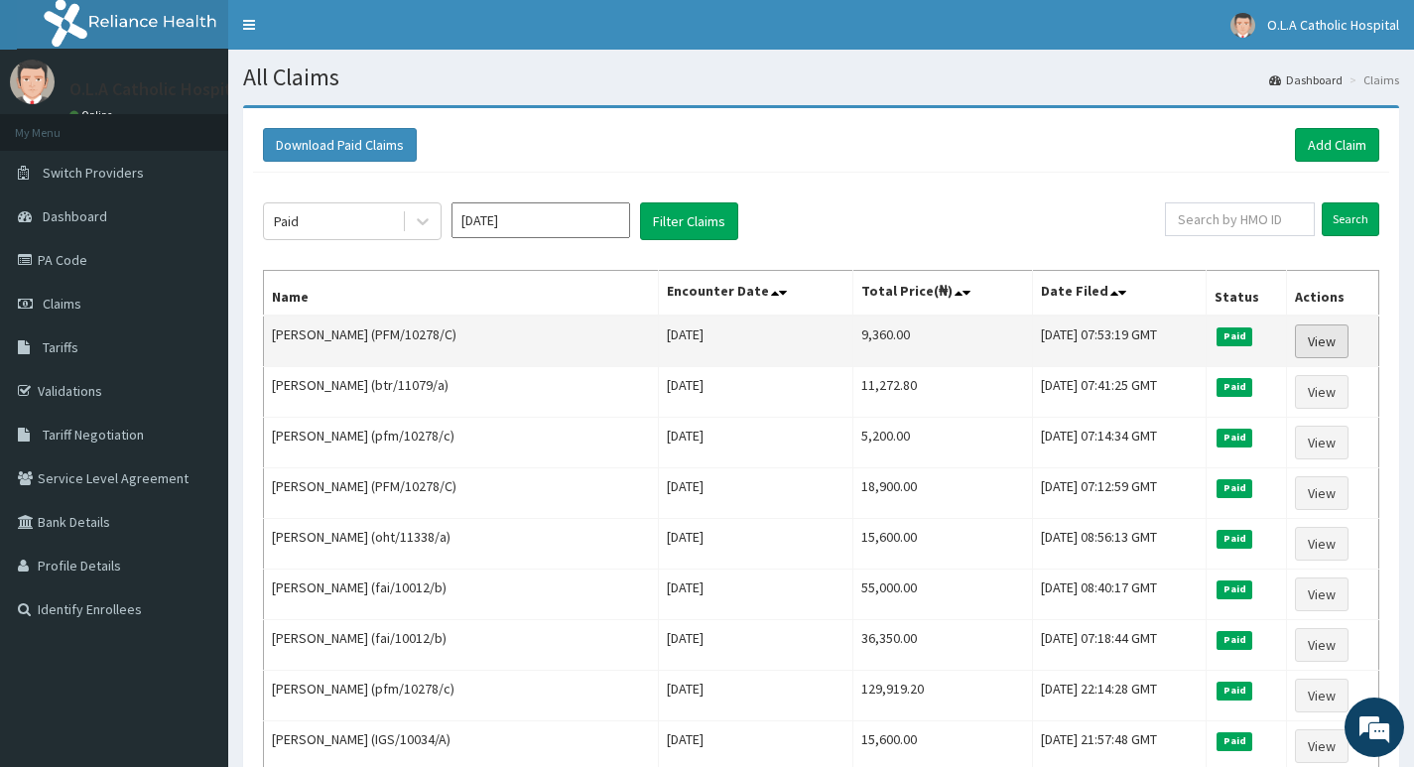
click at [1332, 340] on link "View" at bounding box center [1322, 342] width 54 height 34
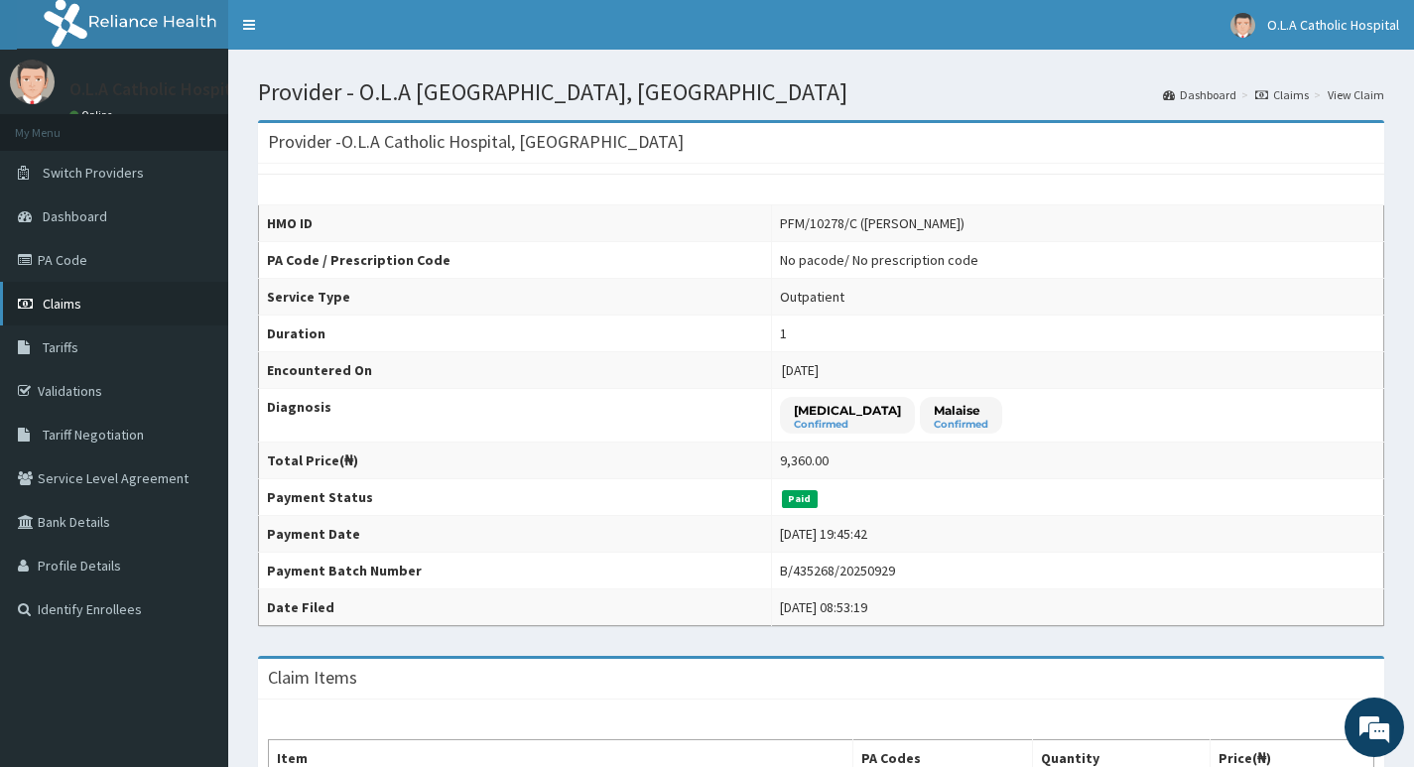
click at [61, 309] on span "Claims" at bounding box center [62, 304] width 39 height 18
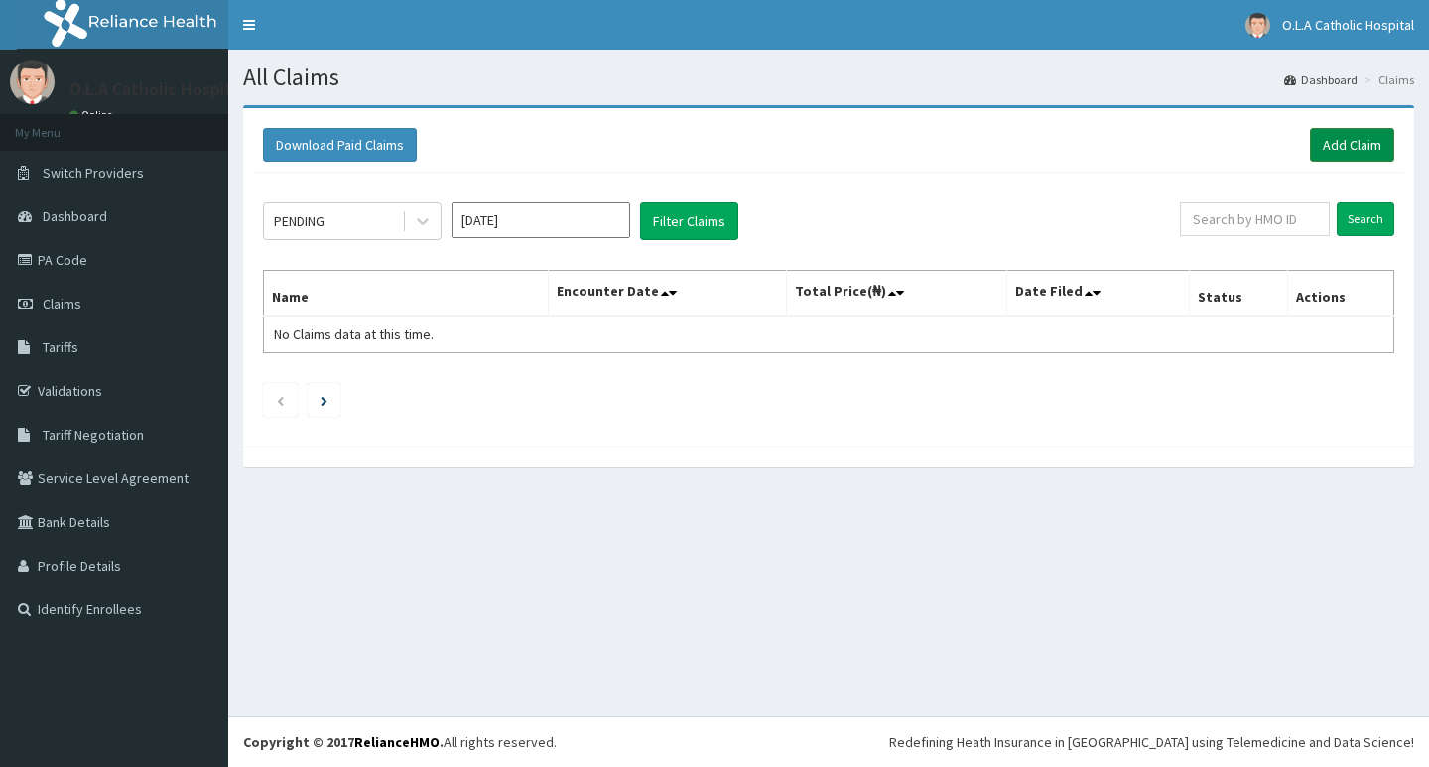
click at [1347, 151] on link "Add Claim" at bounding box center [1352, 145] width 84 height 34
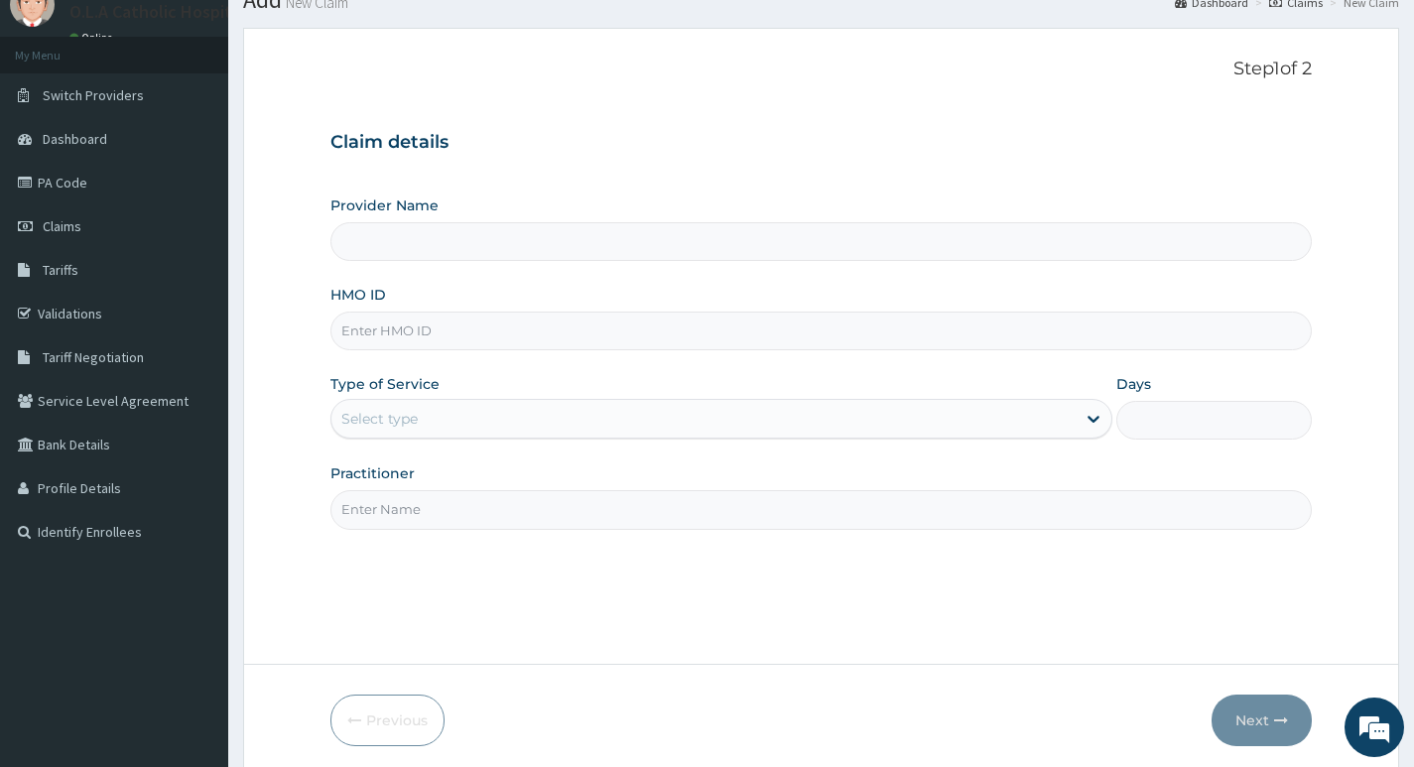
scroll to position [99, 0]
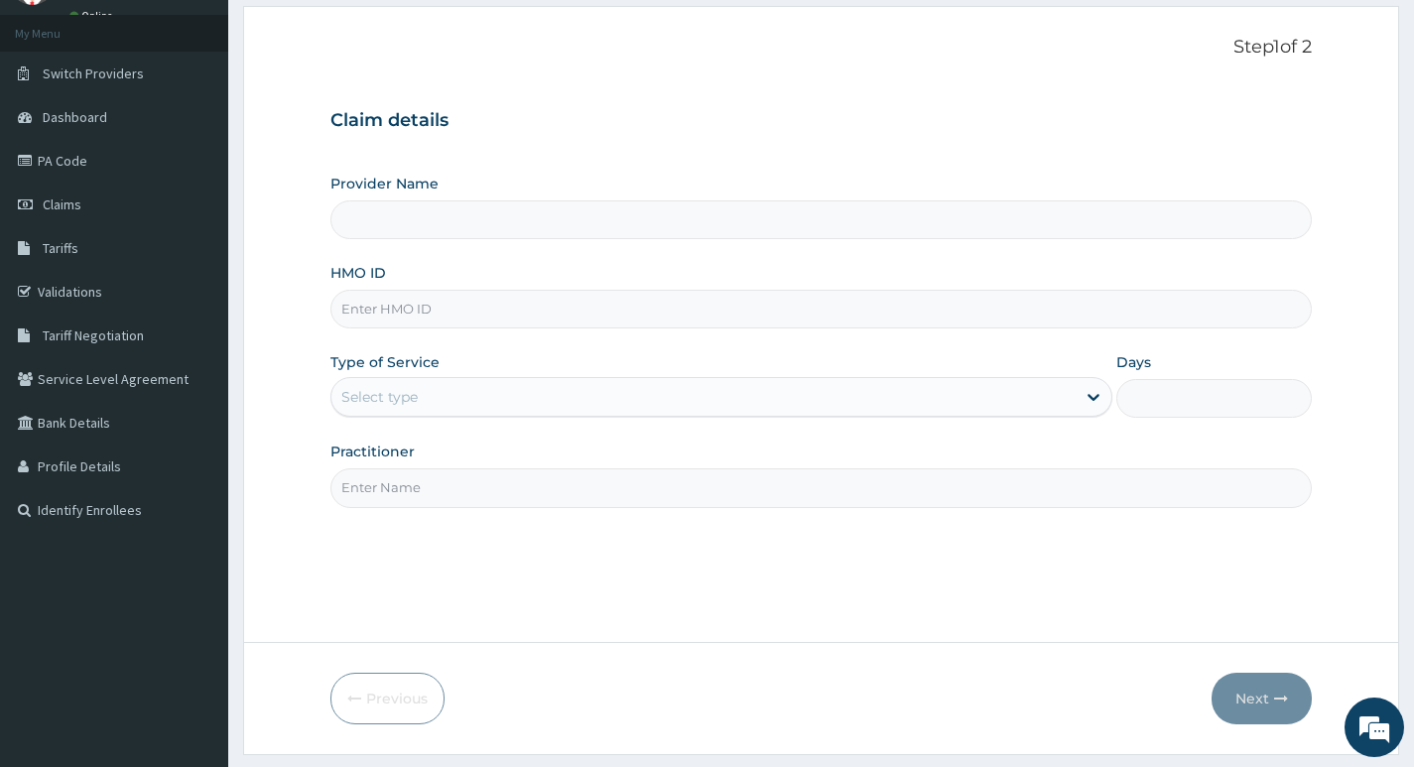
click at [764, 305] on input "HMO ID" at bounding box center [821, 309] width 982 height 39
type input "O.L.A Catholic Hospital, [GEOGRAPHIC_DATA]"
click at [399, 299] on input "btr" at bounding box center [821, 309] width 982 height 39
type input "btr/11079/b"
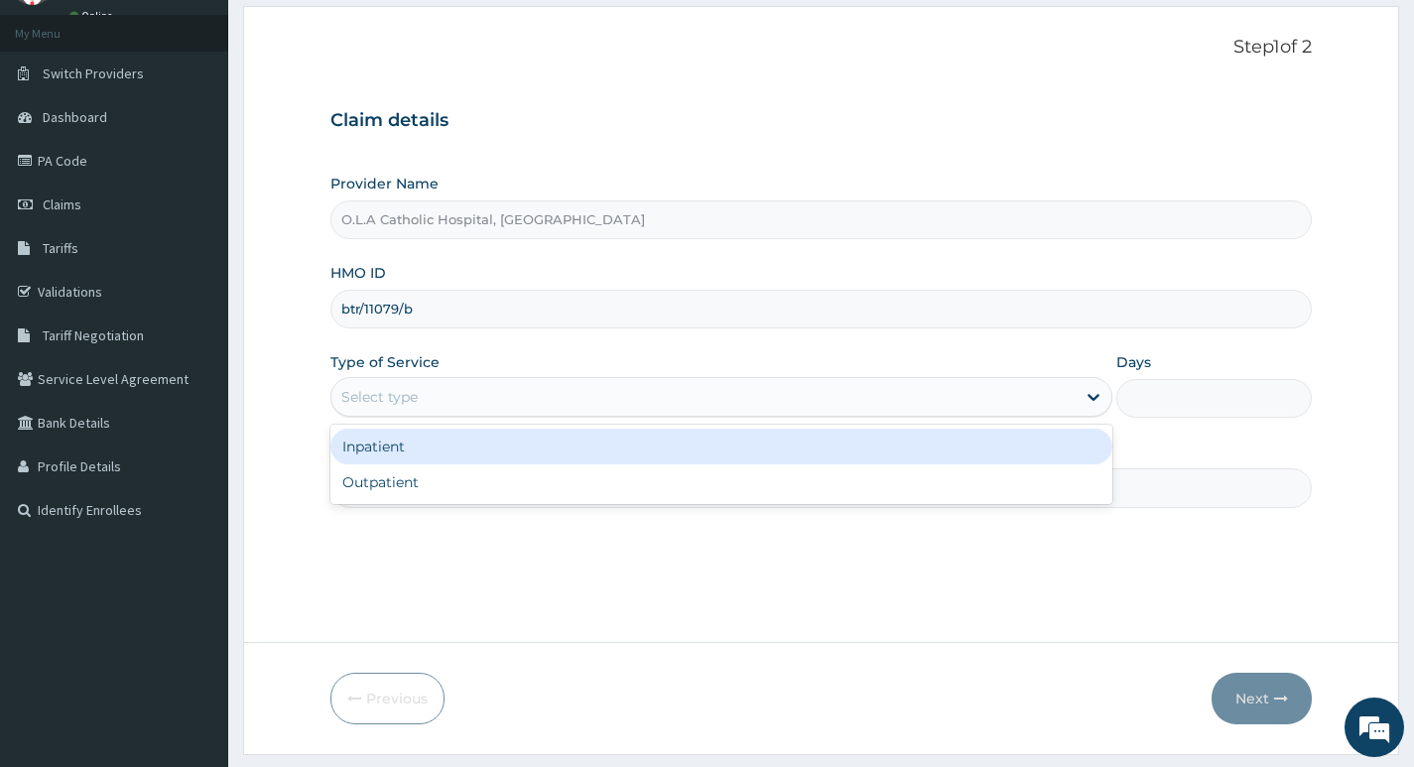
click at [801, 399] on div "Select type" at bounding box center [703, 397] width 744 height 32
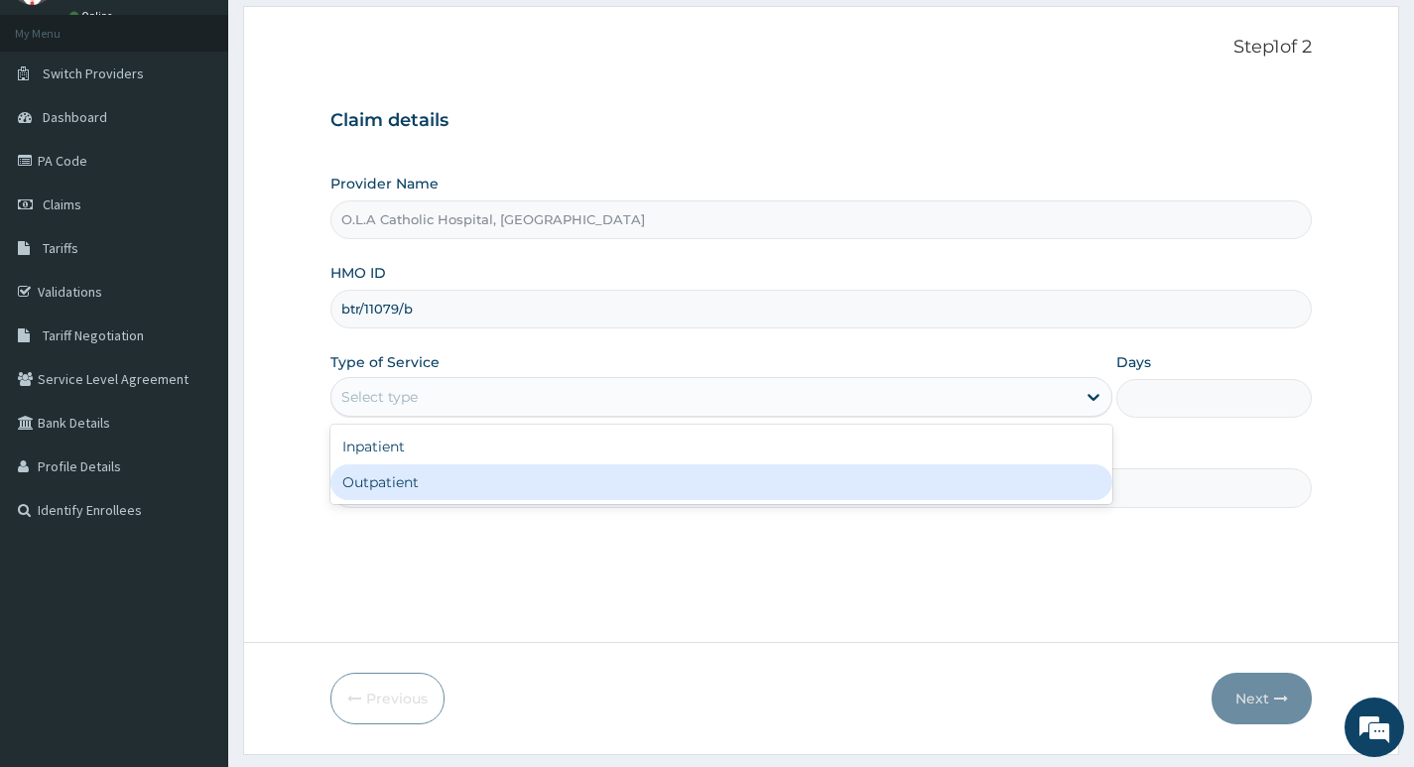
click at [636, 487] on div "Outpatient" at bounding box center [721, 482] width 782 height 36
type input "1"
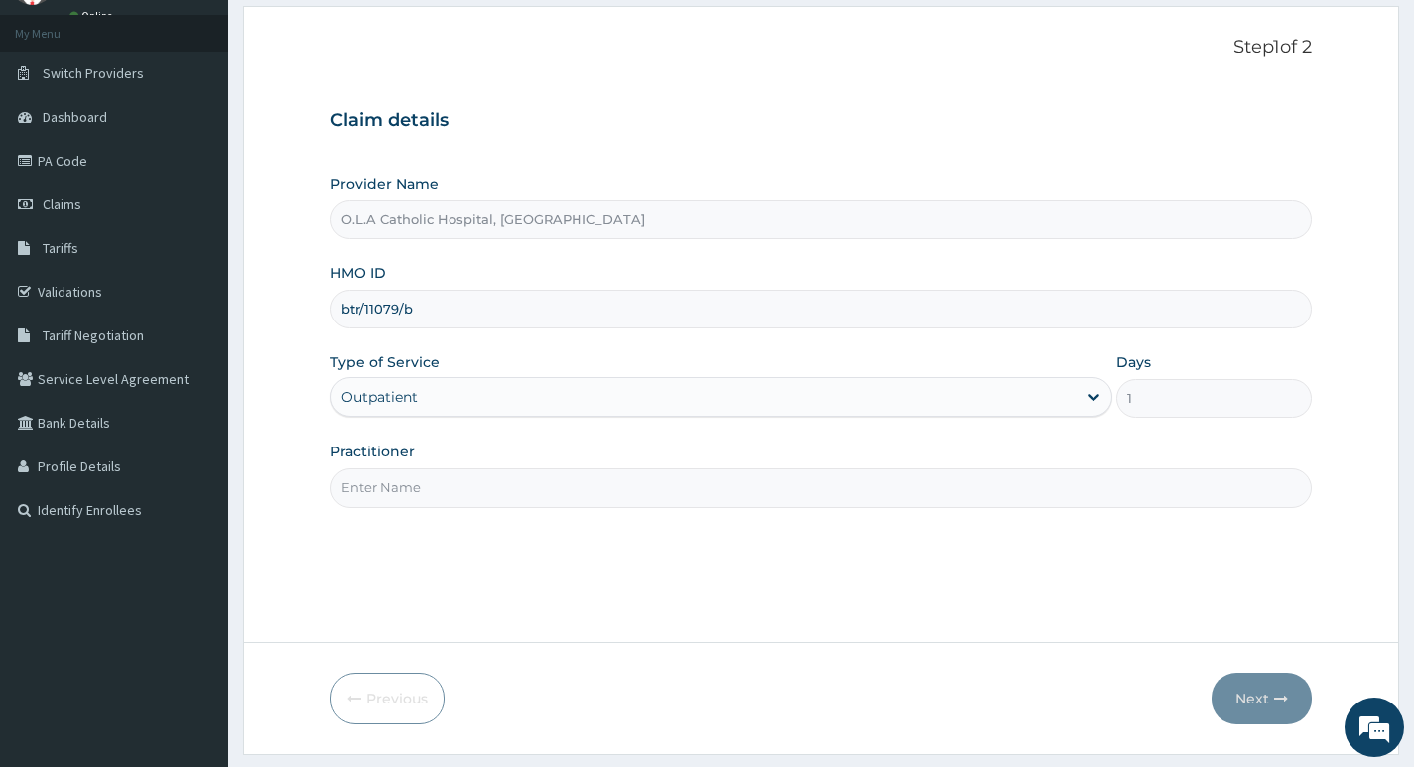
click at [592, 482] on input "Practitioner" at bounding box center [821, 487] width 982 height 39
type input "[PERSON_NAME]"
click at [1261, 699] on button "Next" at bounding box center [1262, 699] width 100 height 52
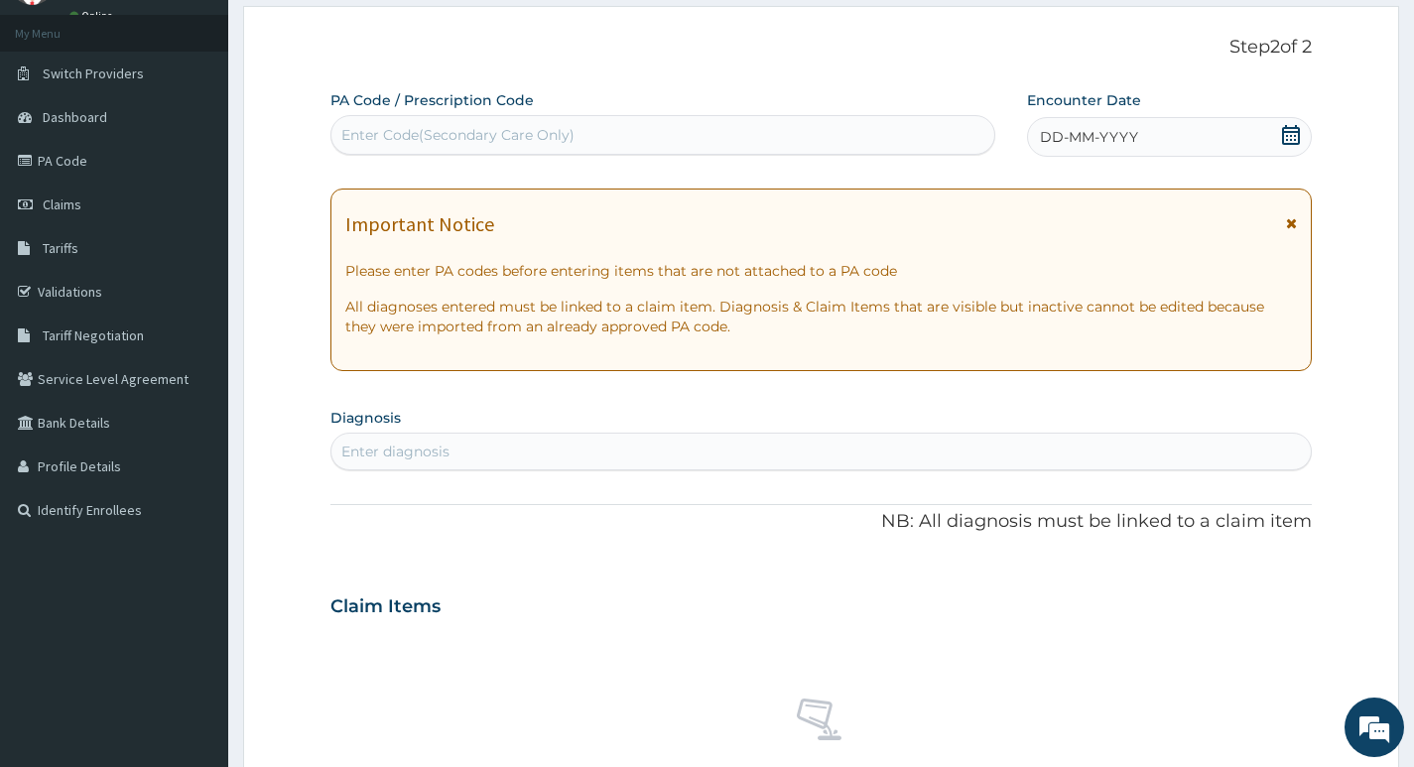
click at [1290, 136] on icon at bounding box center [1291, 135] width 18 height 20
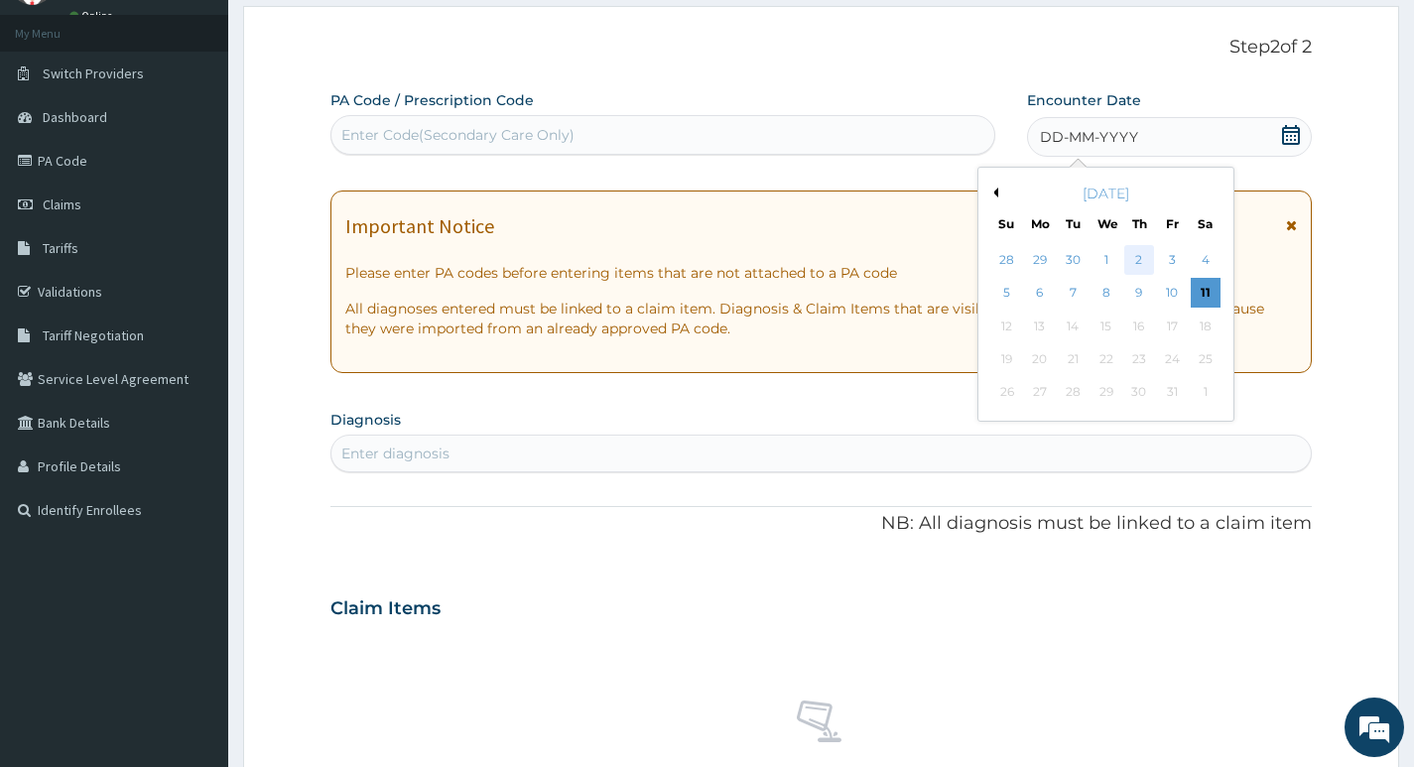
click at [1135, 259] on div "2" at bounding box center [1139, 260] width 30 height 30
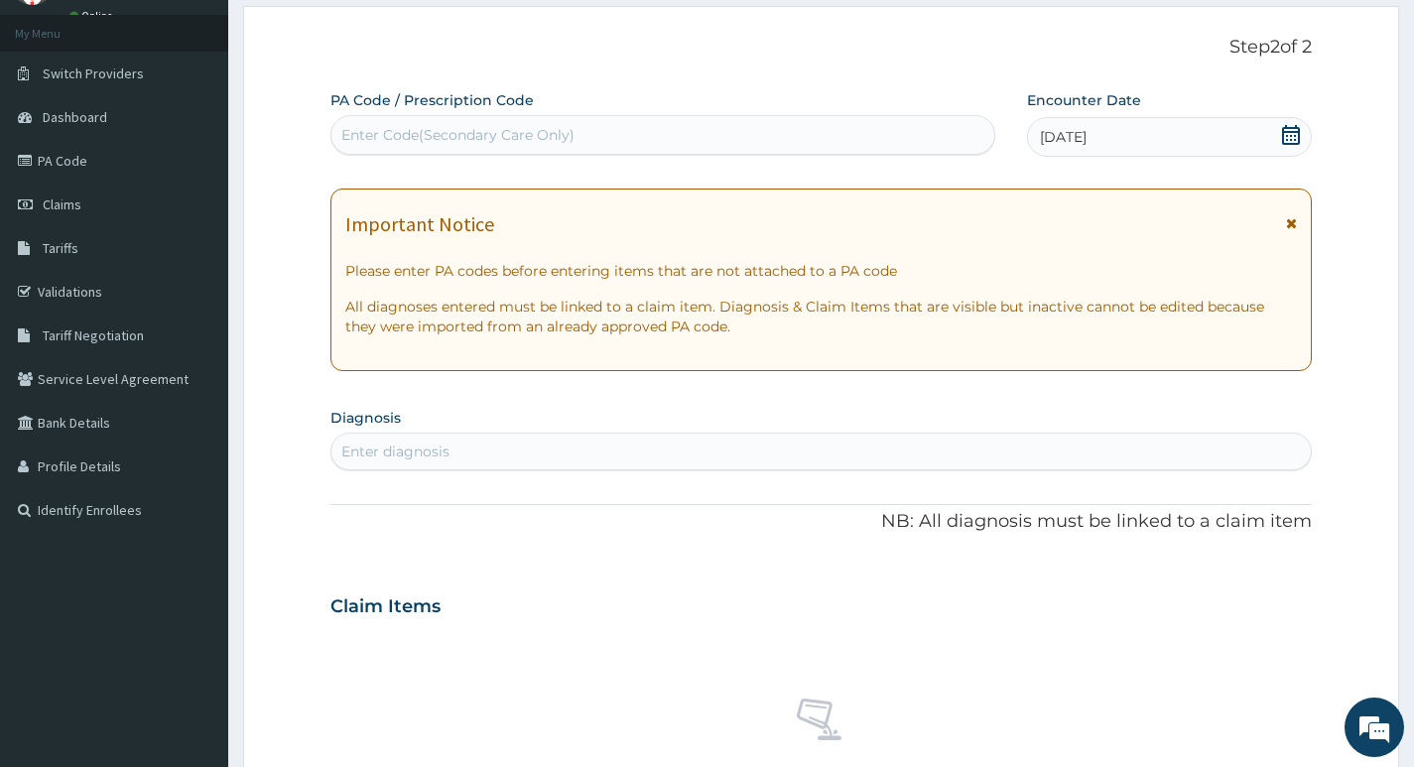
click at [423, 458] on div "Enter diagnosis" at bounding box center [395, 452] width 108 height 20
type input "ma"
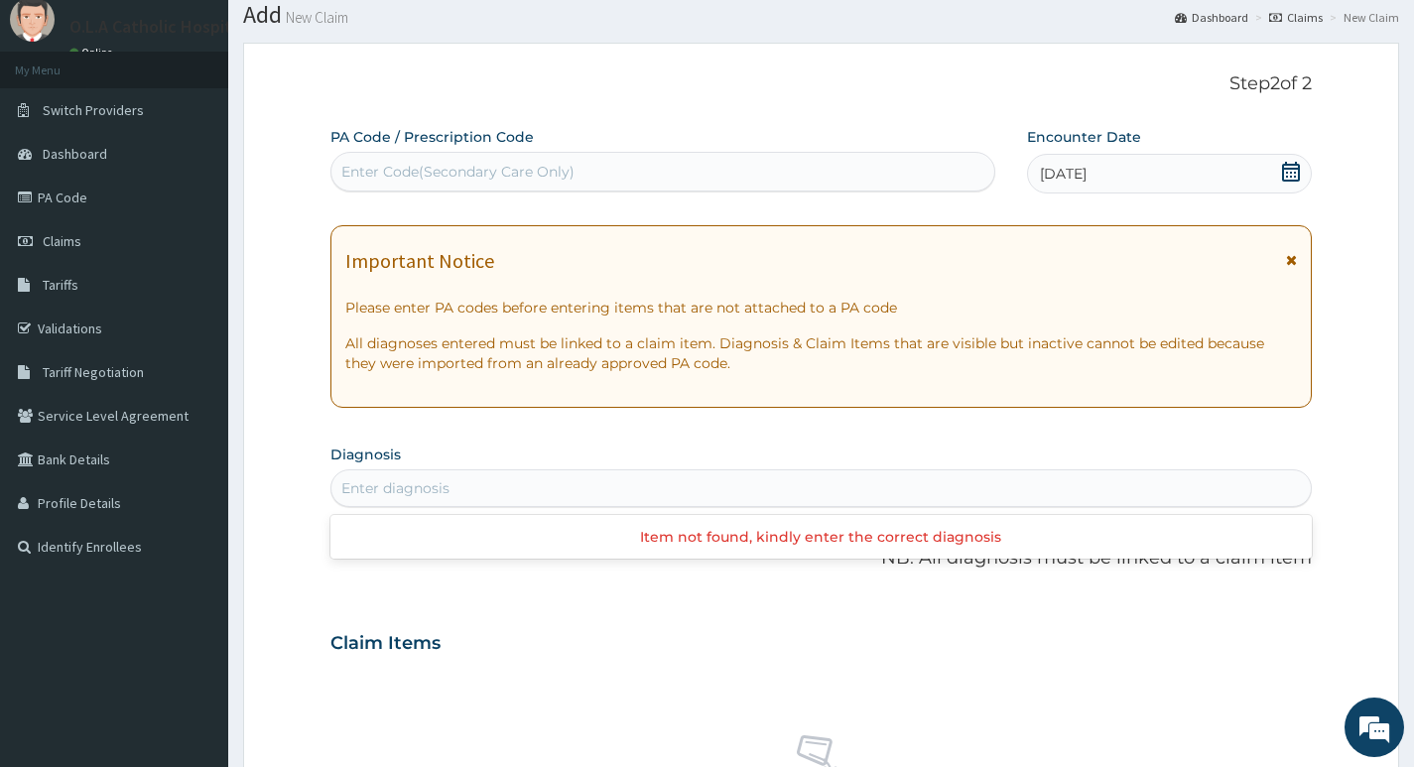
click at [760, 495] on div "Enter diagnosis" at bounding box center [821, 488] width 980 height 32
click at [61, 246] on span "Claims" at bounding box center [62, 241] width 39 height 18
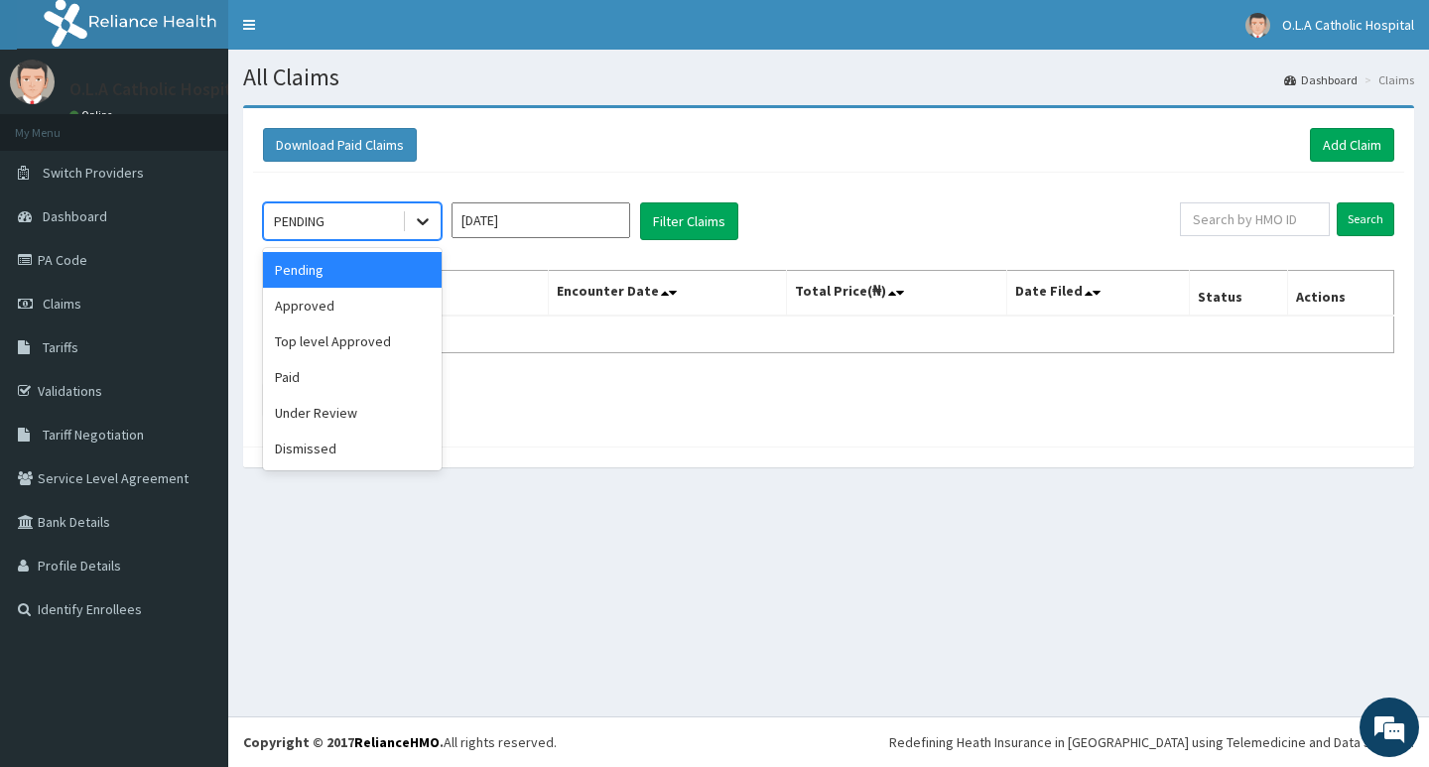
click at [429, 215] on icon at bounding box center [423, 221] width 20 height 20
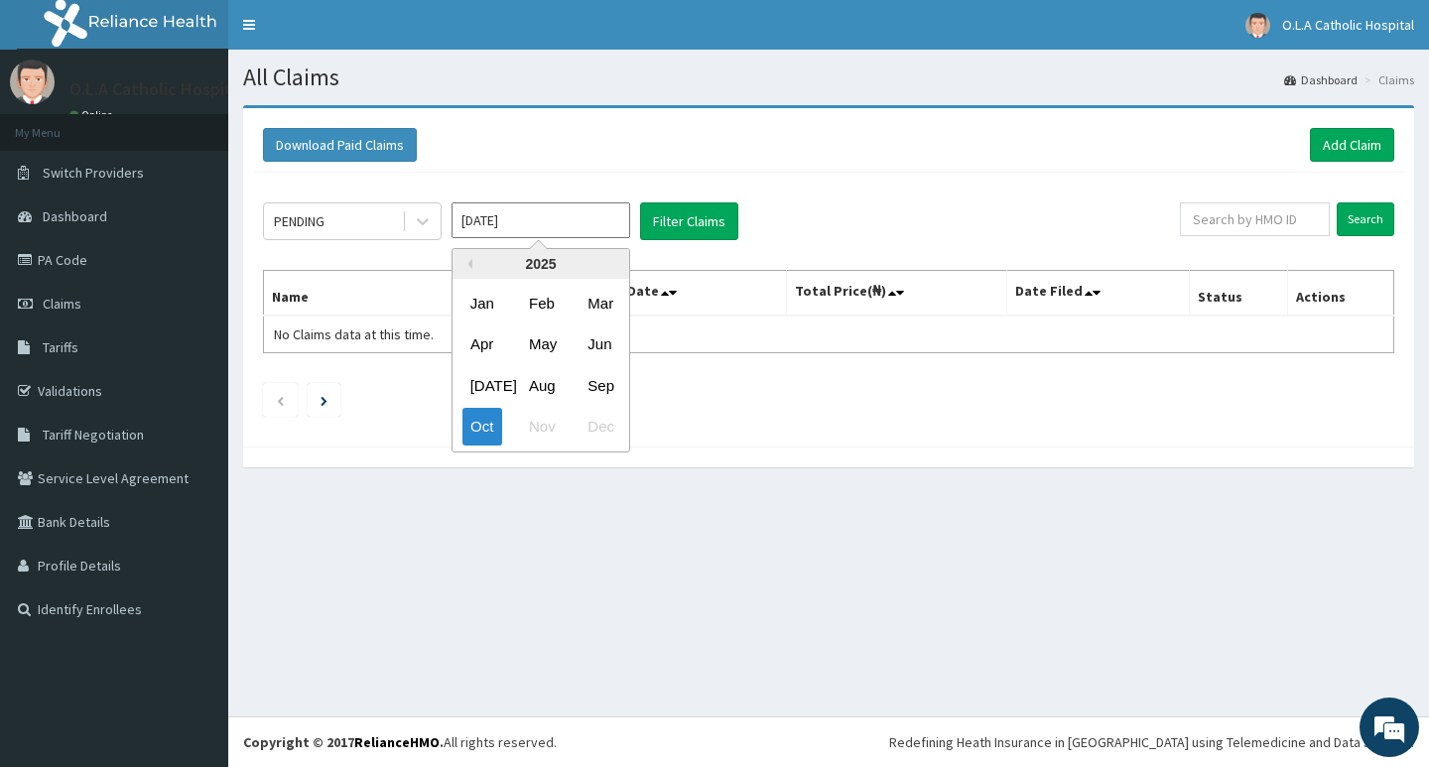
click at [564, 223] on input "[DATE]" at bounding box center [541, 220] width 179 height 36
click at [599, 378] on div "Sep" at bounding box center [600, 385] width 40 height 37
type input "[DATE]"
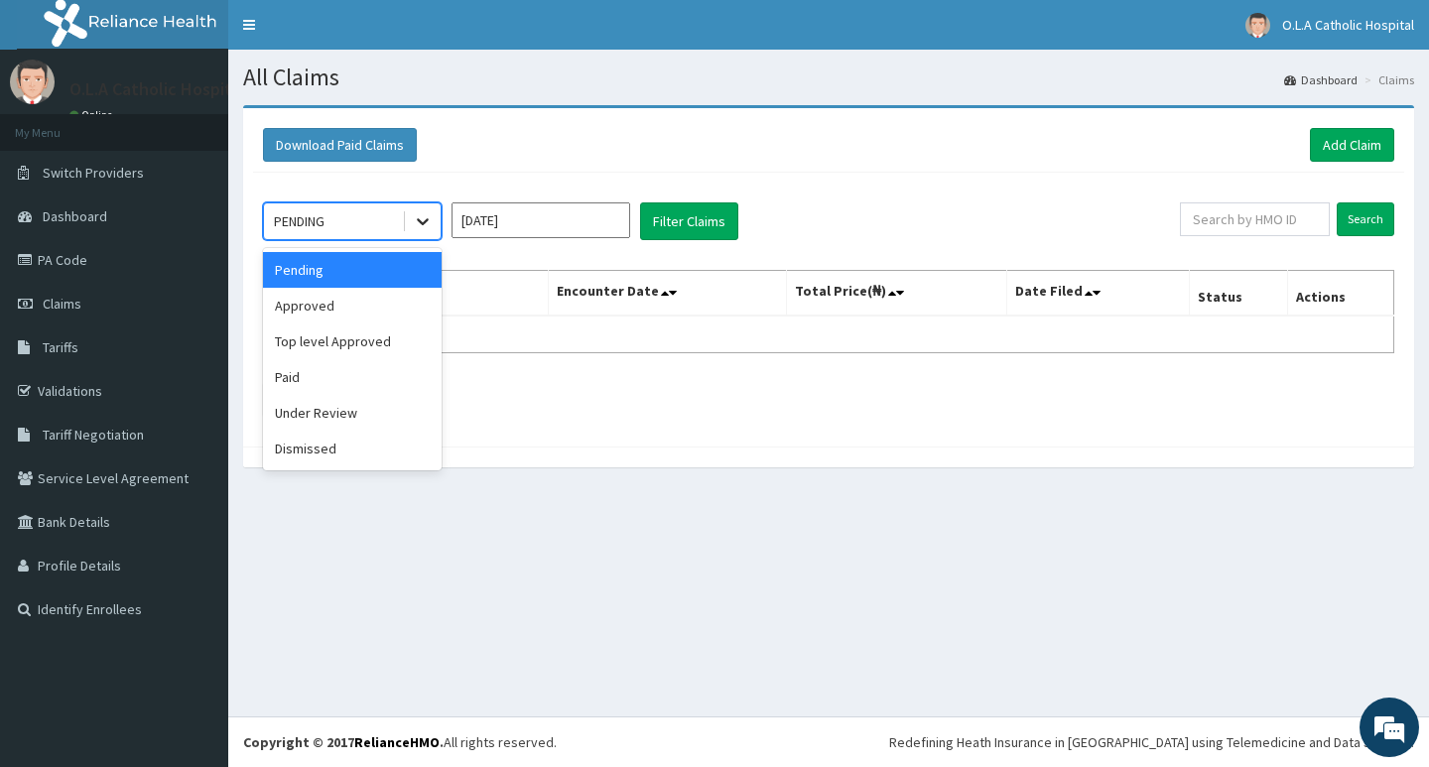
click at [407, 218] on div at bounding box center [423, 221] width 36 height 36
click at [315, 383] on div "Paid" at bounding box center [352, 377] width 179 height 36
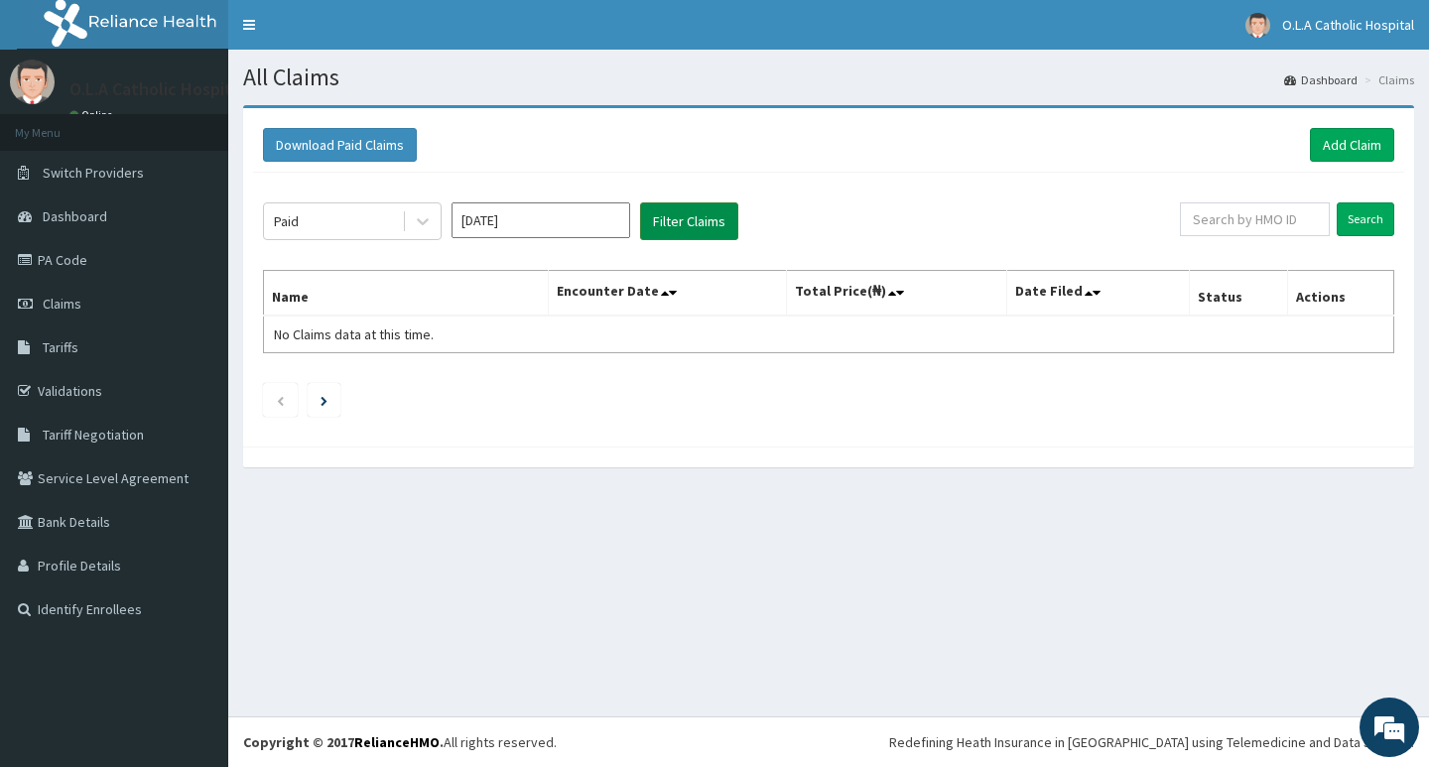
click at [704, 227] on button "Filter Claims" at bounding box center [689, 221] width 98 height 38
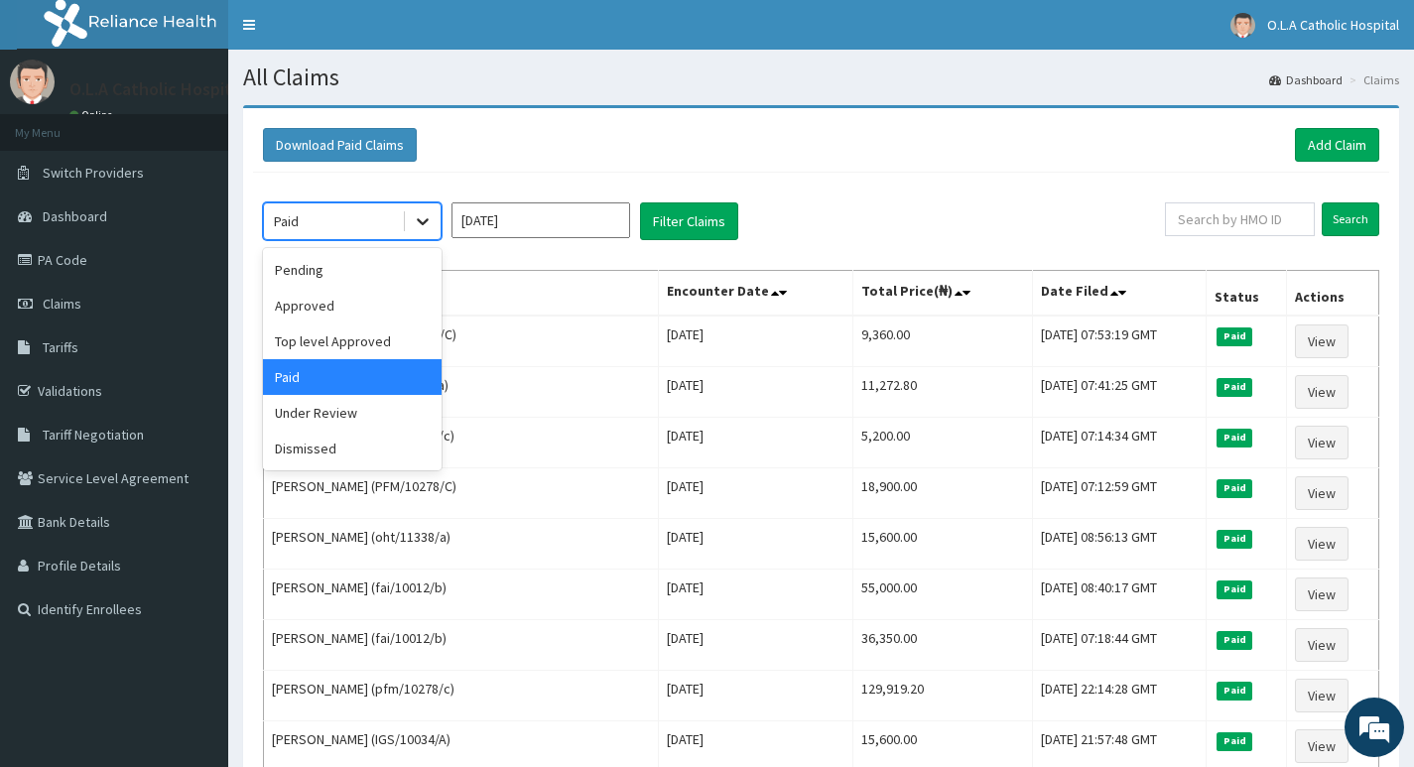
click at [421, 221] on icon at bounding box center [423, 222] width 12 height 7
click at [340, 410] on div "Under Review" at bounding box center [352, 413] width 179 height 36
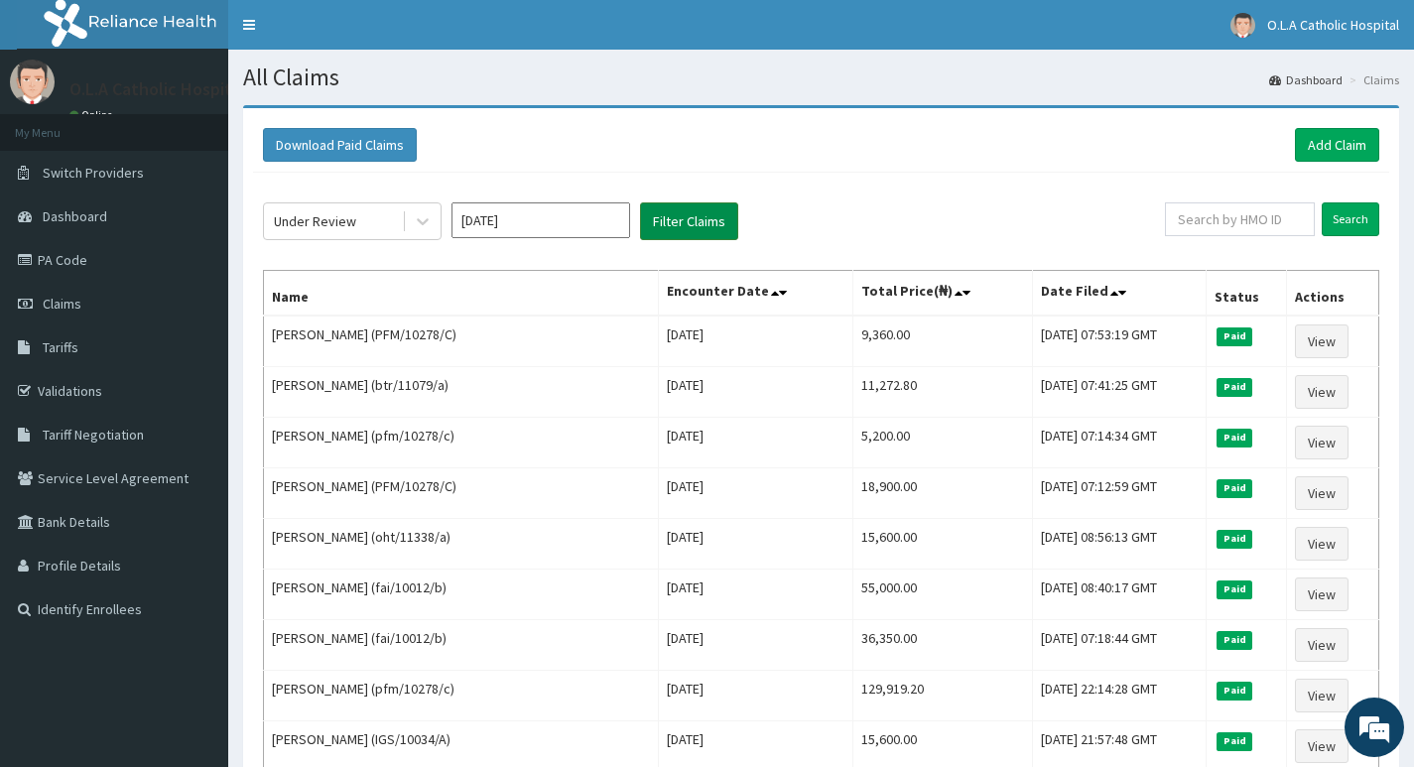
click at [700, 221] on button "Filter Claims" at bounding box center [689, 221] width 98 height 38
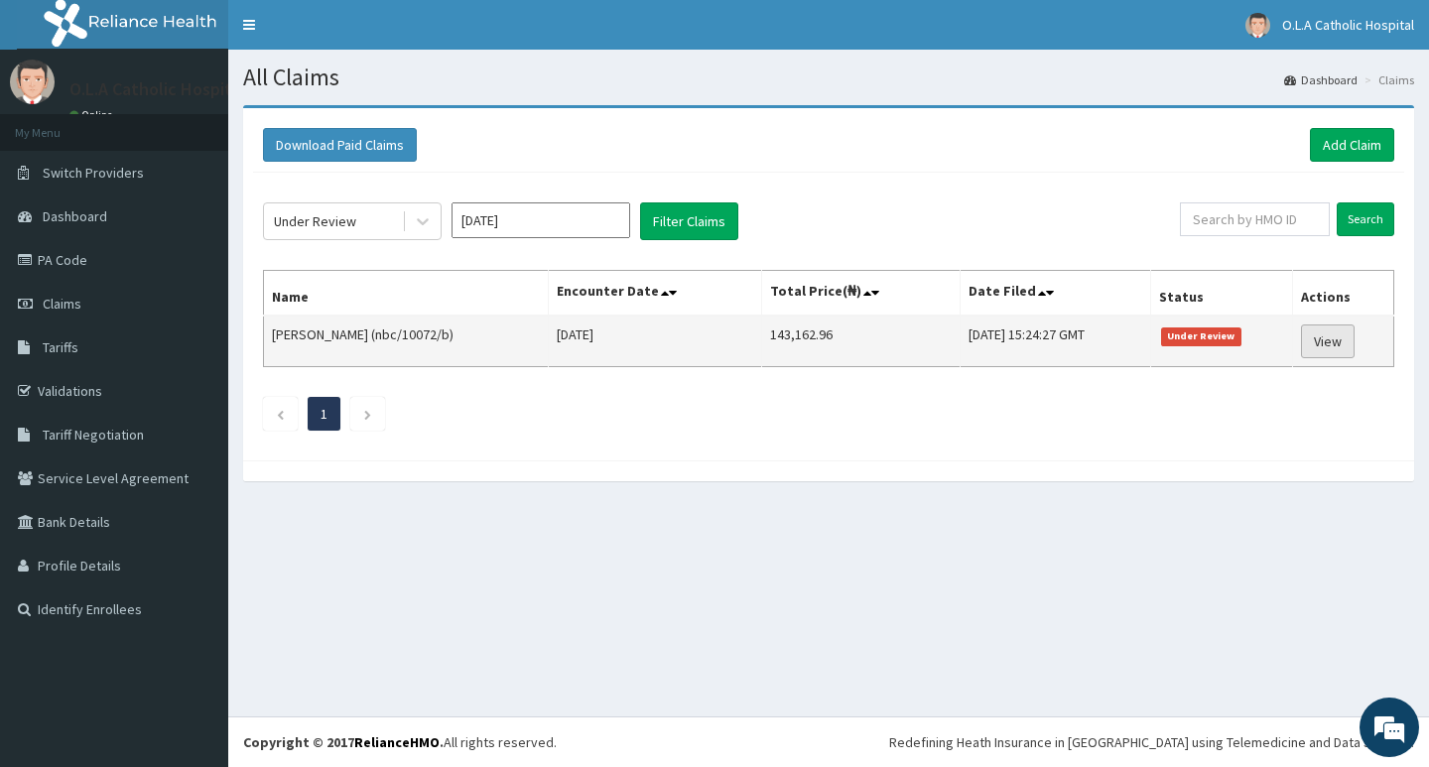
click at [1337, 345] on link "View" at bounding box center [1328, 342] width 54 height 34
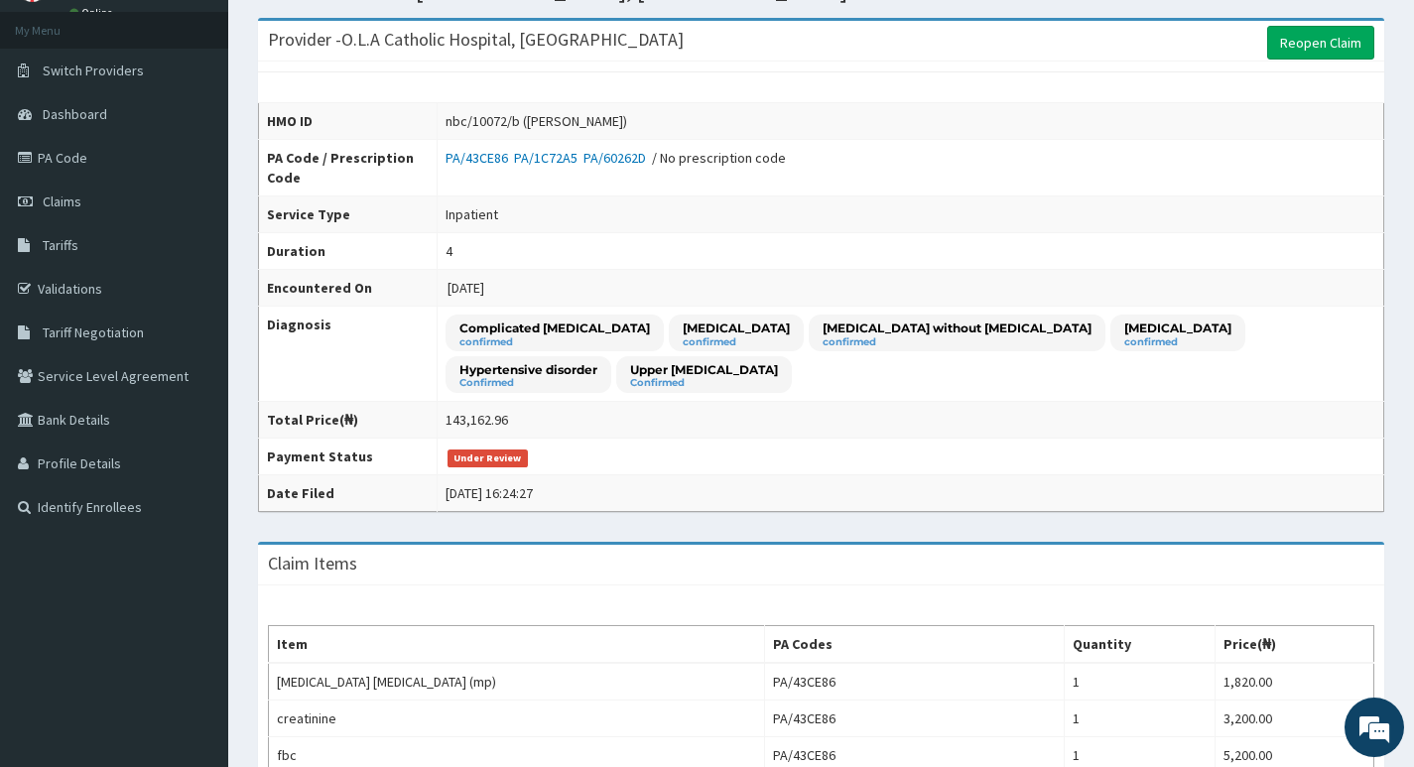
scroll to position [99, 0]
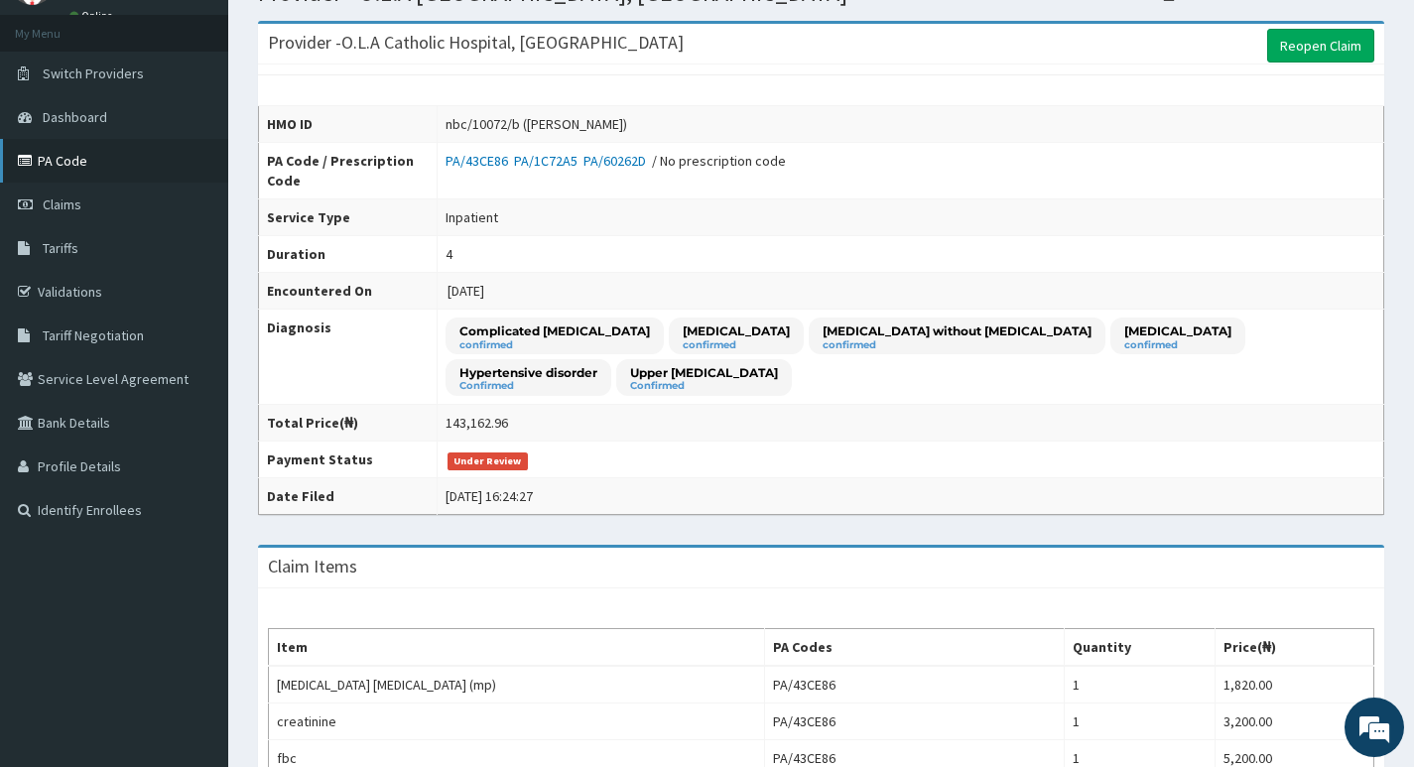
click at [81, 161] on link "PA Code" at bounding box center [114, 161] width 228 height 44
